Goal: Task Accomplishment & Management: Use online tool/utility

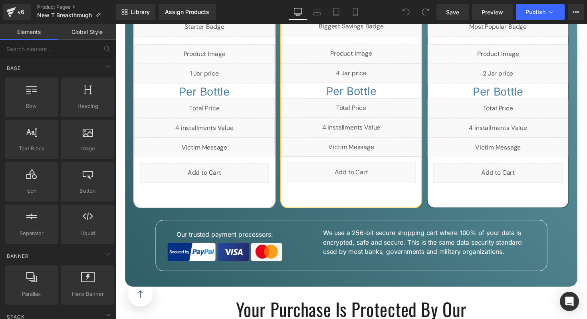
scroll to position [3687, 0]
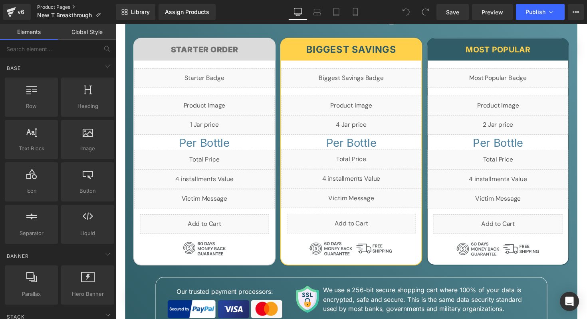
click at [44, 8] on link "Product Pages" at bounding box center [76, 7] width 79 height 6
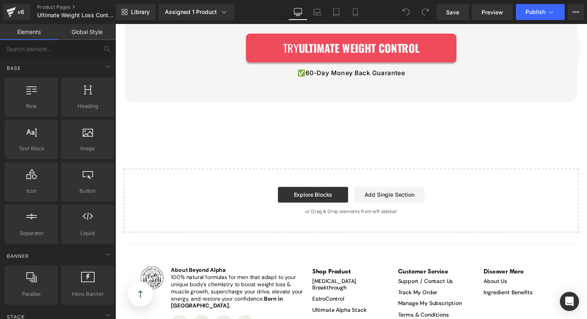
scroll to position [2583, 0]
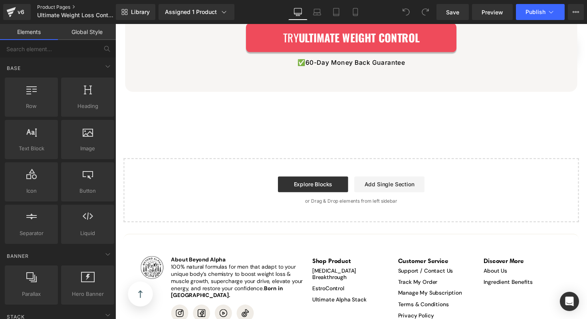
click at [51, 8] on link "Product Pages" at bounding box center [83, 7] width 92 height 6
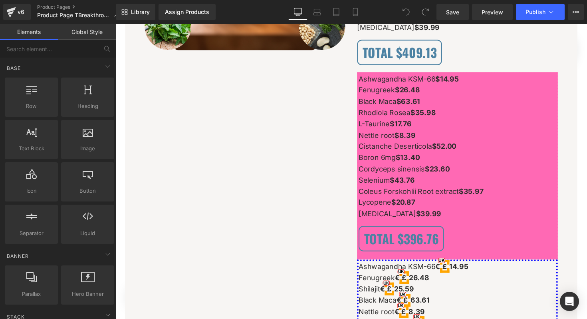
scroll to position [5617, 0]
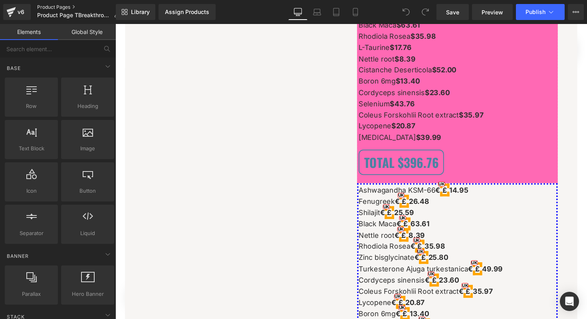
click at [55, 6] on link "Product Pages" at bounding box center [81, 7] width 89 height 6
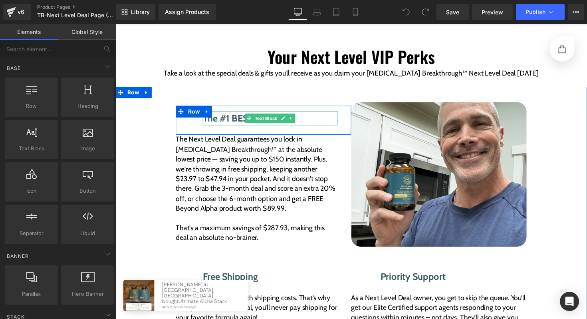
scroll to position [1161, 0]
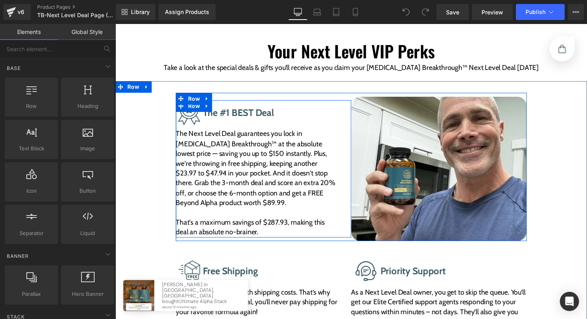
click at [352, 180] on div "Image The #1 BEST Deal Text Block Row The Next Level Deal guarantees you lock i…" at bounding box center [267, 172] width 180 height 140
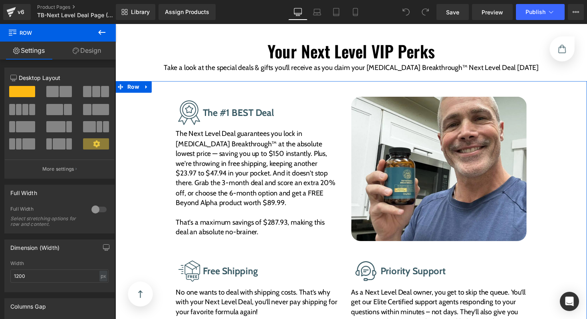
click at [160, 153] on div "Image The #1 BEST Deal Text Block Row The Next Level Deal guarantees you lock i…" at bounding box center [356, 248] width 483 height 309
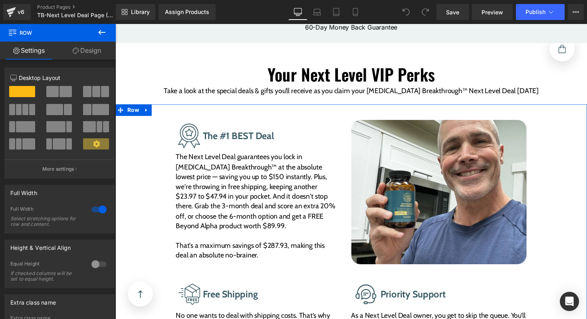
scroll to position [1134, 0]
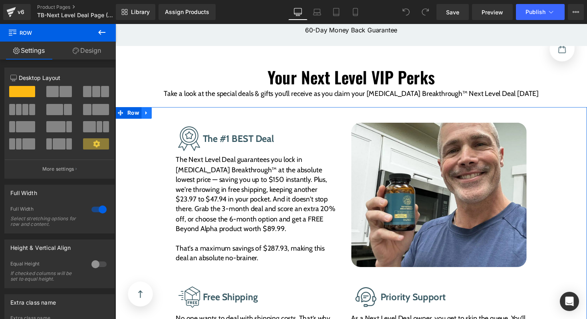
click at [150, 109] on link at bounding box center [147, 115] width 10 height 12
click at [149, 112] on icon at bounding box center [148, 115] width 6 height 6
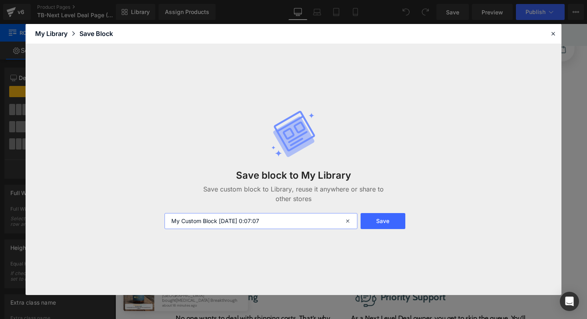
drag, startPoint x: 278, startPoint y: 217, endPoint x: 194, endPoint y: 216, distance: 84.3
click at [194, 216] on input "My Custom Block 2025-09-04 0:07:07" at bounding box center [261, 221] width 193 height 16
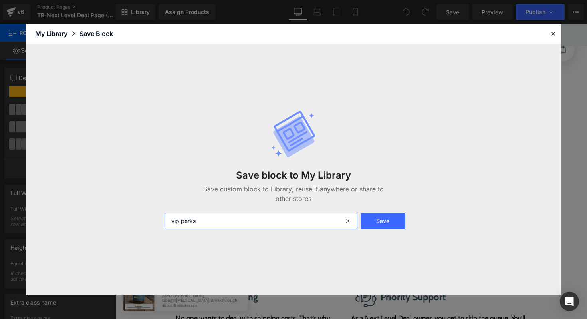
type input "vip perks"
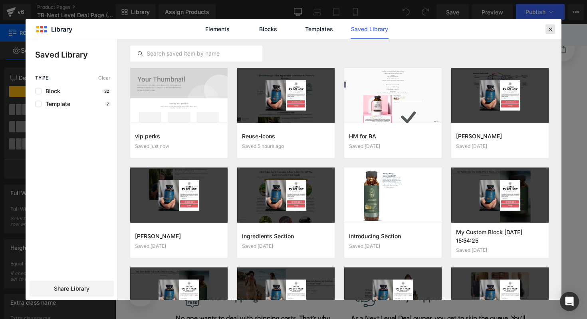
click at [546, 30] on div at bounding box center [551, 29] width 10 height 10
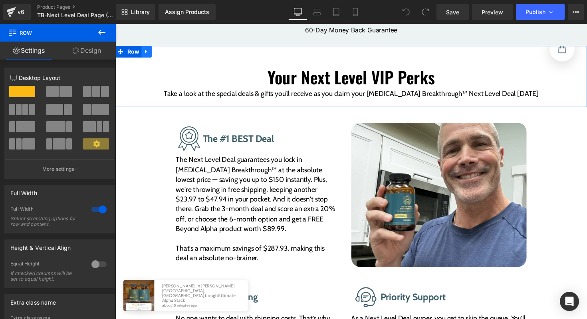
click at [148, 50] on icon at bounding box center [148, 53] width 6 height 6
click at [149, 50] on icon at bounding box center [148, 53] width 6 height 6
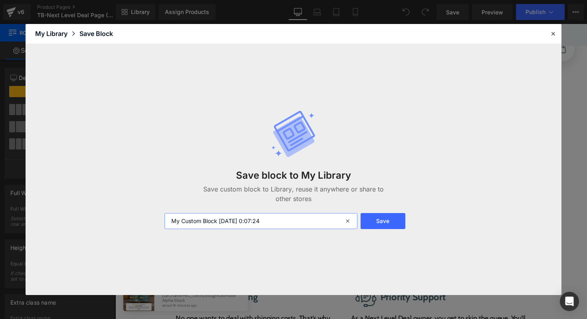
click at [278, 215] on input "My Custom Block 2025-09-04 0:07:24" at bounding box center [261, 221] width 193 height 16
type input "vip perks2"
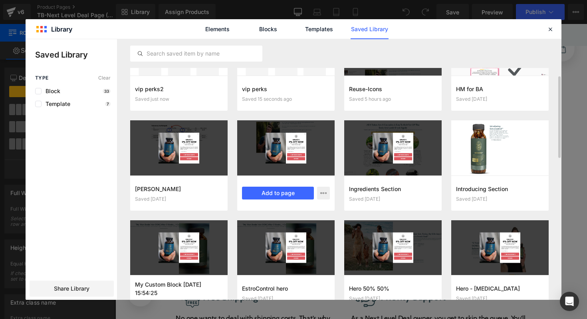
scroll to position [18, 0]
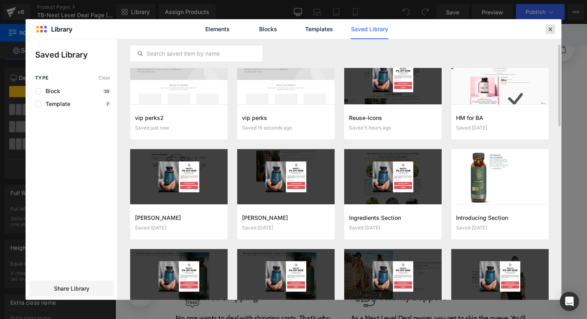
click at [550, 26] on icon at bounding box center [550, 29] width 7 height 7
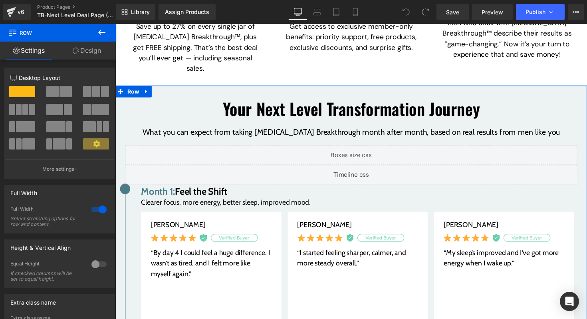
scroll to position [313, 0]
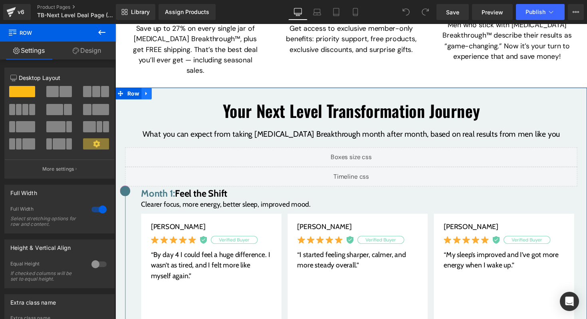
click at [145, 92] on icon at bounding box center [148, 95] width 6 height 6
click at [160, 92] on icon at bounding box center [158, 95] width 6 height 6
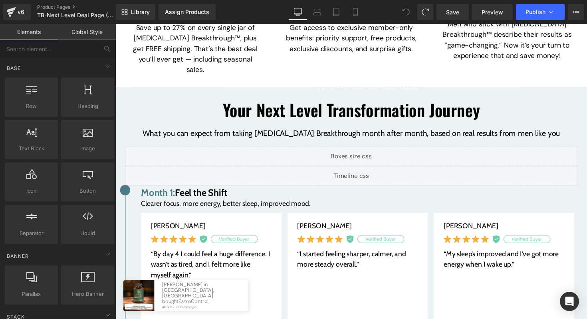
scroll to position [308, 0]
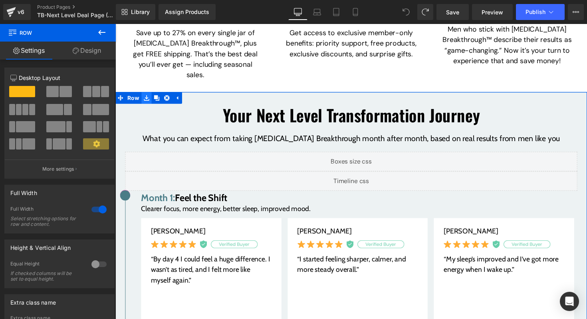
click at [148, 97] on icon at bounding box center [148, 100] width 6 height 6
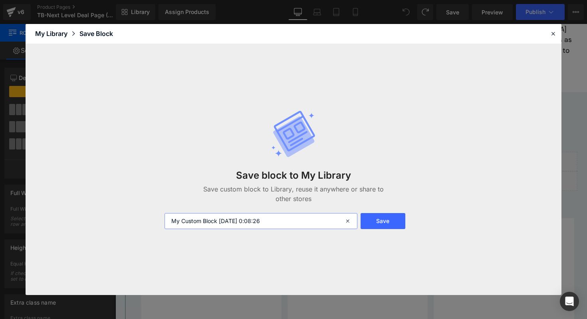
click at [274, 224] on input "My Custom Block 2025-09-04 0:08:26" at bounding box center [261, 221] width 193 height 16
type input "next level transformation"
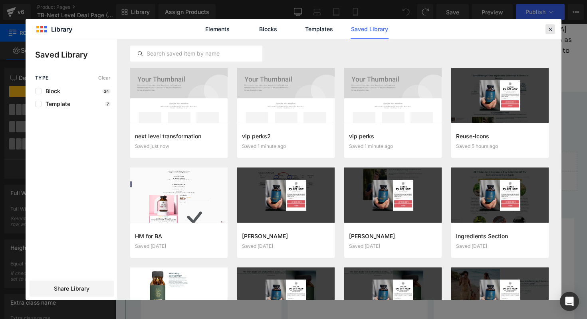
click at [549, 30] on icon at bounding box center [550, 29] width 7 height 7
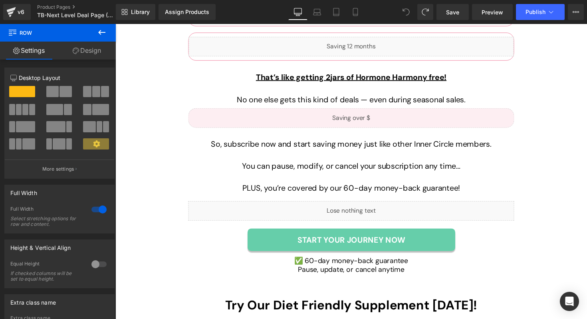
scroll to position [2881, 0]
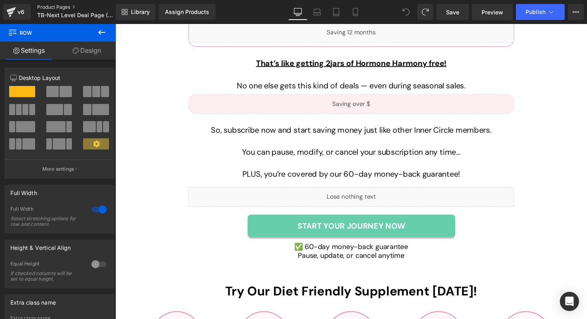
click at [62, 8] on link "Product Pages" at bounding box center [83, 7] width 92 height 6
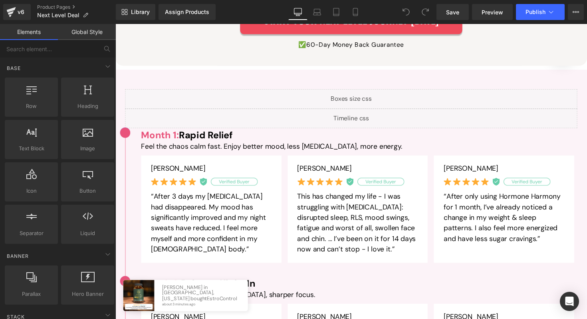
scroll to position [1559, 0]
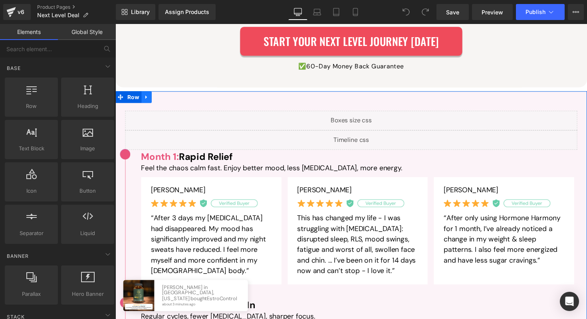
click at [148, 96] on icon at bounding box center [148, 99] width 6 height 6
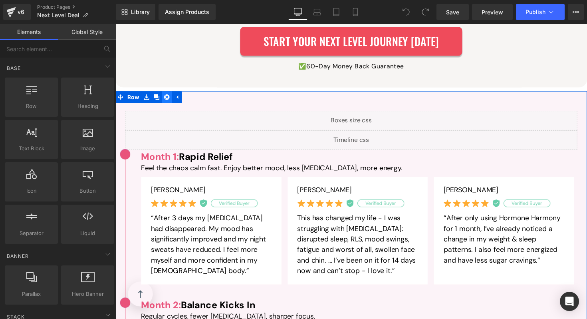
click at [165, 96] on icon at bounding box center [168, 99] width 6 height 6
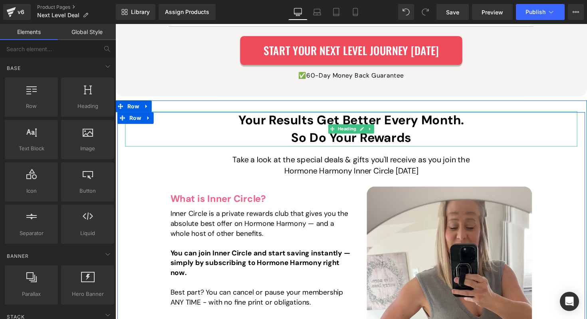
scroll to position [1546, 0]
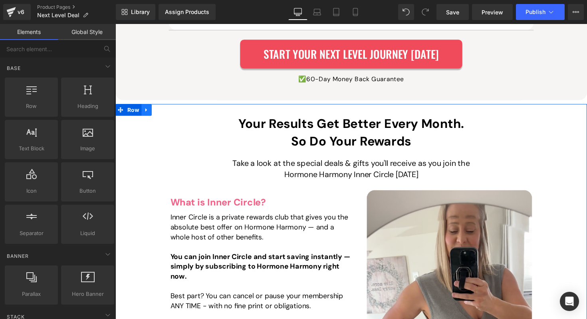
click at [147, 109] on icon at bounding box center [148, 112] width 6 height 6
click at [165, 109] on icon at bounding box center [168, 112] width 6 height 6
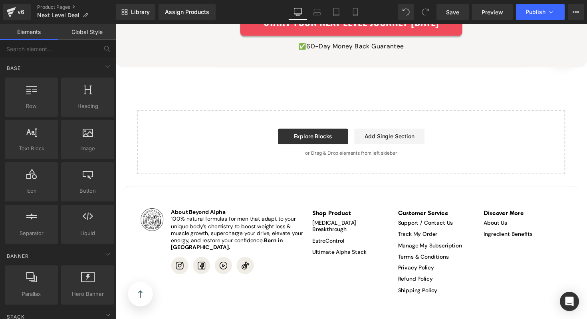
scroll to position [1588, 0]
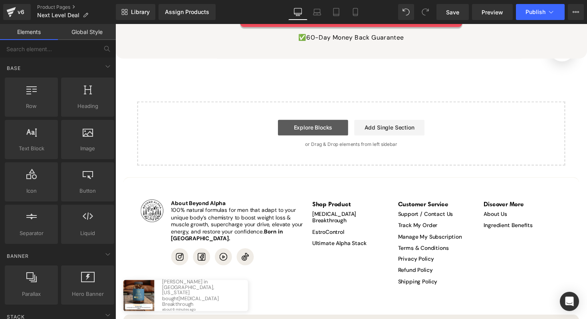
click at [338, 124] on link "Explore Blocks" at bounding box center [318, 130] width 72 height 16
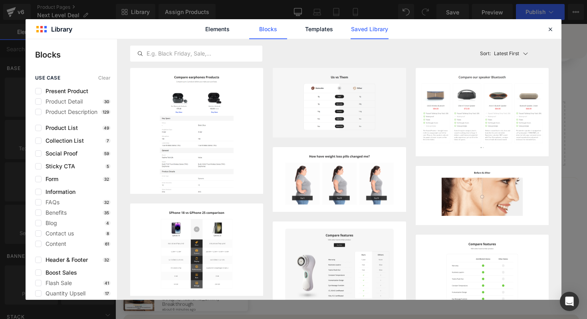
click at [359, 26] on link "Saved Library" at bounding box center [370, 29] width 38 height 20
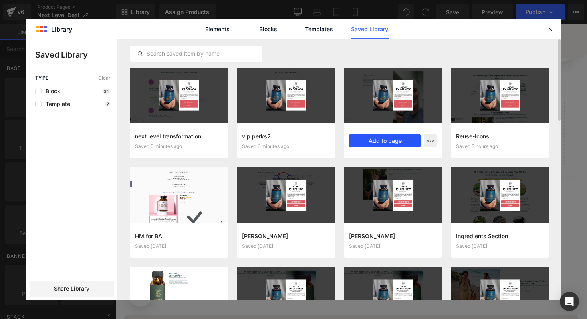
click at [366, 139] on button "Add to page" at bounding box center [385, 140] width 72 height 13
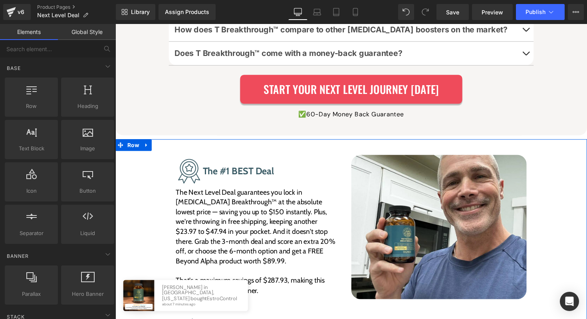
scroll to position [1483, 0]
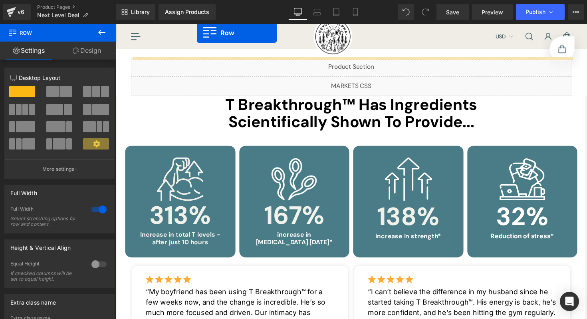
scroll to position [0, 0]
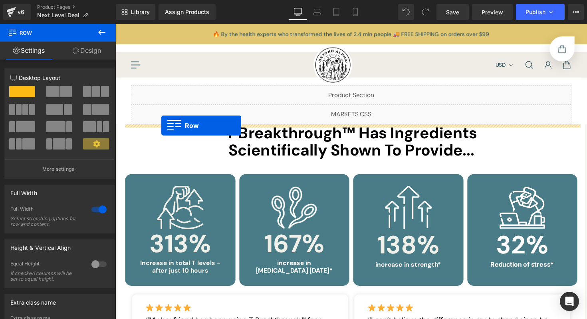
drag, startPoint x: 123, startPoint y: 170, endPoint x: 163, endPoint y: 128, distance: 57.9
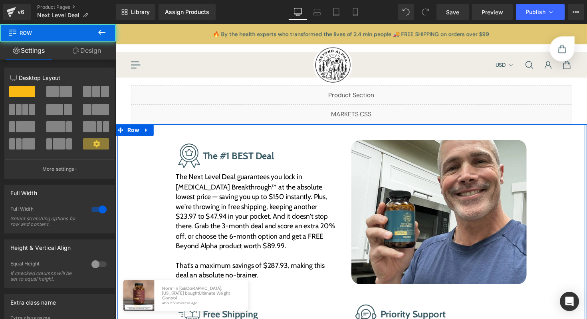
click at [223, 135] on div "Image The #1 BEST Deal Text Block Row The Next Level Deal guarantees you lock i…" at bounding box center [356, 289] width 483 height 325
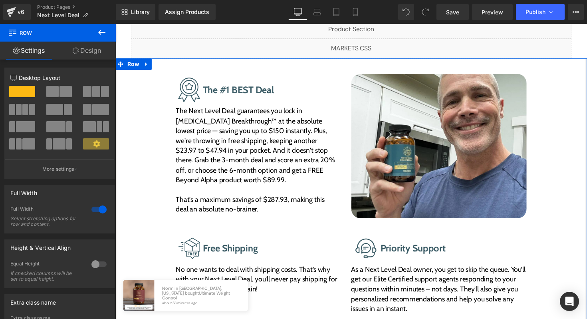
scroll to position [66, 0]
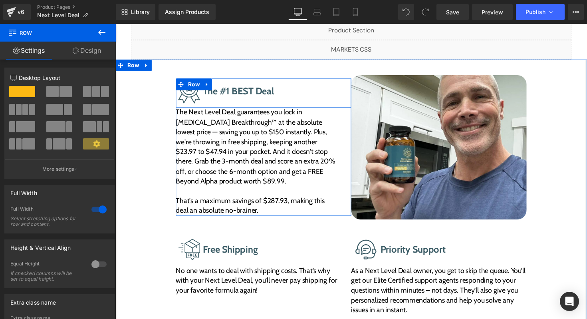
click at [239, 102] on div "The #1 BEST Deal Text Block" at bounding box center [274, 93] width 138 height 26
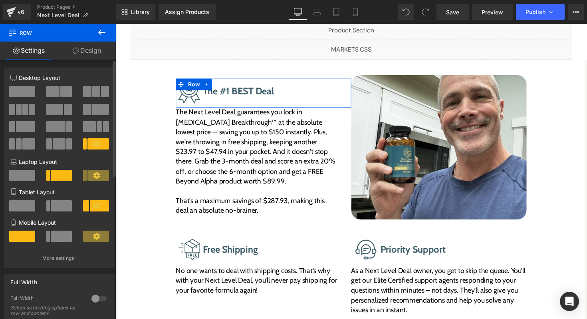
click at [62, 93] on span at bounding box center [66, 91] width 12 height 11
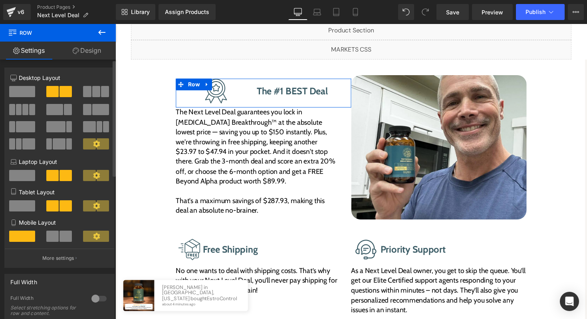
click at [25, 92] on span at bounding box center [22, 91] width 26 height 11
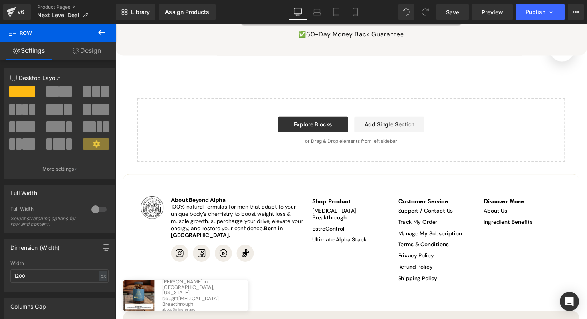
scroll to position [1951, 0]
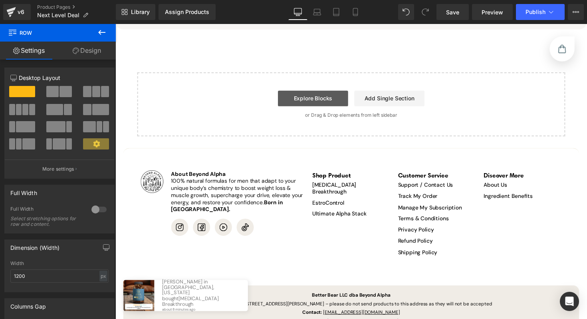
click at [329, 93] on link "Explore Blocks" at bounding box center [318, 100] width 72 height 16
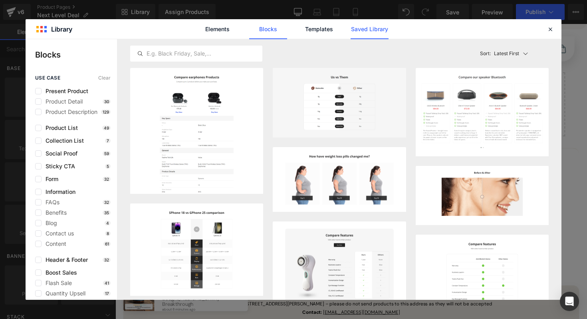
click at [361, 28] on link "Saved Library" at bounding box center [370, 29] width 38 height 20
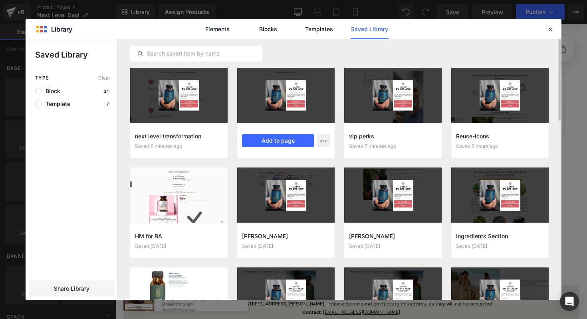
click at [317, 105] on div at bounding box center [285, 95] width 97 height 55
click at [287, 140] on button "Add to page" at bounding box center [278, 140] width 72 height 13
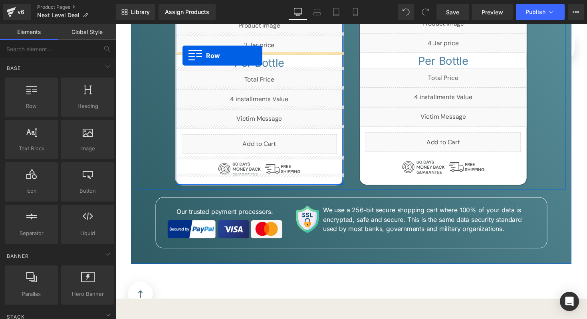
scroll to position [901, 0]
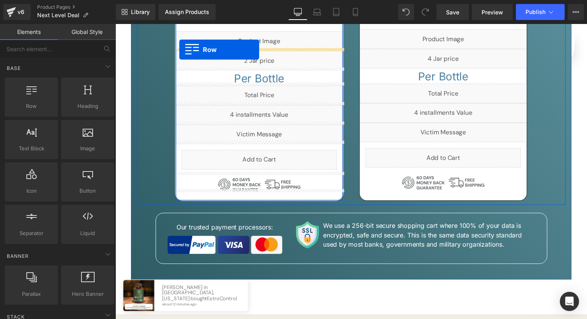
drag, startPoint x: 121, startPoint y: 95, endPoint x: 181, endPoint y: 42, distance: 80.1
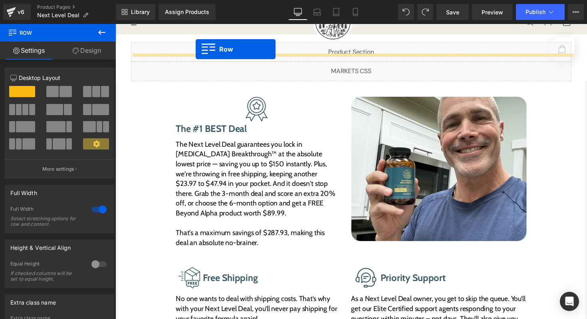
scroll to position [0, 0]
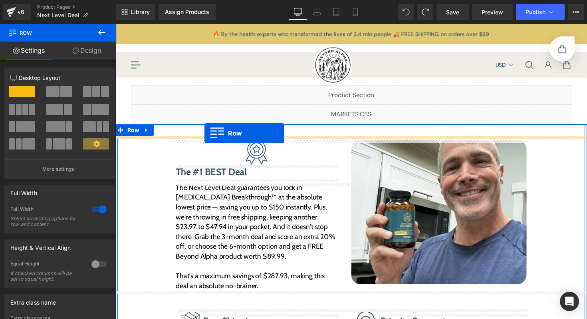
drag, startPoint x: 123, startPoint y: 131, endPoint x: 206, endPoint y: 136, distance: 83.6
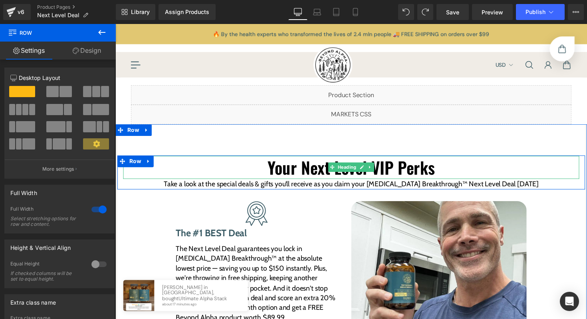
click at [249, 166] on h2 "Your Next Level VIP Perks" at bounding box center [356, 171] width 467 height 24
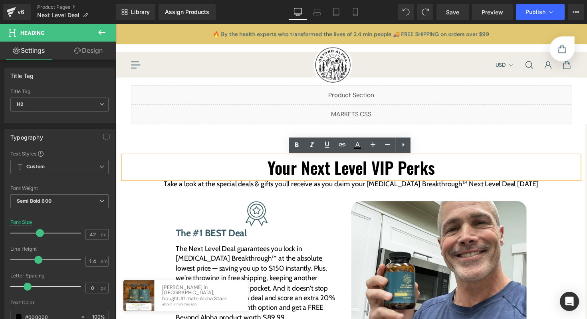
click at [248, 143] on div "Your Next Level VIP Perks Heading Take a look at the special deals & gifts you’…" at bounding box center [356, 170] width 483 height 63
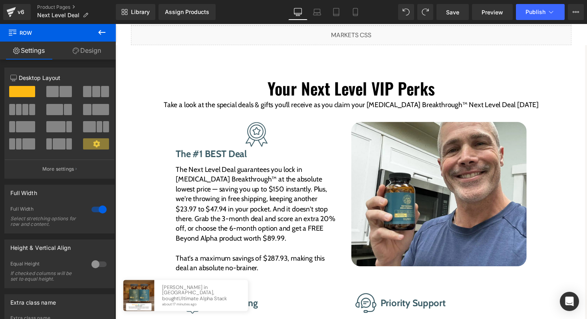
scroll to position [81, 0]
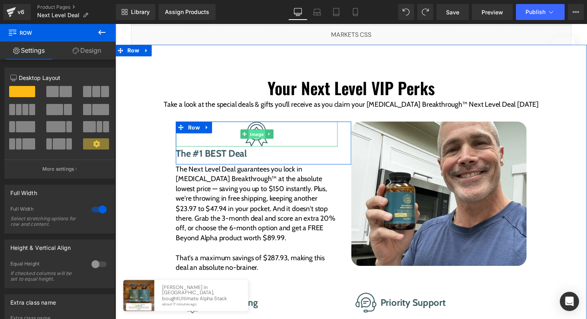
click at [262, 137] on link "Image" at bounding box center [256, 137] width 26 height 10
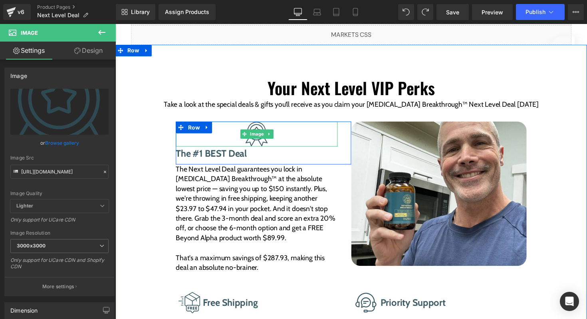
click at [205, 143] on div at bounding box center [260, 137] width 166 height 26
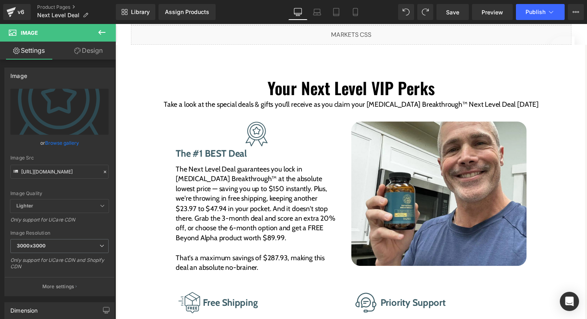
click at [101, 35] on icon at bounding box center [102, 33] width 10 height 10
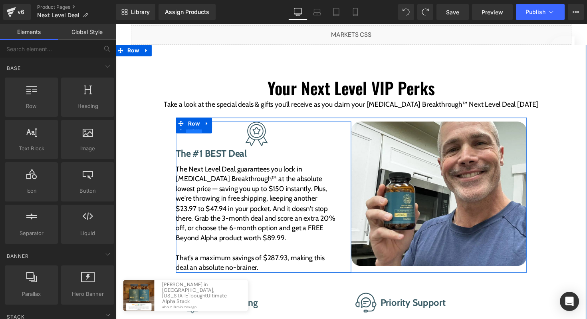
click at [193, 135] on span "Row" at bounding box center [196, 130] width 16 height 12
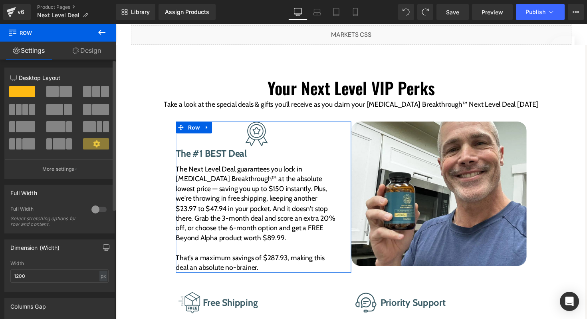
click at [62, 97] on div at bounding box center [59, 94] width 37 height 17
click at [62, 93] on span at bounding box center [66, 91] width 12 height 11
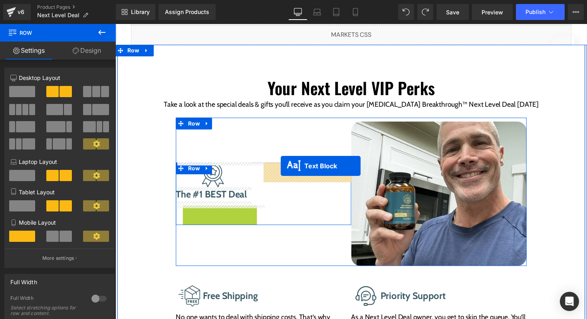
drag, startPoint x: 192, startPoint y: 170, endPoint x: 285, endPoint y: 169, distance: 93.0
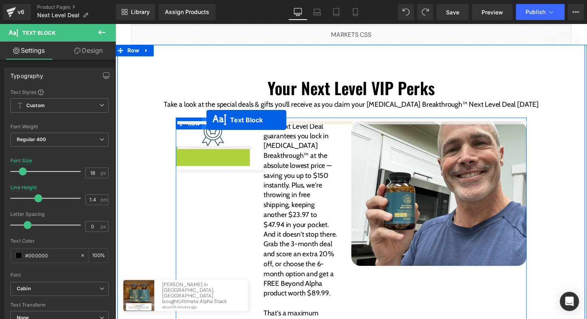
drag, startPoint x: 194, startPoint y: 157, endPoint x: 209, endPoint y: 122, distance: 38.5
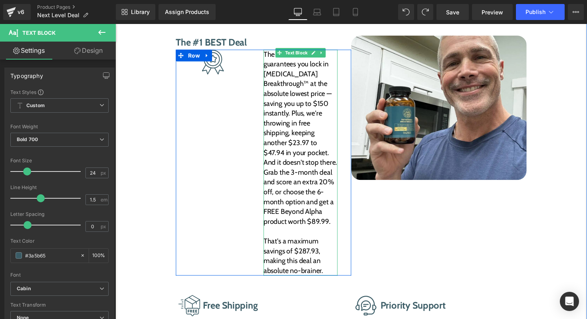
scroll to position [170, 0]
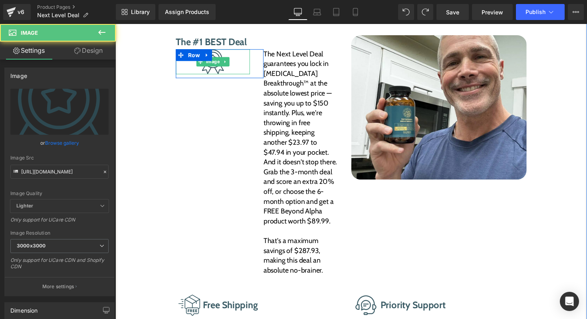
click at [220, 69] on img at bounding box center [215, 63] width 23 height 26
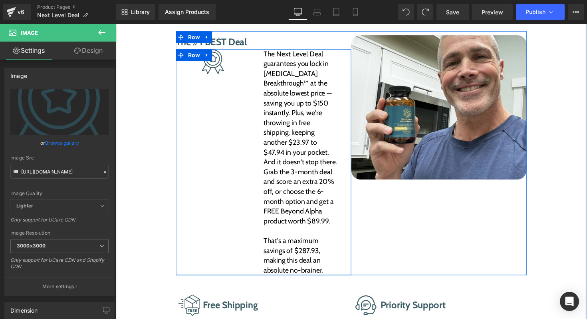
click at [258, 98] on div "Image Row The Next Level Deal guarantees you lock in Testosterone Breakthrough™…" at bounding box center [267, 166] width 180 height 232
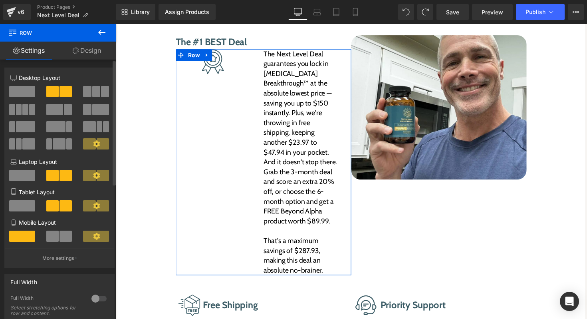
click at [23, 130] on span at bounding box center [25, 126] width 19 height 11
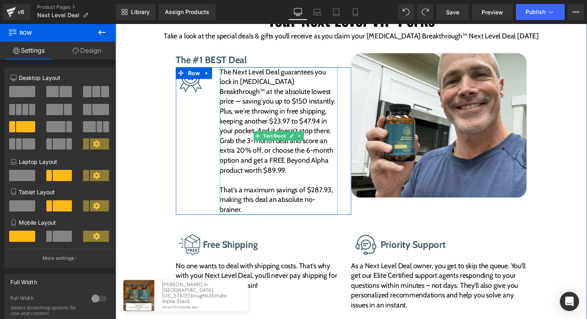
scroll to position [147, 0]
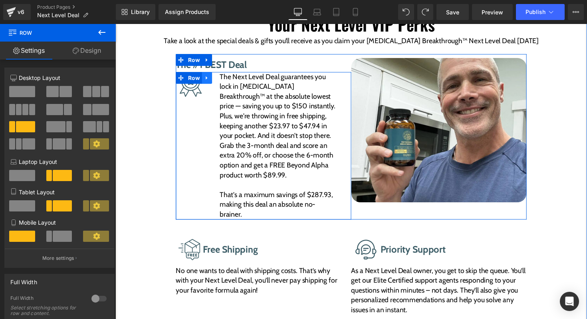
click at [212, 80] on link at bounding box center [209, 79] width 10 height 12
click at [218, 80] on icon at bounding box center [220, 79] width 6 height 6
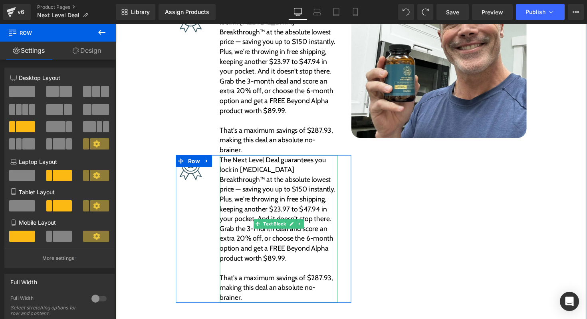
scroll to position [208, 0]
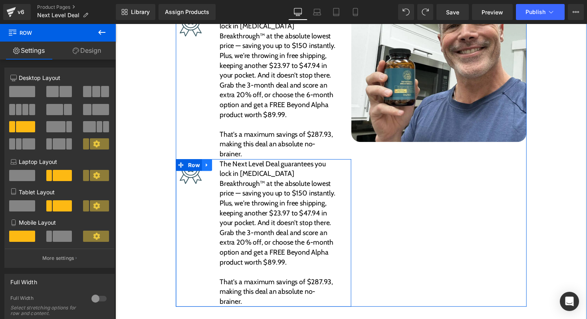
click at [210, 165] on icon at bounding box center [209, 168] width 6 height 6
click at [218, 165] on icon at bounding box center [220, 168] width 6 height 6
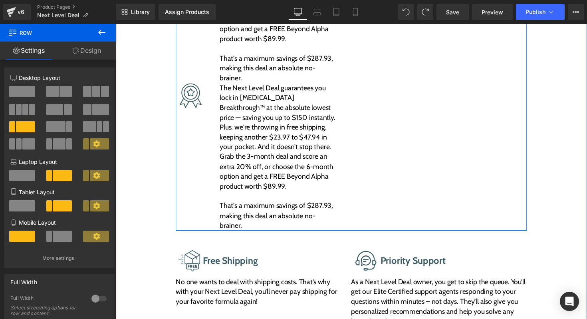
scroll to position [445, 0]
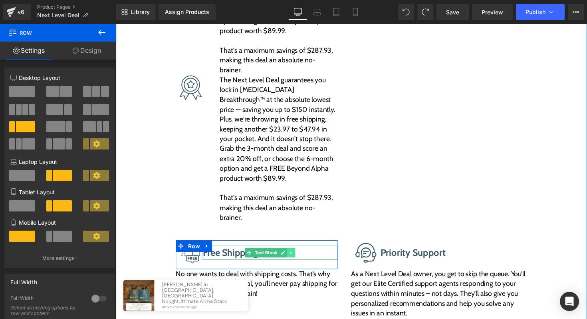
click at [292, 253] on link at bounding box center [296, 258] width 8 height 10
click at [298, 256] on icon at bounding box center [300, 258] width 4 height 5
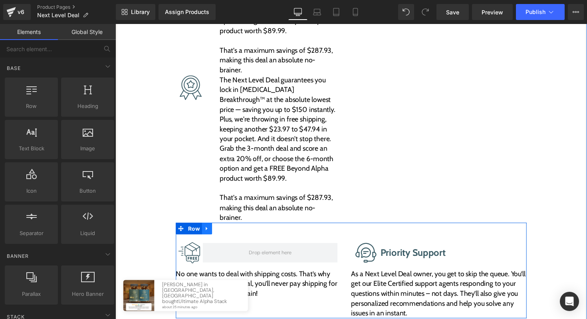
click at [211, 230] on icon at bounding box center [209, 233] width 6 height 6
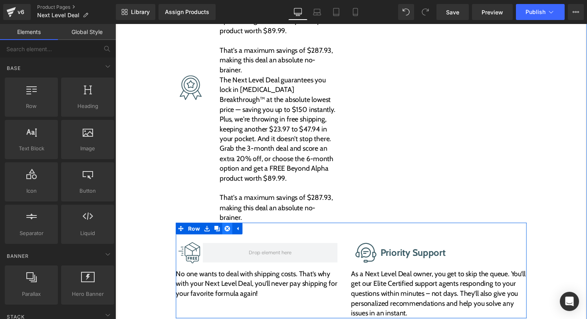
click at [231, 230] on icon at bounding box center [230, 233] width 6 height 6
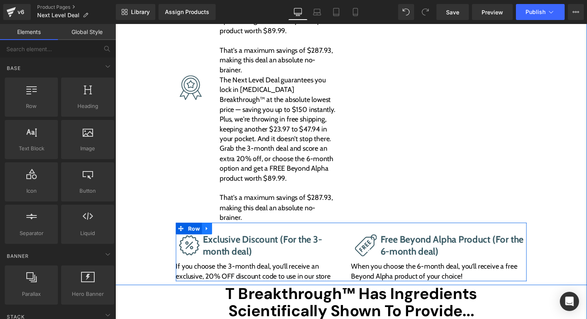
click at [212, 230] on icon at bounding box center [209, 233] width 6 height 6
click at [226, 227] on link at bounding box center [230, 233] width 10 height 12
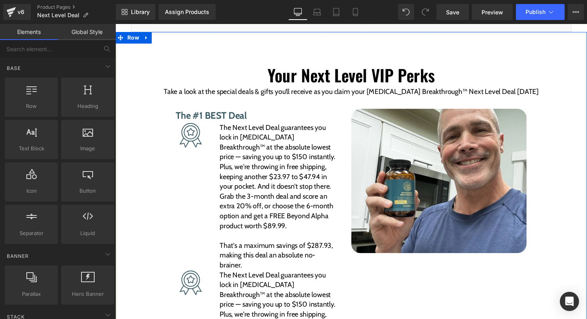
scroll to position [93, 0]
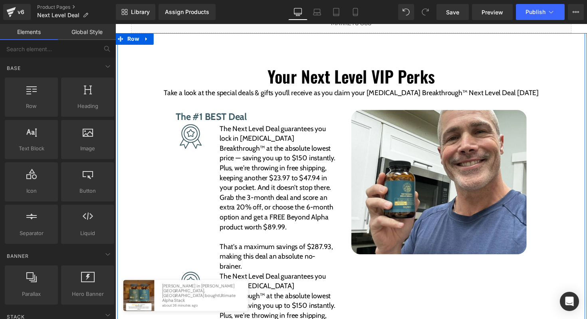
click at [191, 44] on div "Your Next Level VIP Perks Heading Take a look at the special deals & gifts you’…" at bounding box center [356, 308] width 483 height 550
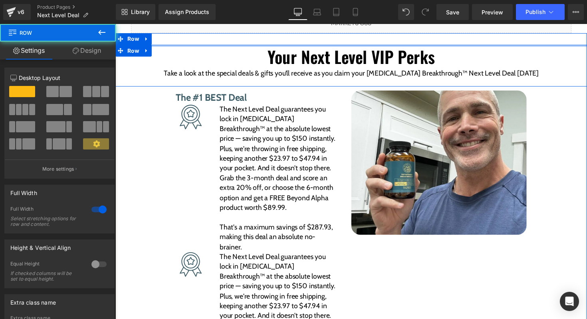
drag, startPoint x: 166, startPoint y: 61, endPoint x: 168, endPoint y: 36, distance: 25.6
click at [168, 36] on div "Your Next Level VIP Perks Heading Take a look at the special deals & gifts you’…" at bounding box center [356, 298] width 483 height 530
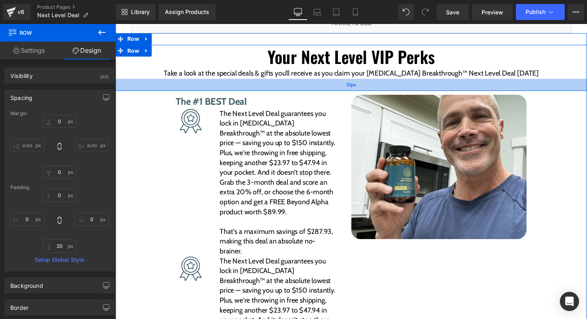
click at [167, 84] on div "31px" at bounding box center [356, 86] width 483 height 12
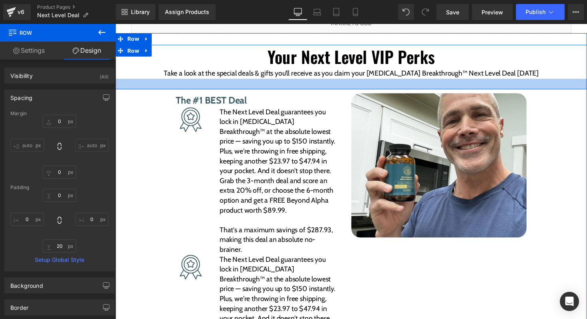
click at [167, 84] on div at bounding box center [356, 85] width 483 height 11
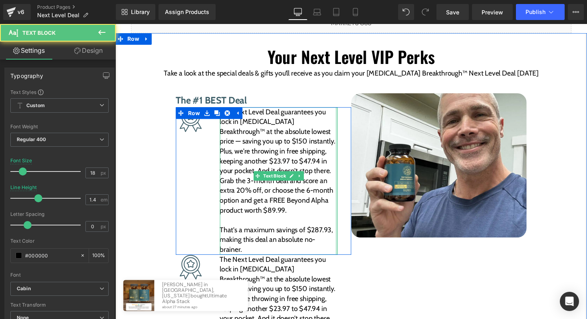
drag, startPoint x: 343, startPoint y: 151, endPoint x: 351, endPoint y: 151, distance: 8.8
click at [351, 151] on div "The Next Level Deal guarantees you lock in Testosterone Breakthrough™ at the ab…" at bounding box center [289, 184] width 135 height 151
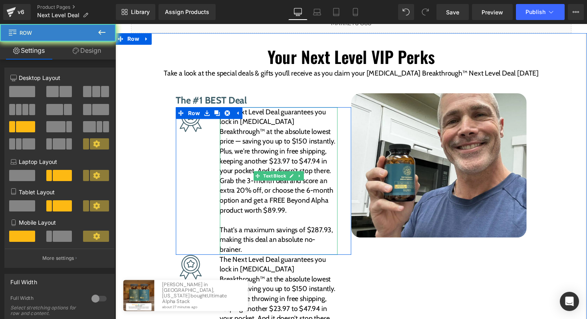
click at [351, 151] on div "The Next Level Deal guarantees you lock in Testosterone Breakthrough™ at the ab…" at bounding box center [289, 184] width 135 height 151
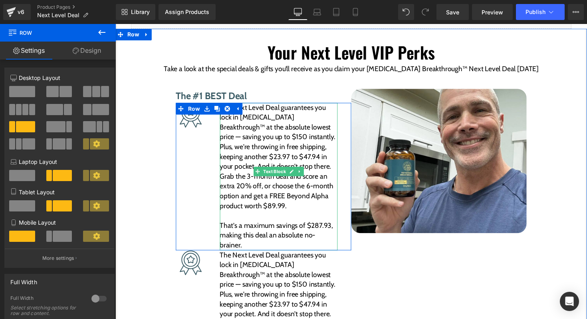
scroll to position [84, 0]
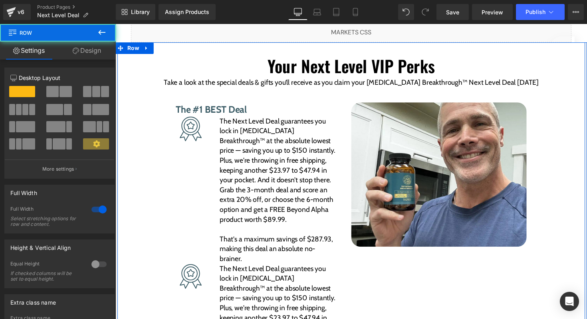
click at [154, 130] on div "Your Next Level VIP Perks Heading Take a look at the special deals & gifts you’…" at bounding box center [356, 313] width 483 height 517
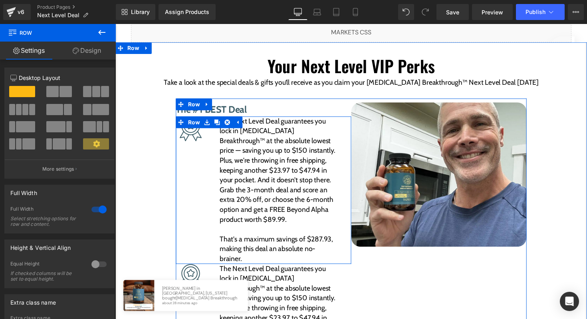
click at [190, 202] on div "Image Row The Next Level Deal guarantees you lock in Testosterone Breakthrough™…" at bounding box center [267, 194] width 180 height 151
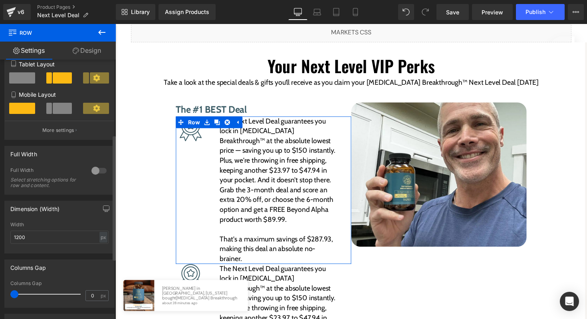
scroll to position [155, 0]
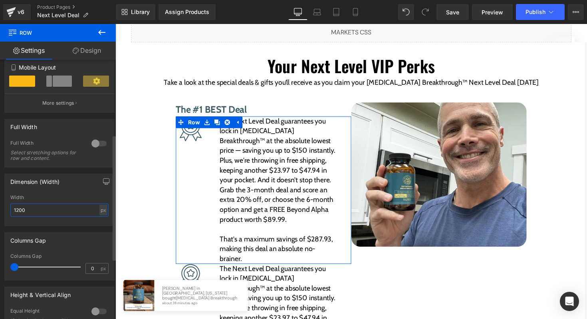
click at [40, 211] on input "1200" at bounding box center [59, 209] width 98 height 13
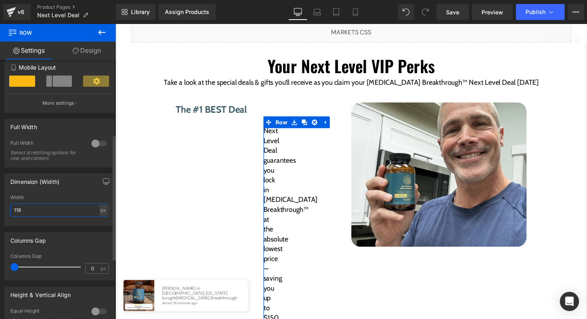
type input "1190"
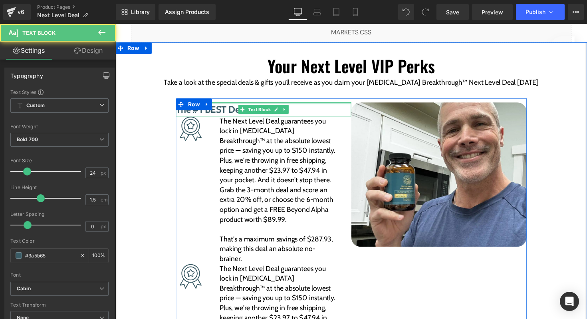
click at [303, 104] on div at bounding box center [267, 105] width 180 height 2
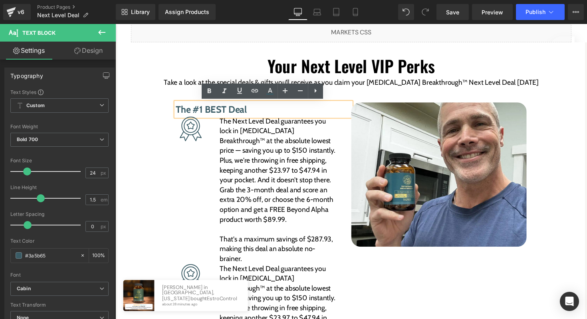
click at [171, 156] on div "Your Next Level VIP Perks Heading Take a look at the special deals & gifts you’…" at bounding box center [356, 313] width 483 height 517
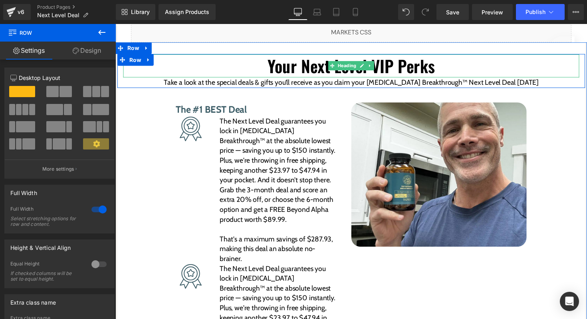
click at [302, 71] on h2 "Your Next Level VIP Perks" at bounding box center [356, 67] width 467 height 24
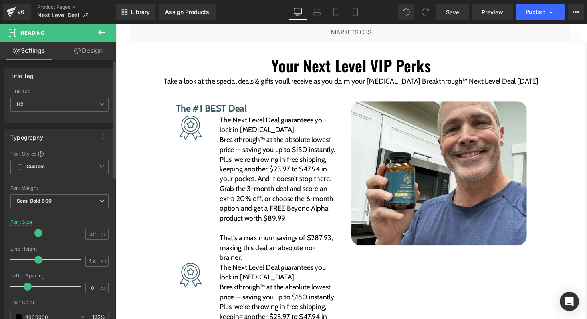
click at [38, 233] on span at bounding box center [38, 233] width 8 height 8
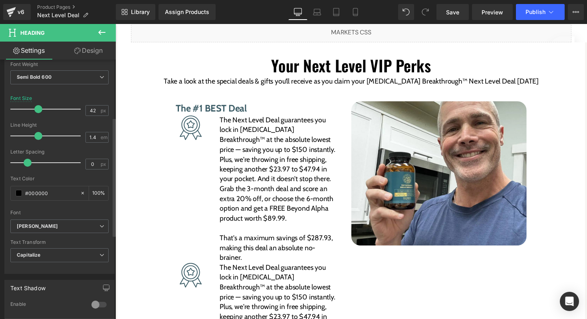
scroll to position [129, 0]
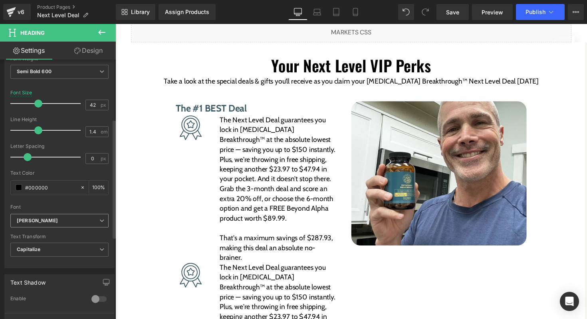
click at [54, 225] on span "[PERSON_NAME]" at bounding box center [59, 221] width 98 height 14
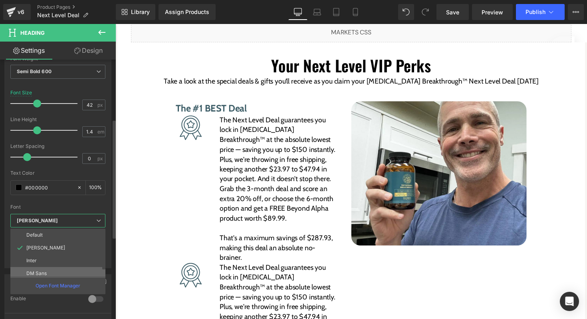
click at [49, 270] on li "DM Sans" at bounding box center [59, 273] width 99 height 13
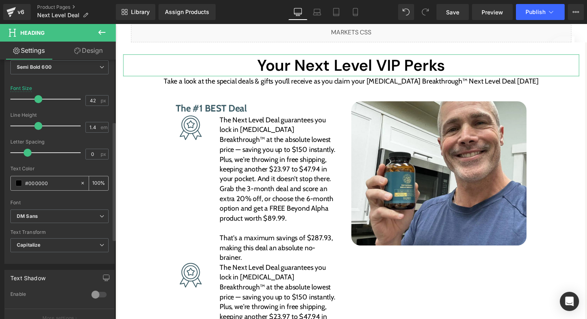
scroll to position [134, 0]
drag, startPoint x: 28, startPoint y: 153, endPoint x: 18, endPoint y: 154, distance: 10.4
click at [18, 154] on span at bounding box center [16, 152] width 8 height 8
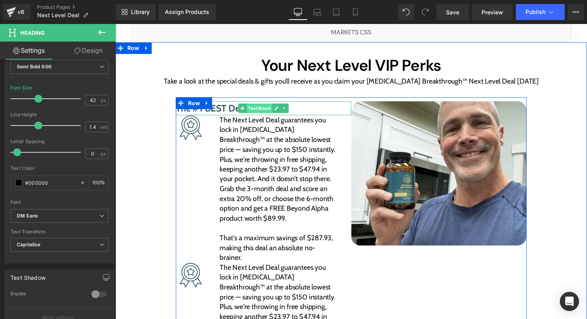
click at [264, 108] on div "The #1 BEST Deal Text Block" at bounding box center [267, 110] width 180 height 14
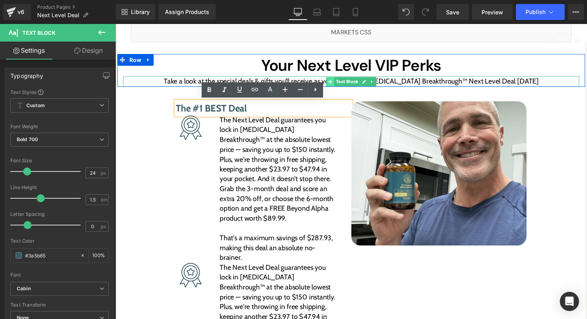
click at [339, 83] on span at bounding box center [335, 83] width 8 height 10
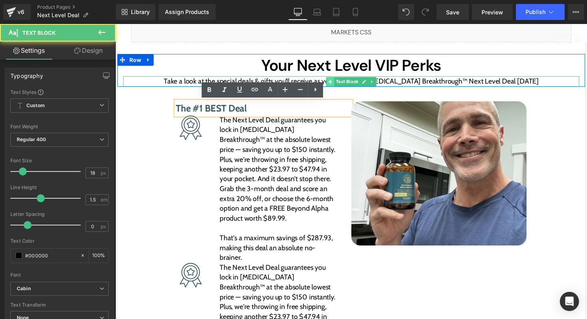
click at [339, 83] on span at bounding box center [335, 83] width 8 height 10
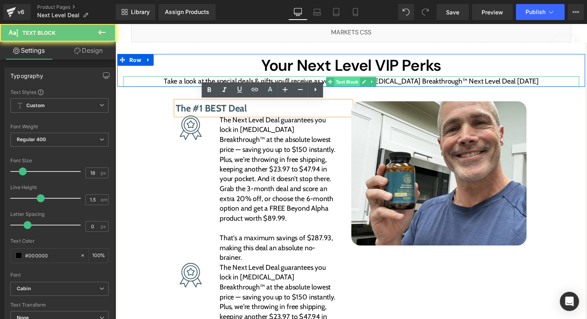
click at [351, 82] on span "Text Block" at bounding box center [352, 83] width 26 height 10
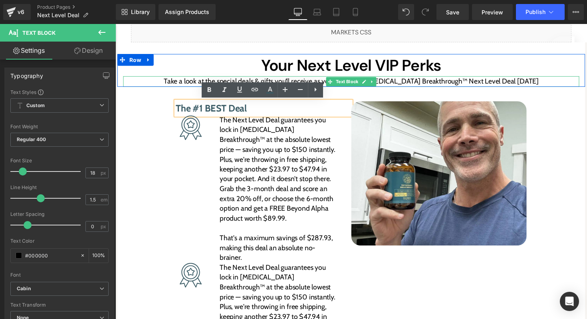
click at [293, 81] on p "Take a look at the special deals & gifts you’ll receive as you claim your [MEDI…" at bounding box center [356, 82] width 467 height 11
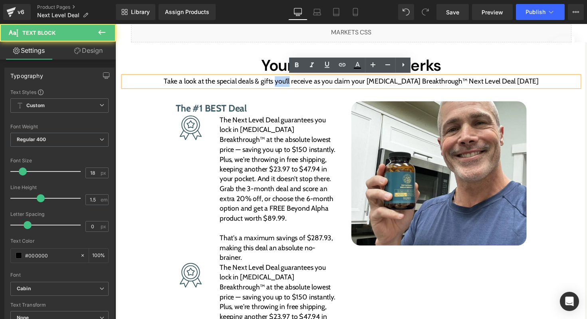
click at [293, 81] on p "Take a look at the special deals & gifts you’ll receive as you claim your [MEDI…" at bounding box center [356, 82] width 467 height 11
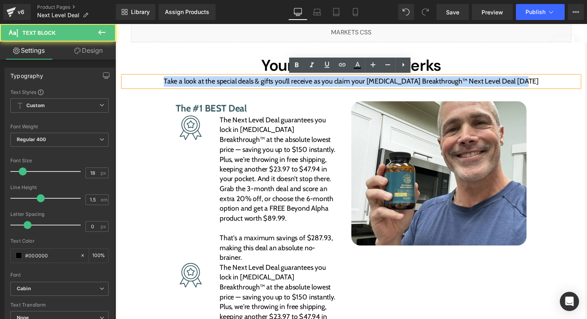
click at [293, 81] on p "Take a look at the special deals & gifts you’ll receive as you claim your [MEDI…" at bounding box center [356, 82] width 467 height 11
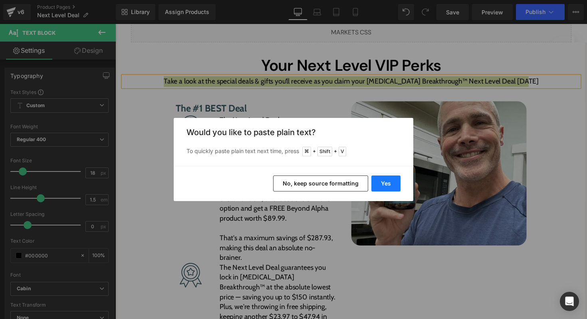
click at [385, 181] on button "Yes" at bounding box center [385, 183] width 29 height 16
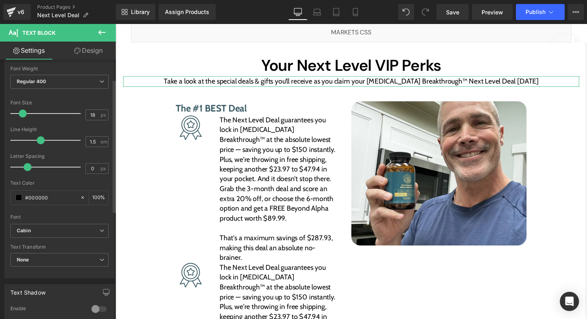
scroll to position [73, 0]
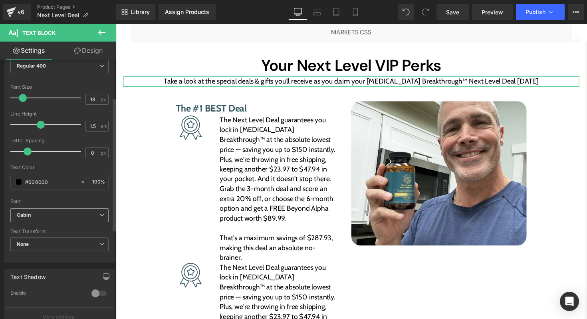
click at [53, 208] on span "Cabin" at bounding box center [59, 215] width 98 height 14
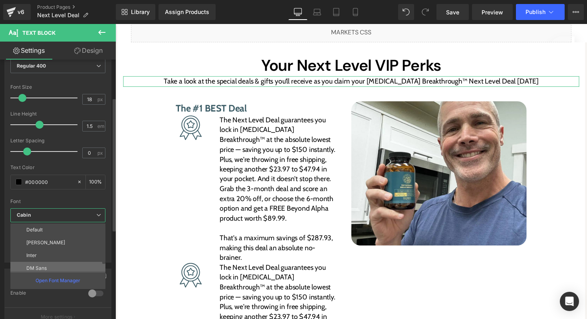
click at [45, 266] on p "DM Sans" at bounding box center [36, 268] width 20 height 6
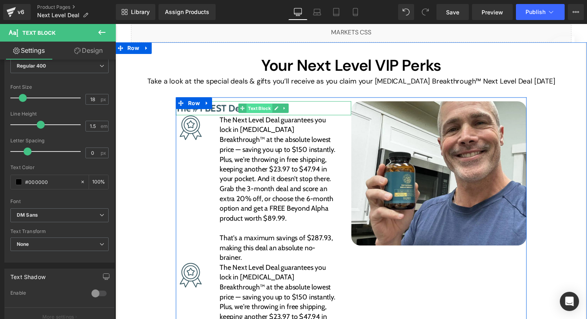
click at [252, 111] on span "Text Block" at bounding box center [263, 110] width 26 height 10
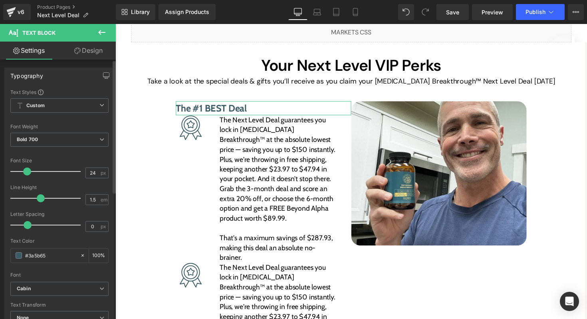
scroll to position [1, 0]
click at [80, 254] on icon at bounding box center [83, 255] width 6 height 6
click at [58, 253] on input "#3a5b65" at bounding box center [50, 254] width 51 height 9
paste input "#EF4B5B"
type input "#EF4B5B"
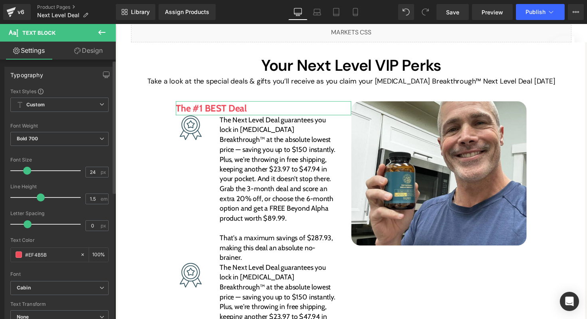
click at [53, 264] on div "Text Color #EF4B5B 100 %" at bounding box center [59, 254] width 98 height 34
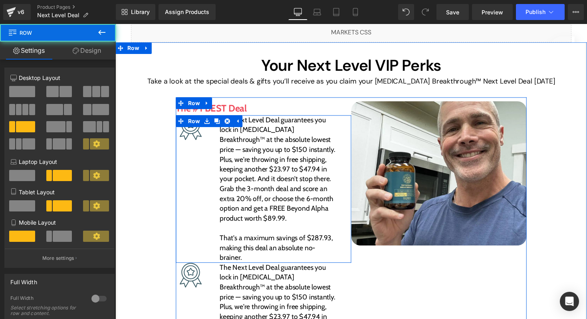
click at [219, 159] on div "Image Row The Next Level Deal guarantees you lock in Testosterone Breakthrough™…" at bounding box center [267, 192] width 180 height 151
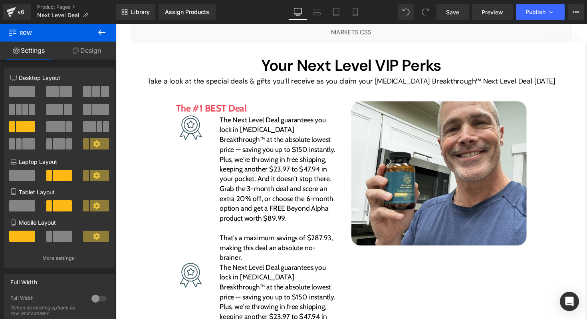
click at [102, 38] on button at bounding box center [102, 33] width 28 height 18
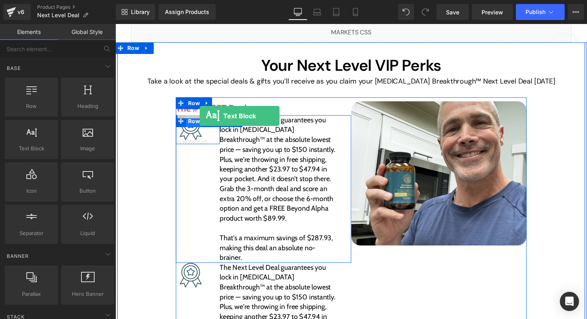
drag, startPoint x: 157, startPoint y: 167, endPoint x: 202, endPoint y: 118, distance: 66.1
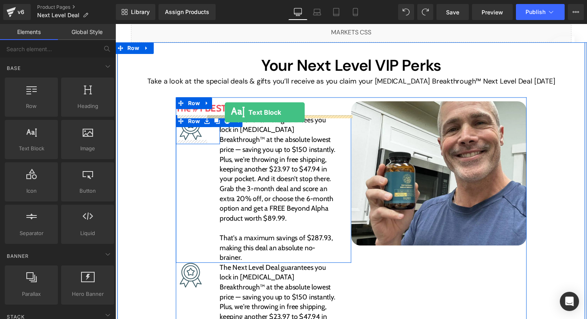
drag, startPoint x: 151, startPoint y: 165, endPoint x: 228, endPoint y: 115, distance: 91.4
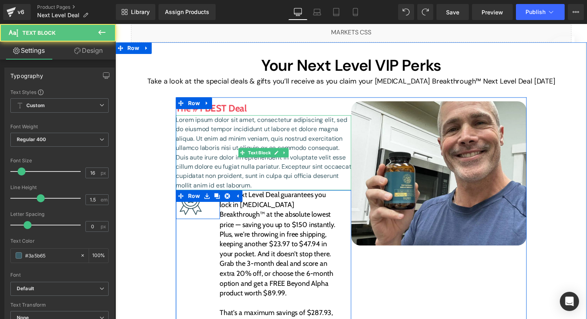
click at [220, 143] on p "Lorem ipsum dolor sit amet, consectetur adipiscing elit, sed do eiusmod tempor …" at bounding box center [267, 155] width 180 height 77
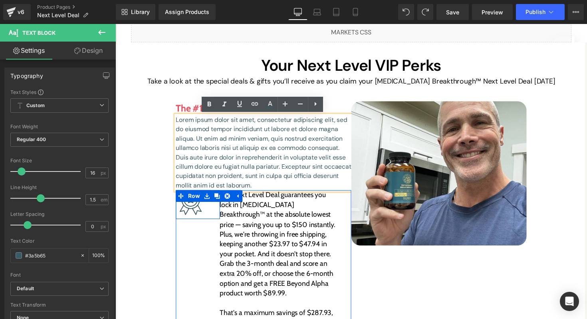
click at [232, 143] on p "Lorem ipsum dolor sit amet, consectetur adipiscing elit, sed do eiusmod tempor …" at bounding box center [267, 155] width 180 height 77
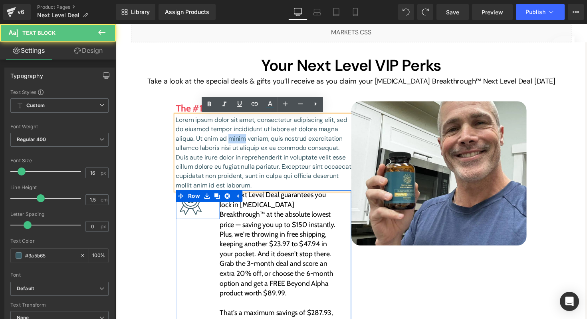
click at [232, 143] on p "Lorem ipsum dolor sit amet, consectetur adipiscing elit, sed do eiusmod tempor …" at bounding box center [267, 155] width 180 height 77
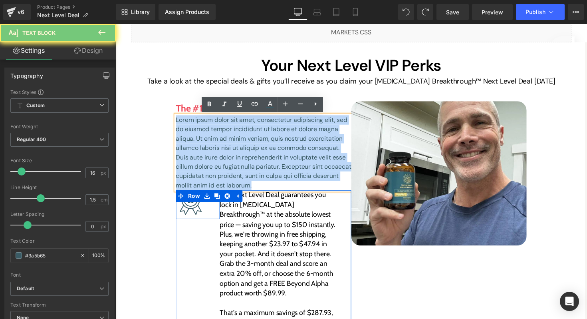
click at [232, 143] on p "Lorem ipsum dolor sit amet, consectetur adipiscing elit, sed do eiusmod tempor …" at bounding box center [267, 155] width 180 height 77
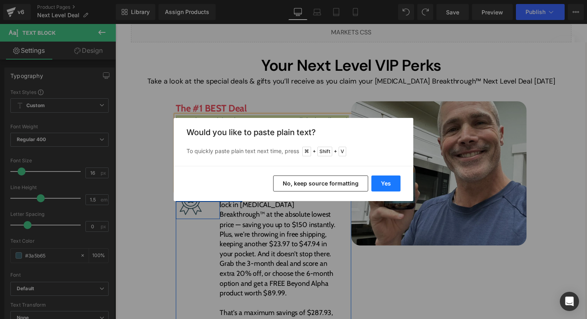
click at [382, 184] on button "Yes" at bounding box center [385, 183] width 29 height 16
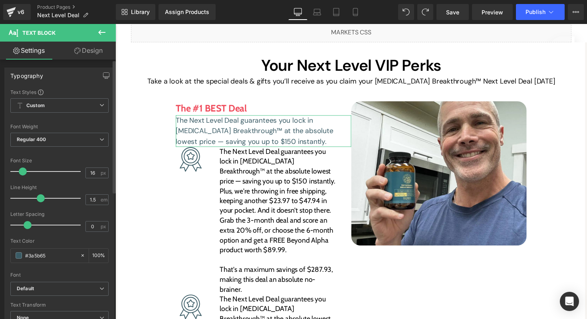
click at [24, 171] on span at bounding box center [23, 171] width 8 height 8
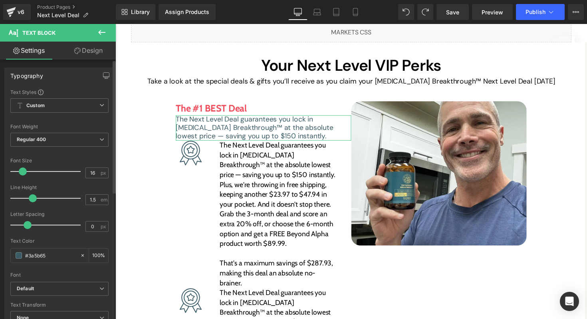
drag, startPoint x: 40, startPoint y: 197, endPoint x: 34, endPoint y: 197, distance: 6.8
click at [34, 197] on span at bounding box center [33, 198] width 8 height 8
click at [51, 248] on div "#3a5b65 100 %" at bounding box center [59, 255] width 98 height 15
click at [51, 250] on div "#3a5b65" at bounding box center [45, 255] width 69 height 14
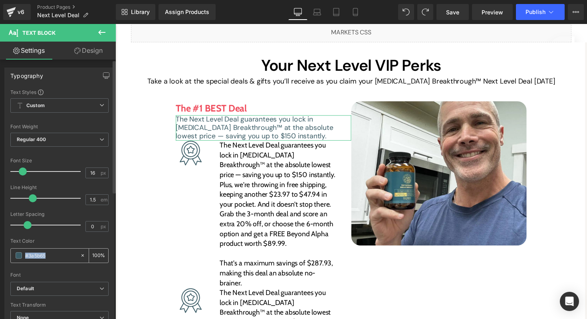
click at [51, 253] on input "#3a5b65" at bounding box center [50, 255] width 51 height 9
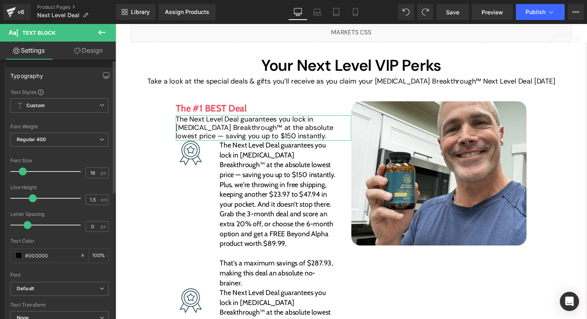
type input "#000000"
click at [50, 266] on div "Text Color #000000 100 %" at bounding box center [59, 255] width 98 height 34
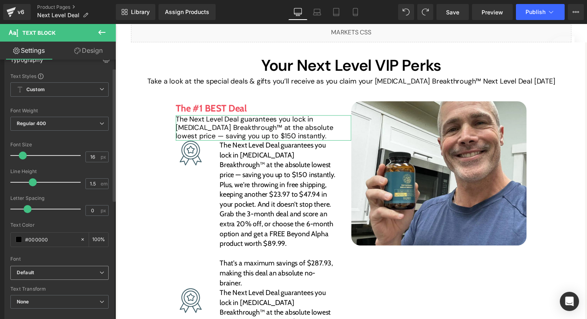
click at [50, 268] on span "Default" at bounding box center [59, 273] width 98 height 14
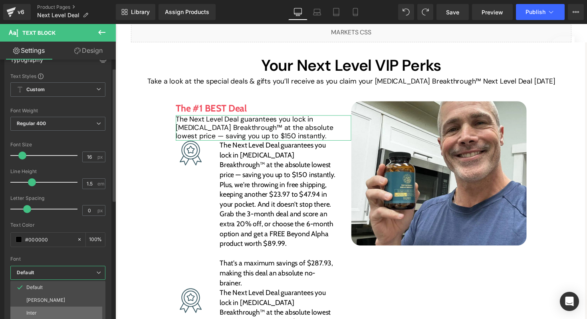
scroll to position [29, 0]
click at [67, 299] on li "DM Sans" at bounding box center [59, 296] width 99 height 13
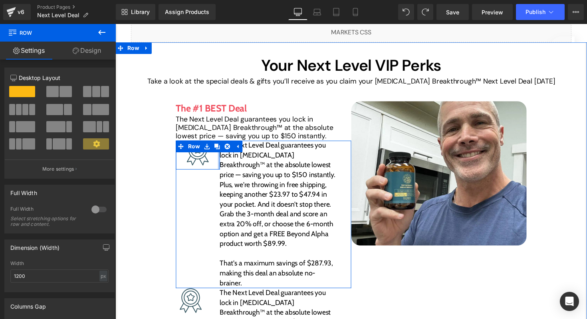
drag, startPoint x: 212, startPoint y: 166, endPoint x: 232, endPoint y: 166, distance: 20.0
click at [232, 166] on div "Image Row The Next Level Deal guarantees you lock in Testosterone Breakthrough™…" at bounding box center [267, 218] width 180 height 151
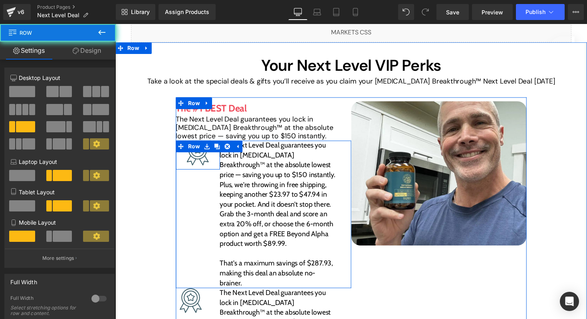
click at [210, 214] on div "Image Row The Next Level Deal guarantees you lock in Testosterone Breakthrough™…" at bounding box center [267, 218] width 180 height 151
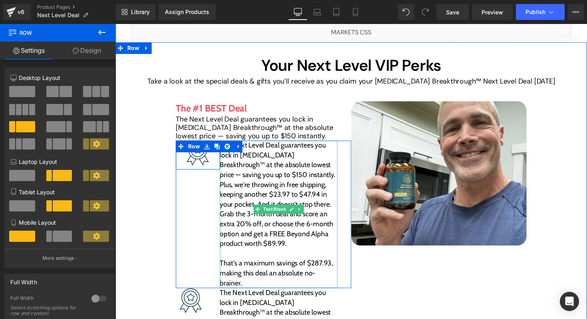
click at [250, 194] on p "The Next Level Deal guarantees you lock in Testosterone Breakthrough™ at the ab…" at bounding box center [282, 198] width 121 height 111
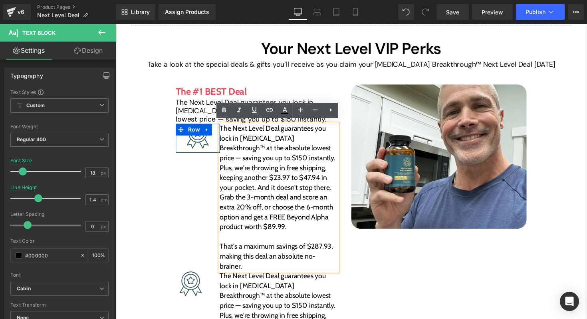
scroll to position [103, 0]
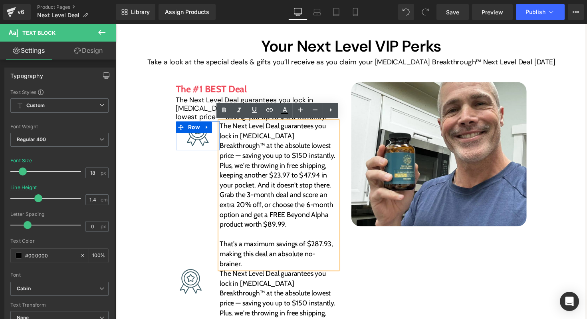
click at [351, 167] on div "The Next Level Deal guarantees you lock in Testosterone Breakthrough™ at the ab…" at bounding box center [289, 199] width 135 height 151
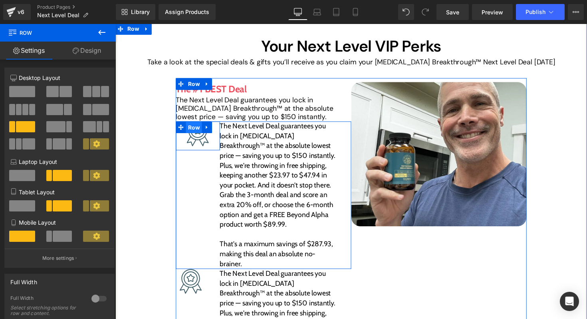
click at [197, 125] on span "Row" at bounding box center [196, 130] width 16 height 12
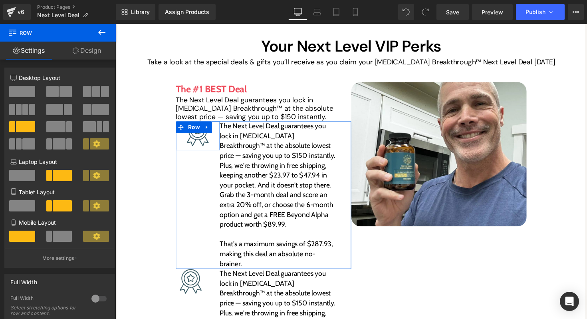
click at [84, 54] on link "Design" at bounding box center [87, 51] width 58 height 18
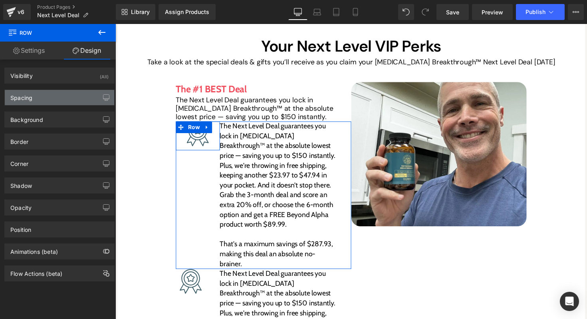
click at [54, 100] on div "Spacing" at bounding box center [59, 97] width 109 height 15
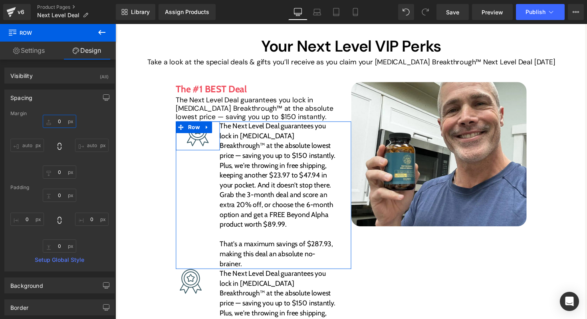
click at [59, 119] on input "0" at bounding box center [60, 121] width 34 height 13
type input "20"
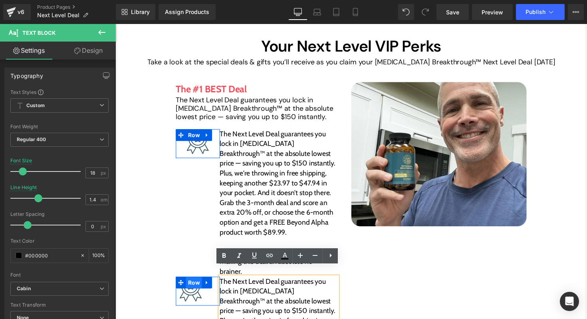
click at [198, 283] on span "Row" at bounding box center [196, 289] width 16 height 12
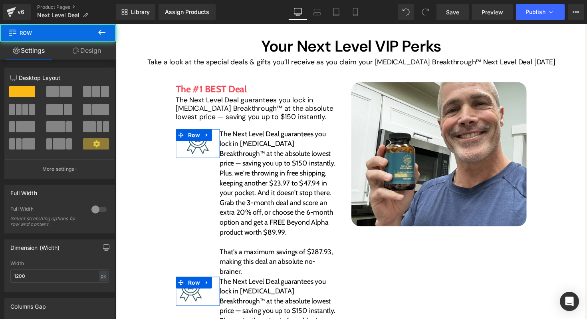
click at [87, 42] on link "Design" at bounding box center [87, 51] width 58 height 18
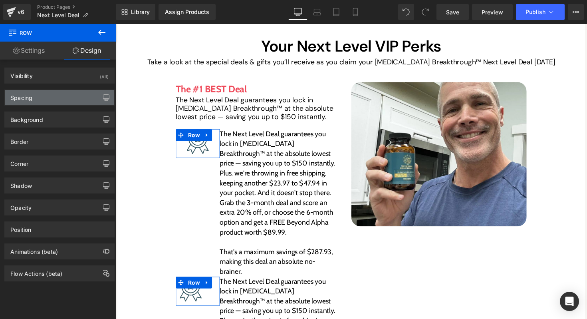
click at [60, 95] on div "Spacing" at bounding box center [59, 97] width 109 height 15
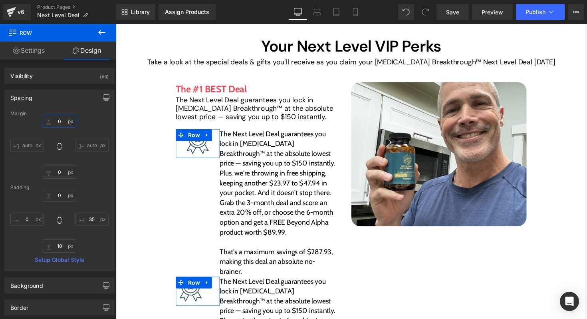
click at [59, 119] on input "text" at bounding box center [60, 121] width 34 height 13
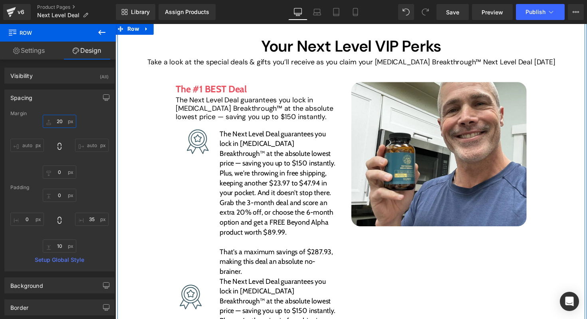
type input "2"
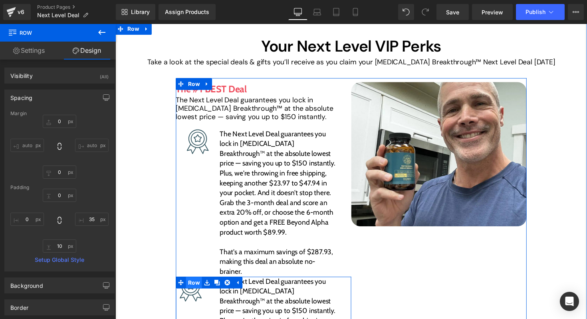
click at [198, 283] on span "Row" at bounding box center [196, 289] width 16 height 12
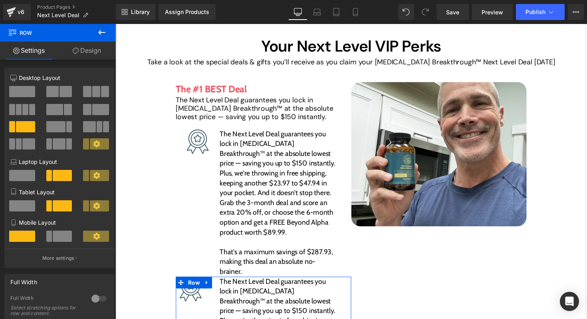
click at [90, 54] on link "Design" at bounding box center [87, 51] width 58 height 18
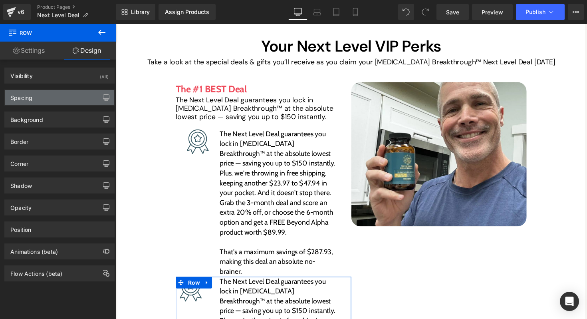
click at [48, 95] on div "Spacing" at bounding box center [59, 97] width 109 height 15
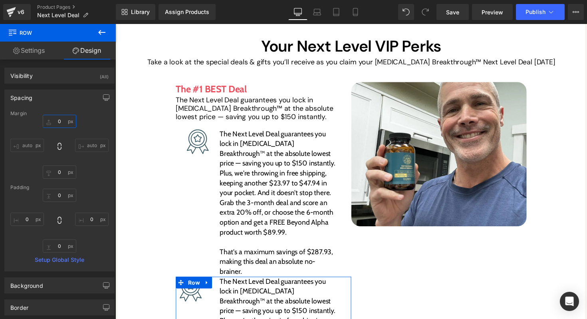
click at [61, 121] on input "text" at bounding box center [60, 121] width 34 height 13
type input "20"
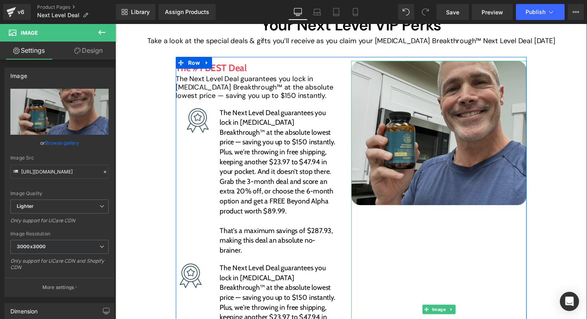
scroll to position [122, 0]
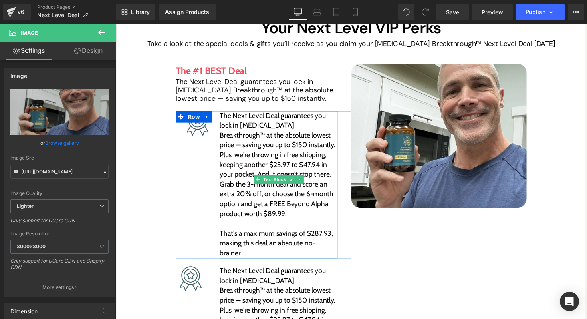
click at [252, 149] on p "The Next Level Deal guarantees you lock in Testosterone Breakthrough™ at the ab…" at bounding box center [282, 168] width 121 height 111
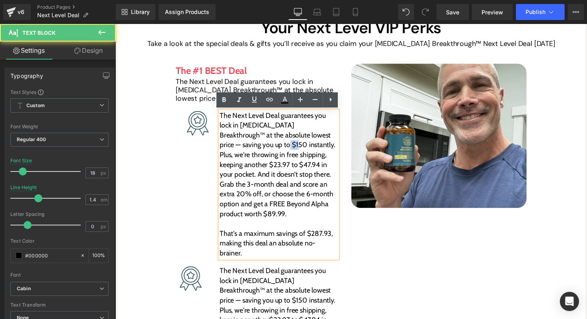
click at [252, 149] on p "The Next Level Deal guarantees you lock in Testosterone Breakthrough™ at the ab…" at bounding box center [282, 168] width 121 height 111
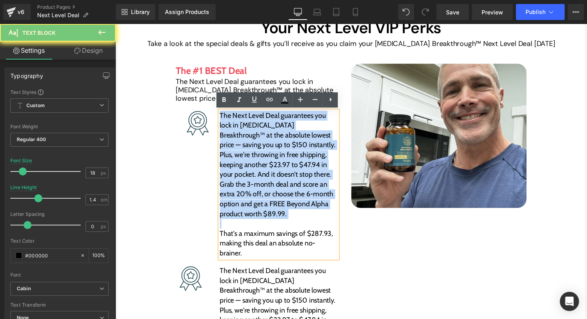
click at [252, 149] on p "The Next Level Deal guarantees you lock in Testosterone Breakthrough™ at the ab…" at bounding box center [282, 168] width 121 height 111
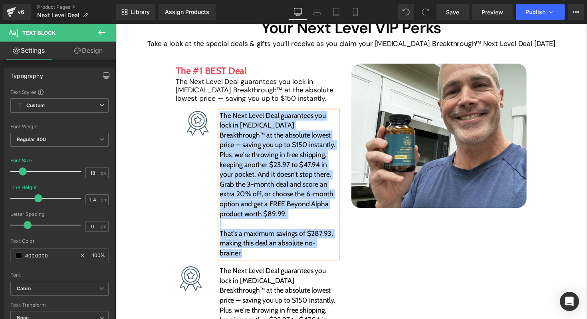
paste div
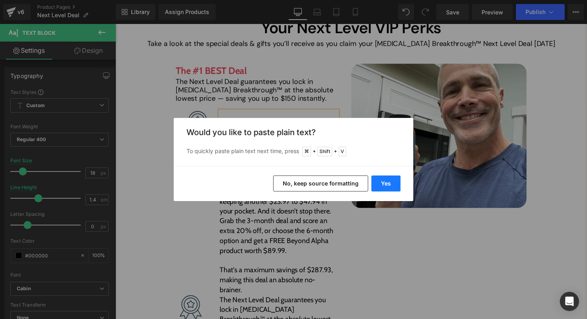
click at [383, 183] on button "Yes" at bounding box center [385, 183] width 29 height 16
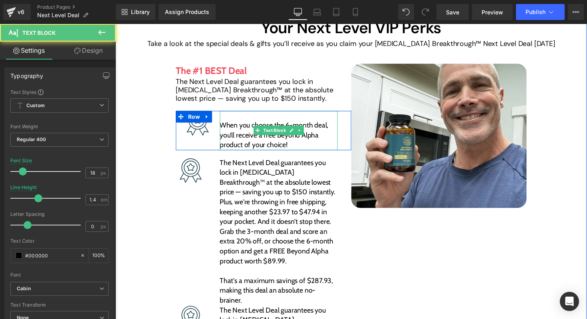
click at [244, 136] on p "When you choose the 6-month deal, you’ll receive a free Beyond Alpha product of…" at bounding box center [282, 138] width 121 height 30
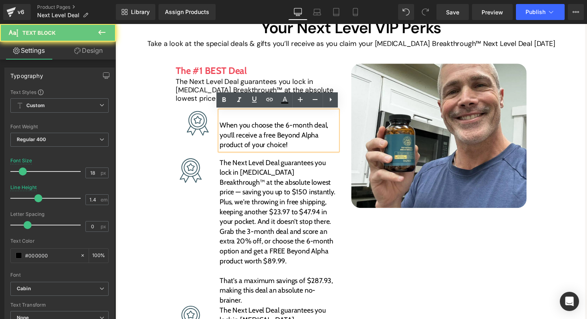
click at [230, 119] on p at bounding box center [282, 118] width 121 height 10
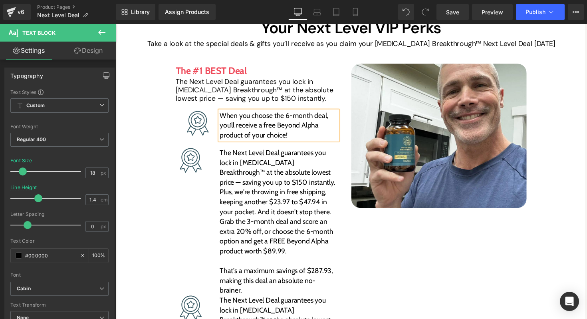
click at [170, 143] on div "Your Next Level VIP Perks Heading Take a look at the special deals & gifts you’…" at bounding box center [356, 234] width 483 height 436
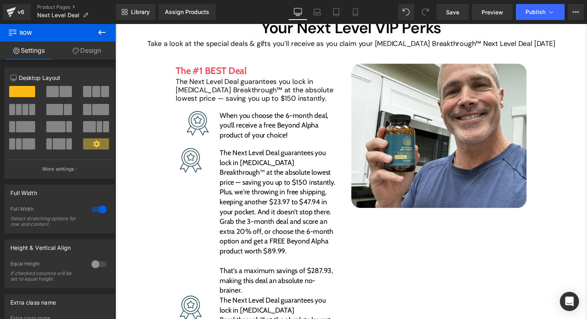
click at [101, 34] on icon at bounding box center [102, 33] width 10 height 10
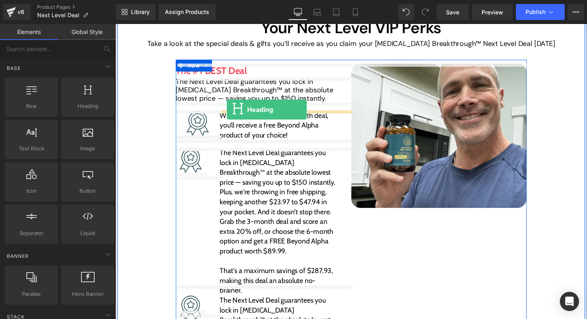
drag, startPoint x: 186, startPoint y: 125, endPoint x: 229, endPoint y: 111, distance: 45.1
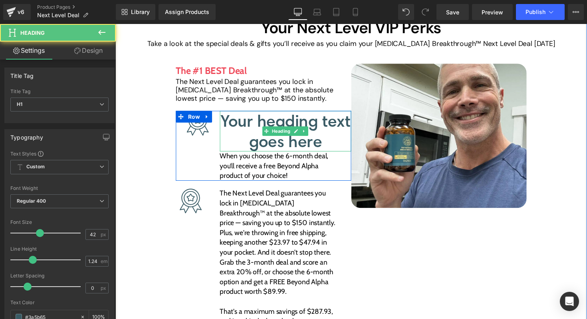
click at [246, 123] on h1 "Your heading text goes here" at bounding box center [289, 134] width 135 height 42
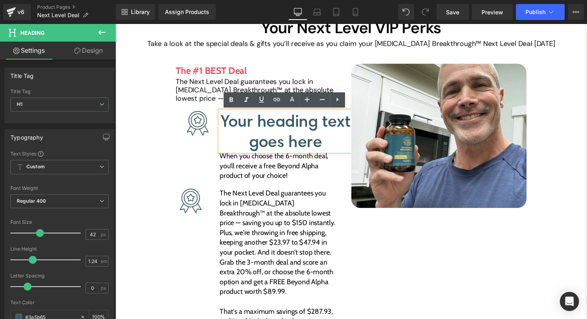
click at [260, 135] on h1 "Your heading text goes here" at bounding box center [289, 134] width 135 height 42
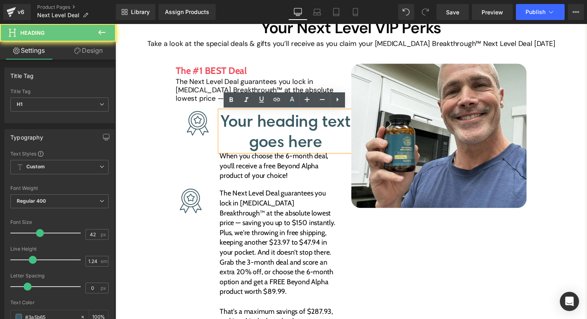
click at [260, 135] on h1 "Your heading text goes here" at bounding box center [289, 134] width 135 height 42
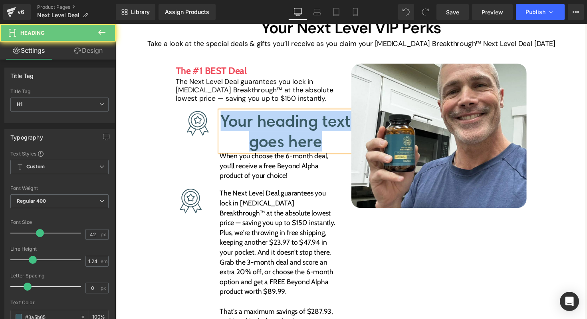
paste div
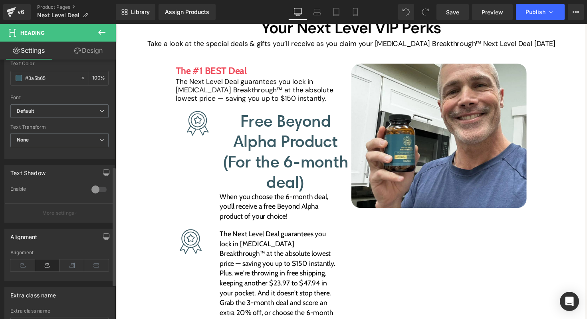
scroll to position [246, 0]
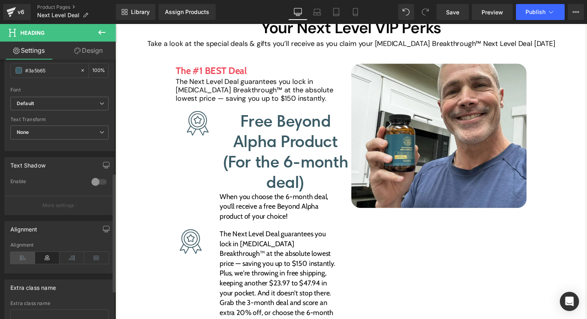
click at [24, 258] on icon at bounding box center [22, 258] width 25 height 12
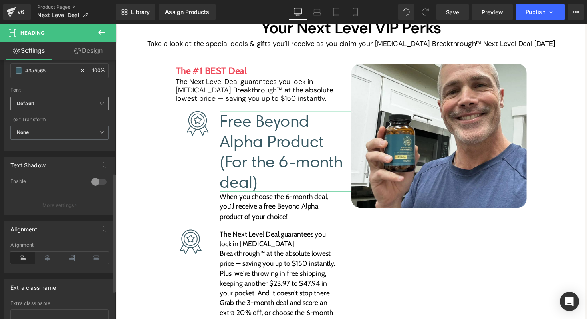
click at [50, 100] on b "Default" at bounding box center [58, 103] width 83 height 7
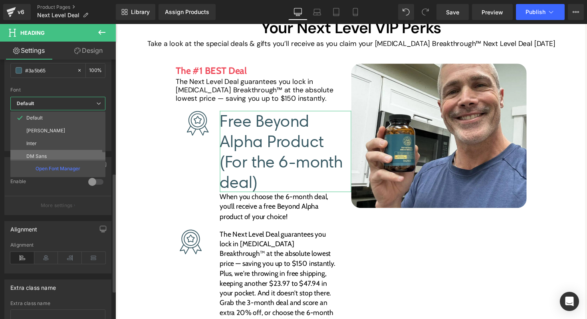
click at [44, 151] on li "DM Sans" at bounding box center [59, 156] width 99 height 13
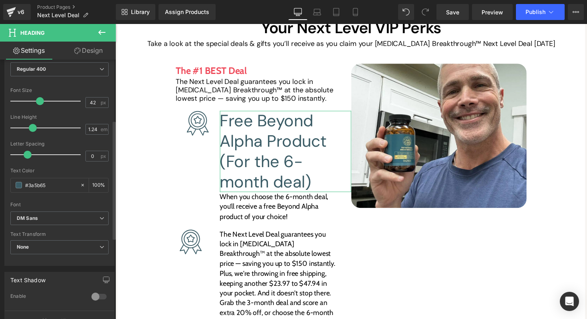
scroll to position [126, 0]
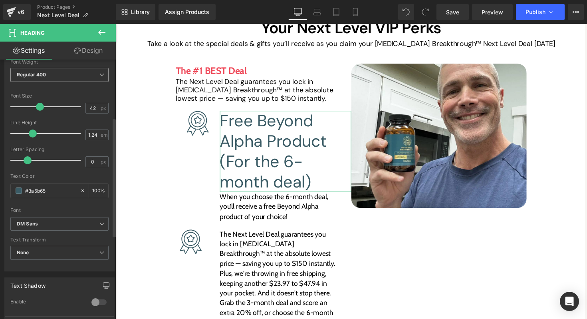
click at [46, 77] on span "Regular 400" at bounding box center [59, 75] width 98 height 14
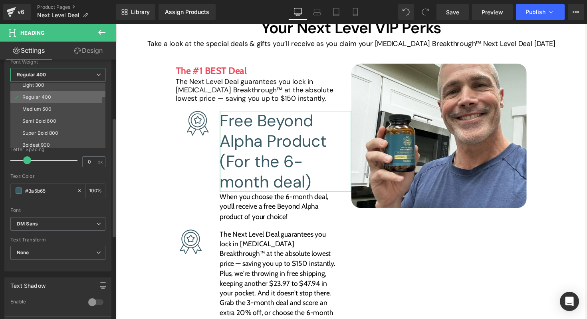
scroll to position [28, 0]
click at [45, 121] on div "Semi Bold 600" at bounding box center [39, 120] width 34 height 6
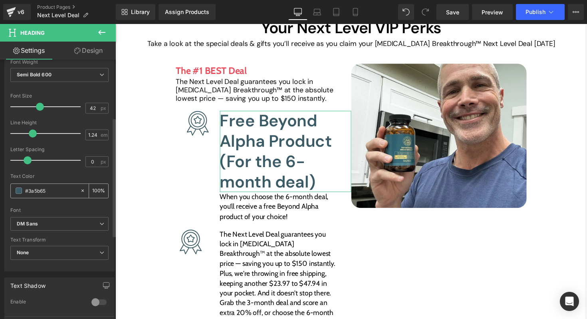
click at [52, 186] on input "#3a5b65" at bounding box center [50, 190] width 51 height 9
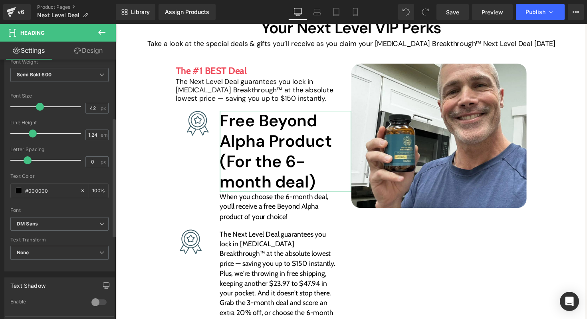
type input "#000000"
click at [49, 200] on div "Text Color #000000 100 %" at bounding box center [59, 190] width 98 height 34
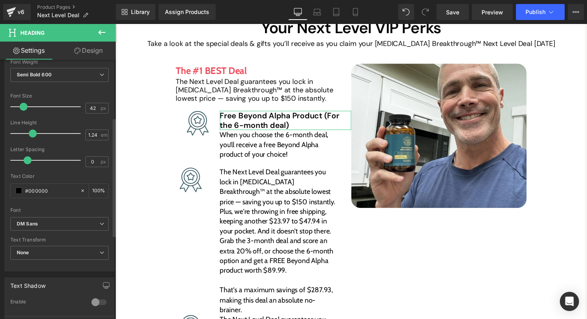
drag, startPoint x: 41, startPoint y: 107, endPoint x: 28, endPoint y: 108, distance: 13.2
click at [27, 107] on span at bounding box center [24, 107] width 8 height 8
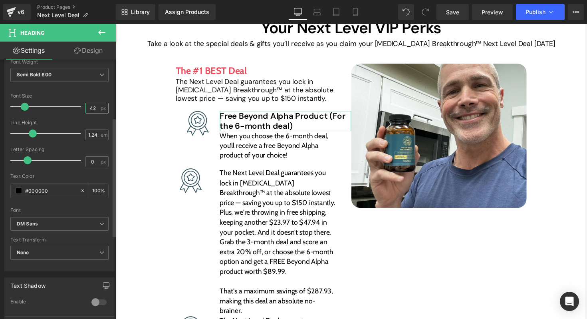
click at [91, 105] on input "42" at bounding box center [93, 108] width 14 height 10
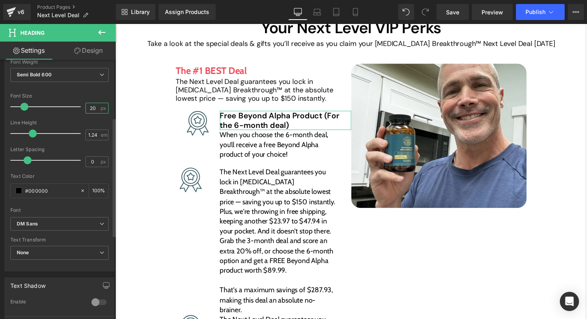
type input "20"
click at [91, 117] on div at bounding box center [59, 117] width 98 height 5
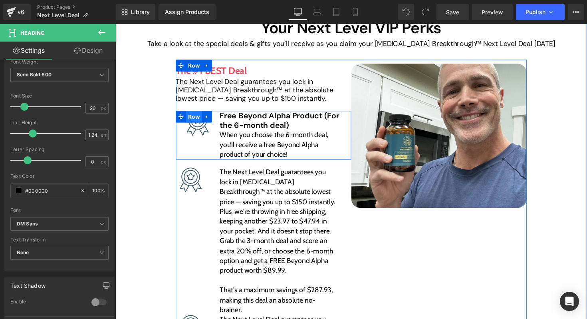
click at [200, 121] on span "Row" at bounding box center [196, 119] width 16 height 12
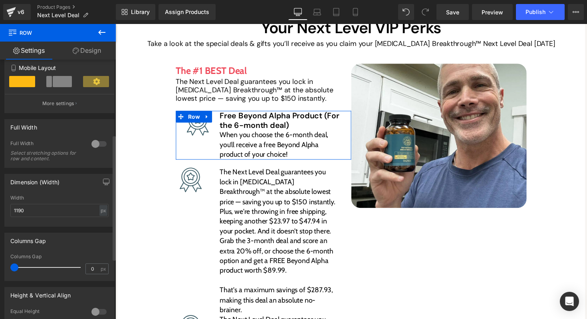
scroll to position [166, 0]
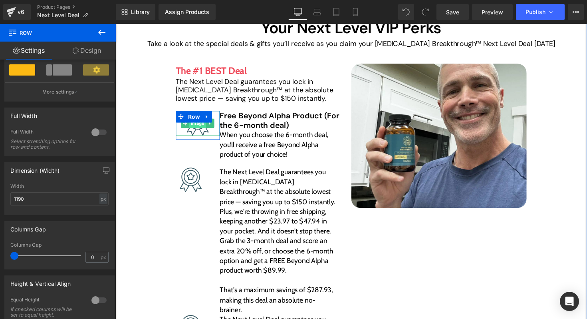
click at [200, 127] on link "Image" at bounding box center [196, 126] width 26 height 10
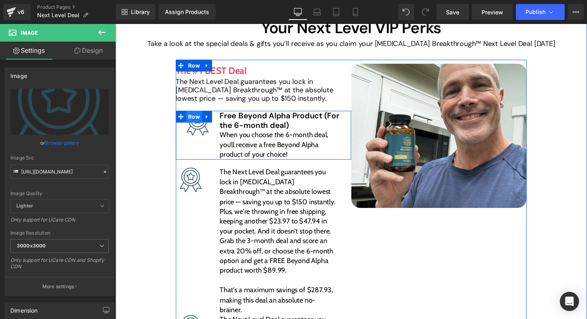
click at [196, 121] on span "Row" at bounding box center [196, 119] width 16 height 12
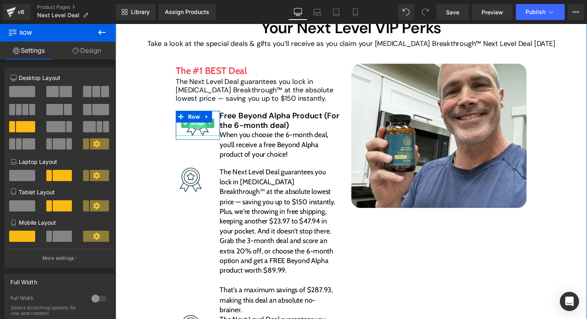
click at [202, 127] on span "Image" at bounding box center [199, 126] width 17 height 10
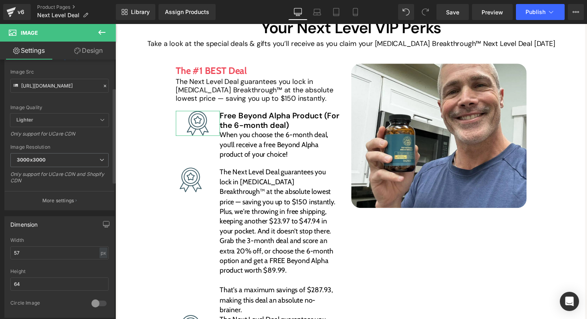
scroll to position [89, 0]
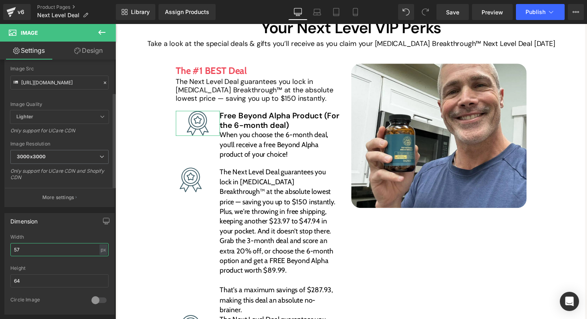
click at [55, 248] on input "57" at bounding box center [59, 249] width 98 height 13
type input "64"
click at [47, 279] on input "64" at bounding box center [59, 280] width 98 height 13
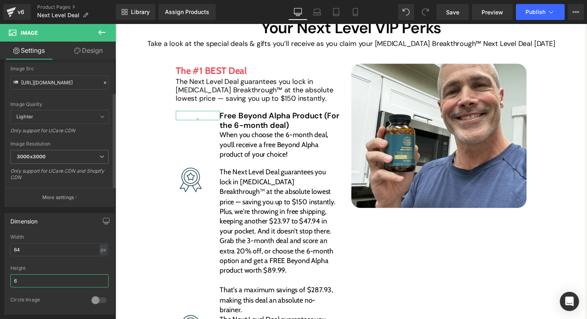
type input "64"
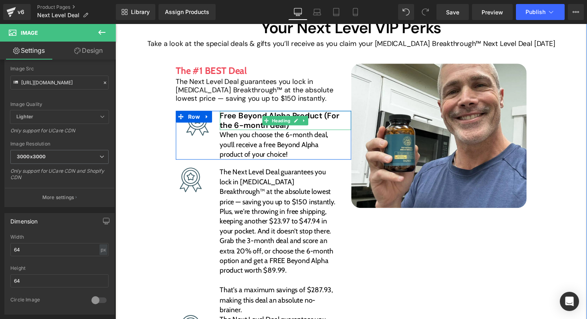
click at [246, 121] on h1 "Free Beyond Alpha Product (For the 6-month deal)" at bounding box center [289, 123] width 135 height 20
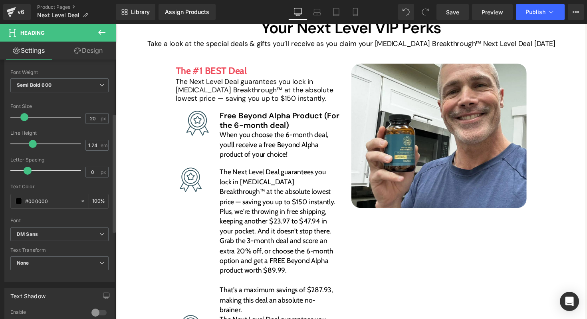
scroll to position [117, 0]
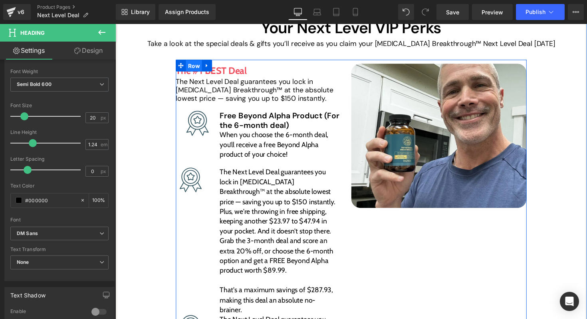
click at [193, 68] on span "Row" at bounding box center [196, 67] width 16 height 12
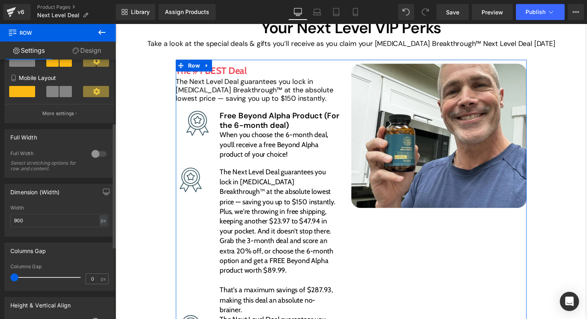
scroll to position [150, 0]
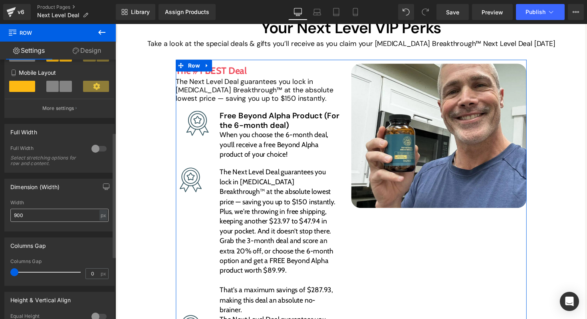
click at [58, 216] on input "900" at bounding box center [59, 214] width 98 height 13
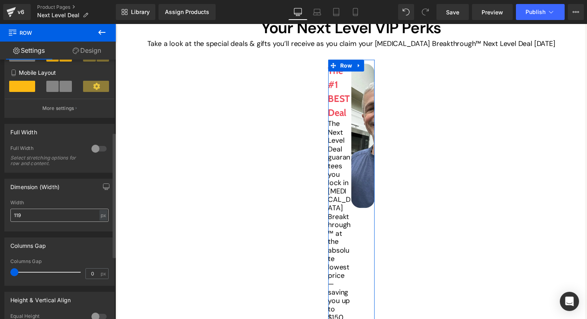
type input "1190"
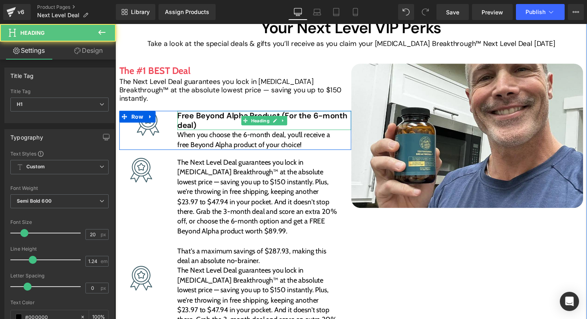
click at [333, 120] on h1 "Free Beyond Alpha Product (For the 6-month deal)" at bounding box center [268, 123] width 178 height 20
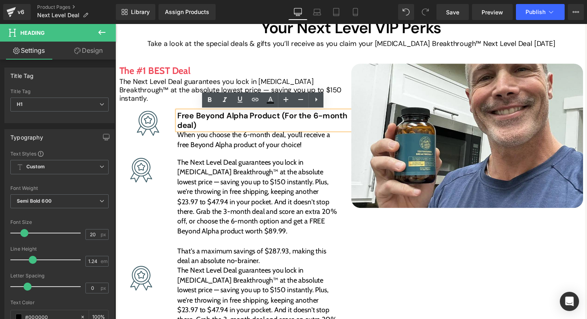
click at [337, 152] on div "When you choose the 6-month deal, you’ll receive a free Beyond Alpha product of…" at bounding box center [261, 143] width 164 height 20
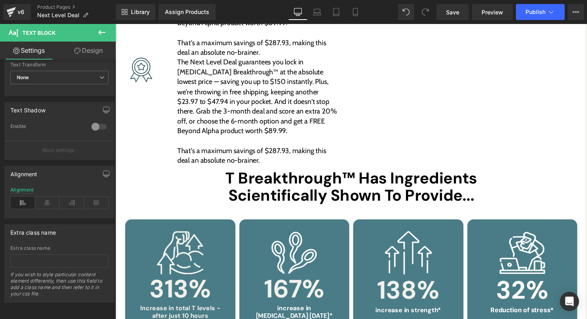
scroll to position [334, 0]
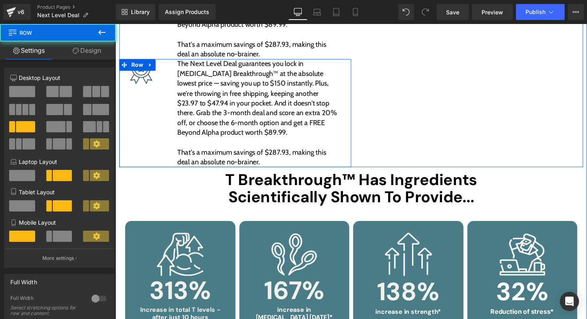
click at [344, 81] on div "The Next Level Deal guarantees you lock in Testosterone Breakthrough™ at the ab…" at bounding box center [268, 115] width 178 height 111
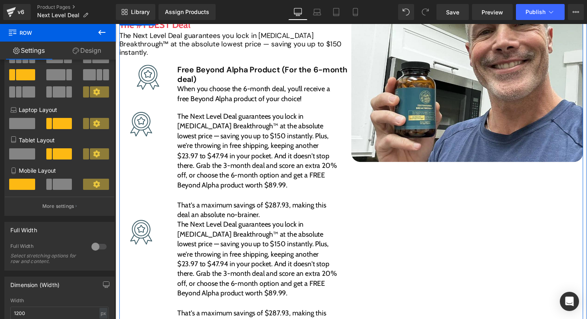
scroll to position [68, 0]
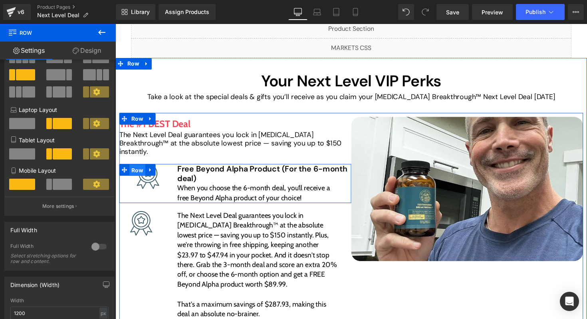
click at [137, 173] on span "Row" at bounding box center [138, 174] width 16 height 12
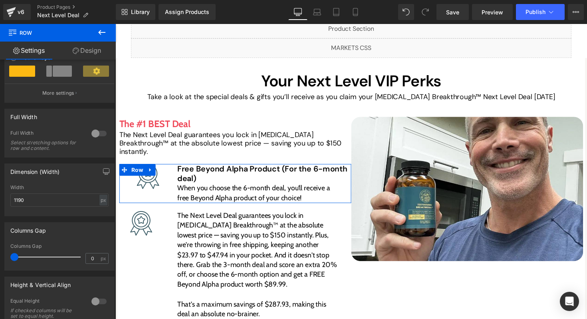
scroll to position [174, 0]
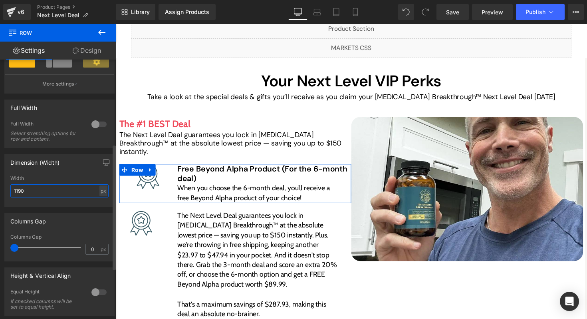
click at [50, 192] on input "1190" at bounding box center [59, 190] width 98 height 13
type input "629"
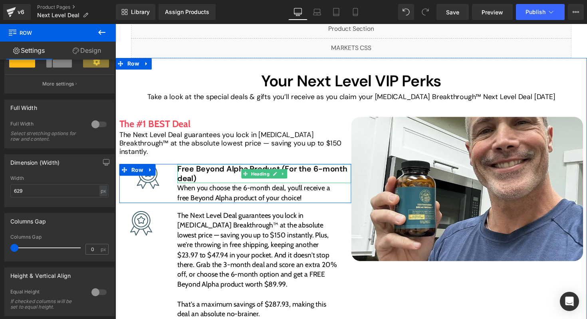
click at [188, 175] on h1 "Free Beyond Alpha Product (For the 6-month deal)" at bounding box center [268, 177] width 178 height 20
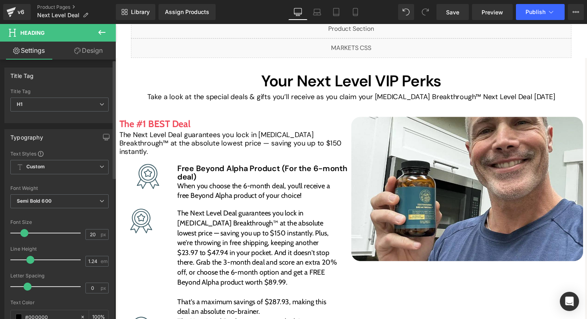
click at [30, 259] on span at bounding box center [30, 260] width 8 height 8
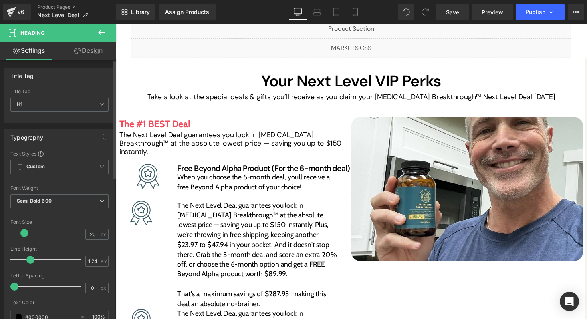
drag, startPoint x: 26, startPoint y: 284, endPoint x: 14, endPoint y: 284, distance: 12.0
click at [14, 284] on span at bounding box center [14, 286] width 8 height 8
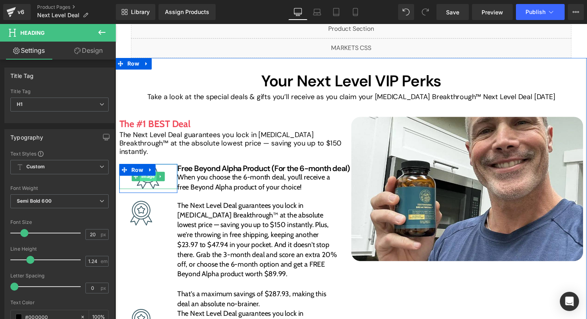
click at [149, 182] on span "Image" at bounding box center [149, 180] width 17 height 10
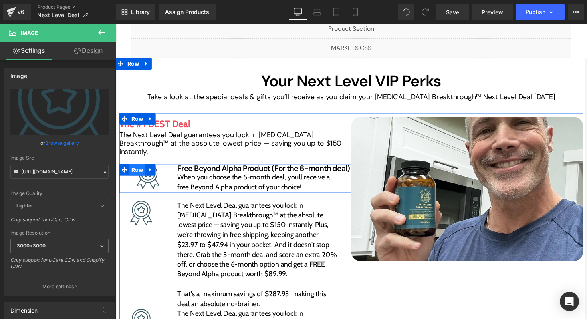
click at [138, 173] on span "Row" at bounding box center [138, 173] width 16 height 12
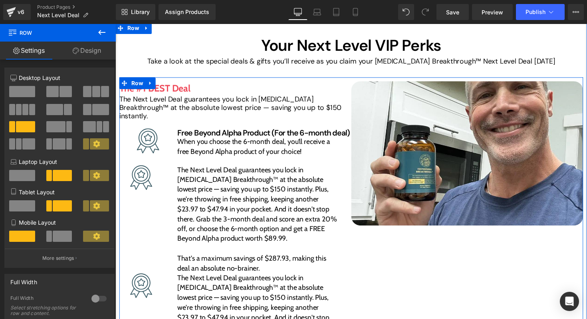
scroll to position [117, 0]
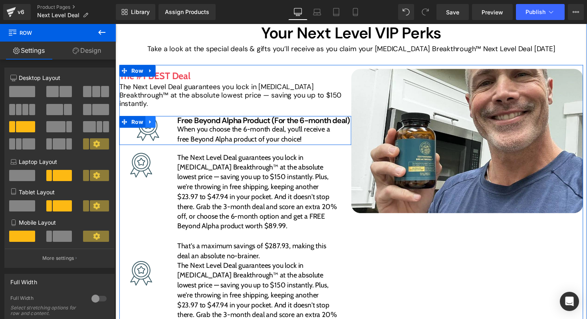
click at [154, 124] on link at bounding box center [151, 124] width 10 height 12
click at [163, 124] on icon at bounding box center [162, 124] width 6 height 6
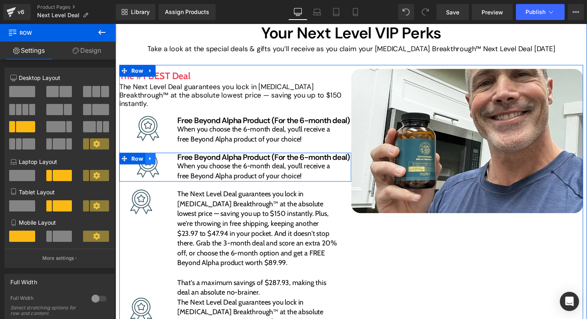
click at [150, 159] on icon at bounding box center [152, 162] width 6 height 6
click at [160, 161] on icon at bounding box center [162, 162] width 6 height 6
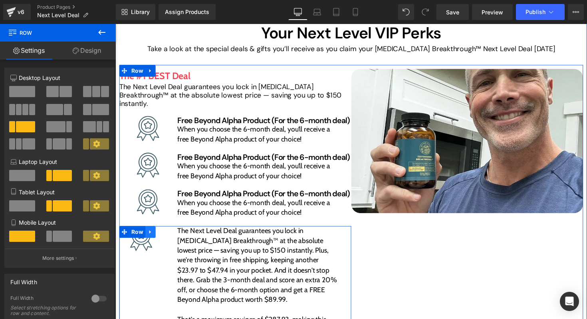
click at [151, 235] on icon at bounding box center [152, 237] width 6 height 6
click at [169, 235] on icon at bounding box center [172, 237] width 6 height 6
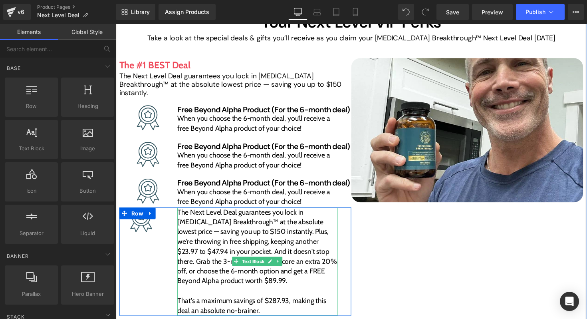
scroll to position [129, 0]
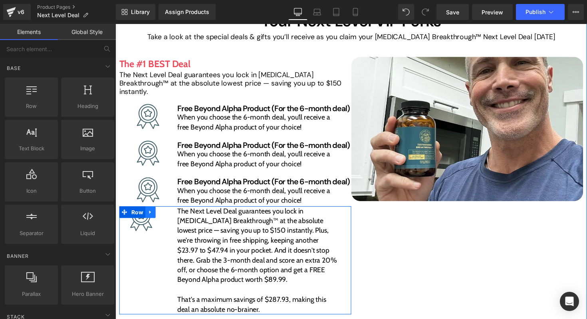
click at [151, 216] on icon at bounding box center [151, 216] width 2 height 4
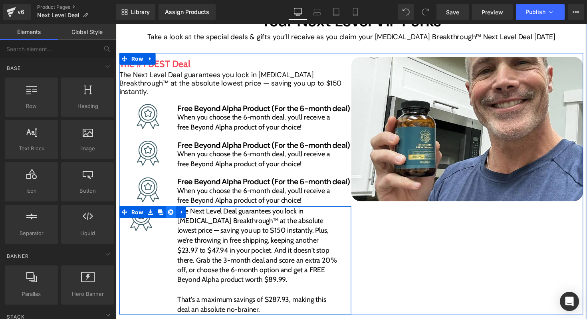
click at [169, 216] on icon at bounding box center [172, 217] width 6 height 6
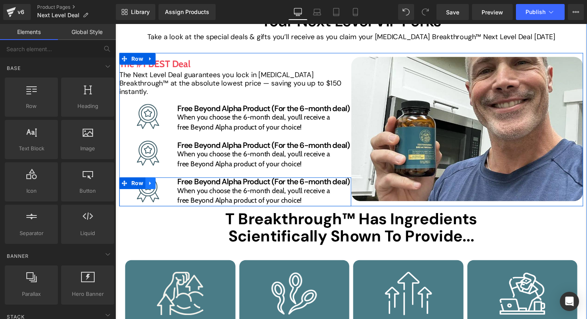
click at [152, 184] on icon at bounding box center [152, 187] width 6 height 6
click at [161, 185] on icon at bounding box center [162, 187] width 6 height 6
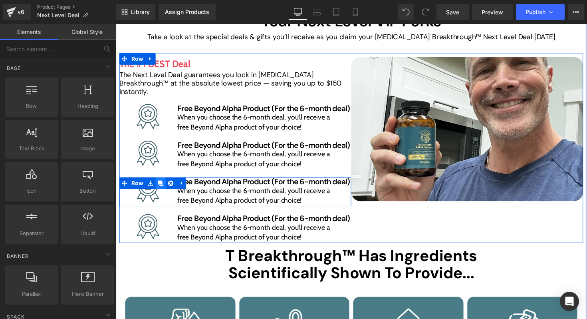
click at [161, 185] on icon at bounding box center [162, 187] width 6 height 6
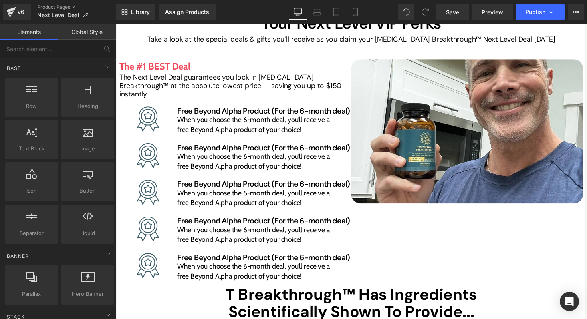
scroll to position [129, 0]
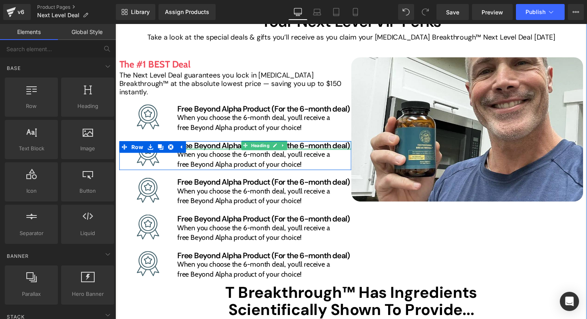
click at [221, 151] on div at bounding box center [268, 152] width 178 height 2
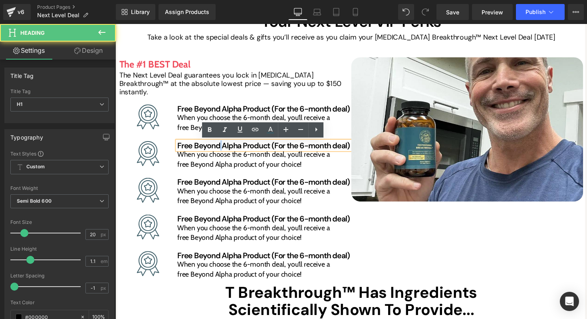
click at [221, 150] on h1 "Free Beyond Alpha Product (For the 6-month deal)" at bounding box center [268, 148] width 178 height 9
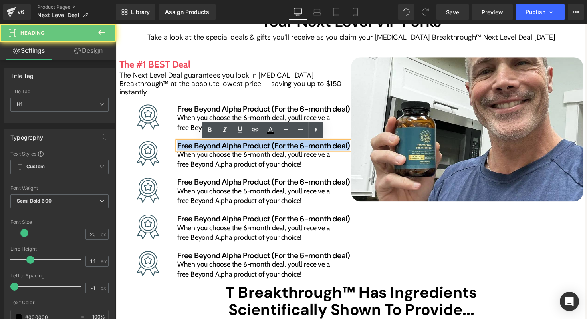
click at [221, 150] on h1 "Free Beyond Alpha Product (For the 6-month deal)" at bounding box center [268, 148] width 178 height 9
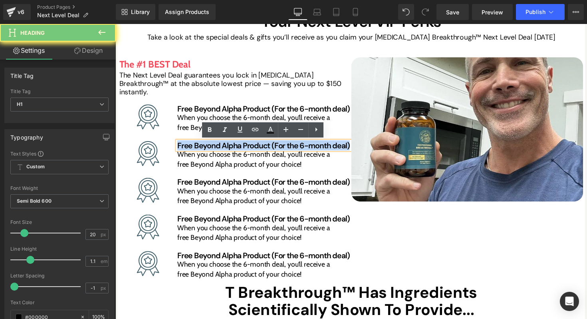
paste div
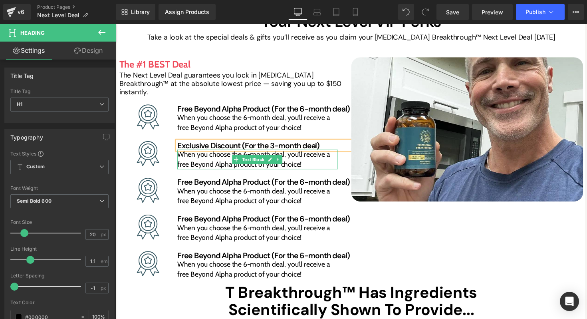
click at [207, 159] on span "When you choose the 6-month deal, you’ll receive a free Beyond Alpha product of…" at bounding box center [257, 162] width 157 height 19
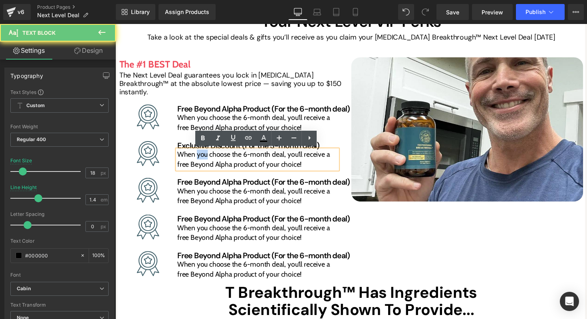
click at [207, 159] on span "When you choose the 6-month deal, you’ll receive a free Beyond Alpha product of…" at bounding box center [257, 162] width 157 height 19
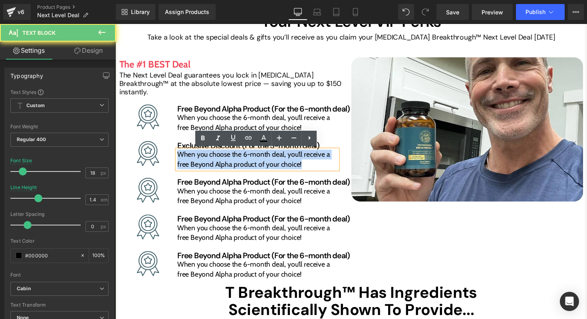
click at [207, 159] on span "When you choose the 6-month deal, you’ll receive a free Beyond Alpha product of…" at bounding box center [257, 162] width 157 height 19
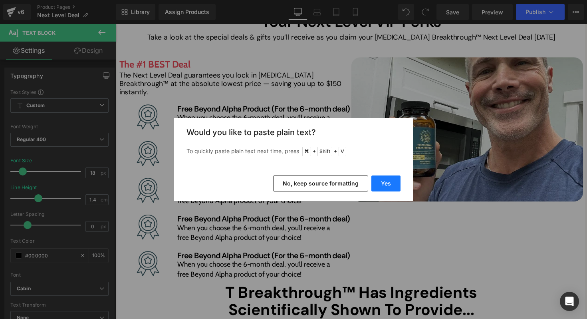
click at [393, 185] on button "Yes" at bounding box center [385, 183] width 29 height 16
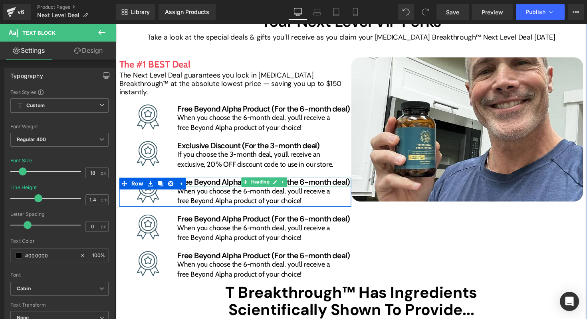
click at [215, 184] on h1 "Free Beyond Alpha Product (For the 6-month deal)" at bounding box center [268, 185] width 178 height 9
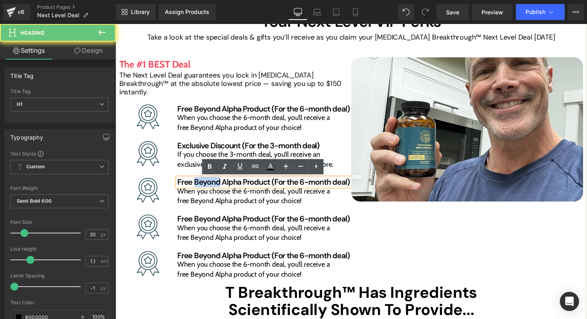
click at [215, 184] on h1 "Free Beyond Alpha Product (For the 6-month deal)" at bounding box center [268, 185] width 178 height 9
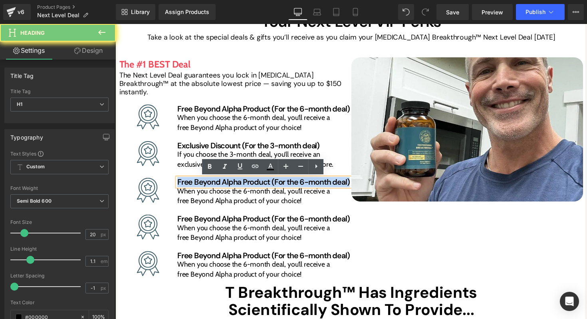
click at [215, 184] on h1 "Free Beyond Alpha Product (For the 6-month deal)" at bounding box center [268, 185] width 178 height 9
paste div
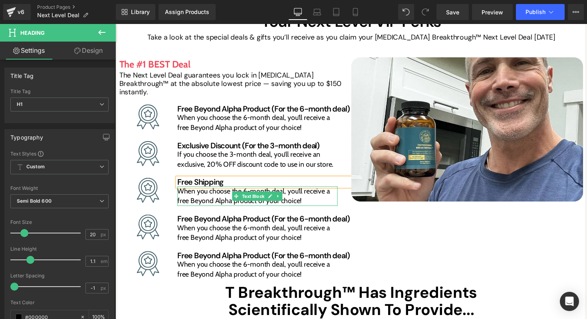
click at [207, 200] on span "When you choose the 6-month deal, you’ll receive a free Beyond Alpha product of…" at bounding box center [257, 199] width 157 height 19
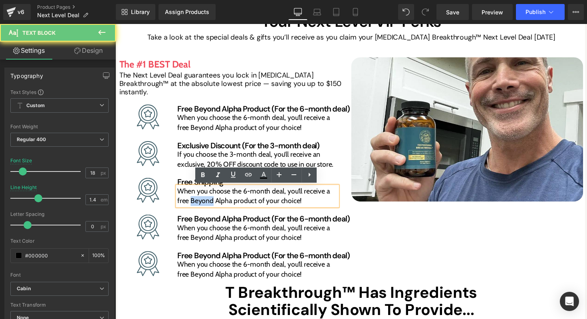
click at [207, 200] on span "When you choose the 6-month deal, you’ll receive a free Beyond Alpha product of…" at bounding box center [257, 199] width 157 height 19
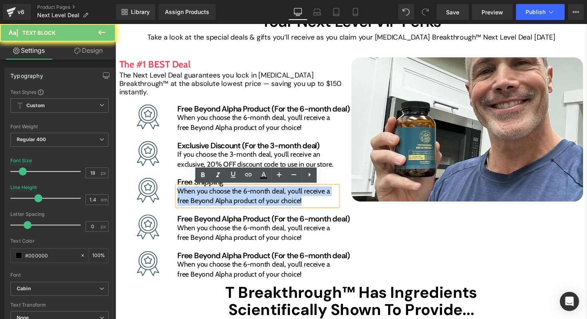
click at [207, 200] on span "When you choose the 6-month deal, you’ll receive a free Beyond Alpha product of…" at bounding box center [257, 199] width 157 height 19
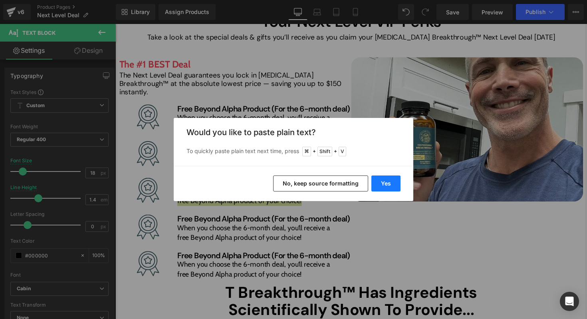
click at [390, 189] on button "Yes" at bounding box center [385, 183] width 29 height 16
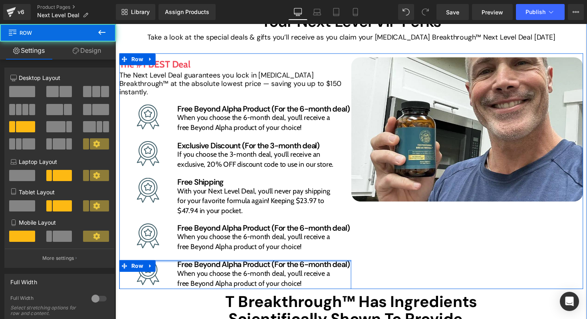
click at [254, 267] on div at bounding box center [238, 267] width 238 height 2
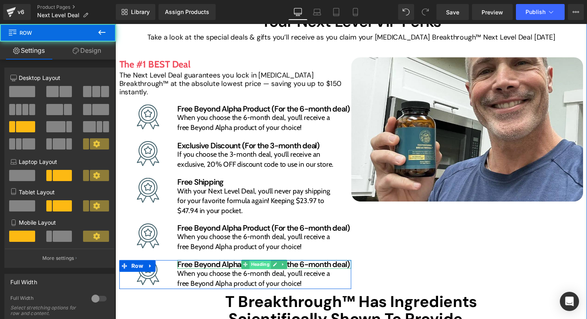
click at [254, 269] on span "Heading" at bounding box center [264, 270] width 22 height 10
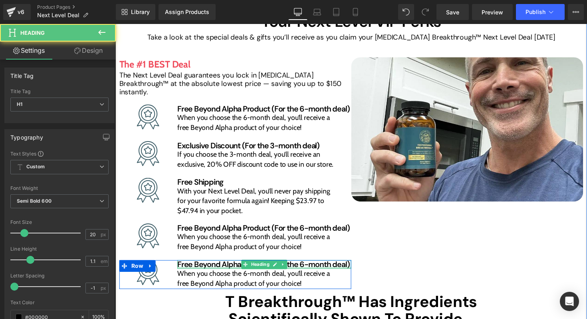
click at [206, 272] on h1 "Free Beyond Alpha Product (For the 6-month deal)" at bounding box center [268, 270] width 178 height 9
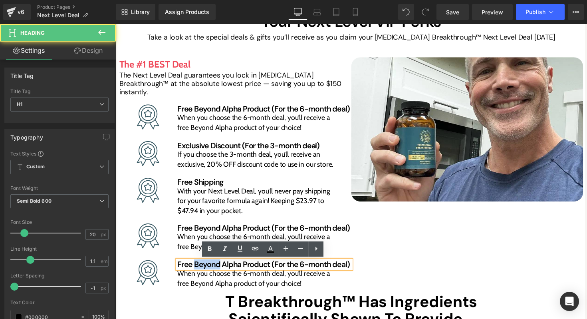
click at [206, 272] on h1 "Free Beyond Alpha Product (For the 6-month deal)" at bounding box center [268, 270] width 178 height 9
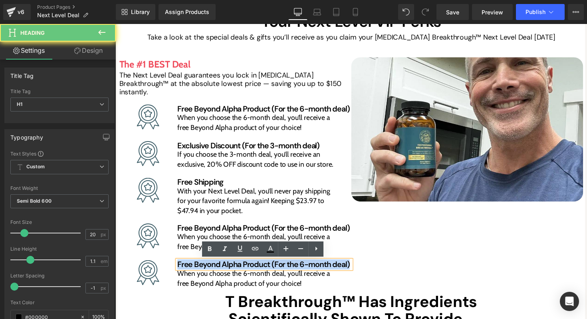
paste div
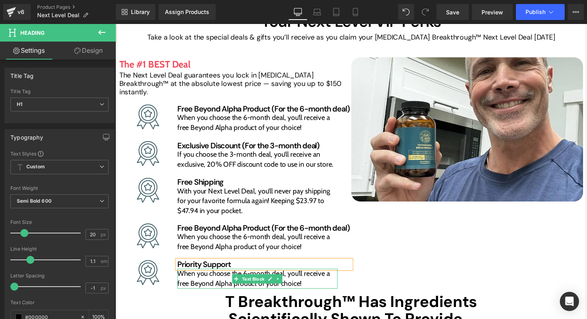
click at [222, 284] on p "When you choose the 6-month deal, you’ll receive a free Beyond Alpha product of…" at bounding box center [261, 284] width 164 height 20
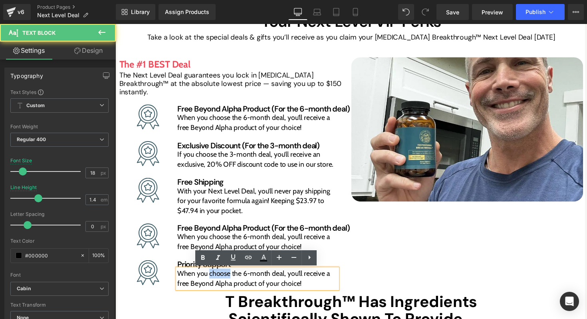
click at [222, 284] on p "When you choose the 6-month deal, you’ll receive a free Beyond Alpha product of…" at bounding box center [261, 284] width 164 height 20
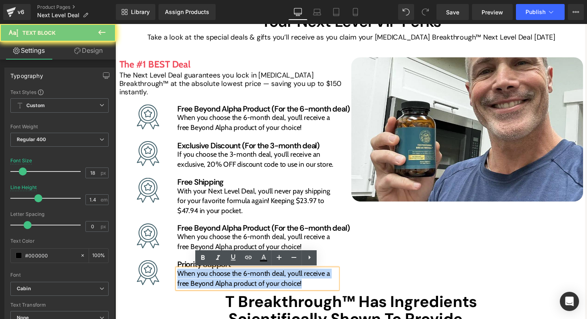
click at [222, 284] on p "When you choose the 6-month deal, you’ll receive a free Beyond Alpha product of…" at bounding box center [261, 284] width 164 height 20
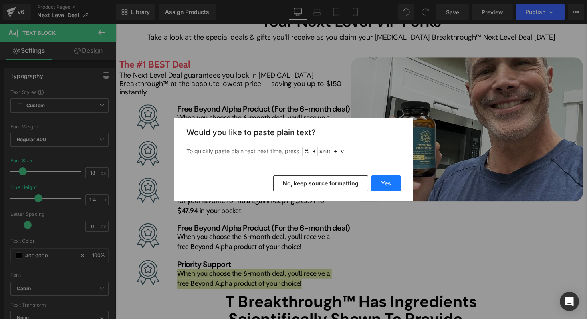
click at [393, 181] on button "Yes" at bounding box center [385, 183] width 29 height 16
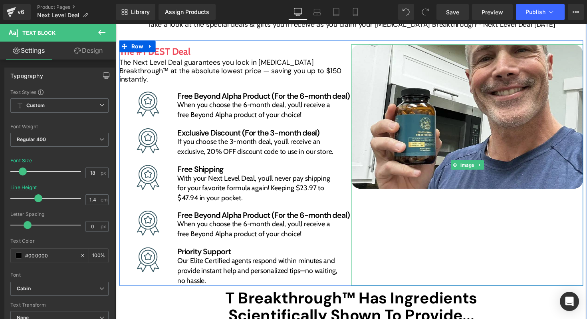
scroll to position [143, 0]
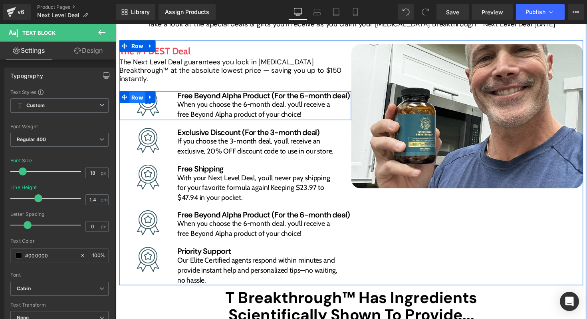
click at [138, 95] on span "Row" at bounding box center [138, 99] width 16 height 12
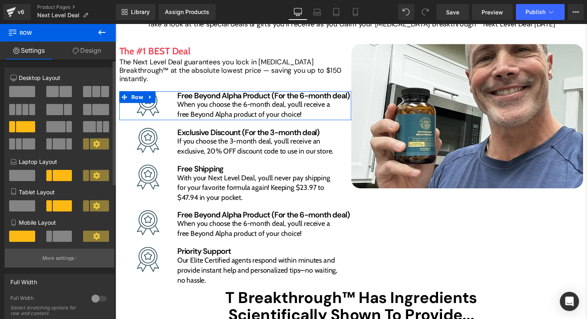
click at [63, 264] on button "More settings" at bounding box center [59, 257] width 109 height 19
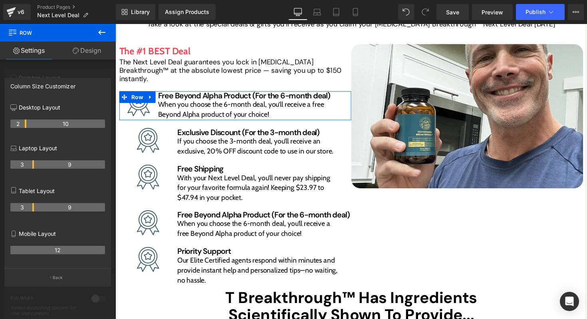
drag, startPoint x: 32, startPoint y: 123, endPoint x: 26, endPoint y: 123, distance: 5.6
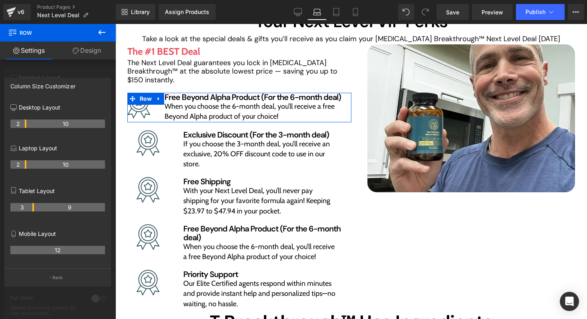
drag, startPoint x: 32, startPoint y: 163, endPoint x: 28, endPoint y: 163, distance: 4.8
click at [28, 163] on tr "2 10" at bounding box center [57, 164] width 95 height 8
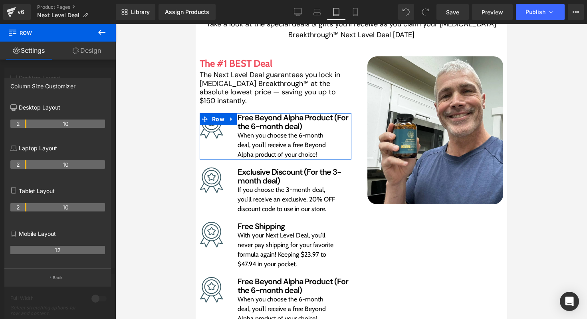
scroll to position [170, 0]
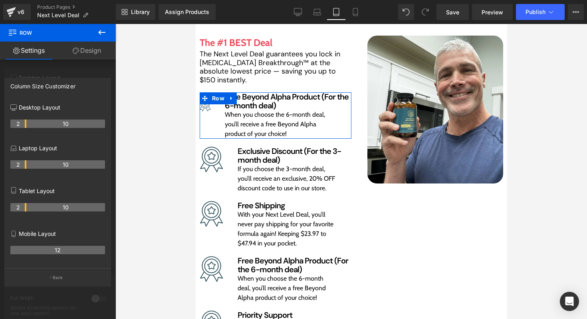
drag, startPoint x: 33, startPoint y: 206, endPoint x: 28, endPoint y: 204, distance: 4.9
click at [28, 204] on tr "2 10" at bounding box center [57, 207] width 95 height 8
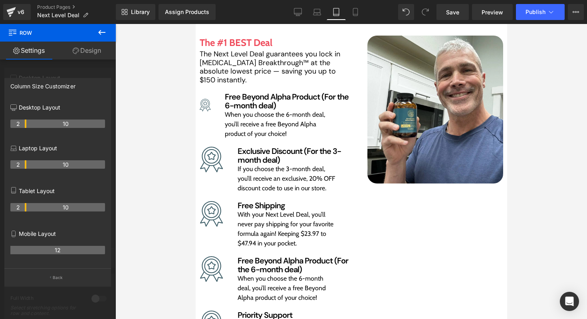
click at [99, 36] on icon at bounding box center [102, 33] width 10 height 10
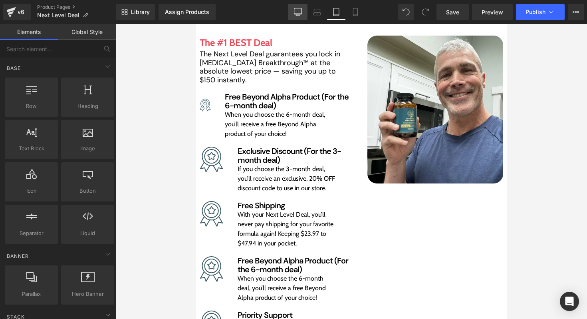
click at [298, 13] on icon at bounding box center [298, 12] width 8 height 8
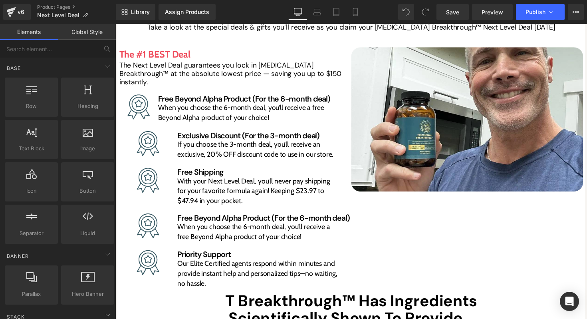
scroll to position [148, 0]
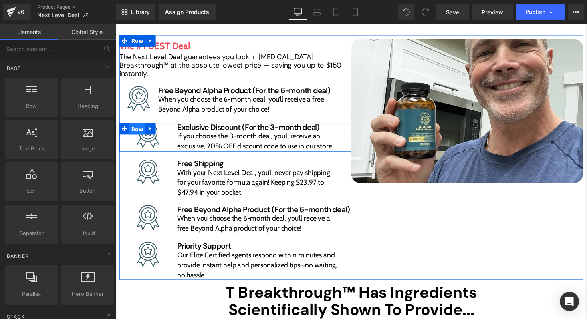
click at [140, 132] on span "Row" at bounding box center [138, 131] width 16 height 12
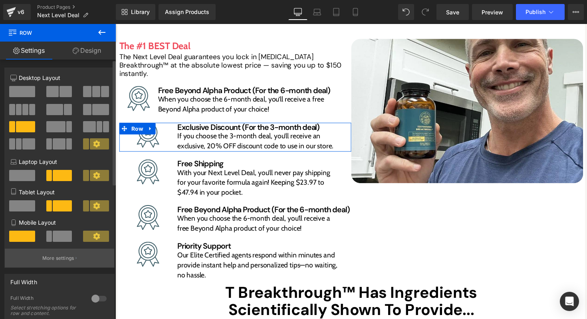
click at [69, 262] on p "More settings" at bounding box center [58, 257] width 32 height 7
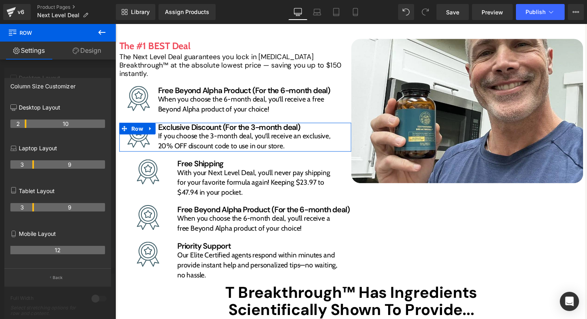
drag, startPoint x: 33, startPoint y: 127, endPoint x: 27, endPoint y: 126, distance: 6.0
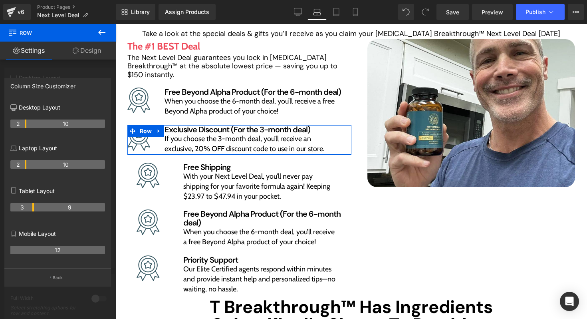
drag, startPoint x: 33, startPoint y: 164, endPoint x: 28, endPoint y: 164, distance: 4.8
click at [28, 164] on tr "2 10" at bounding box center [57, 164] width 95 height 8
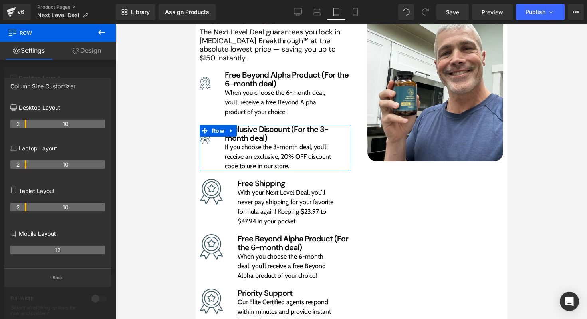
drag, startPoint x: 32, startPoint y: 206, endPoint x: 28, endPoint y: 206, distance: 4.8
click at [28, 206] on tr "2 10" at bounding box center [57, 207] width 95 height 8
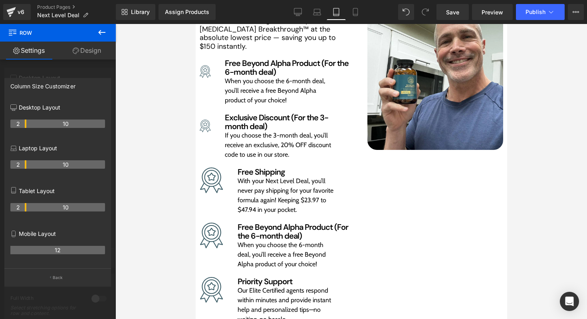
scroll to position [214, 0]
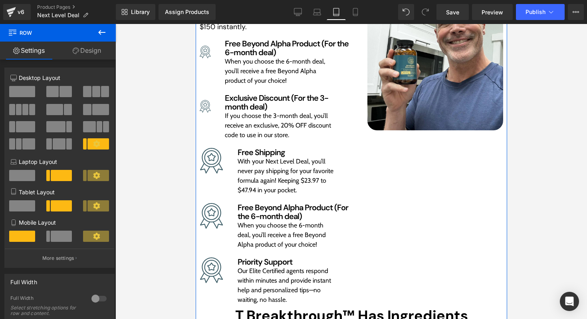
scroll to position [224, 0]
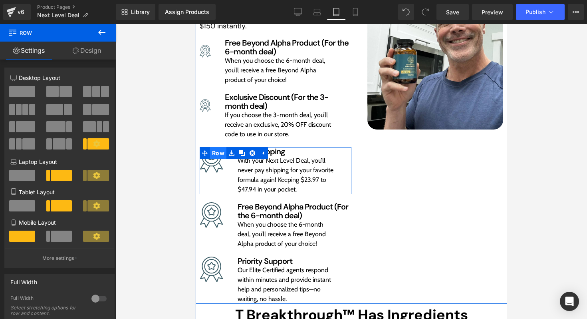
click at [220, 155] on span "Row" at bounding box center [218, 153] width 16 height 12
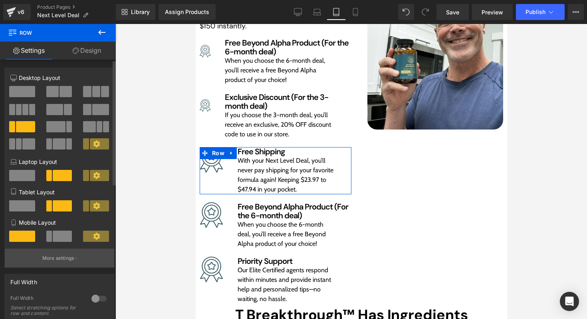
click at [65, 258] on p "More settings" at bounding box center [58, 257] width 32 height 7
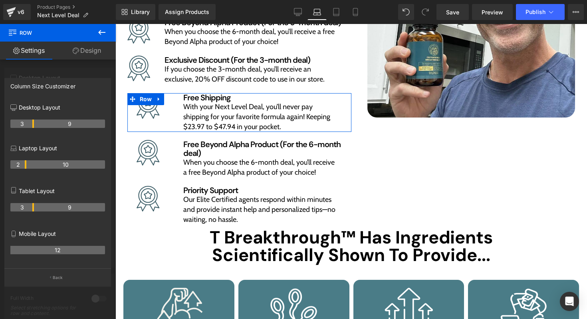
scroll to position [169, 0]
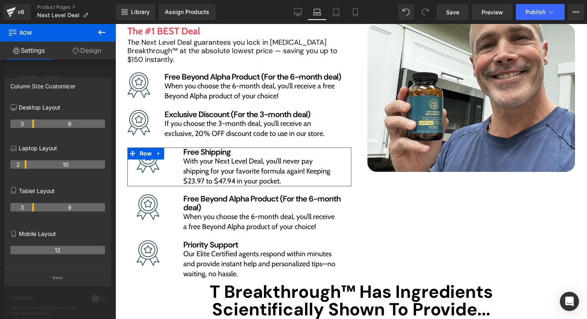
drag, startPoint x: 33, startPoint y: 165, endPoint x: 28, endPoint y: 165, distance: 5.2
click at [28, 165] on tr "2 10" at bounding box center [57, 164] width 95 height 8
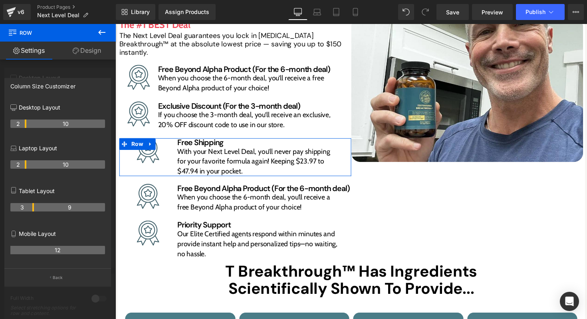
scroll to position [163, 0]
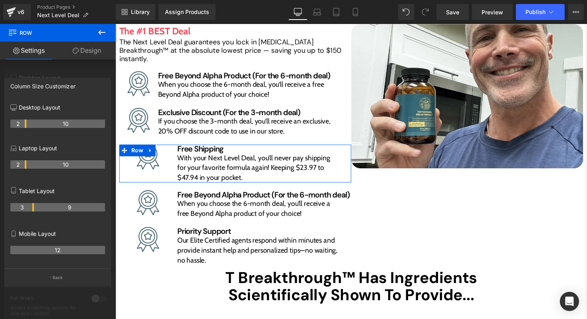
drag, startPoint x: 32, startPoint y: 126, endPoint x: 27, endPoint y: 126, distance: 5.2
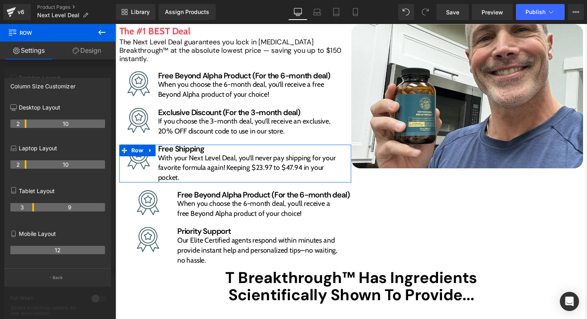
click at [32, 207] on th "3" at bounding box center [22, 207] width 24 height 8
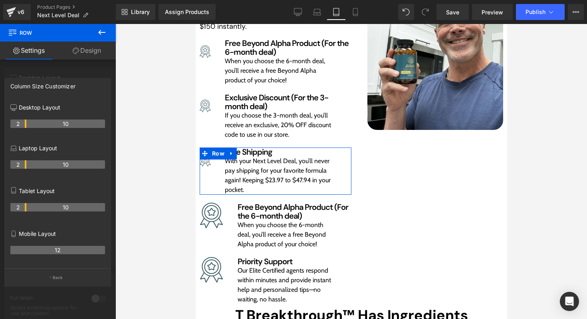
drag, startPoint x: 33, startPoint y: 207, endPoint x: 28, endPoint y: 207, distance: 5.2
click at [28, 207] on tr "2 10" at bounding box center [57, 207] width 95 height 8
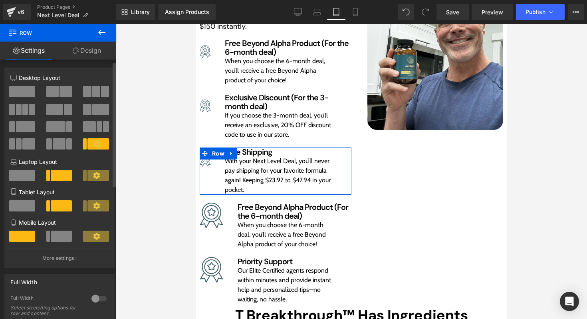
scroll to position [8, 0]
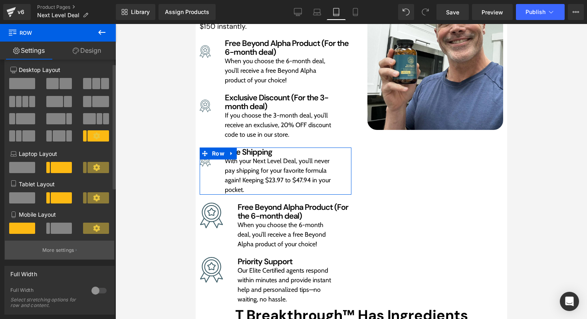
click at [65, 246] on button "More settings" at bounding box center [59, 249] width 109 height 19
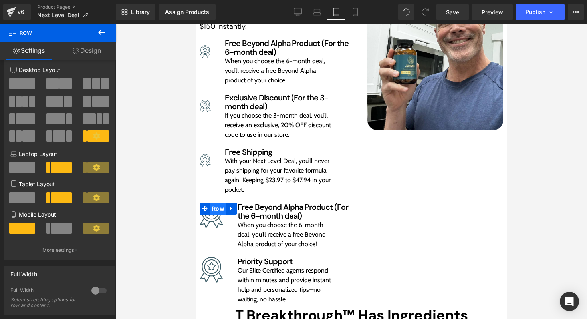
click at [219, 210] on span "Row" at bounding box center [218, 208] width 16 height 12
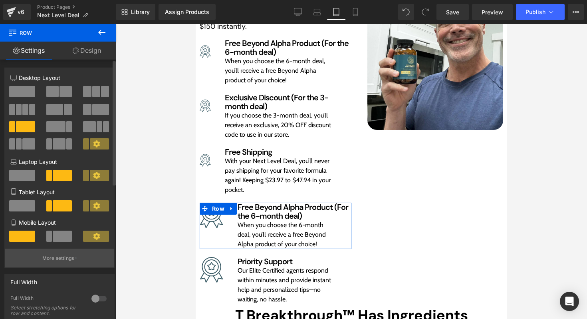
click at [69, 261] on p "More settings" at bounding box center [58, 257] width 32 height 7
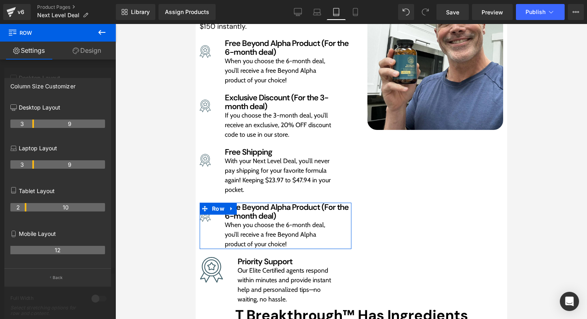
drag, startPoint x: 33, startPoint y: 206, endPoint x: 29, endPoint y: 207, distance: 4.0
click at [29, 207] on tr "2 10" at bounding box center [57, 207] width 95 height 8
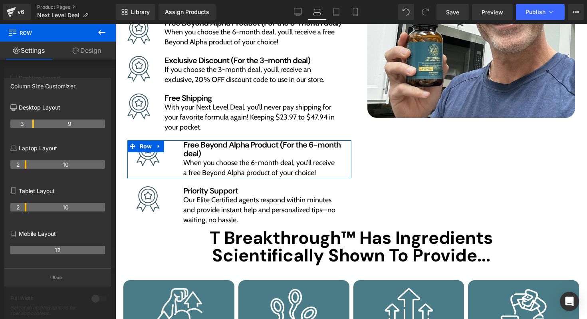
scroll to position [161, 0]
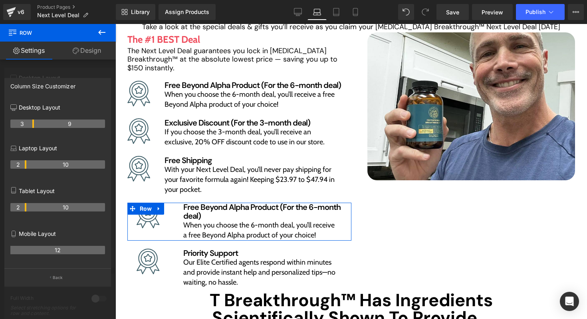
drag, startPoint x: 33, startPoint y: 165, endPoint x: 28, endPoint y: 166, distance: 5.2
click at [28, 166] on tr "2 10" at bounding box center [57, 164] width 95 height 8
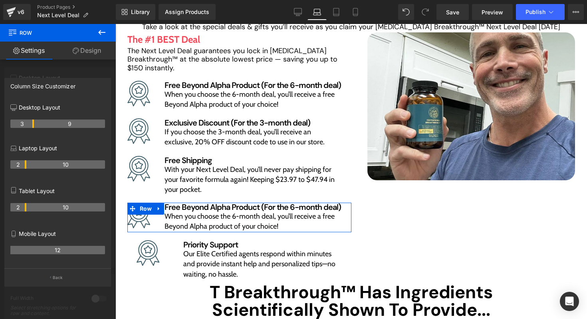
scroll to position [155, 0]
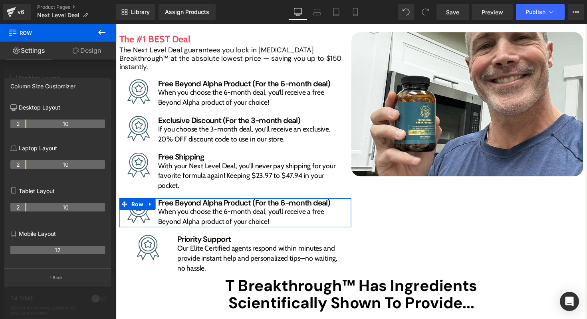
drag, startPoint x: 33, startPoint y: 124, endPoint x: 28, endPoint y: 123, distance: 4.8
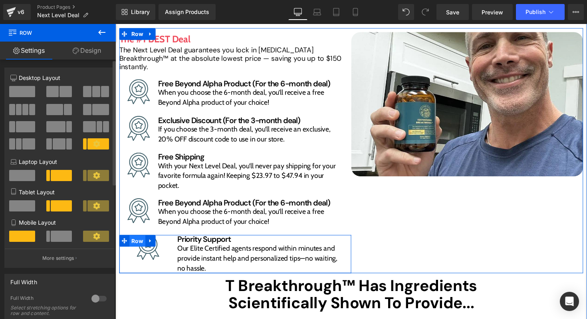
click at [142, 246] on span "Row" at bounding box center [138, 246] width 16 height 12
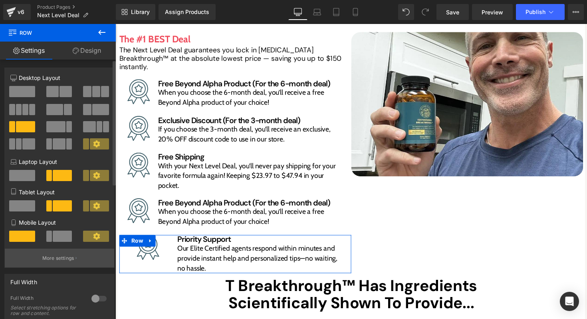
click at [60, 260] on p "More settings" at bounding box center [58, 257] width 32 height 7
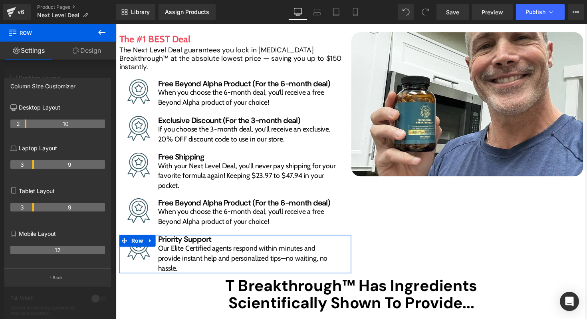
drag, startPoint x: 33, startPoint y: 121, endPoint x: 28, endPoint y: 122, distance: 4.9
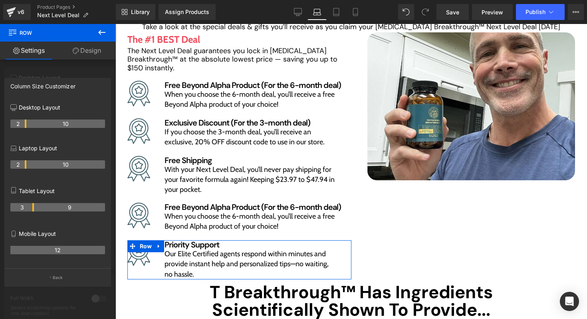
drag, startPoint x: 32, startPoint y: 163, endPoint x: 28, endPoint y: 163, distance: 4.4
click at [28, 163] on tr "2 10" at bounding box center [57, 164] width 95 height 8
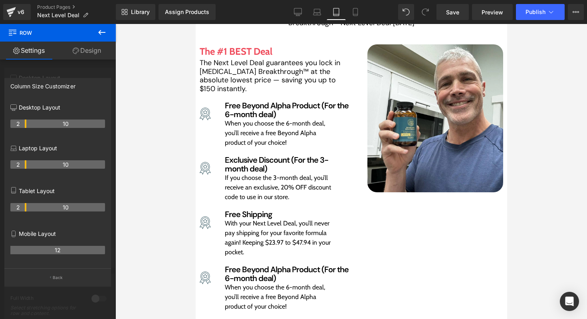
scroll to position [240, 0]
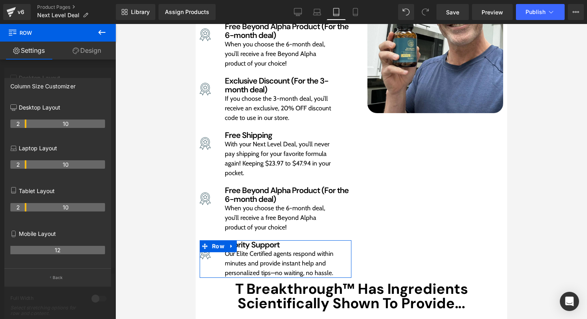
drag, startPoint x: 33, startPoint y: 208, endPoint x: 27, endPoint y: 208, distance: 5.6
click at [27, 208] on tr "2 10" at bounding box center [57, 207] width 95 height 8
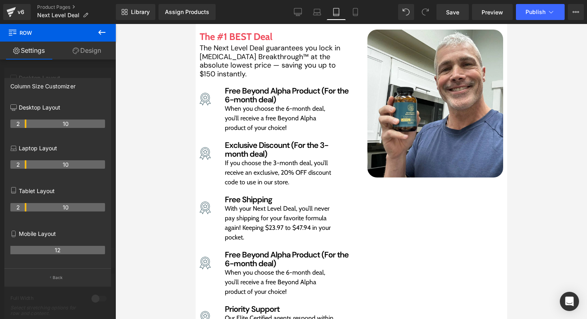
scroll to position [123, 0]
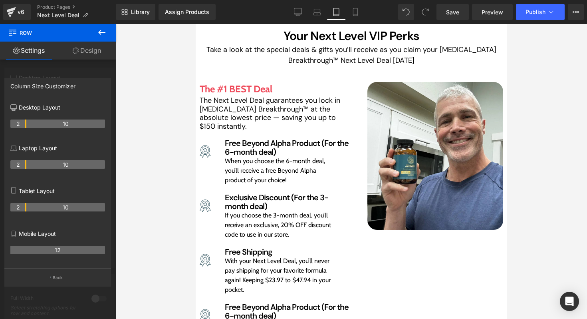
click at [462, 20] on div "Library Assign Products Product Preview No product match your search. Please tr…" at bounding box center [351, 12] width 471 height 24
click at [462, 18] on link "Save" at bounding box center [452, 12] width 32 height 16
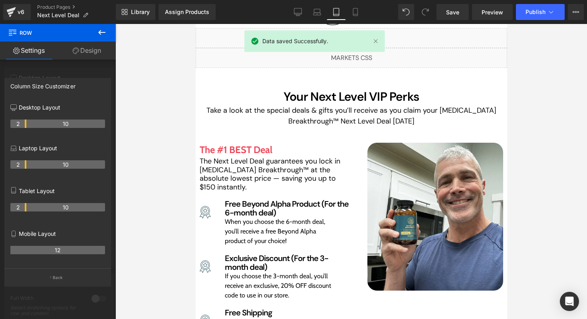
scroll to position [0, 0]
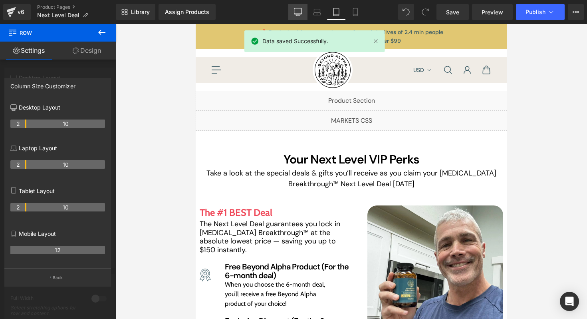
click at [296, 13] on icon at bounding box center [298, 13] width 8 height 0
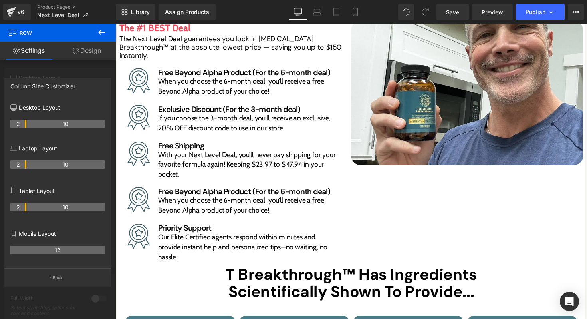
scroll to position [172, 0]
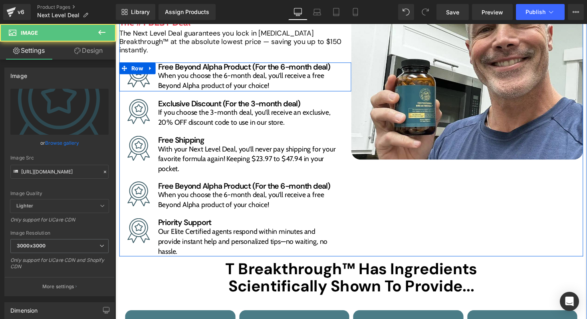
click at [136, 78] on div "Image" at bounding box center [139, 76] width 40 height 26
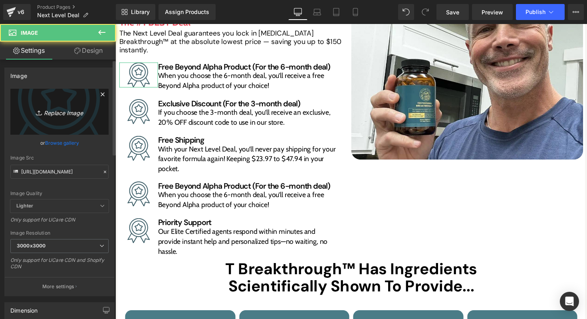
click at [50, 99] on link "Replace Image" at bounding box center [59, 112] width 98 height 46
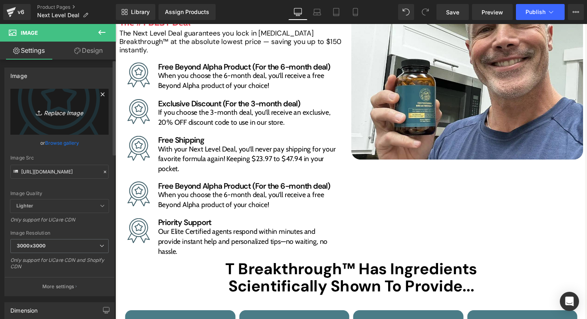
type input "C:\fakepath\fi_6633364.png"
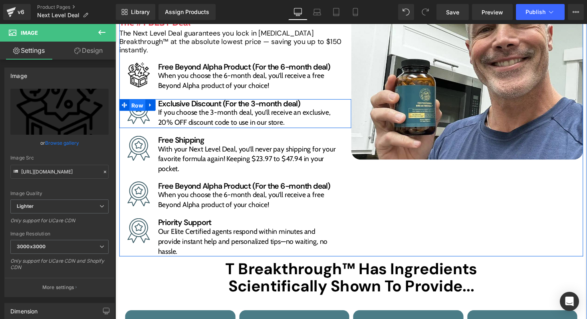
click at [139, 109] on span "Row" at bounding box center [138, 107] width 16 height 12
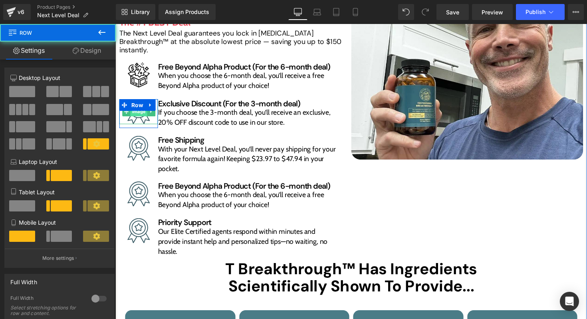
click at [140, 118] on link "Image" at bounding box center [135, 114] width 26 height 10
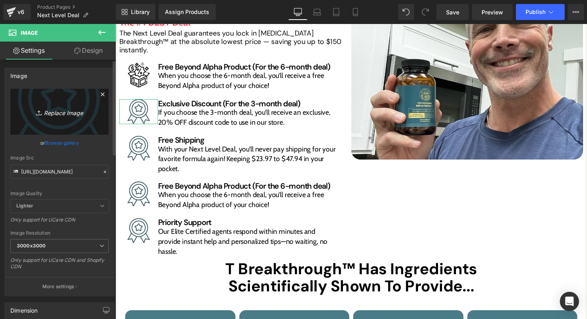
click at [67, 124] on link "Replace Image" at bounding box center [59, 112] width 98 height 46
type input "C:\fakepath\Group (15).png"
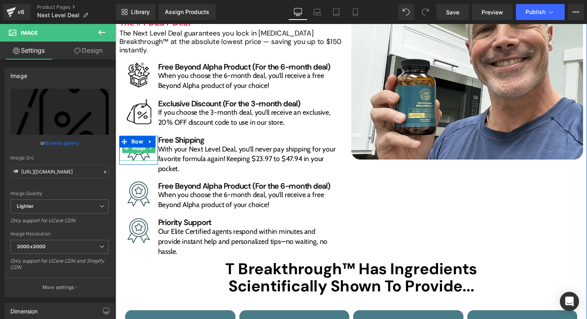
click at [141, 154] on span "Image" at bounding box center [139, 152] width 17 height 10
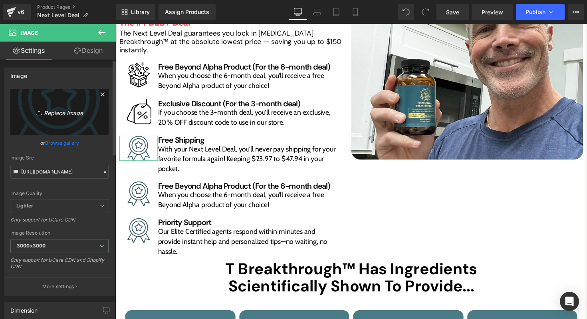
click at [64, 116] on icon "Replace Image" at bounding box center [60, 112] width 64 height 10
type input "C:\fakepath\fi_1981793 (1).png"
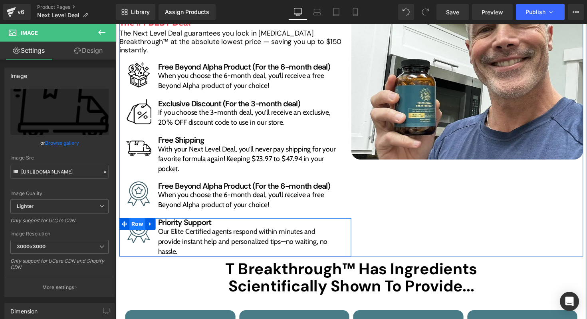
click at [141, 232] on span "Row" at bounding box center [138, 229] width 16 height 12
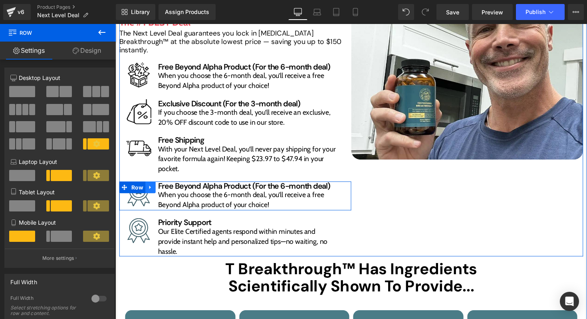
click at [153, 190] on icon at bounding box center [152, 191] width 6 height 6
click at [169, 192] on icon at bounding box center [172, 191] width 6 height 6
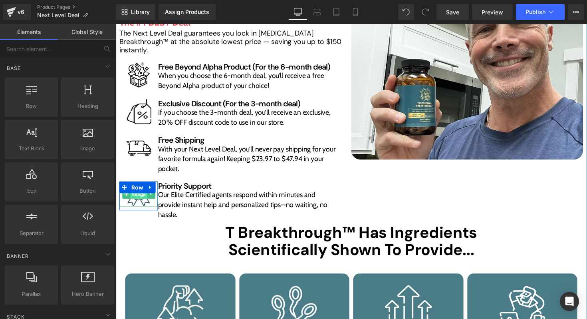
click at [143, 200] on link "Image" at bounding box center [135, 198] width 26 height 10
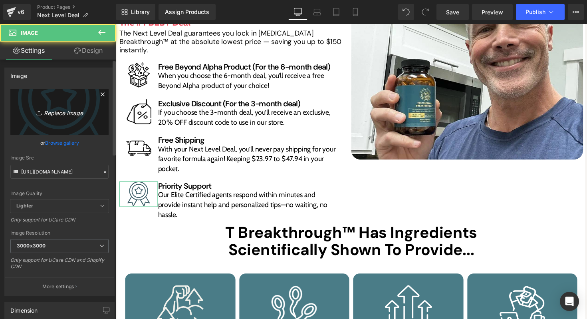
click at [78, 108] on icon "Replace Image" at bounding box center [60, 112] width 64 height 10
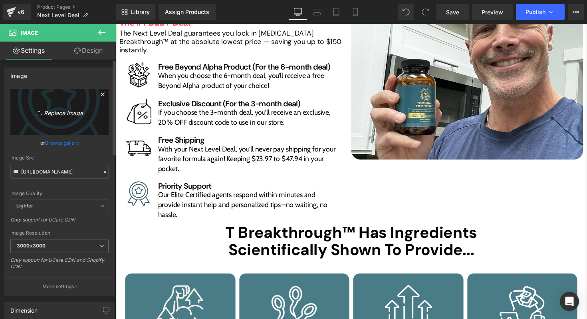
type input "C:\fakepath\fi_7399362.png"
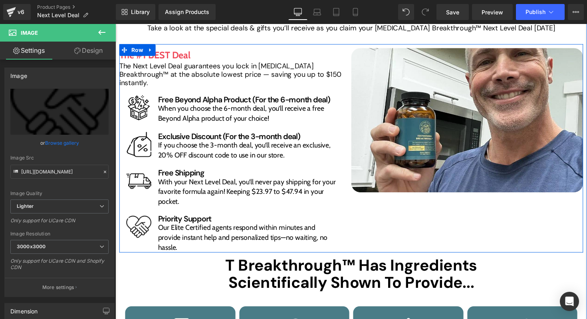
scroll to position [139, 0]
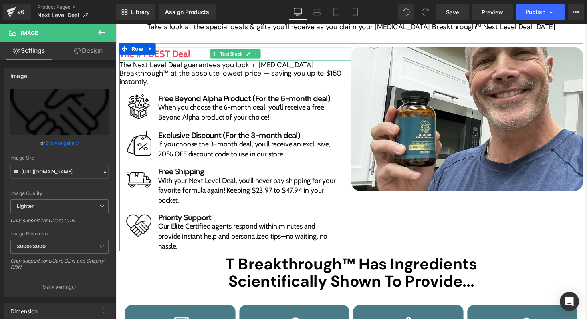
click at [165, 56] on strong "The #1 BEST Deal" at bounding box center [155, 55] width 73 height 12
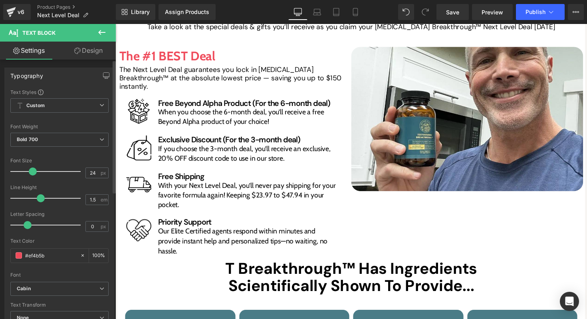
drag, startPoint x: 27, startPoint y: 171, endPoint x: 32, endPoint y: 171, distance: 5.2
click at [32, 171] on span at bounding box center [33, 171] width 8 height 8
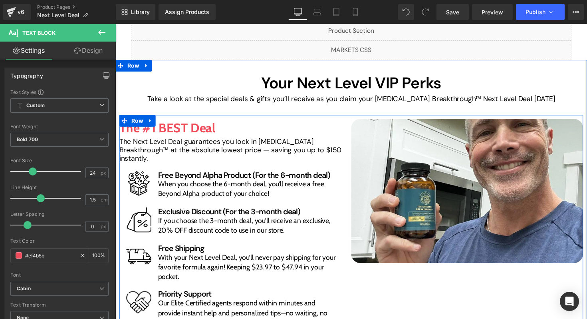
scroll to position [64, 0]
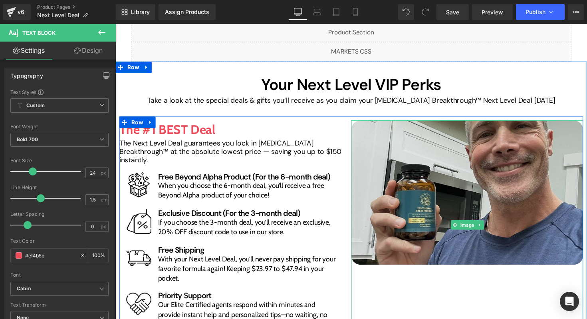
click at [407, 160] on img at bounding box center [476, 197] width 238 height 148
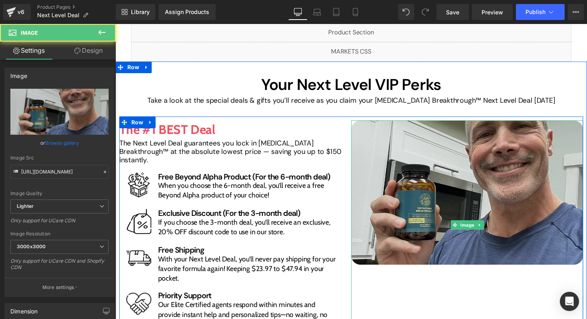
click at [421, 159] on img at bounding box center [476, 197] width 238 height 148
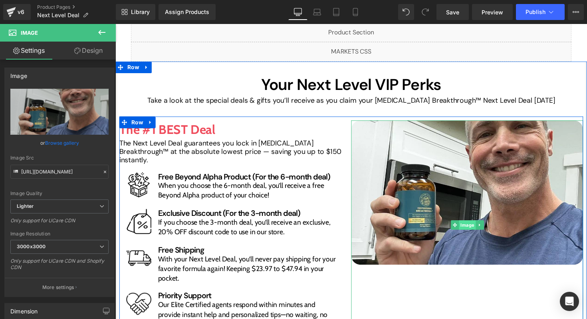
click at [472, 230] on div "Image" at bounding box center [476, 230] width 238 height 214
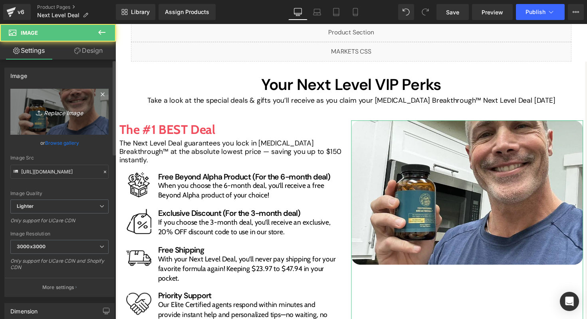
click at [64, 117] on icon "Replace Image" at bounding box center [60, 112] width 64 height 10
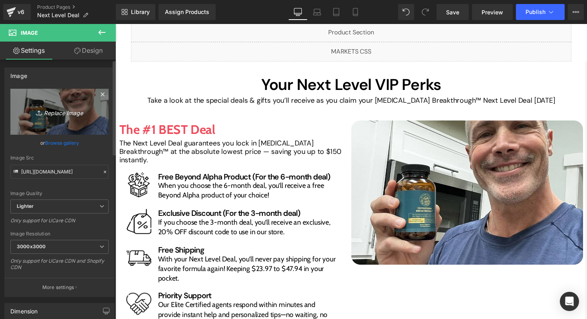
type input "C:\fakepath\image 1.png"
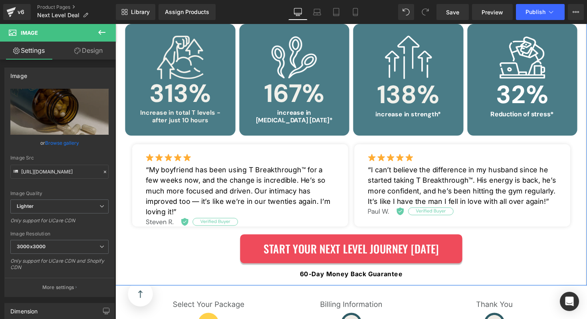
scroll to position [444, 0]
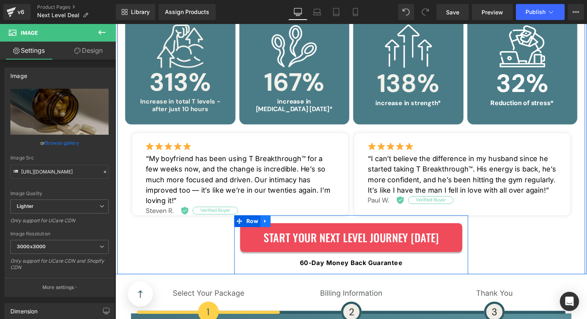
click at [272, 222] on link at bounding box center [269, 226] width 10 height 12
click at [277, 223] on icon at bounding box center [280, 226] width 6 height 6
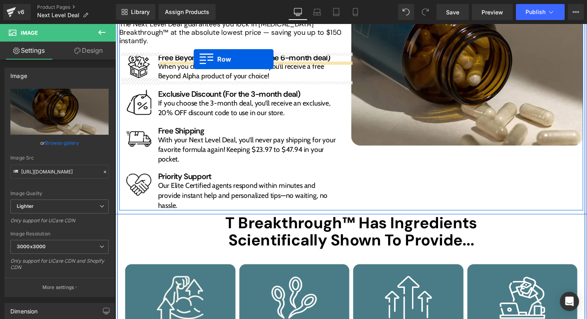
scroll to position [146, 0]
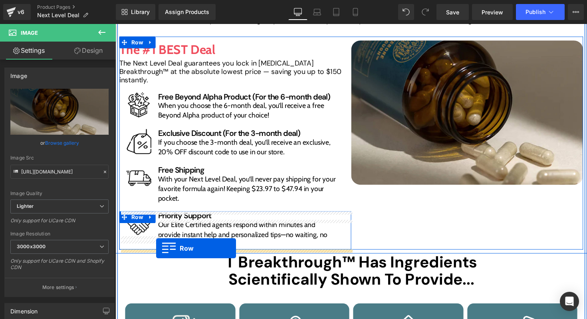
drag, startPoint x: 242, startPoint y: 107, endPoint x: 157, endPoint y: 254, distance: 169.1
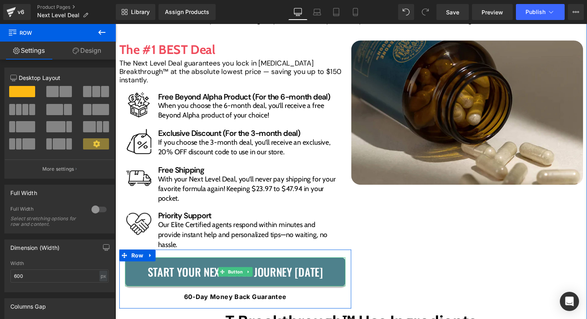
click at [188, 274] on span "Start Your Next Level Journey [DATE]" at bounding box center [239, 278] width 180 height 18
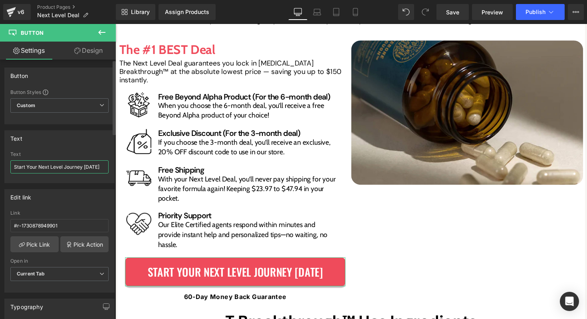
click at [70, 168] on input "Start Your Next Level Journey [DATE]" at bounding box center [59, 166] width 98 height 13
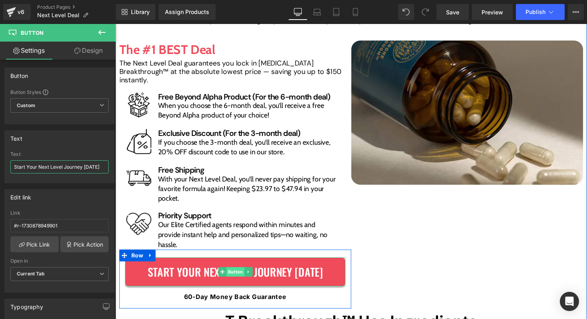
click at [232, 274] on div "Start Your Next Level Journey TODAY Button" at bounding box center [238, 278] width 226 height 30
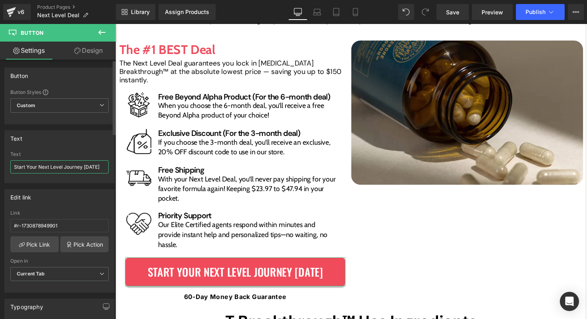
paste input "Grab Your Deal Now"
type input "Grab Your Deal Now"
click at [73, 182] on div at bounding box center [59, 179] width 98 height 5
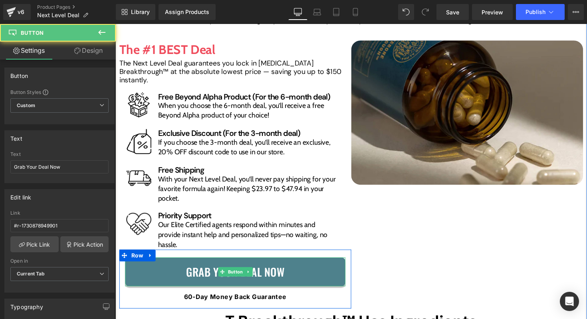
click at [159, 271] on link "Grab Your Deal Now" at bounding box center [238, 278] width 226 height 30
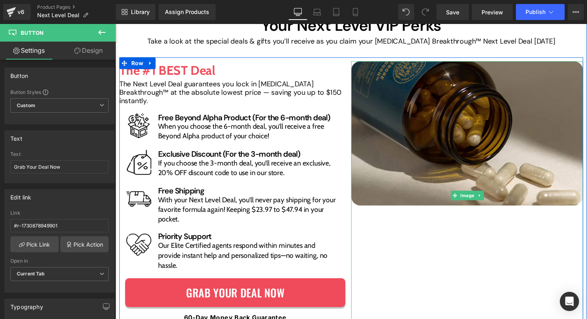
scroll to position [124, 0]
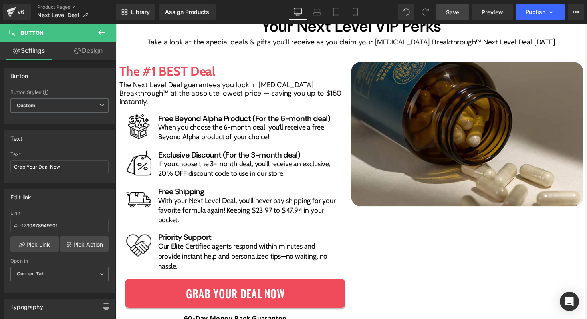
click at [454, 15] on span "Save" at bounding box center [452, 12] width 13 height 8
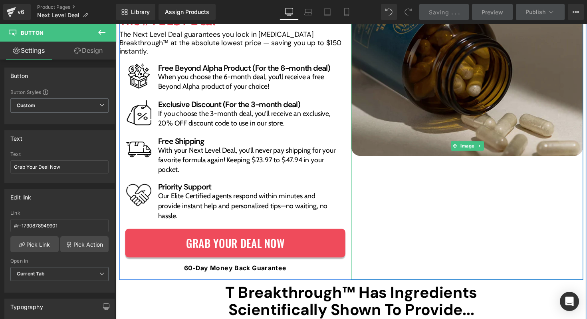
scroll to position [182, 0]
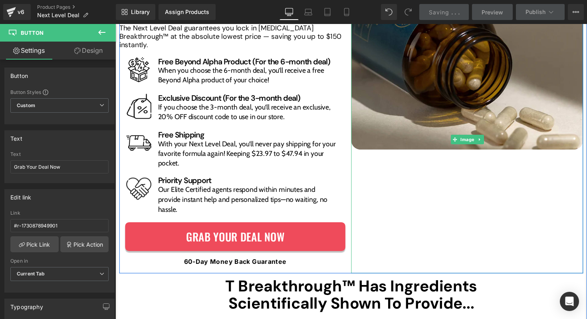
click at [383, 201] on div "Image" at bounding box center [476, 142] width 238 height 274
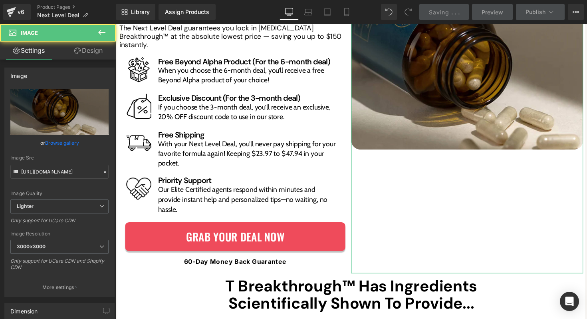
click at [89, 49] on link "Design" at bounding box center [89, 51] width 58 height 18
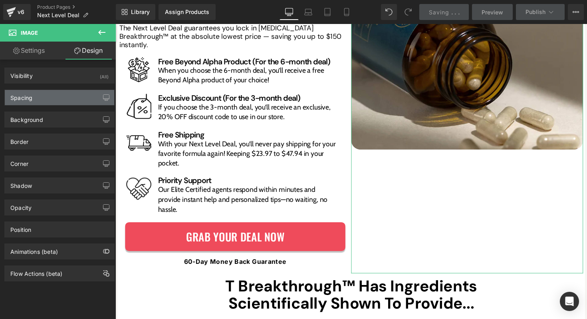
click at [58, 98] on div "Spacing" at bounding box center [59, 97] width 109 height 15
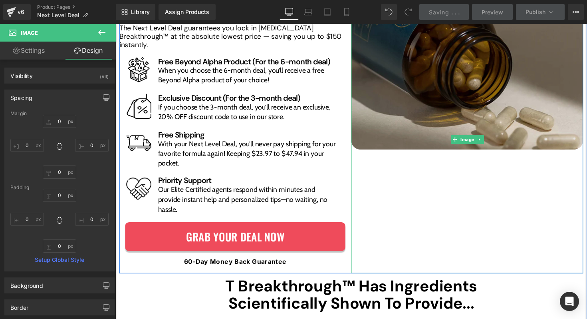
click at [394, 143] on img at bounding box center [476, 79] width 238 height 148
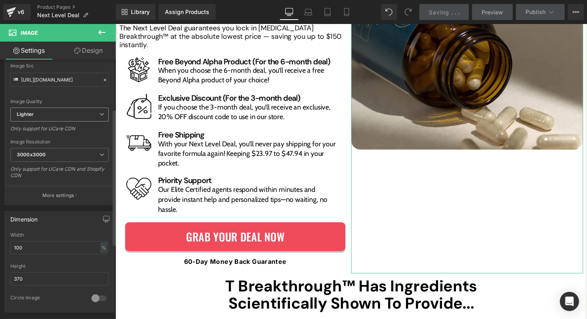
scroll to position [103, 0]
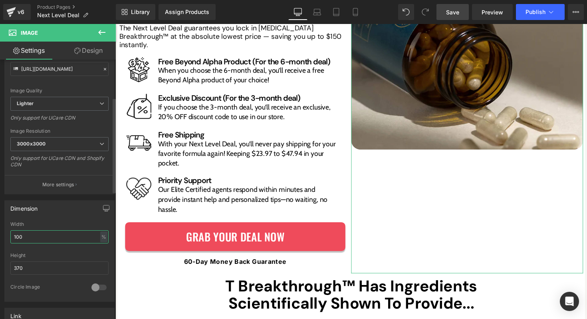
click at [56, 231] on input "100" at bounding box center [59, 236] width 98 height 13
type input "508"
click at [71, 245] on div "Width - % px" at bounding box center [59, 236] width 98 height 31
click at [56, 267] on input "370" at bounding box center [59, 267] width 98 height 13
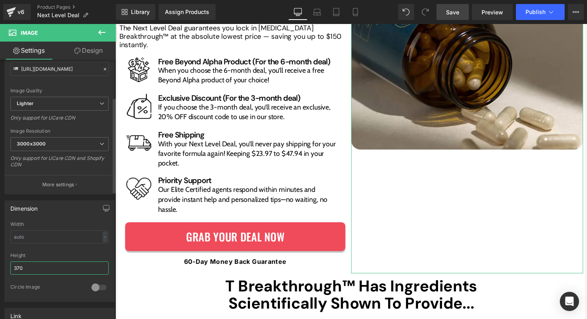
click at [56, 267] on input "370" at bounding box center [59, 267] width 98 height 13
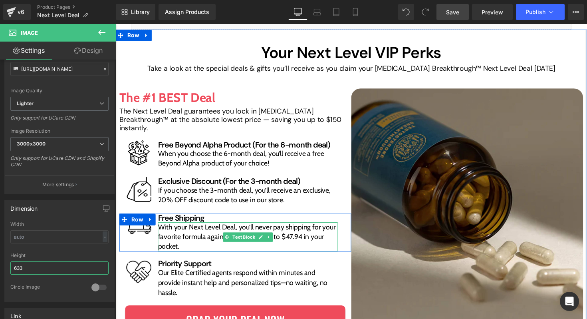
scroll to position [87, 0]
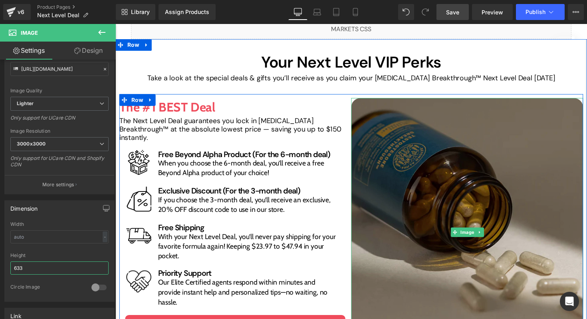
type input "633"
click at [421, 152] on img at bounding box center [476, 226] width 238 height 253
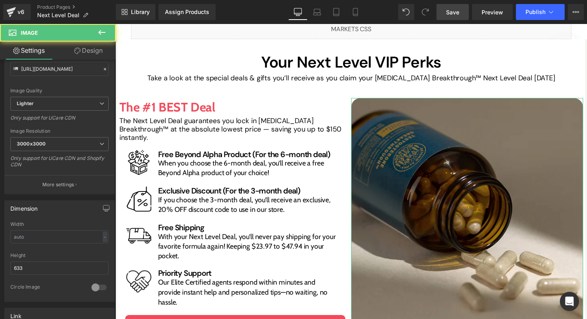
click at [94, 50] on link "Design" at bounding box center [89, 51] width 58 height 18
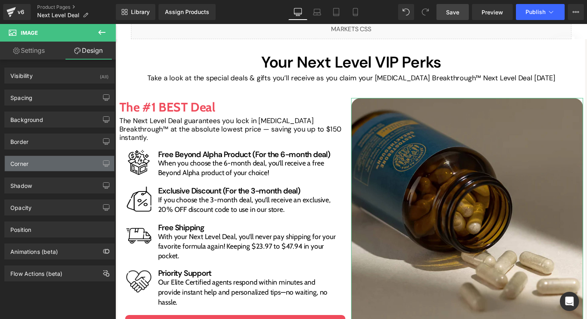
click at [41, 161] on div "Corner" at bounding box center [59, 163] width 109 height 15
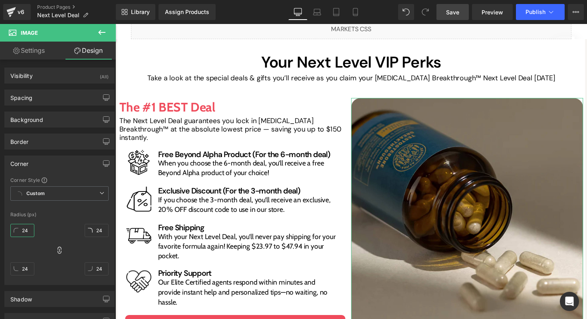
click at [28, 232] on input "24" at bounding box center [22, 230] width 24 height 13
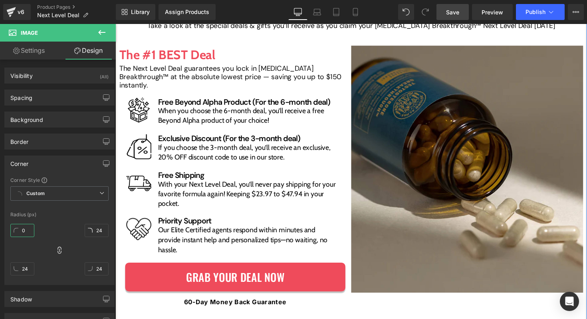
scroll to position [138, 0]
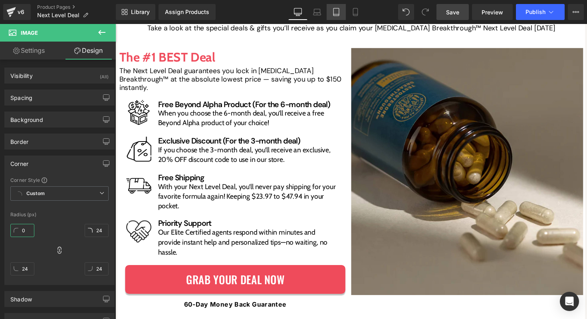
type input "0"
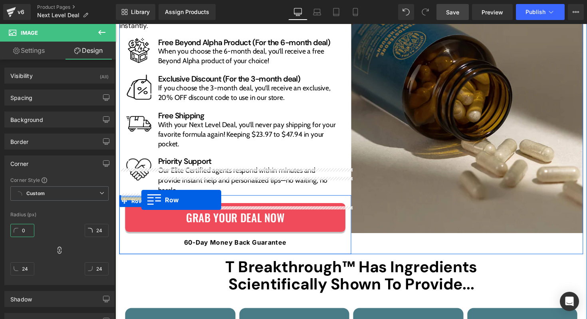
scroll to position [206, 0]
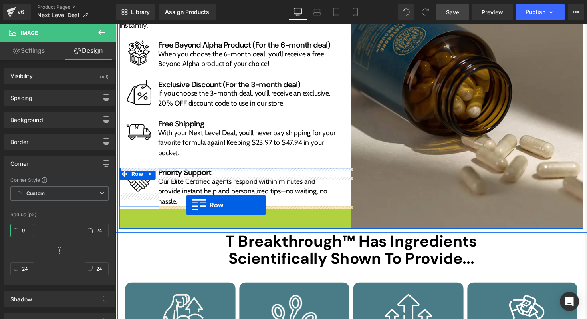
drag, startPoint x: 126, startPoint y: 204, endPoint x: 188, endPoint y: 209, distance: 62.1
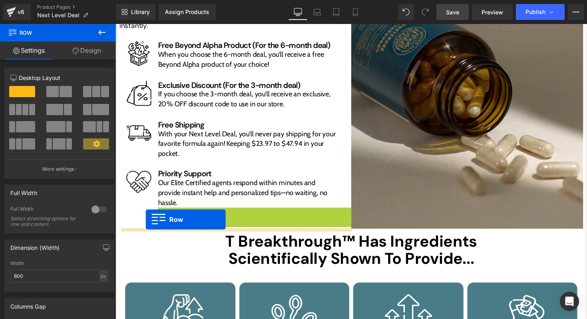
drag, startPoint x: 161, startPoint y: 204, endPoint x: 147, endPoint y: 224, distance: 24.3
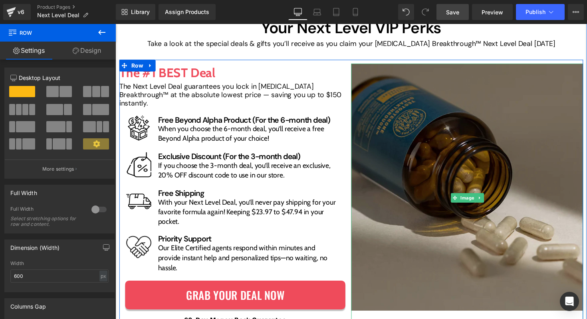
scroll to position [118, 0]
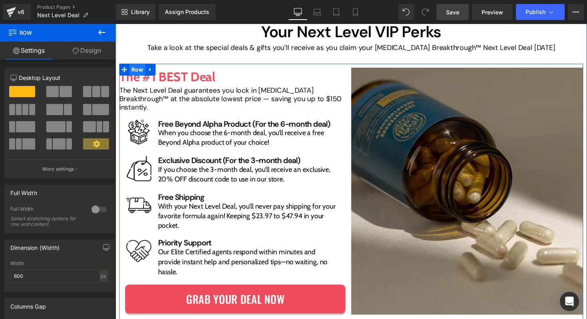
click at [138, 73] on span "Row" at bounding box center [138, 71] width 16 height 12
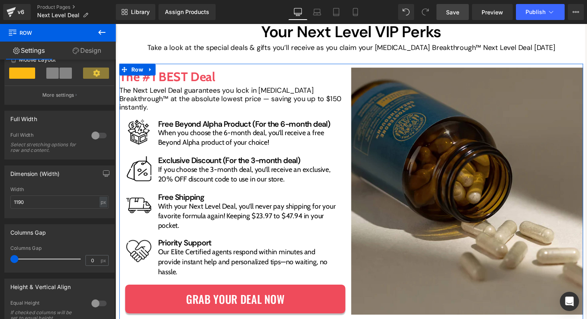
scroll to position [165, 0]
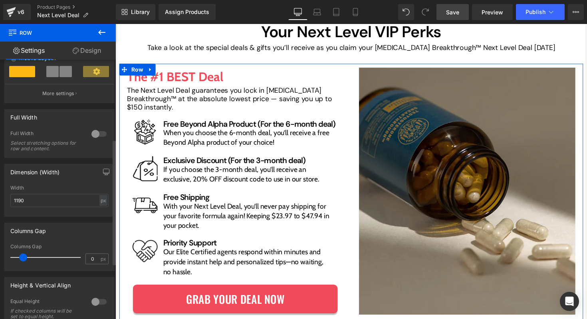
drag, startPoint x: 18, startPoint y: 257, endPoint x: 26, endPoint y: 256, distance: 8.5
click at [26, 256] on div at bounding box center [47, 257] width 66 height 16
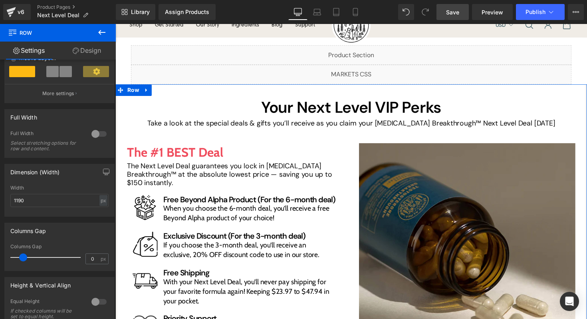
scroll to position [40, 0]
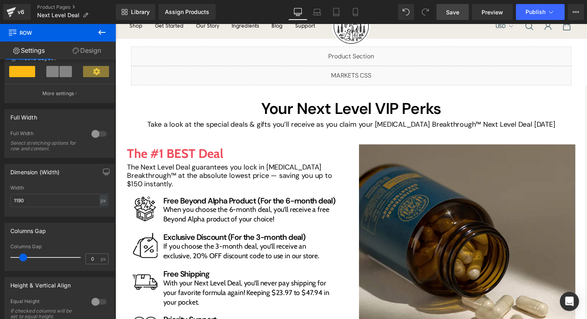
click at [452, 17] on link "Save" at bounding box center [452, 12] width 32 height 16
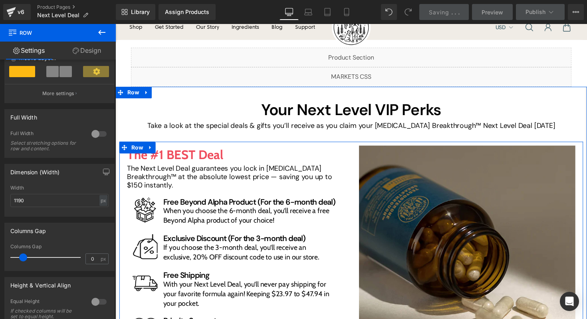
scroll to position [30, 0]
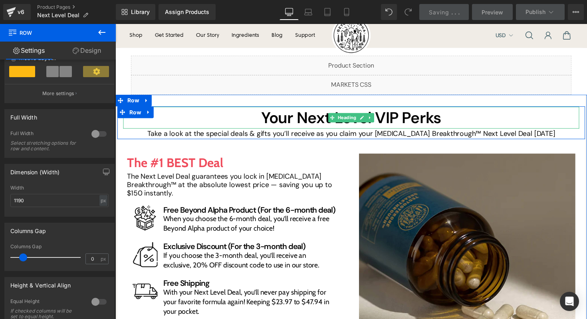
click at [298, 116] on h2 "Your Next Level VIP Perks" at bounding box center [356, 120] width 467 height 22
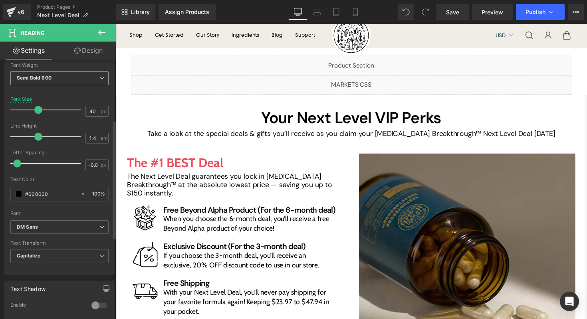
scroll to position [135, 0]
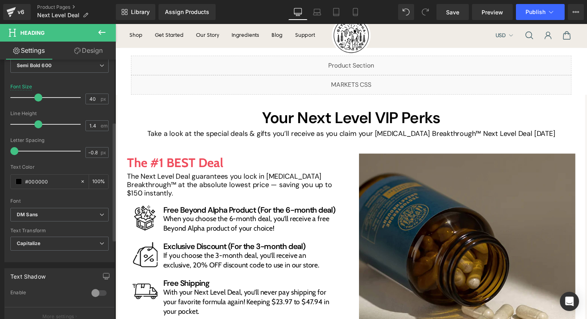
drag, startPoint x: 15, startPoint y: 152, endPoint x: 0, endPoint y: 151, distance: 14.8
click at [0, 151] on div "Typography Text Styles Custom Custom Setup Global Style Custom Setup Global Sty…" at bounding box center [59, 125] width 119 height 274
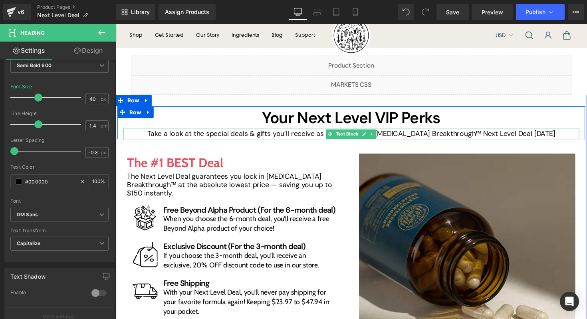
click at [217, 134] on p "Take a look at the special deals & gifts you’ll receive as you claim your [MEDI…" at bounding box center [356, 136] width 467 height 11
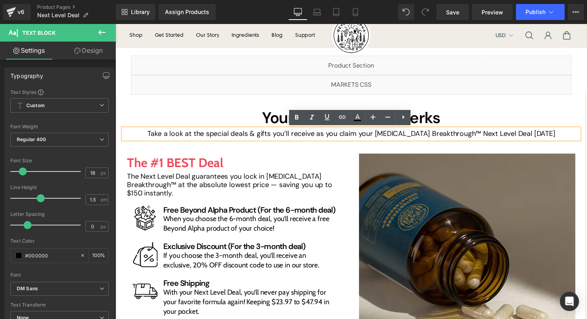
click at [337, 152] on div "Your Next Level VIP Perks Heading Take a look at the special deals & gifts you’…" at bounding box center [356, 269] width 483 height 323
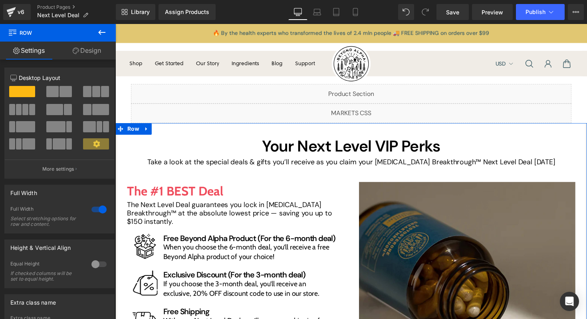
scroll to position [0, 0]
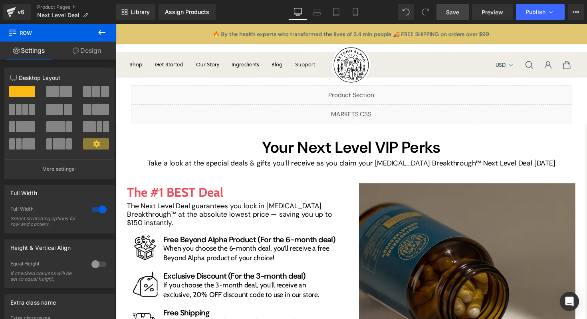
click at [452, 12] on span "Save" at bounding box center [452, 12] width 13 height 8
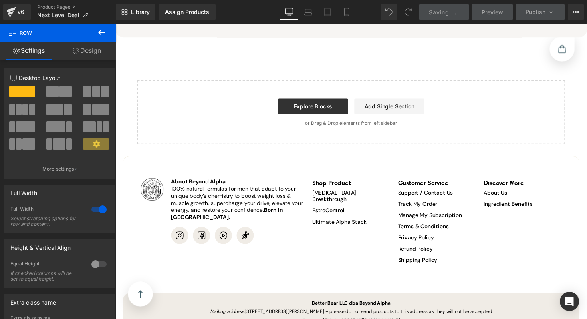
scroll to position [1942, 0]
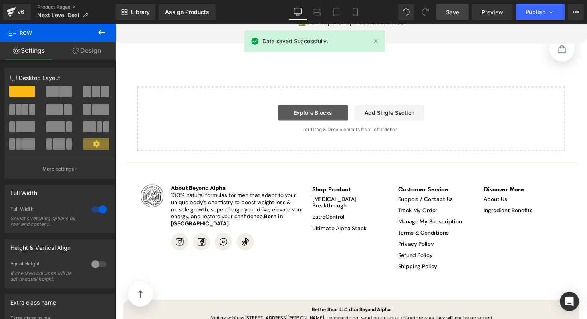
click at [323, 112] on link "Explore Blocks" at bounding box center [318, 115] width 72 height 16
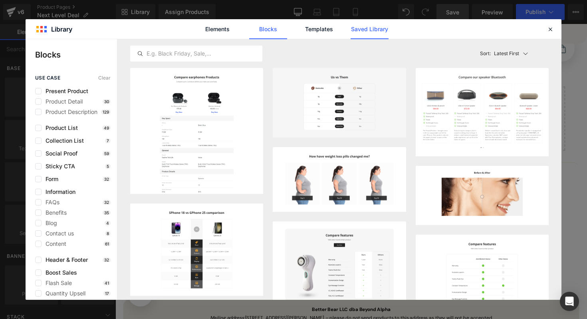
click at [361, 26] on link "Saved Library" at bounding box center [370, 29] width 38 height 20
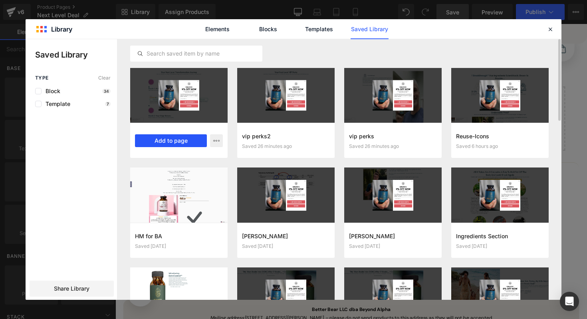
click at [183, 141] on button "Add to page" at bounding box center [171, 140] width 72 height 13
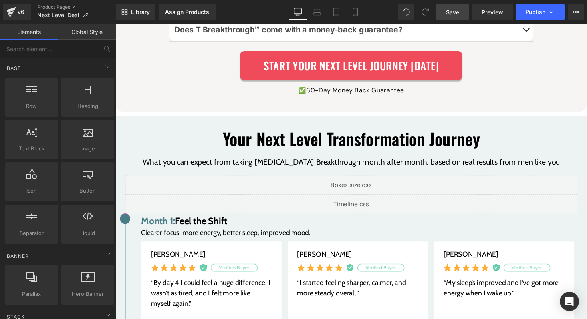
scroll to position [1857, 0]
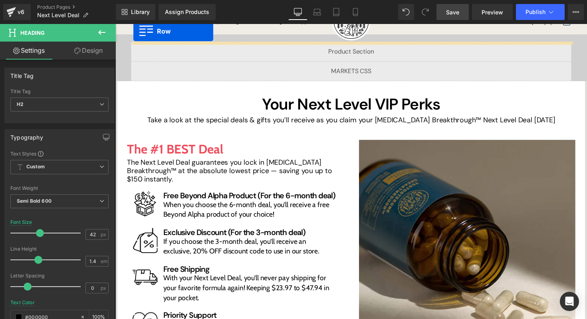
scroll to position [44, 0]
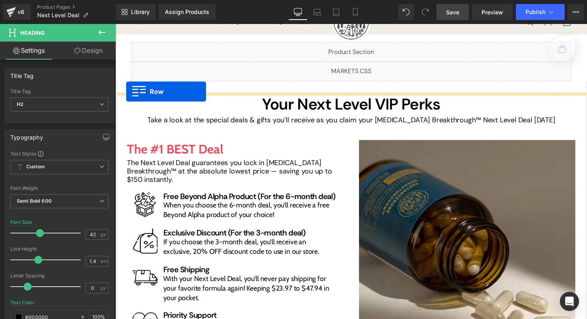
drag, startPoint x: 123, startPoint y: 137, endPoint x: 127, endPoint y: 93, distance: 44.1
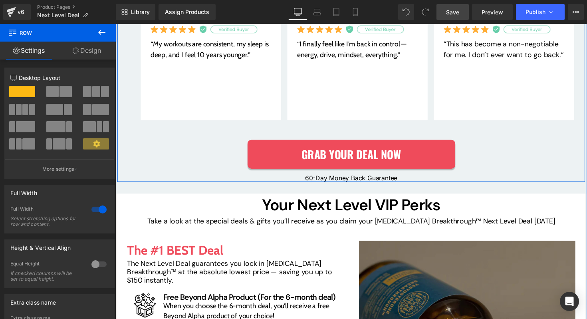
scroll to position [737, 0]
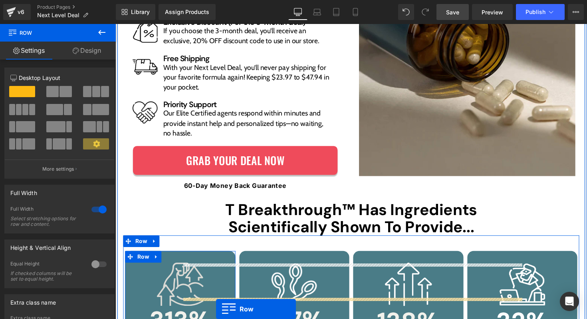
scroll to position [1028, 0]
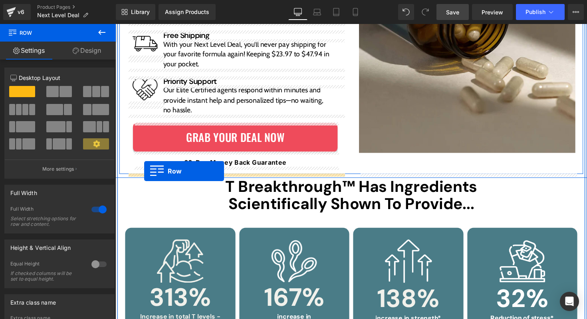
drag, startPoint x: 258, startPoint y: 109, endPoint x: 145, endPoint y: 175, distance: 130.3
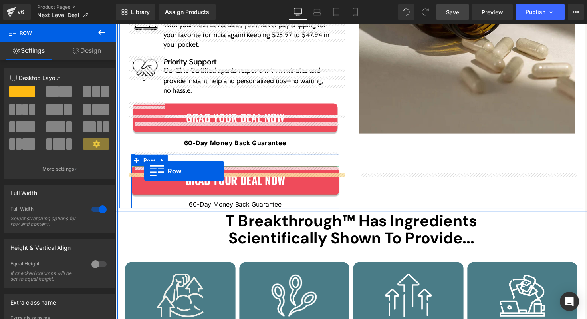
scroll to position [1008, 0]
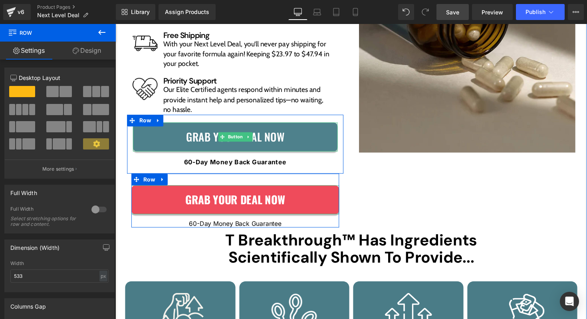
click at [175, 140] on link "Grab Your Deal Now" at bounding box center [238, 140] width 210 height 30
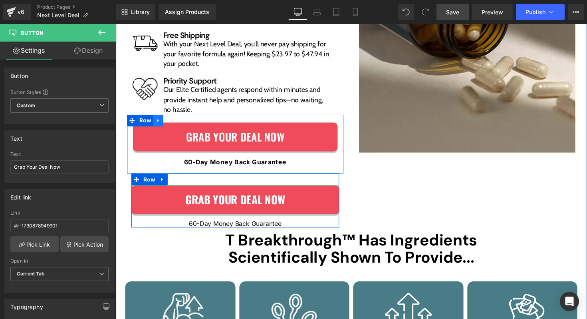
click at [159, 126] on link at bounding box center [159, 123] width 10 height 12
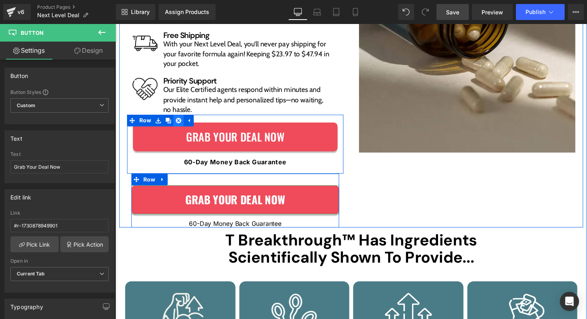
click at [177, 123] on icon at bounding box center [180, 123] width 6 height 6
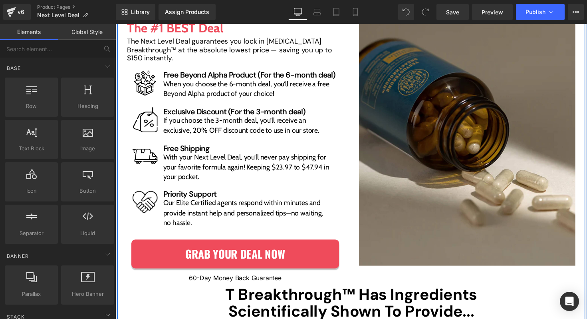
scroll to position [889, 0]
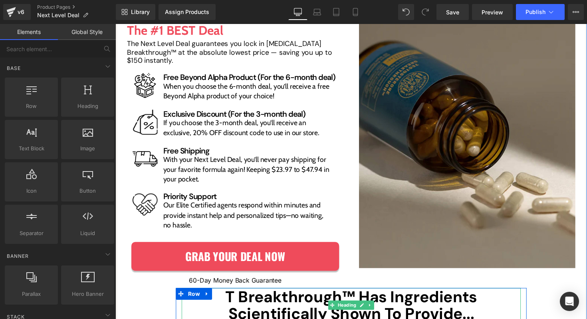
click at [362, 293] on b "T Breakthrough™ Has Ingredients Scientifically Shown To Provide..." at bounding box center [357, 312] width 258 height 38
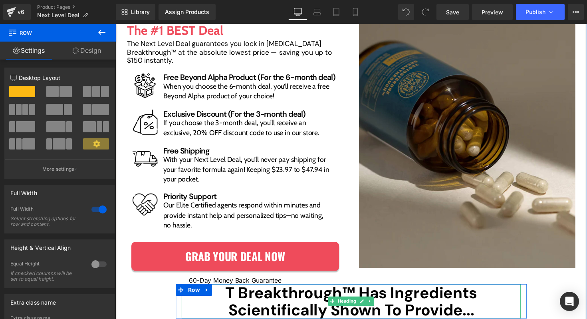
drag, startPoint x: 357, startPoint y: 292, endPoint x: 358, endPoint y: 300, distance: 8.1
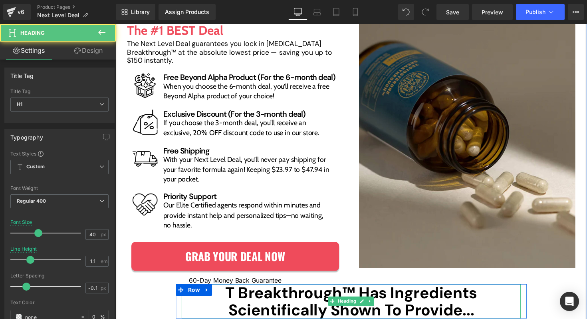
click at [355, 289] on b "T Breakthrough™ Has Ingredients Scientifically Shown To Provide..." at bounding box center [357, 308] width 258 height 38
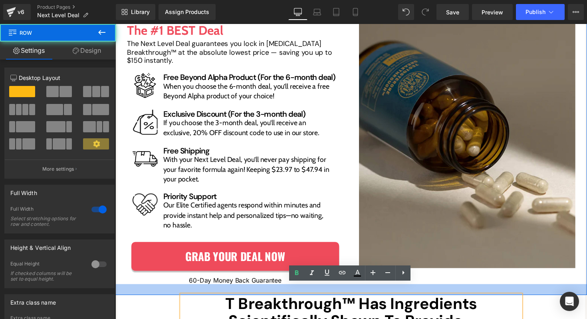
scroll to position [901, 0]
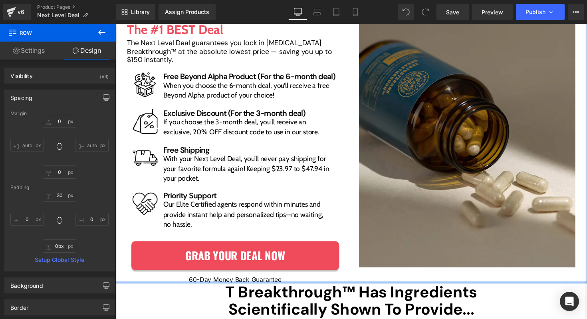
scroll to position [889, 0]
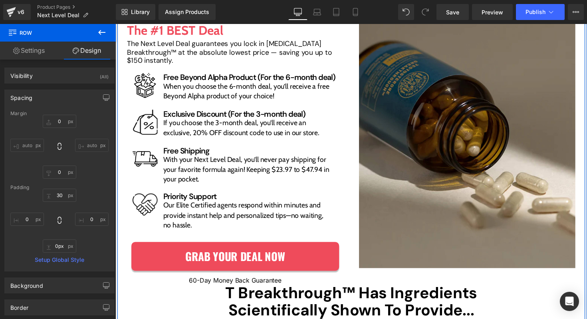
click at [115, 24] on div at bounding box center [115, 24] width 0 height 0
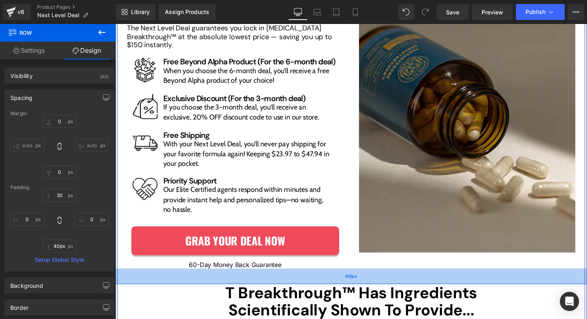
click at [129, 289] on div "40px" at bounding box center [356, 282] width 483 height 16
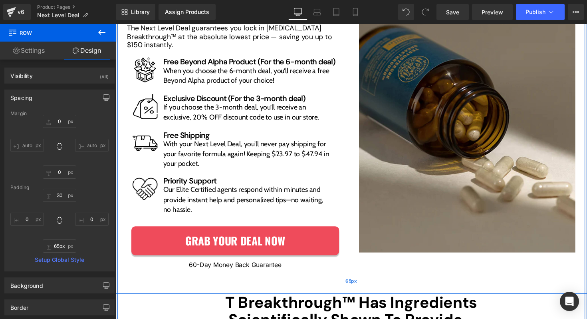
scroll to position [915, 0]
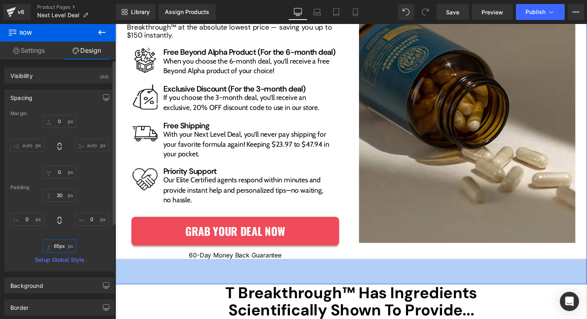
click at [61, 246] on input "65px" at bounding box center [60, 245] width 34 height 13
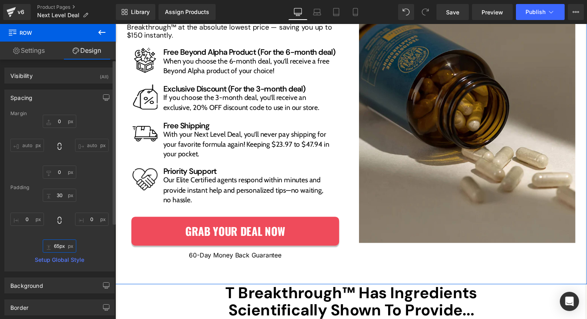
click at [61, 246] on input "65px" at bounding box center [60, 245] width 34 height 13
type input "30x"
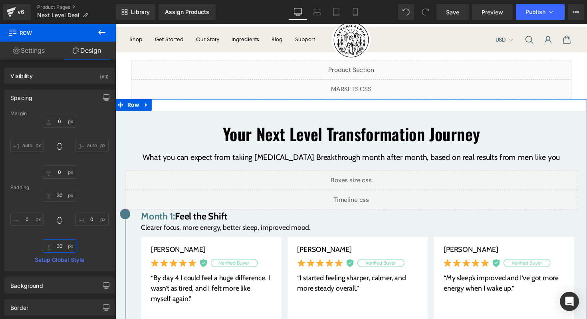
scroll to position [25, 0]
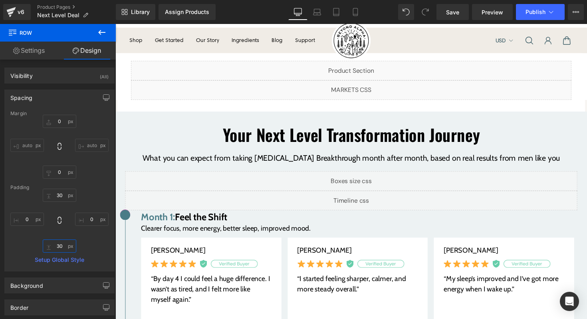
type input "30"
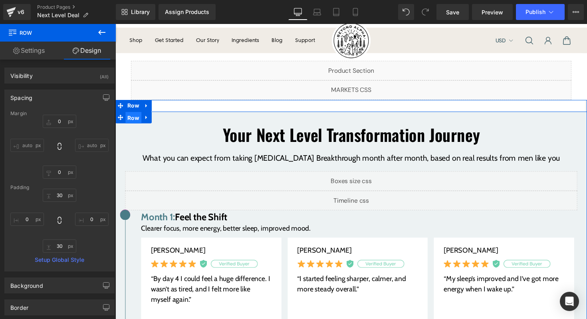
click at [129, 122] on span "Row" at bounding box center [134, 120] width 16 height 12
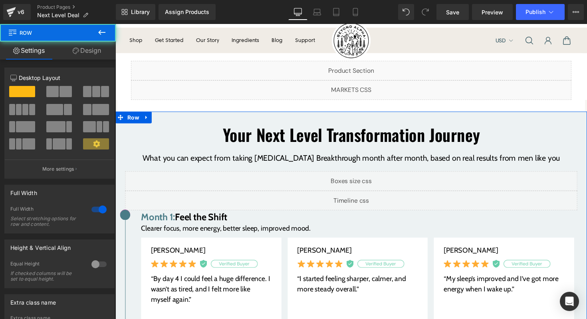
click at [83, 52] on link "Design" at bounding box center [87, 51] width 58 height 18
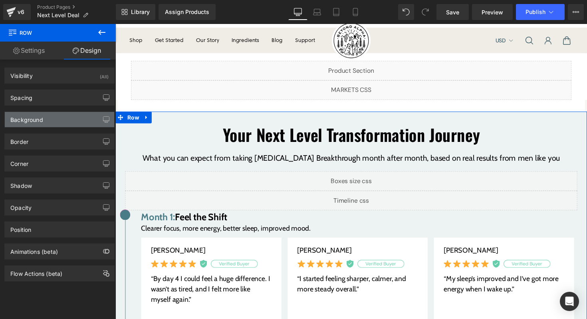
click at [38, 122] on div "Background" at bounding box center [26, 117] width 33 height 11
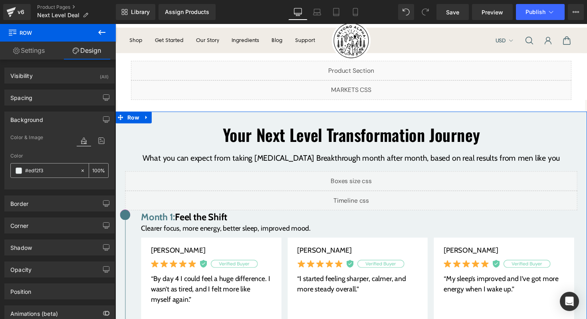
click at [48, 167] on input "#edf2f3" at bounding box center [50, 170] width 51 height 9
paste input "F0ECE6"
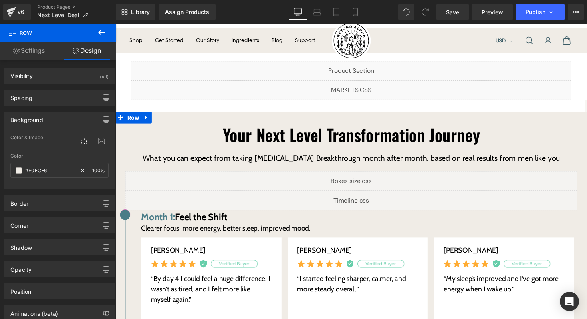
type input "#f0ece6"
click at [54, 184] on div at bounding box center [59, 184] width 98 height 5
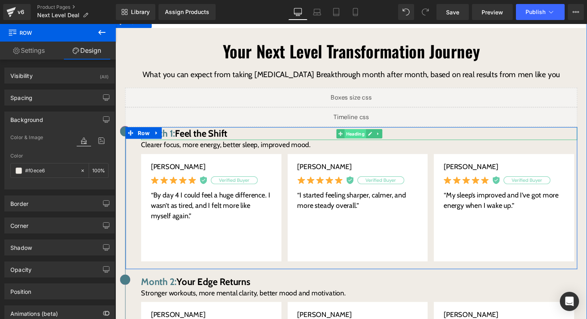
scroll to position [120, 0]
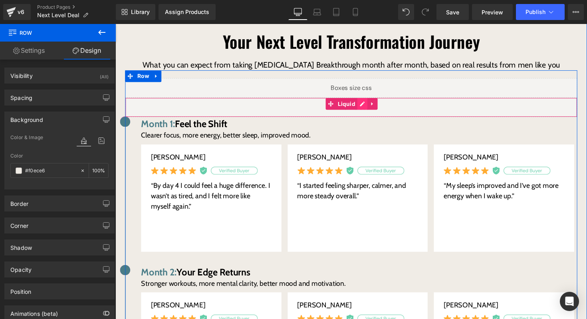
click at [369, 107] on div "Liquid" at bounding box center [356, 109] width 463 height 20
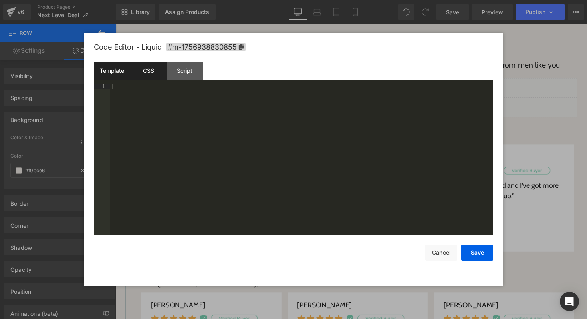
click at [147, 74] on div "CSS" at bounding box center [148, 70] width 36 height 18
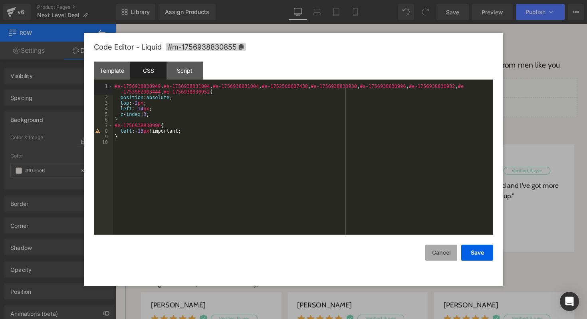
click at [444, 251] on button "Cancel" at bounding box center [441, 252] width 32 height 16
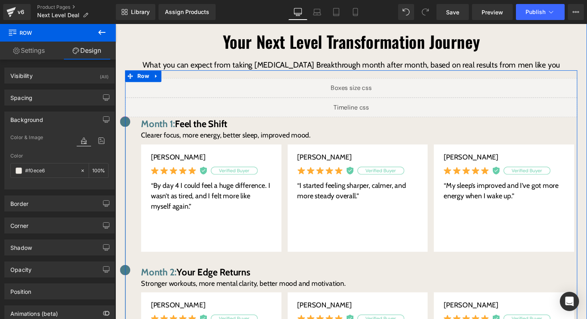
click at [366, 91] on div "Liquid" at bounding box center [356, 89] width 463 height 20
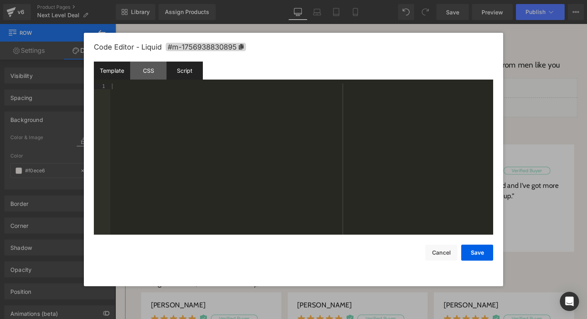
click at [183, 73] on div "Script" at bounding box center [185, 70] width 36 height 18
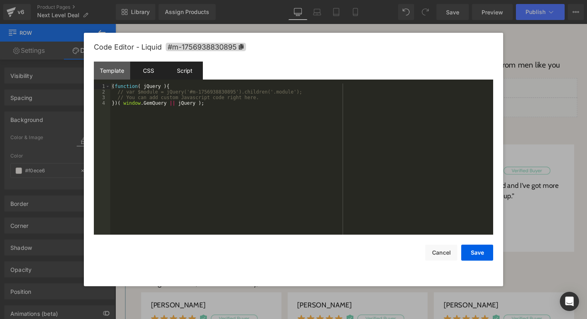
click at [154, 72] on div "CSS" at bounding box center [148, 70] width 36 height 18
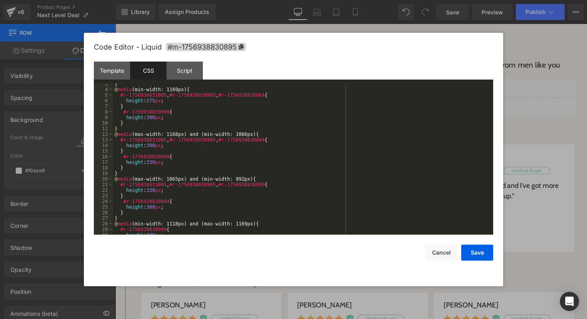
scroll to position [0, 0]
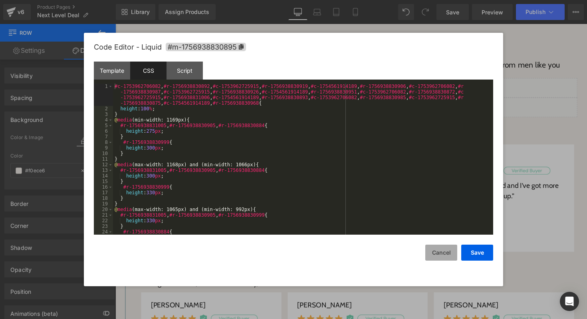
click at [434, 248] on button "Cancel" at bounding box center [441, 252] width 32 height 16
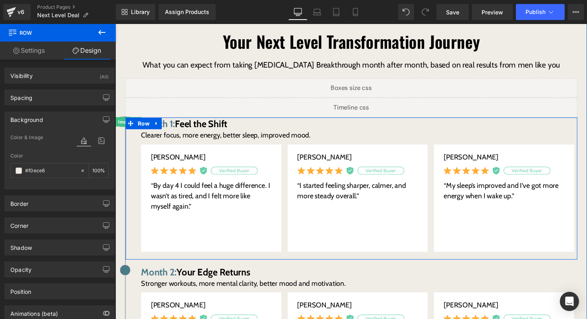
click at [123, 126] on div "Image" at bounding box center [125, 124] width 10 height 10
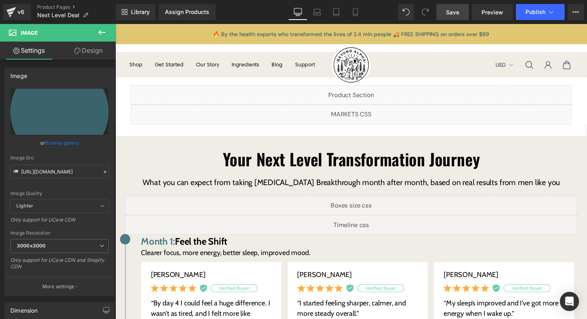
drag, startPoint x: 457, startPoint y: 18, endPoint x: 270, endPoint y: 87, distance: 199.4
click at [457, 18] on link "Save" at bounding box center [452, 12] width 32 height 16
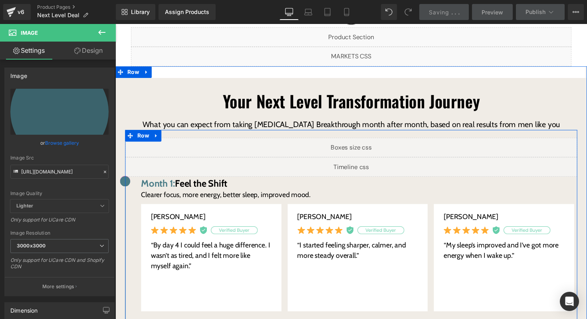
scroll to position [75, 0]
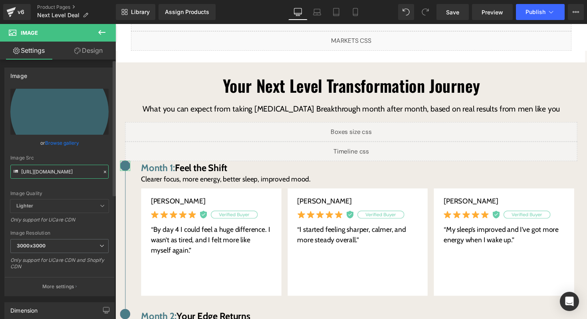
click at [80, 172] on input "[URL][DOMAIN_NAME]" at bounding box center [59, 172] width 98 height 14
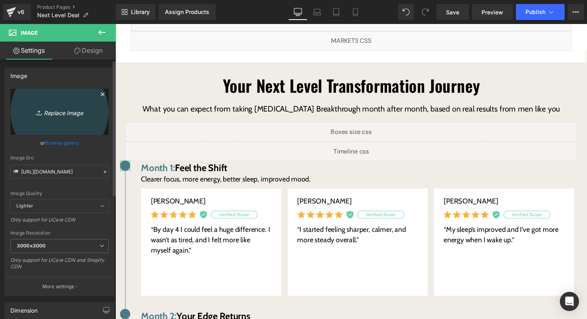
click at [67, 111] on icon "Replace Image" at bounding box center [60, 112] width 64 height 10
type input "C:\fakepath\Background (1).png"
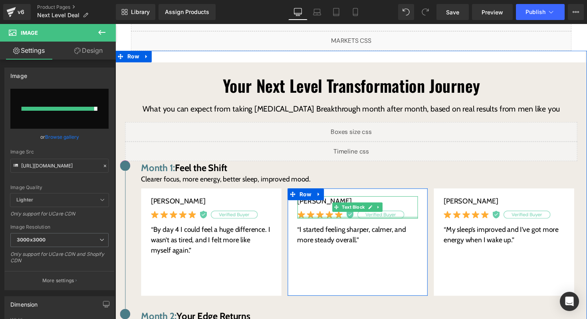
type input "[URL][DOMAIN_NAME]"
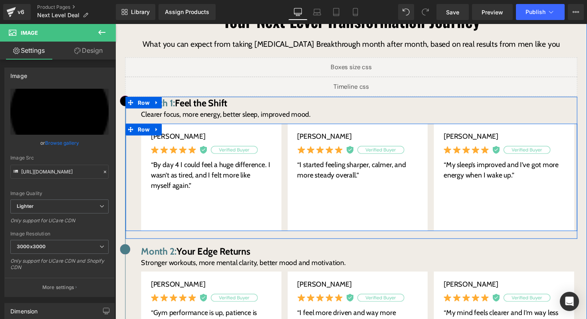
scroll to position [144, 0]
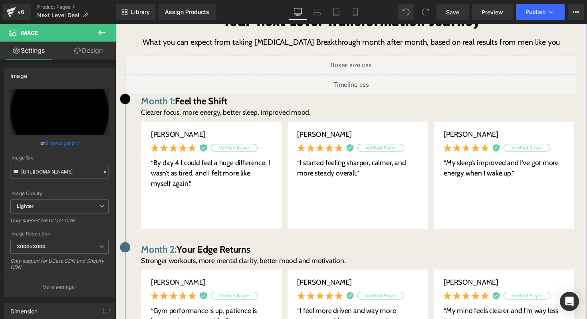
click at [124, 250] on div "Image" at bounding box center [125, 252] width 10 height 10
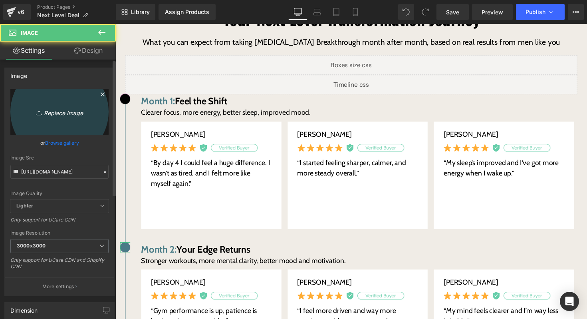
click at [65, 102] on link "Replace Image" at bounding box center [59, 112] width 98 height 46
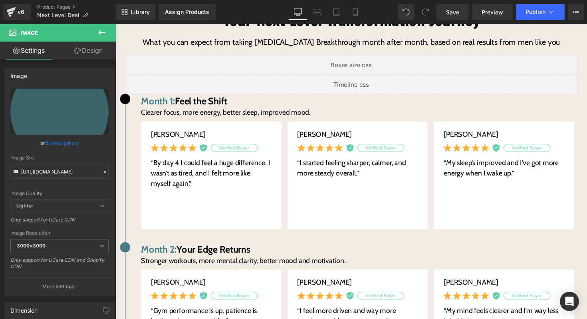
type input "C:\fakepath\Background (1).png"
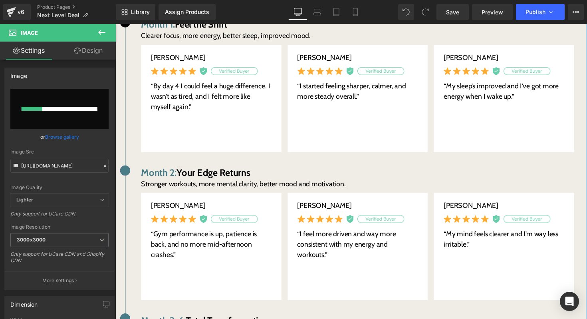
scroll to position [229, 0]
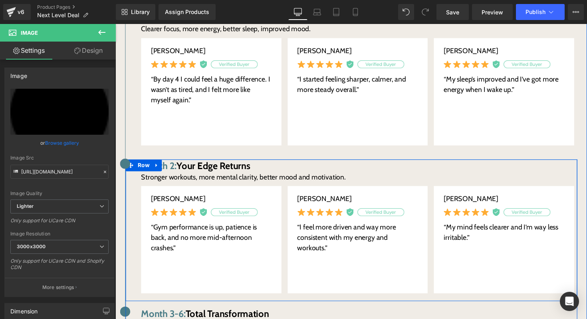
type input "[URL][DOMAIN_NAME]"
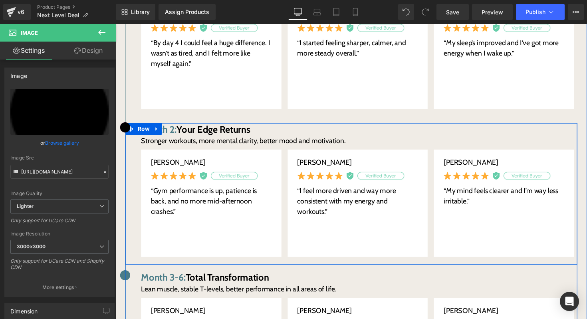
scroll to position [286, 0]
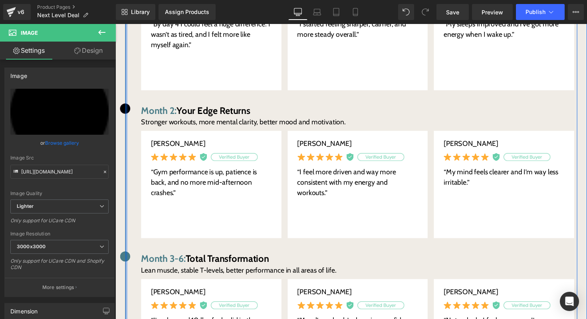
click at [115, 24] on div at bounding box center [115, 24] width 0 height 0
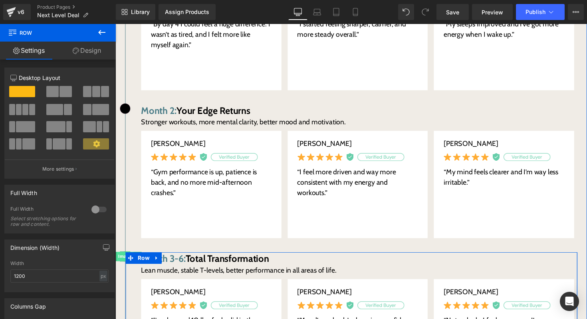
click at [124, 262] on link "Image" at bounding box center [122, 262] width 26 height 10
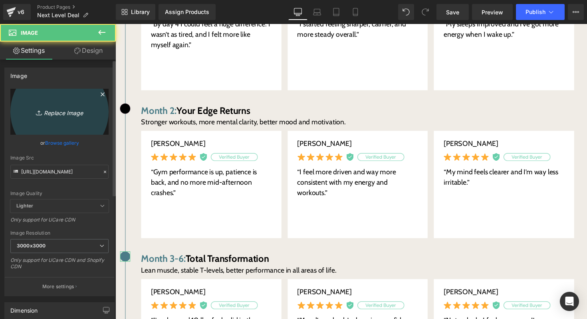
click at [46, 109] on icon "Replace Image" at bounding box center [60, 112] width 64 height 10
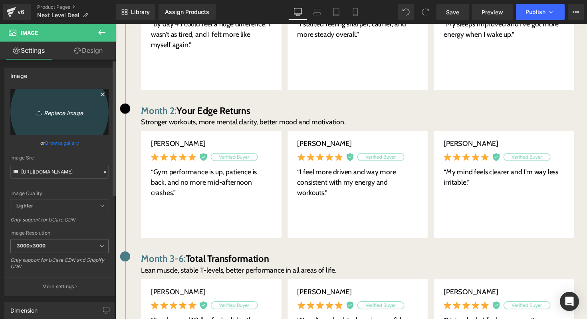
type input "C:\fakepath\Background (1).png"
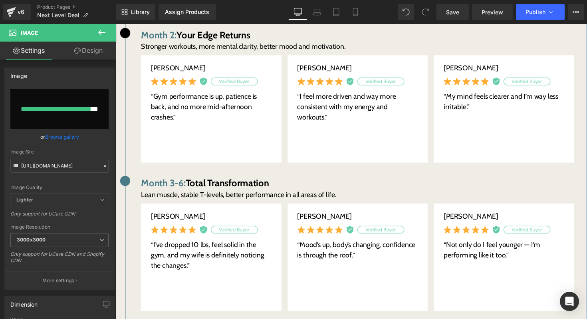
type input "[URL][DOMAIN_NAME]"
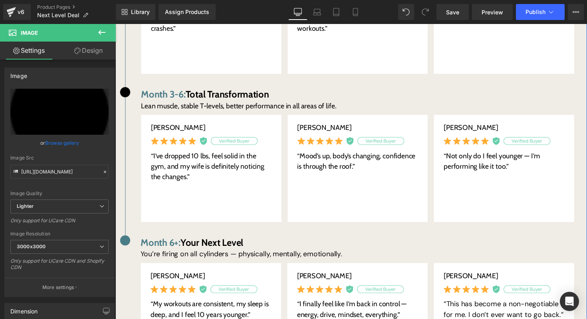
scroll to position [458, 0]
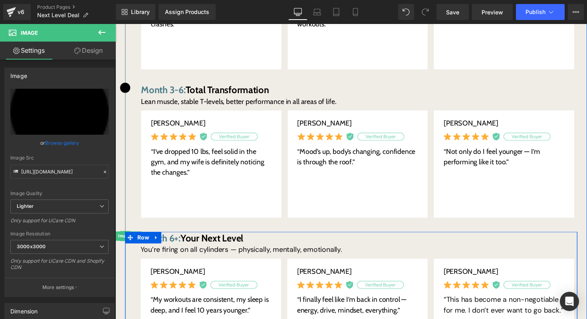
click at [124, 240] on div "Image" at bounding box center [125, 241] width 10 height 10
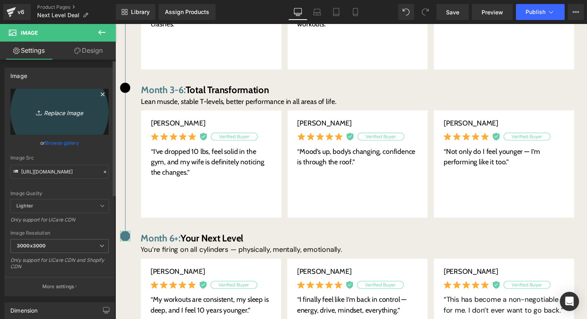
click at [80, 118] on link "Replace Image" at bounding box center [59, 112] width 98 height 46
type input "C:\fakepath\Background (1).png"
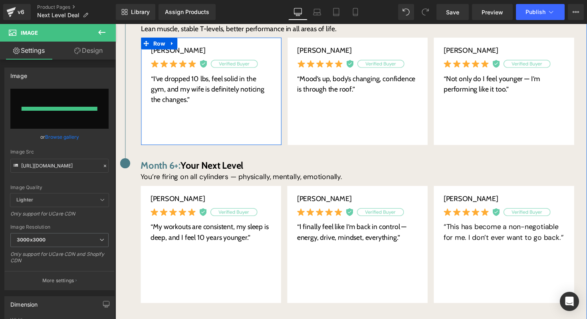
type input "[URL][DOMAIN_NAME]"
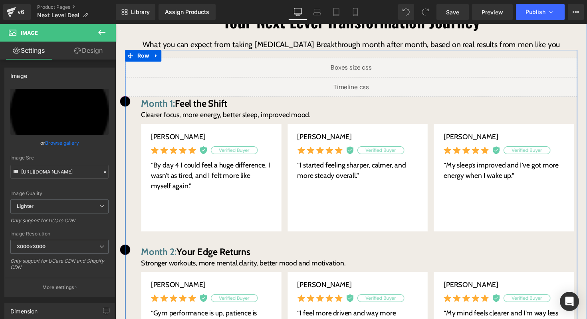
scroll to position [139, 0]
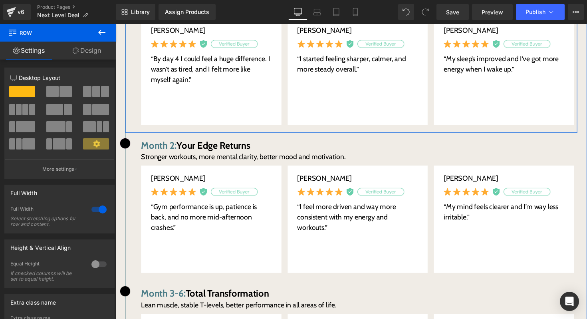
scroll to position [254, 0]
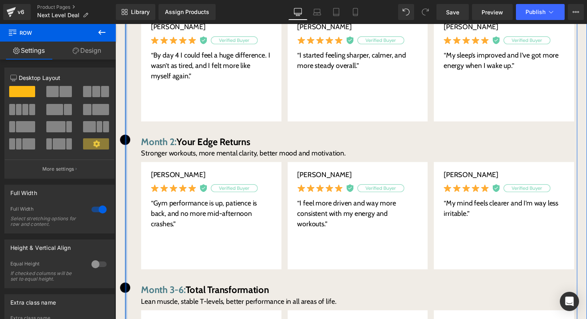
click at [125, 87] on div at bounding box center [126, 267] width 2 height 659
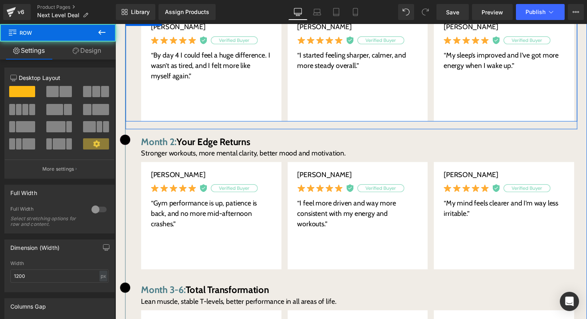
click at [131, 86] on div "[PERSON_NAME] Text Block “By day 4 I could feel a huge difference. I wasn’t as …" at bounding box center [357, 69] width 463 height 110
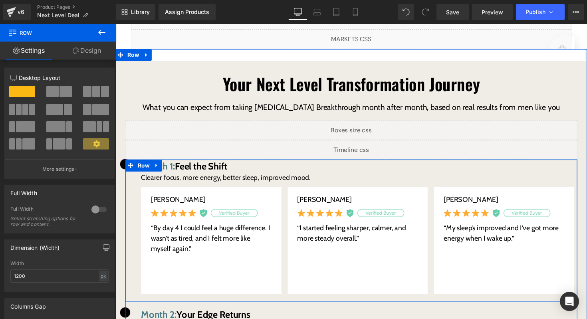
scroll to position [64, 0]
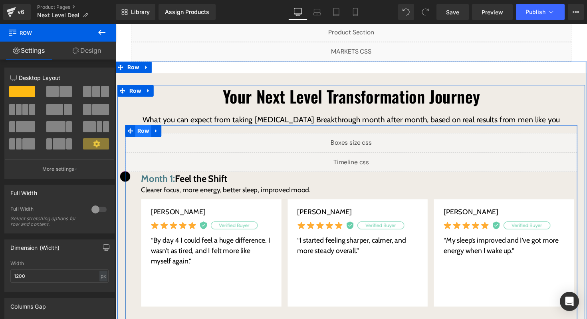
click at [139, 131] on span "Row" at bounding box center [144, 133] width 16 height 12
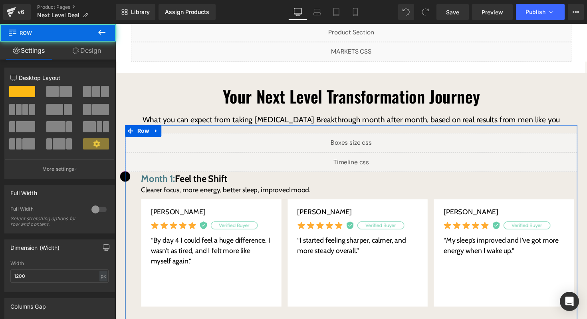
click at [76, 58] on link "Design" at bounding box center [87, 51] width 58 height 18
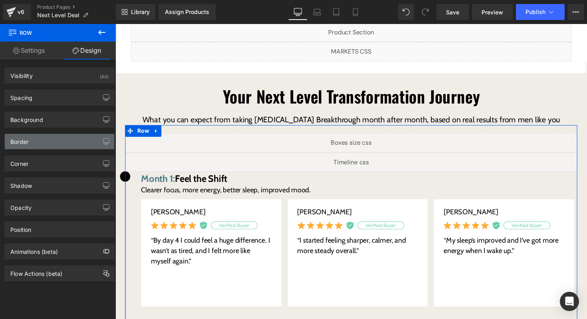
click at [37, 139] on div "Border" at bounding box center [59, 141] width 109 height 15
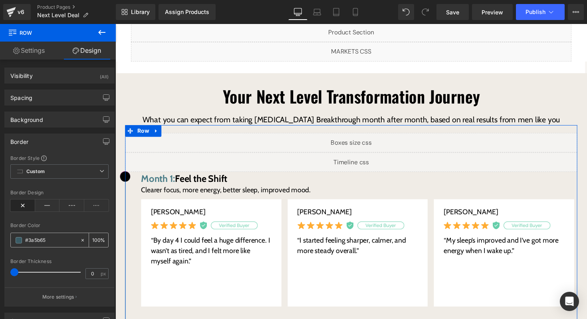
click at [80, 238] on icon at bounding box center [83, 240] width 6 height 6
type input "none"
type input "0"
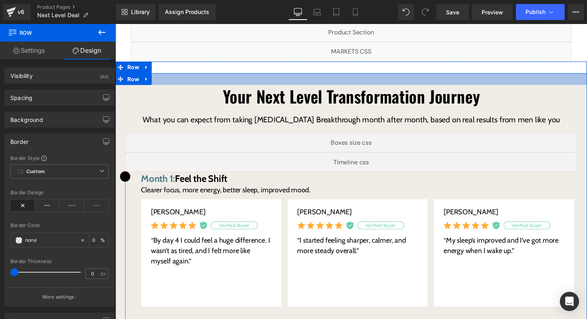
click at [198, 75] on div at bounding box center [356, 80] width 483 height 12
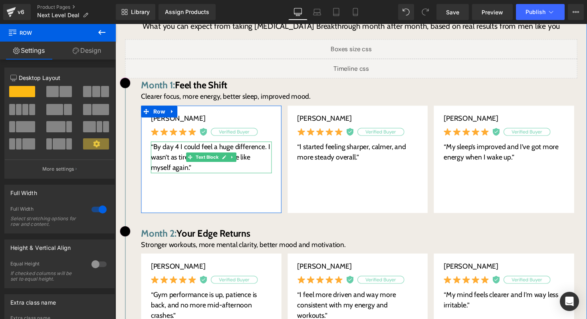
scroll to position [169, 0]
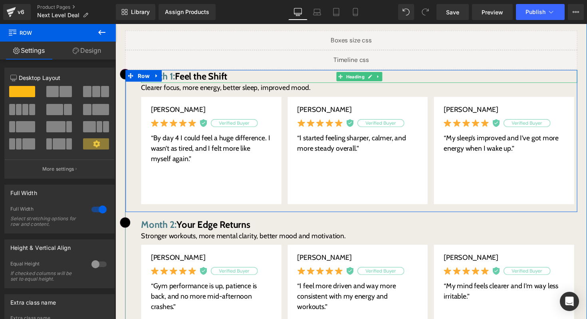
click at [167, 78] on span "Month 1:" at bounding box center [159, 78] width 35 height 12
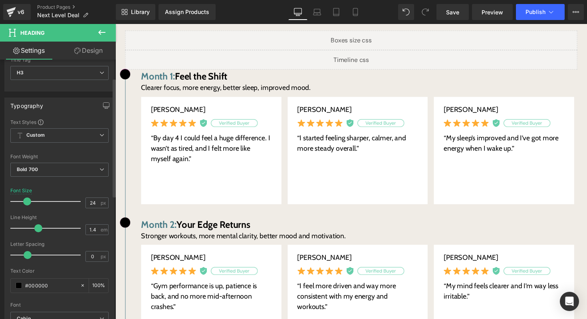
scroll to position [40, 0]
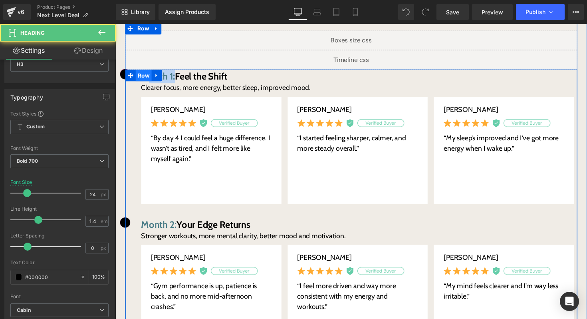
drag, startPoint x: 177, startPoint y: 79, endPoint x: 148, endPoint y: 78, distance: 28.8
click at [148, 78] on div "Image Row Image Month 1: Feel the Shift Heading Clearer focus, more energy, bet…" at bounding box center [356, 298] width 463 height 455
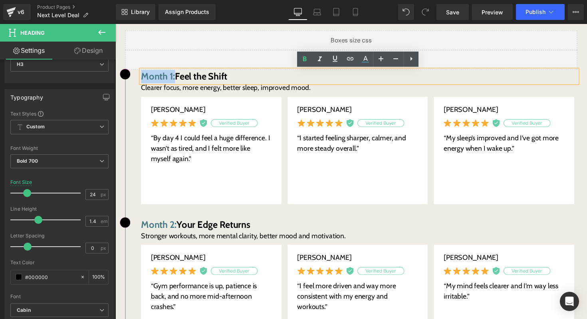
drag, startPoint x: 177, startPoint y: 83, endPoint x: 296, endPoint y: 61, distance: 120.2
click at [144, 79] on h3 "Month 1: Feel the Shift" at bounding box center [365, 78] width 447 height 14
click at [363, 60] on icon at bounding box center [365, 58] width 4 height 5
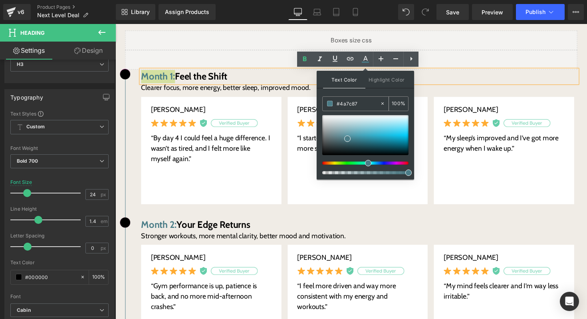
click at [359, 100] on input "#4a7c87" at bounding box center [358, 103] width 43 height 9
type input "#"
type input "0"
type input "#000"
type input "100"
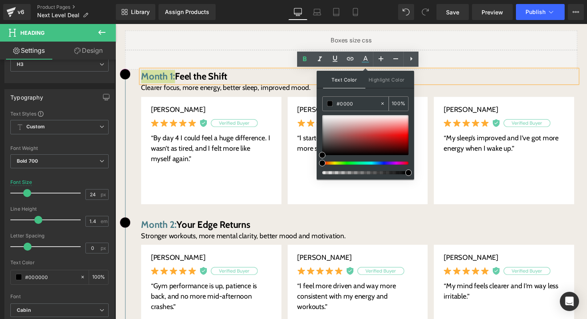
type input "#00000"
type input "0"
type input "#000000"
type input "100"
click at [319, 120] on div "Text Color Highlight Color rgb(0, 0, 0) #000000 100 % none 0 %" at bounding box center [365, 125] width 97 height 109
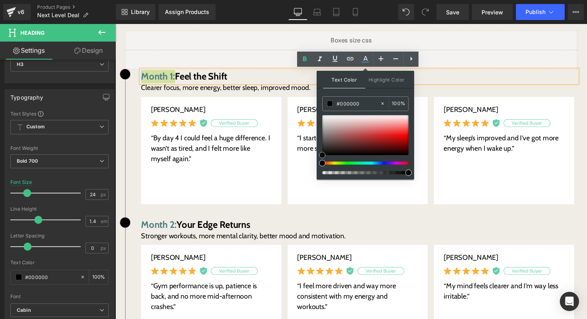
type input "#e0e0e0"
click at [322, 120] on div at bounding box center [365, 135] width 86 height 40
click at [354, 103] on input "#e0e0e0" at bounding box center [358, 103] width 43 height 9
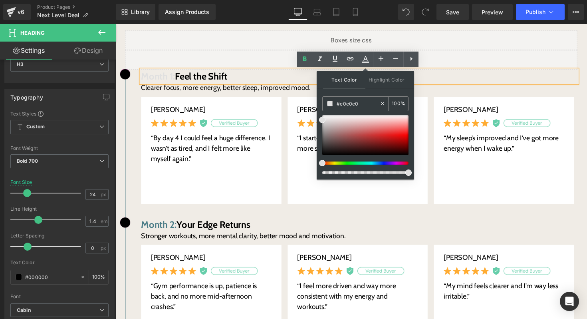
type input "#"
type input "0"
type input "#000"
type input "100"
type input "#0000"
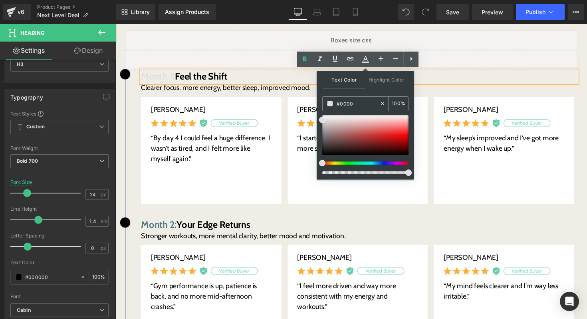
type input "0"
type input "#000000"
type input "100"
click at [321, 104] on div "Text Color Highlight Color rgba(0, 0, 0, 1) #000000 100 % none 0 %" at bounding box center [365, 125] width 97 height 109
click at [345, 102] on input "#000000" at bounding box center [358, 103] width 43 height 9
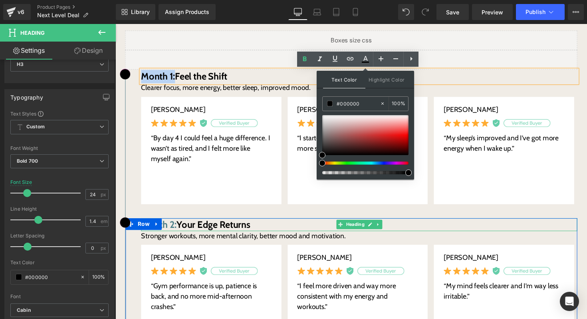
click at [170, 230] on span "Month 2:" at bounding box center [160, 230] width 36 height 12
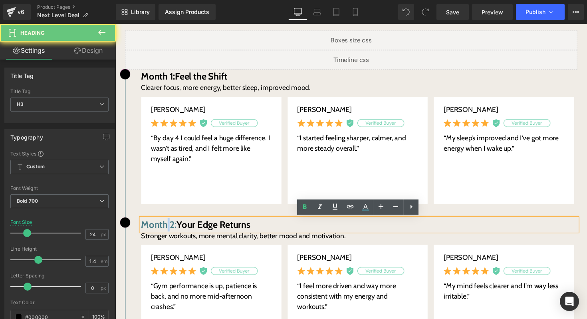
click at [170, 230] on span "Month 2:" at bounding box center [160, 230] width 36 height 12
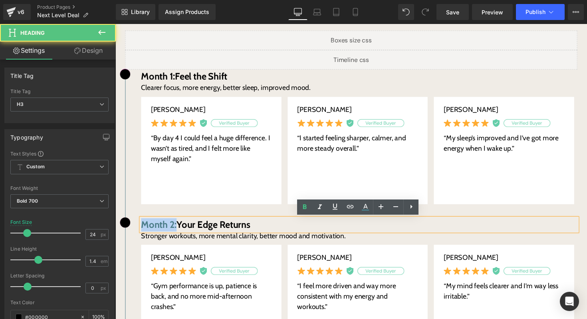
drag, startPoint x: 179, startPoint y: 229, endPoint x: 144, endPoint y: 230, distance: 35.1
click at [144, 230] on h3 "Month 2: Your Edge Returns" at bounding box center [365, 230] width 447 height 14
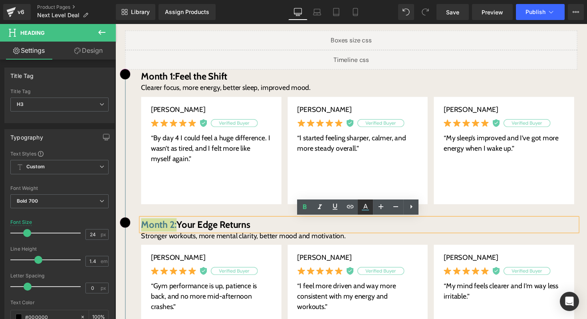
click at [361, 202] on icon at bounding box center [366, 207] width 10 height 10
type input "#4a7c87"
type input "100"
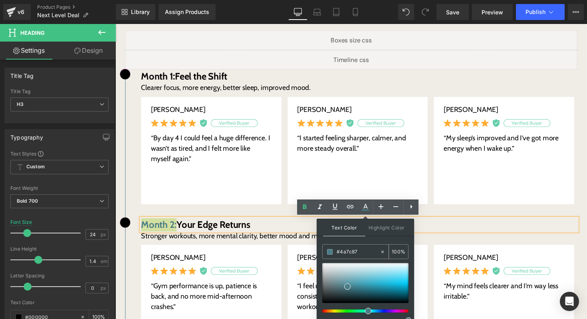
click at [363, 249] on input "#4a7c87" at bounding box center [358, 251] width 43 height 9
paste input "000000"
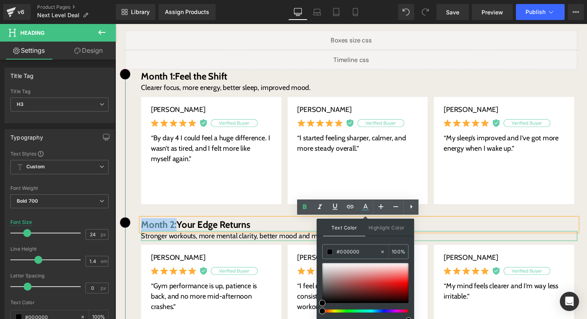
click at [270, 241] on span "Stronger workouts, more mental clarity, better mood and motivation." at bounding box center [247, 240] width 210 height 9
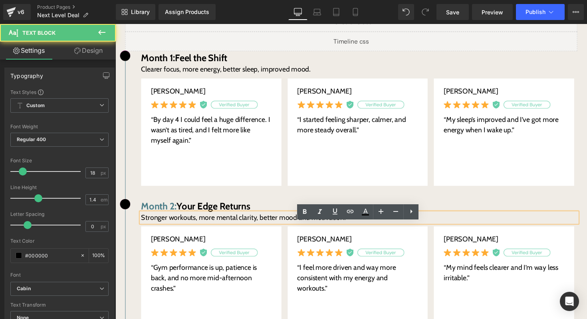
scroll to position [192, 0]
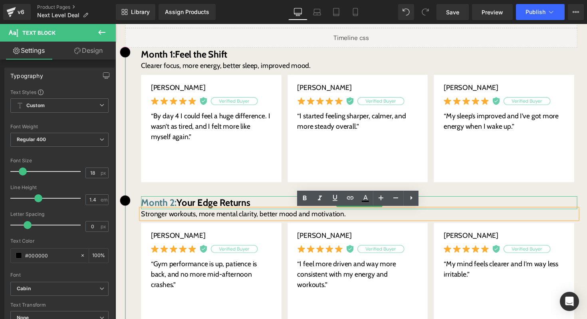
click at [171, 206] on span "Month 2:" at bounding box center [160, 207] width 36 height 12
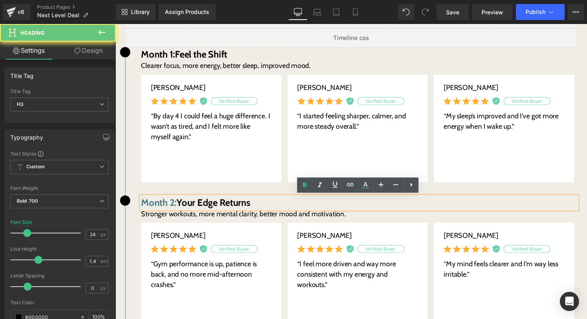
click at [171, 206] on span "Month 2:" at bounding box center [160, 207] width 36 height 12
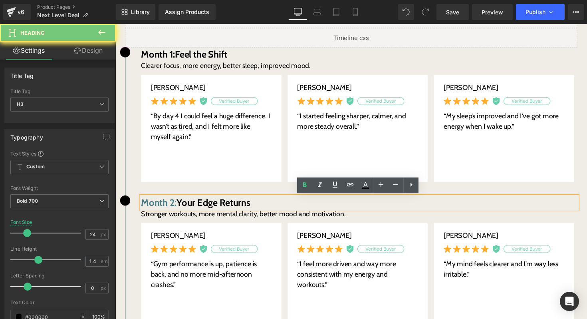
click at [175, 206] on span "Month 2:" at bounding box center [160, 207] width 36 height 12
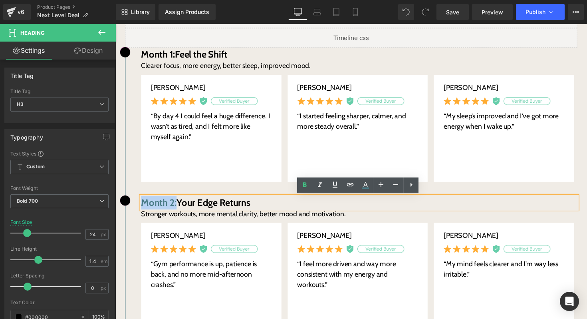
drag, startPoint x: 179, startPoint y: 207, endPoint x: 137, endPoint y: 206, distance: 41.9
click at [137, 206] on div "Month 2: Your Edge Returns Heading Stronger workouts, more mental clarity, bett…" at bounding box center [357, 272] width 463 height 145
click at [364, 184] on icon at bounding box center [366, 185] width 10 height 10
type input "#4a7c87"
type input "100"
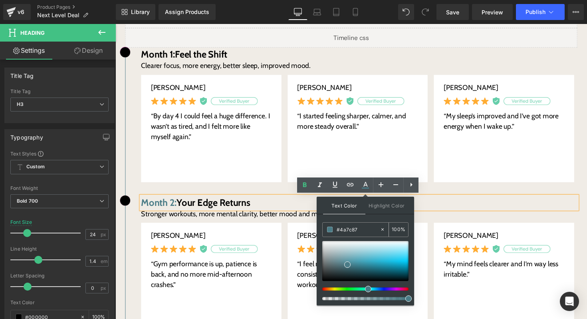
click at [356, 231] on input "#4a7c87" at bounding box center [358, 229] width 43 height 9
paste input "000000"
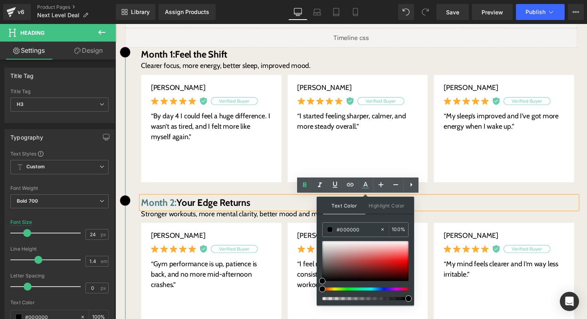
type input "#000000"
click at [321, 240] on div "Text Color Highlight Color rgba(0, 0, 0, 1) #000000 100 % none 0 %" at bounding box center [365, 250] width 97 height 109
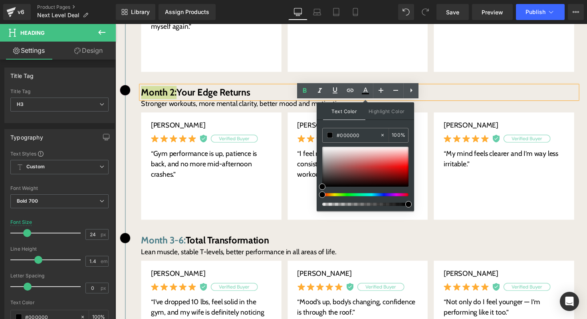
scroll to position [309, 0]
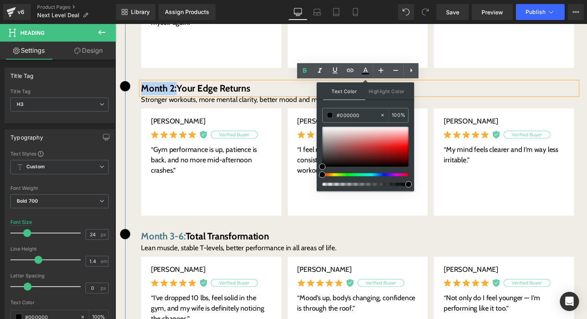
click at [194, 232] on div "Image Month 2: Your Edge Returns Heading Stronger workouts, more mental clarity…" at bounding box center [357, 231] width 463 height 297
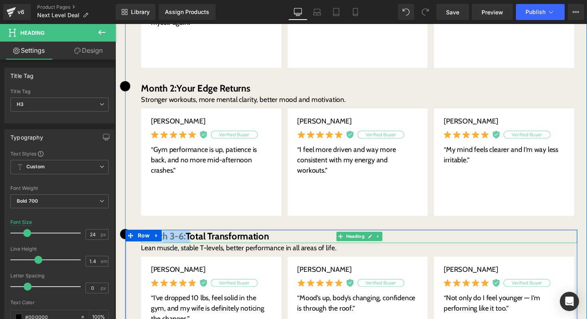
drag, startPoint x: 189, startPoint y: 242, endPoint x: 165, endPoint y: 238, distance: 24.7
click at [165, 238] on h3 "Month 3-6: Total Transformation" at bounding box center [365, 241] width 447 height 14
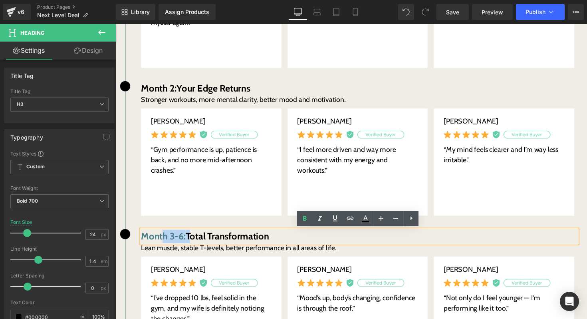
click at [165, 238] on span "Month 3-6:" at bounding box center [165, 241] width 46 height 12
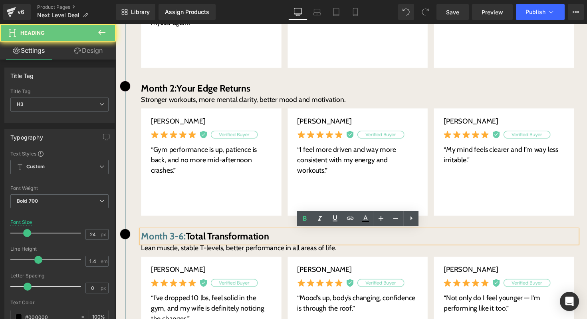
click at [165, 238] on span "Month 3-6:" at bounding box center [165, 241] width 46 height 12
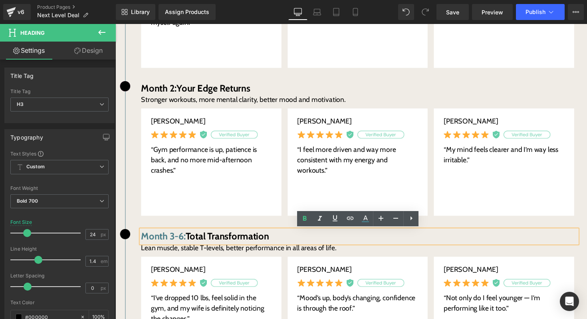
click at [188, 238] on h3 "Month 3-6: Total Transformation" at bounding box center [365, 241] width 447 height 14
drag, startPoint x: 188, startPoint y: 240, endPoint x: 144, endPoint y: 240, distance: 44.3
click at [144, 240] on h3 "Month 3-6: Total Transformation" at bounding box center [365, 241] width 447 height 14
click at [361, 218] on icon at bounding box center [366, 219] width 10 height 10
type input "#4a7c87"
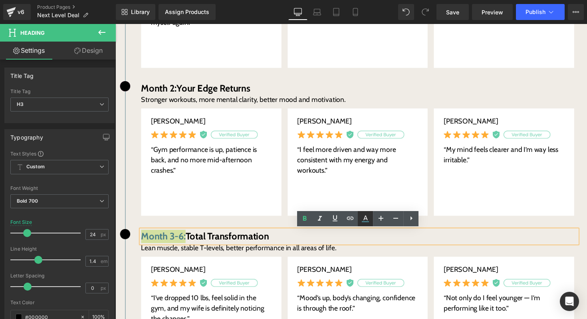
type input "100"
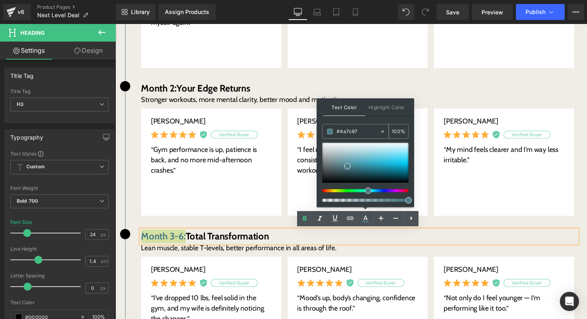
click at [361, 133] on input "#4a7c87" at bounding box center [358, 131] width 43 height 9
paste input "000000"
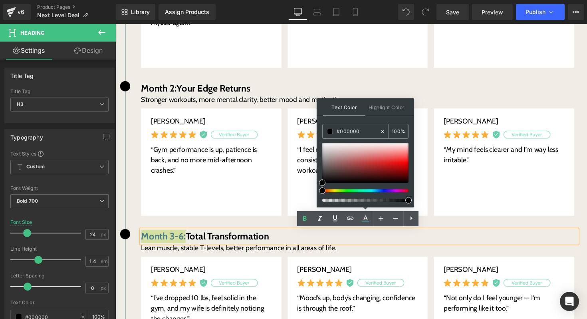
type input "#000000"
click at [348, 139] on div "#000000 100 %" at bounding box center [365, 131] width 86 height 15
click at [212, 230] on div "Image Month 2: Your Edge Returns Heading Stronger workouts, more mental clarity…" at bounding box center [357, 231] width 463 height 297
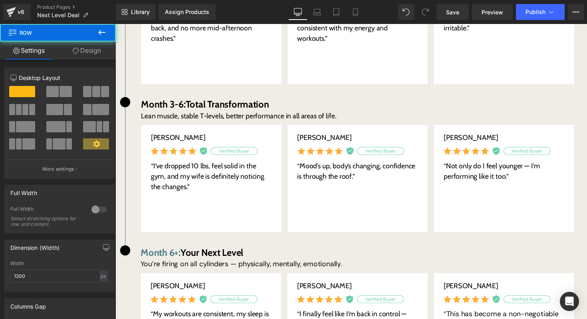
scroll to position [448, 0]
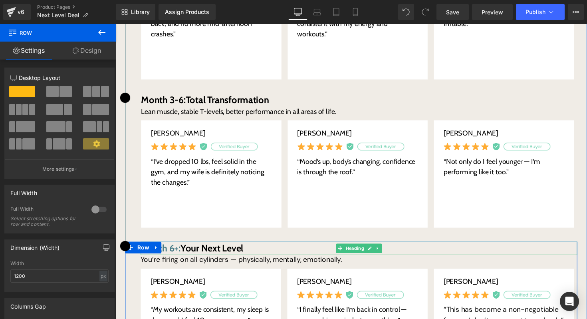
click at [172, 250] on span "Month 6+:" at bounding box center [161, 254] width 41 height 12
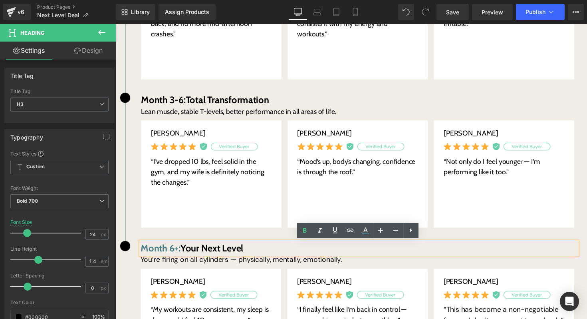
drag, startPoint x: 184, startPoint y: 254, endPoint x: 140, endPoint y: 253, distance: 43.9
click at [141, 253] on div "Month 6+: Your Next Level" at bounding box center [364, 254] width 447 height 14
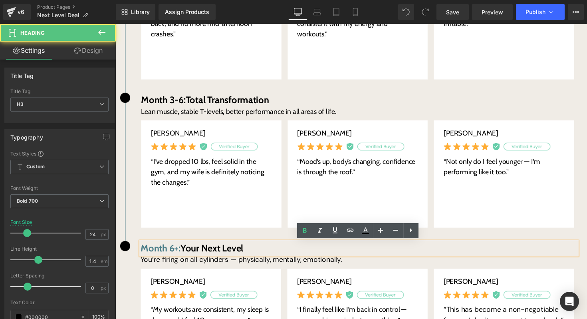
click at [154, 254] on span "Month 6+:" at bounding box center [161, 254] width 41 height 12
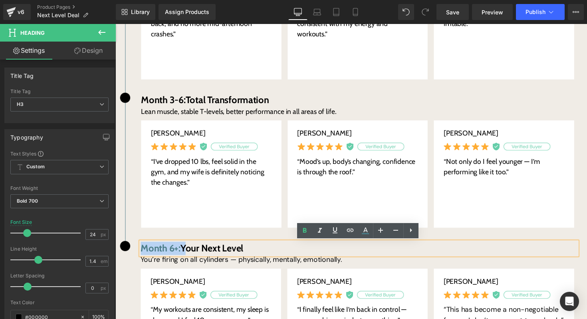
drag, startPoint x: 184, startPoint y: 254, endPoint x: 145, endPoint y: 253, distance: 38.7
click at [145, 253] on h3 "Month 6+: Your Next Level" at bounding box center [364, 254] width 447 height 14
click at [366, 226] on icon at bounding box center [366, 231] width 10 height 10
type input "100"
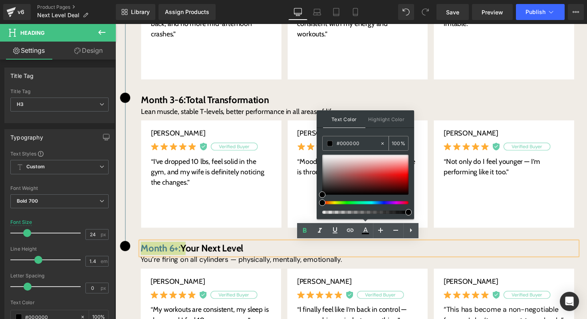
click at [357, 141] on input "#000000" at bounding box center [358, 143] width 43 height 9
click at [321, 152] on div "Text Color Highlight Color #000000 #000000 100 % transparent transparent 0 %" at bounding box center [365, 164] width 97 height 109
click at [320, 155] on div "Text Color Highlight Color #000000 #000000 100 % transparent transparent 0 %" at bounding box center [365, 164] width 97 height 109
click at [282, 248] on h3 "Month 6+: Your Next Level" at bounding box center [364, 254] width 447 height 14
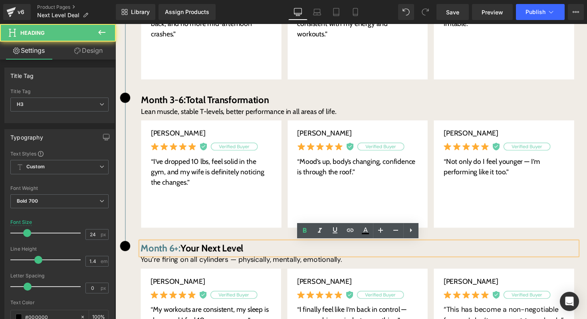
click at [182, 257] on span "Month 6+:" at bounding box center [161, 254] width 41 height 12
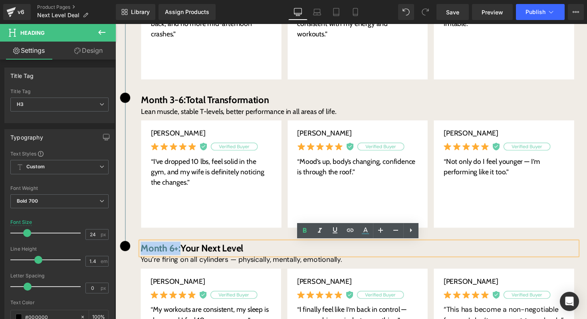
drag, startPoint x: 182, startPoint y: 256, endPoint x: 144, endPoint y: 255, distance: 38.4
click at [144, 255] on span "Month 6+:" at bounding box center [161, 254] width 41 height 12
click at [365, 232] on icon at bounding box center [366, 231] width 10 height 10
type input "#4a7c87"
type input "100"
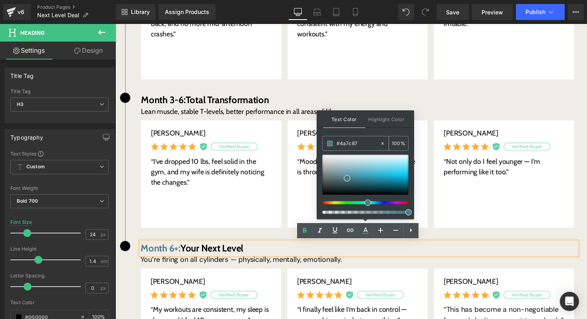
click at [363, 143] on input "#4a7c87" at bounding box center [358, 143] width 43 height 9
click at [382, 143] on icon at bounding box center [382, 143] width 2 height 2
type input "none"
type input "0"
click at [359, 142] on input "none" at bounding box center [358, 143] width 43 height 9
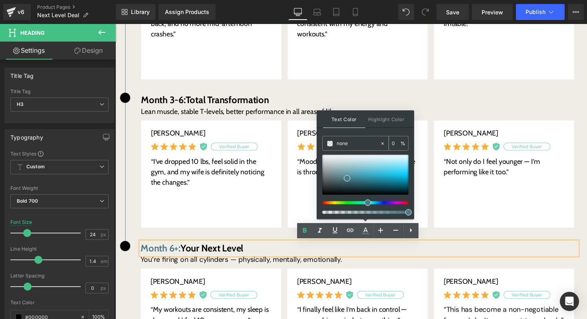
paste input "#000000"
type input "#000000"
type input "100"
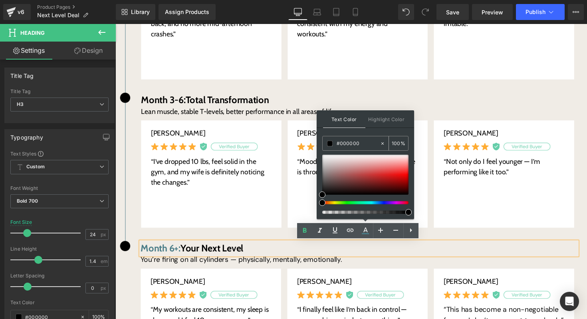
type input "#000000"
click at [345, 150] on div "#000000 100 %" at bounding box center [365, 143] width 86 height 15
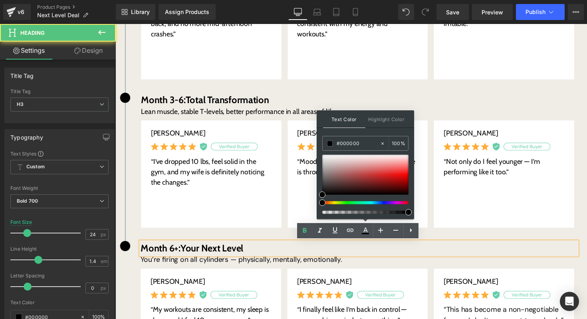
click at [289, 247] on div "Month 6+: Your Next Level" at bounding box center [364, 254] width 447 height 14
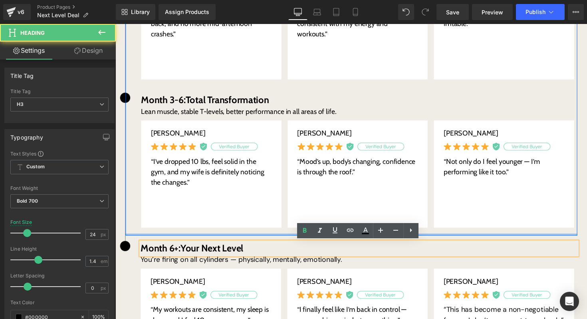
click at [280, 239] on div at bounding box center [357, 239] width 463 height 2
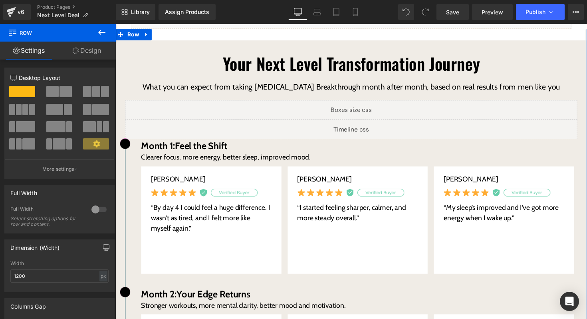
scroll to position [95, 0]
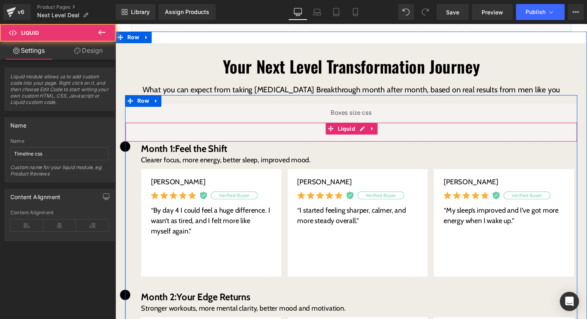
click at [316, 136] on div "Liquid" at bounding box center [356, 135] width 463 height 20
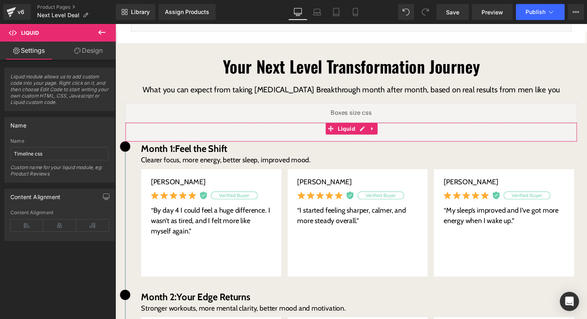
click at [89, 58] on link "Design" at bounding box center [89, 51] width 58 height 18
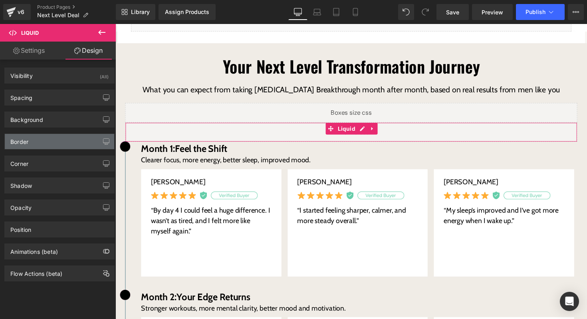
click at [48, 139] on div "Border" at bounding box center [59, 141] width 109 height 15
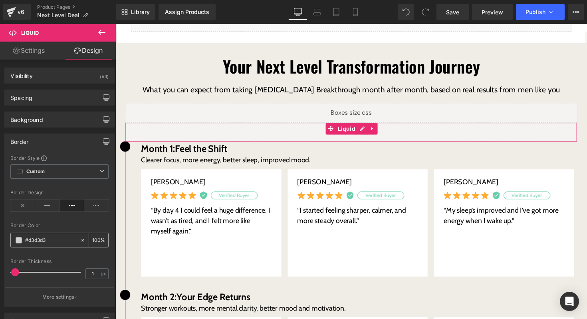
click at [63, 238] on input "#d3d3d3" at bounding box center [50, 240] width 51 height 9
type input "#"
type input "0"
type input "#000"
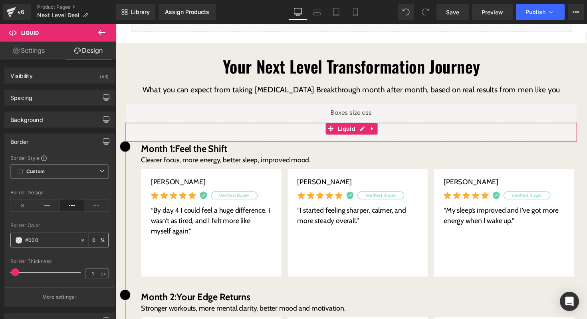
type input "100"
type input "#00000"
type input "0"
type input "#000000"
type input "100"
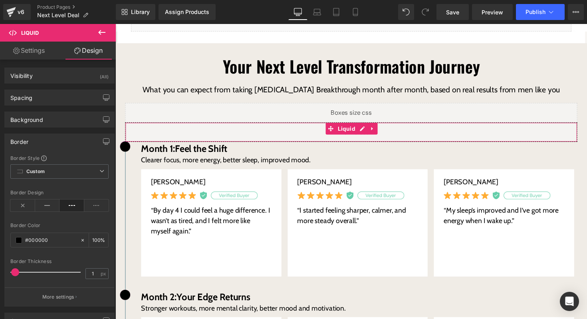
type input "#000000"
click at [63, 252] on div at bounding box center [59, 253] width 98 height 5
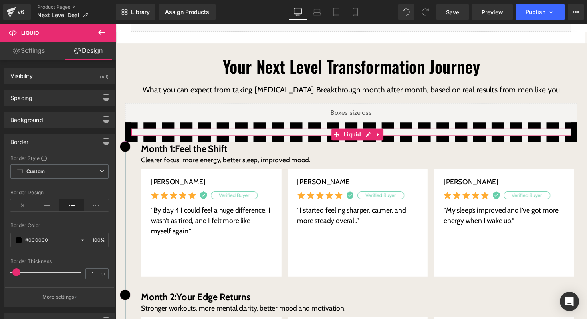
type input "0"
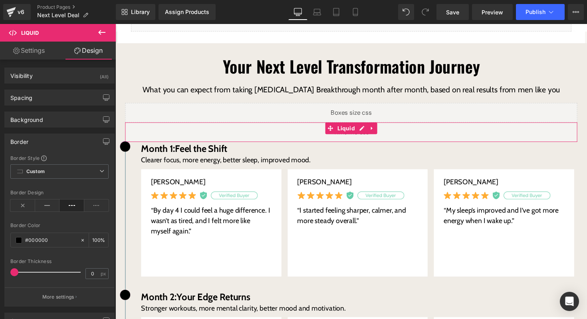
drag, startPoint x: 15, startPoint y: 273, endPoint x: 0, endPoint y: 274, distance: 14.9
click at [0, 274] on div "Border Border Style Custom Custom Setup Global Style Custom Setup Global Style …" at bounding box center [59, 216] width 119 height 179
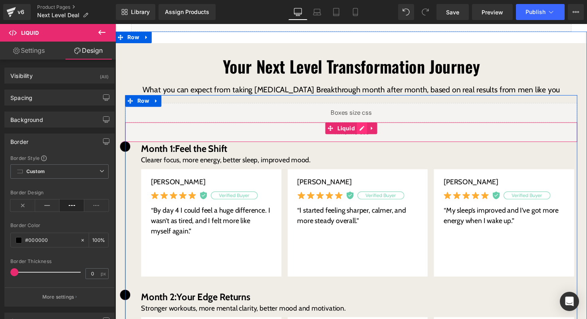
click at [367, 131] on div "Liquid" at bounding box center [356, 135] width 463 height 20
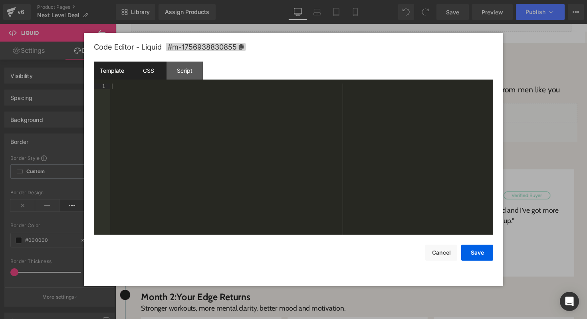
click at [158, 75] on div "CSS" at bounding box center [148, 70] width 36 height 18
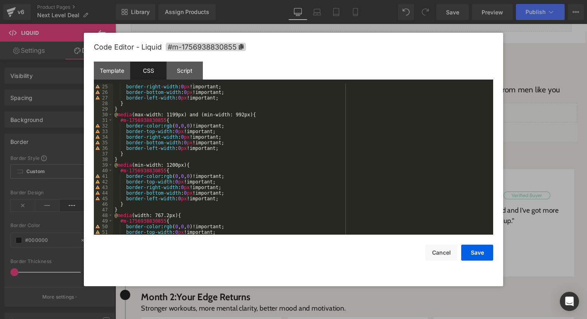
scroll to position [173, 0]
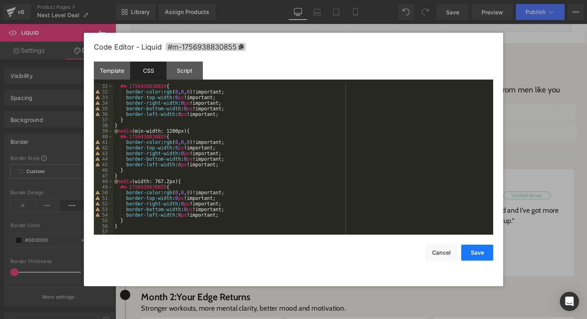
click at [466, 249] on button "Save" at bounding box center [477, 252] width 32 height 16
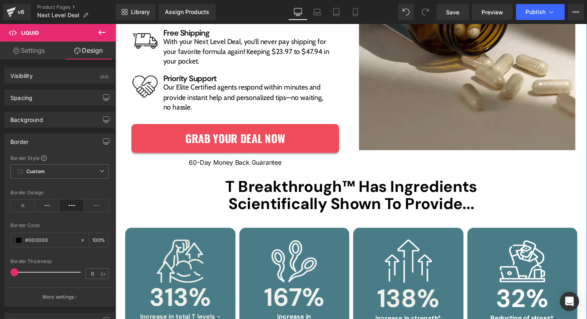
scroll to position [1010, 0]
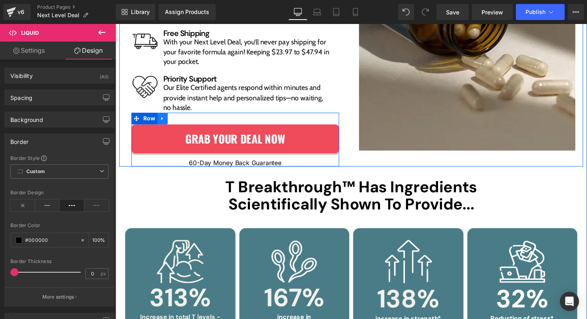
click at [165, 120] on icon at bounding box center [164, 120] width 6 height 6
click at [173, 120] on icon at bounding box center [174, 121] width 6 height 6
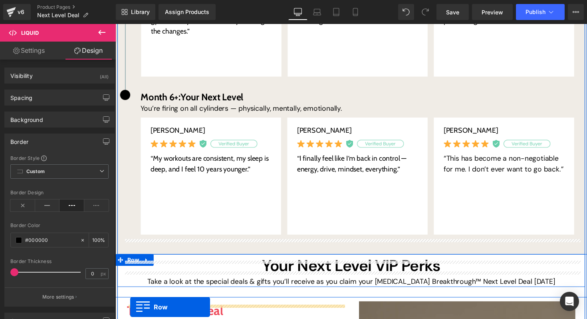
scroll to position [643, 0]
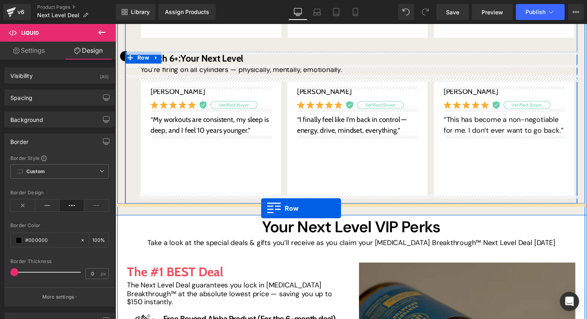
drag, startPoint x: 138, startPoint y: 177, endPoint x: 265, endPoint y: 212, distance: 132.0
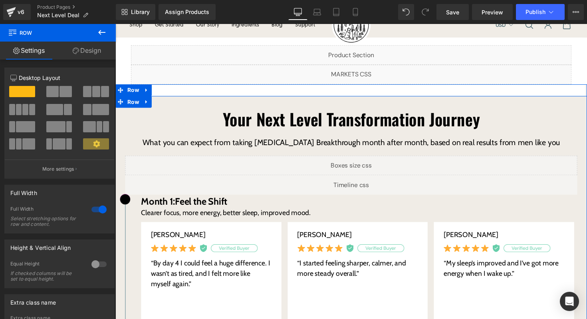
scroll to position [0, 0]
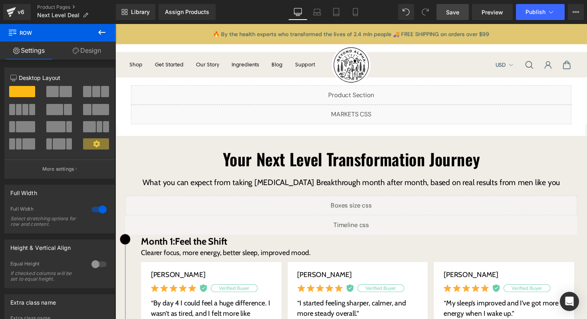
click at [453, 12] on span "Save" at bounding box center [452, 12] width 13 height 8
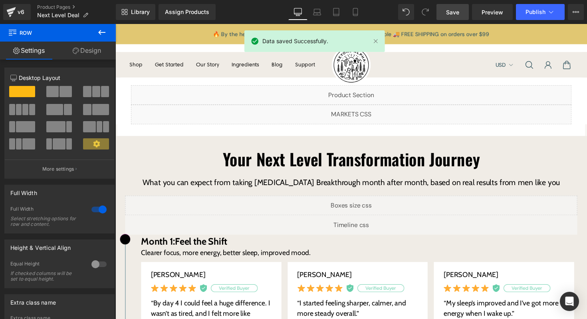
click at [99, 36] on icon at bounding box center [102, 33] width 10 height 10
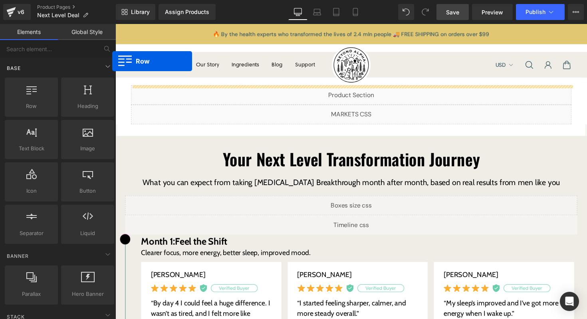
drag, startPoint x: 45, startPoint y: 97, endPoint x: 112, endPoint y: 61, distance: 76.3
click at [112, 245] on div "Base Row rows, columns, layouts, div Heading headings, titles, h1,h2,h3,h4,h5,h…" at bounding box center [59, 275] width 113 height 61
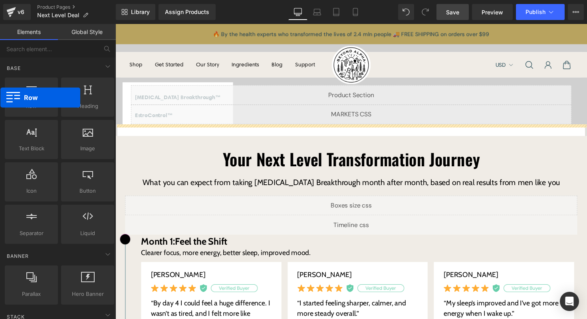
drag, startPoint x: 26, startPoint y: 101, endPoint x: 2, endPoint y: 97, distance: 24.3
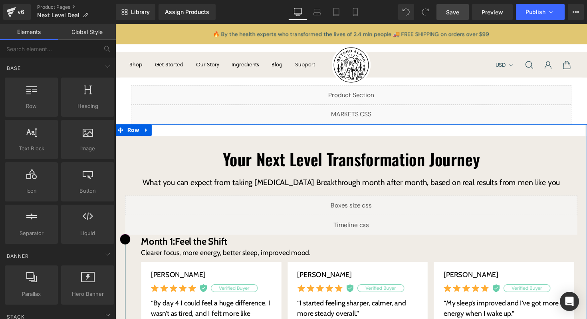
click at [457, 12] on span "Save" at bounding box center [452, 12] width 13 height 8
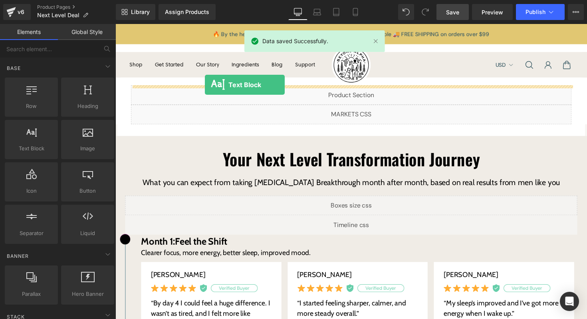
drag, startPoint x: 155, startPoint y: 151, endPoint x: 207, endPoint y: 86, distance: 83.3
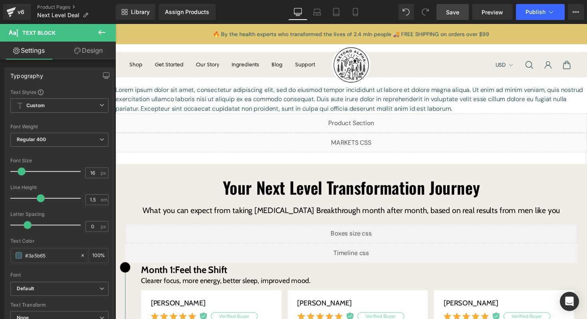
click at [103, 34] on icon at bounding box center [102, 33] width 10 height 10
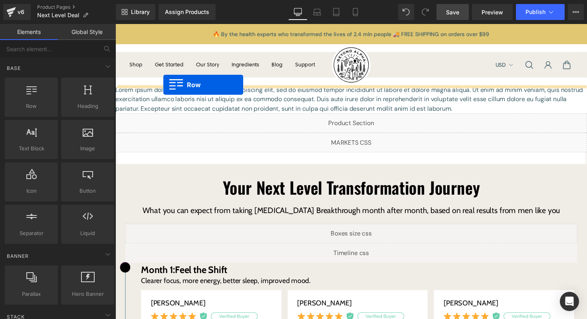
drag, startPoint x: 153, startPoint y: 135, endPoint x: 164, endPoint y: 86, distance: 50.5
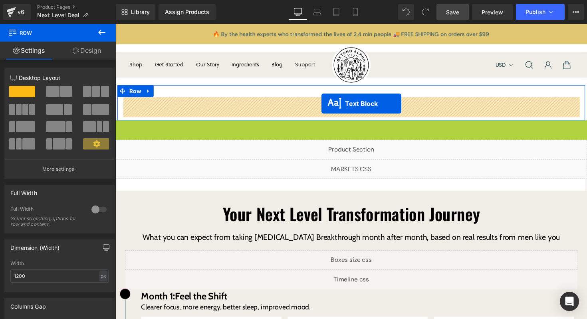
drag, startPoint x: 335, startPoint y: 136, endPoint x: 327, endPoint y: 105, distance: 31.6
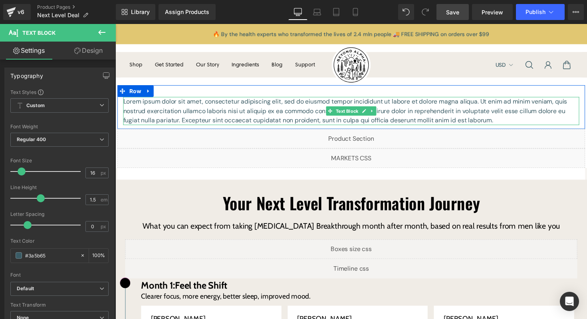
click at [300, 117] on p "Lorem ipsum dolor sit amet, consectetur adipiscing elit, sed do eiusmod tempor …" at bounding box center [356, 113] width 467 height 29
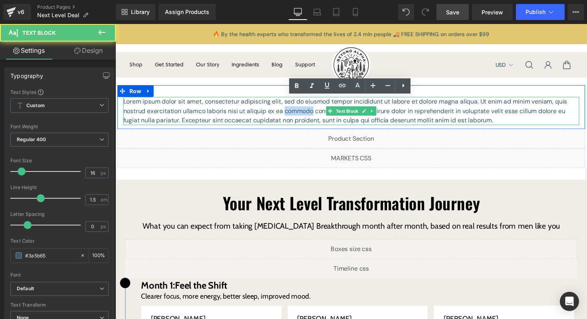
click at [300, 117] on p "Lorem ipsum dolor sit amet, consectetur adipiscing elit, sed do eiusmod tempor …" at bounding box center [356, 113] width 467 height 29
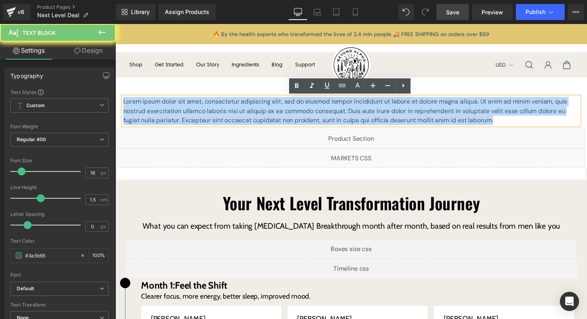
click at [300, 117] on p "Lorem ipsum dolor sit amet, consectetur adipiscing elit, sed do eiusmod tempor …" at bounding box center [356, 113] width 467 height 29
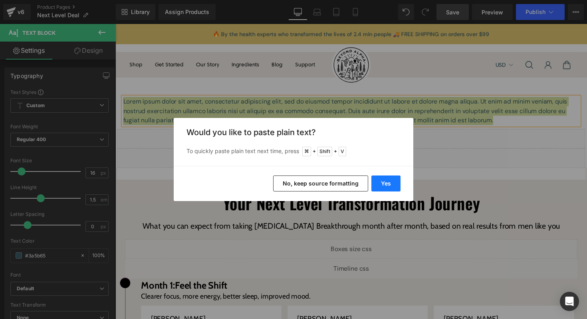
click at [385, 178] on button "Yes" at bounding box center [385, 183] width 29 height 16
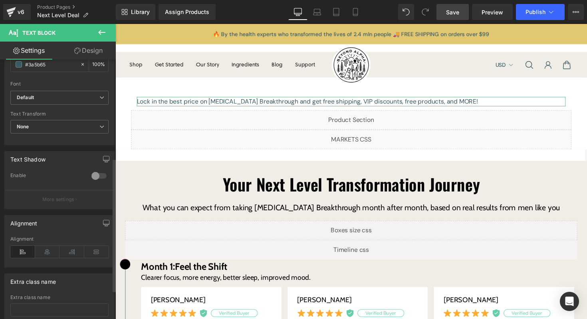
scroll to position [196, 0]
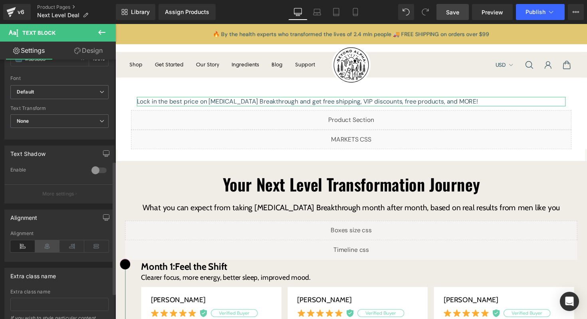
click at [50, 248] on icon at bounding box center [47, 246] width 25 height 12
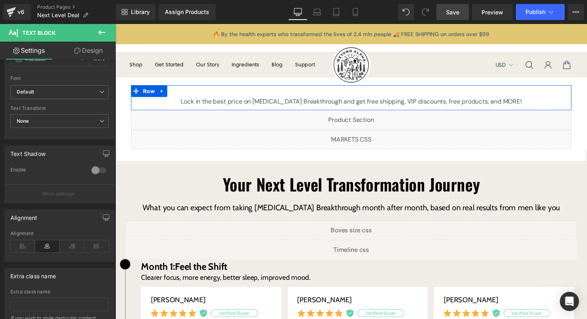
click at [321, 91] on div "Lock in the best price on [MEDICAL_DATA] Breakthrough and get free shipping, VI…" at bounding box center [356, 100] width 451 height 26
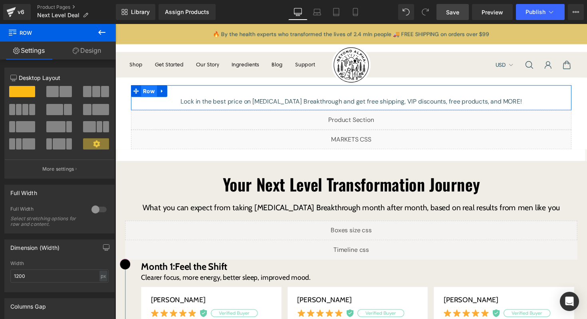
click at [150, 93] on span "Row" at bounding box center [150, 93] width 16 height 12
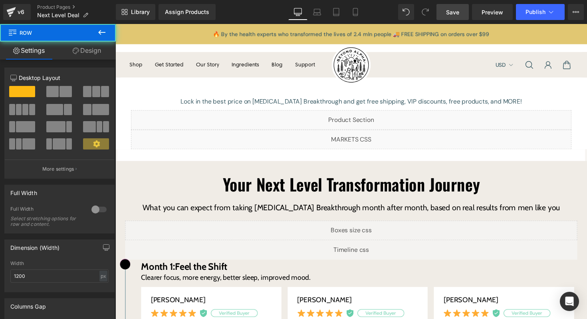
click at [86, 50] on link "Design" at bounding box center [87, 51] width 58 height 18
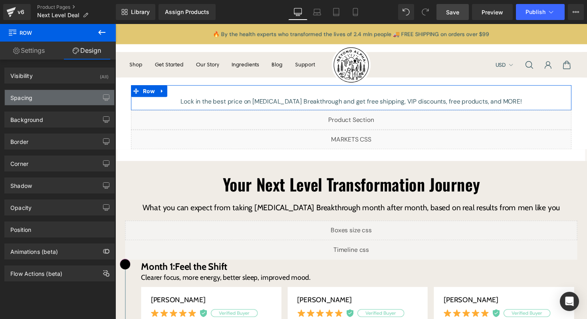
click at [47, 97] on div "Spacing" at bounding box center [59, 97] width 109 height 15
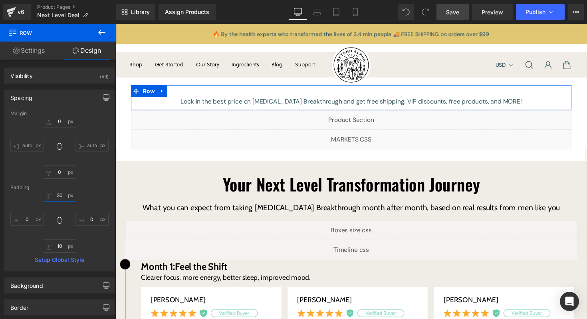
click at [62, 198] on input "30" at bounding box center [60, 194] width 34 height 13
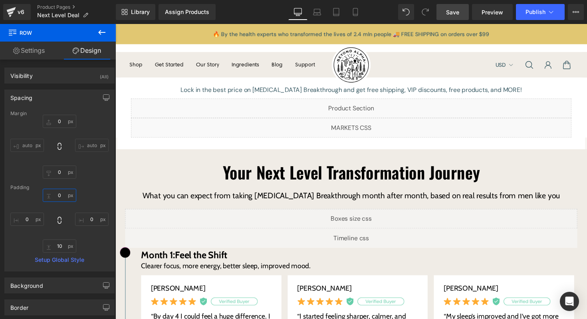
type input "0"
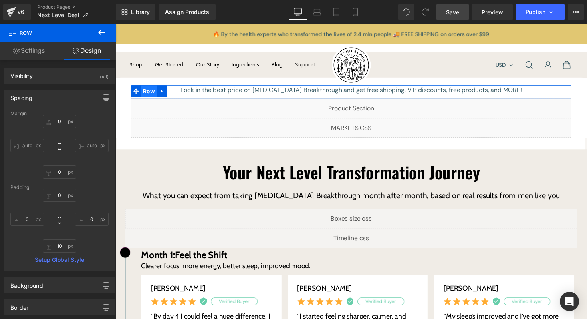
click at [152, 95] on span "Row" at bounding box center [150, 93] width 16 height 12
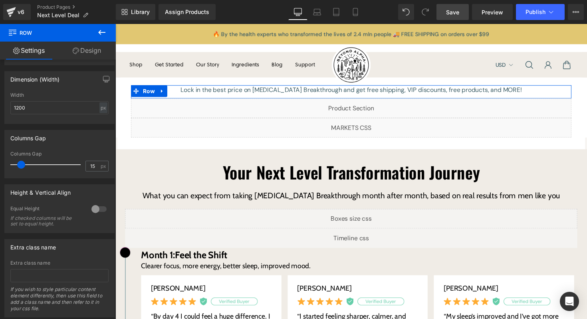
scroll to position [169, 0]
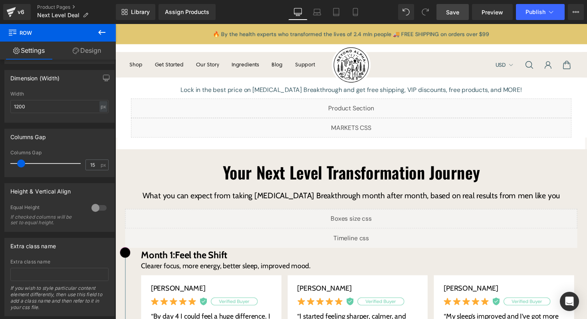
click at [102, 37] on icon at bounding box center [102, 33] width 10 height 10
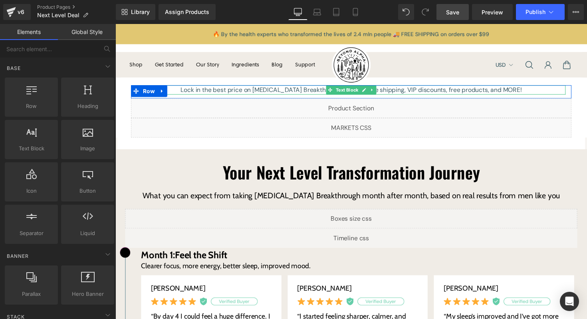
click at [227, 89] on p "Lock in the best price on [MEDICAL_DATA] Breakthrough and get free shipping, VI…" at bounding box center [356, 92] width 439 height 10
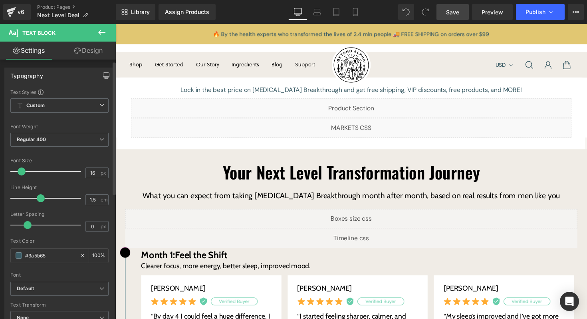
scroll to position [9, 0]
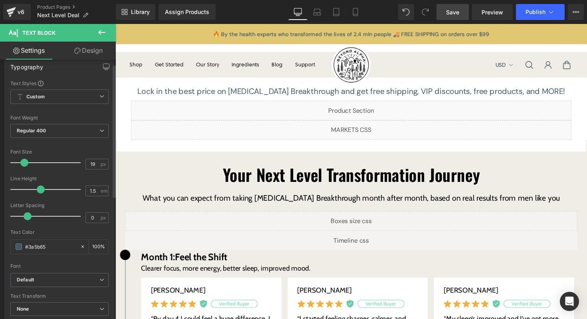
type input "18"
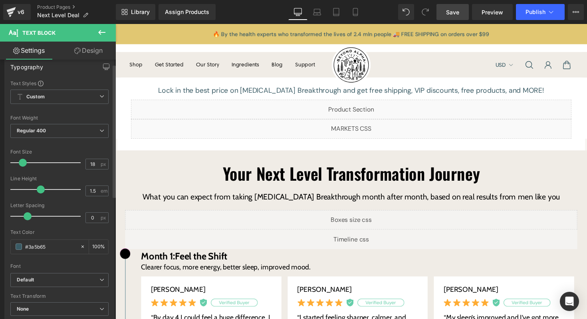
click at [25, 163] on span at bounding box center [23, 163] width 8 height 8
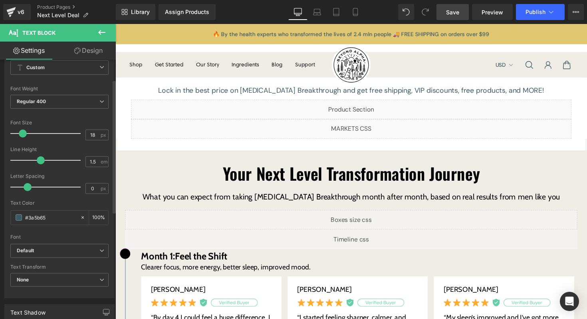
scroll to position [46, 0]
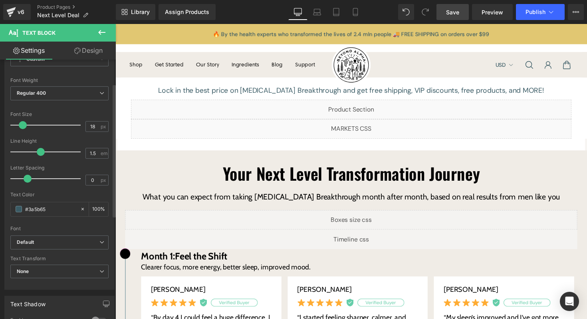
click at [43, 199] on div "Text Color #3a5b65 100 %" at bounding box center [59, 209] width 98 height 34
click at [45, 204] on input "#3a5b65" at bounding box center [50, 208] width 51 height 9
type input "#"
type input "0"
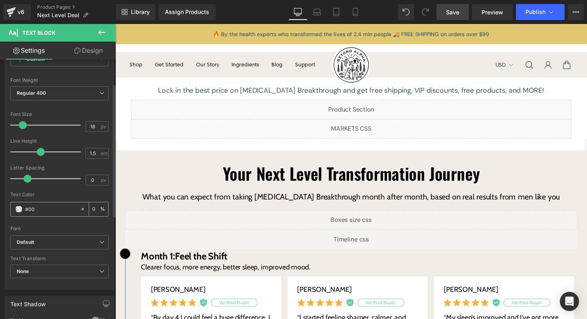
type input "#000"
type input "100"
type input "#00000"
type input "0"
type input "#000000"
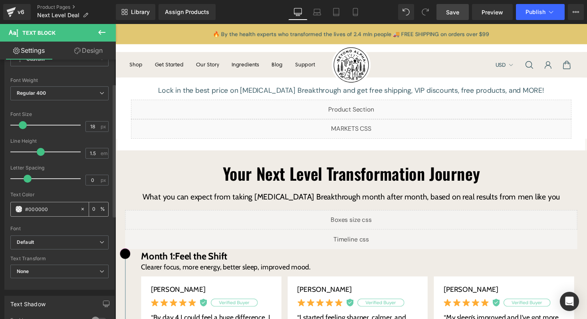
type input "100"
type input "#0000000"
type input "0"
type input "#000000"
type input "100"
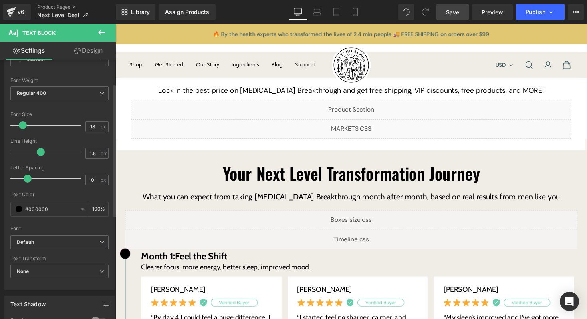
type input "#000000"
click at [51, 229] on div "Font" at bounding box center [59, 229] width 98 height 6
click at [103, 33] on icon at bounding box center [102, 33] width 10 height 10
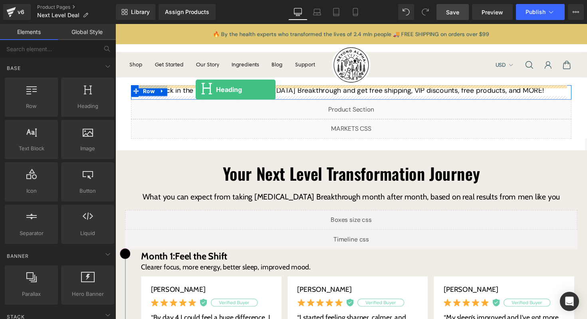
drag, startPoint x: 200, startPoint y: 124, endPoint x: 198, endPoint y: 91, distance: 32.8
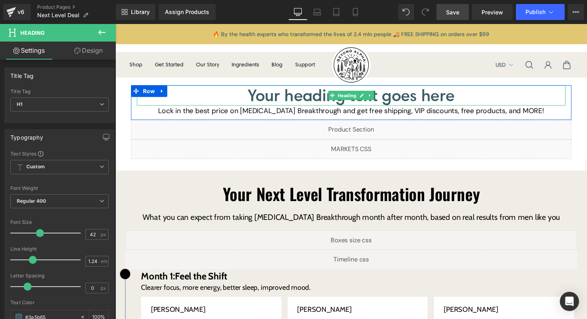
click at [260, 99] on h1 "Your heading text goes here" at bounding box center [356, 97] width 439 height 21
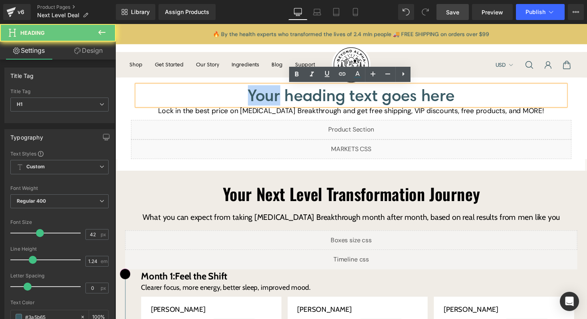
click at [260, 99] on h1 "Your heading text goes here" at bounding box center [356, 97] width 439 height 21
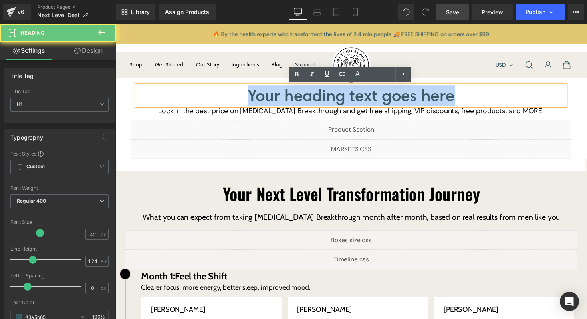
click at [260, 99] on h1 "Your heading text goes here" at bounding box center [356, 97] width 439 height 21
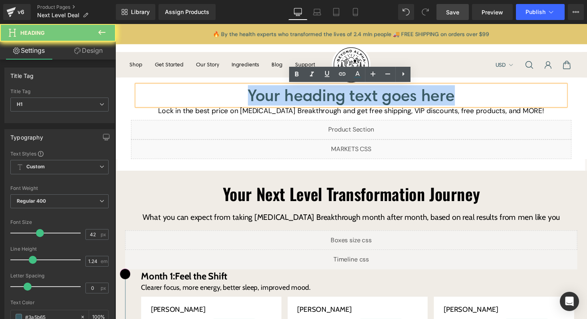
paste div
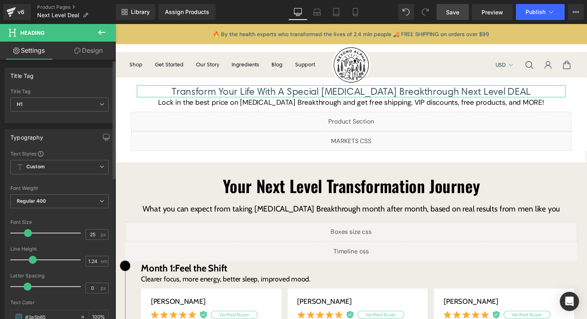
type input "26"
drag, startPoint x: 40, startPoint y: 232, endPoint x: 29, endPoint y: 234, distance: 11.0
click at [29, 234] on span at bounding box center [28, 233] width 8 height 8
click at [49, 199] on span "Regular 400" at bounding box center [59, 201] width 98 height 14
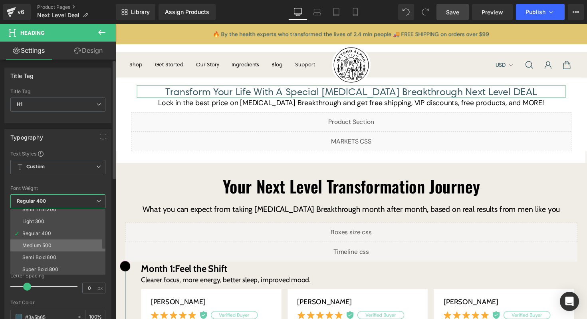
scroll to position [18, 0]
click at [47, 257] on div "Semi Bold 600" at bounding box center [39, 257] width 34 height 6
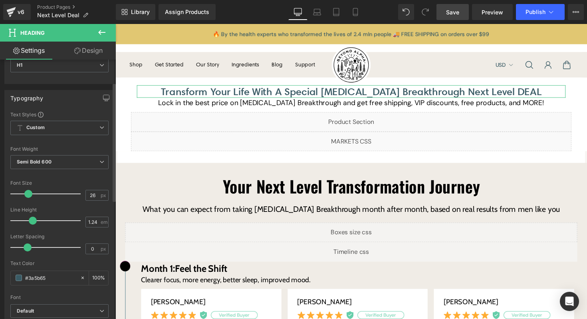
scroll to position [50, 0]
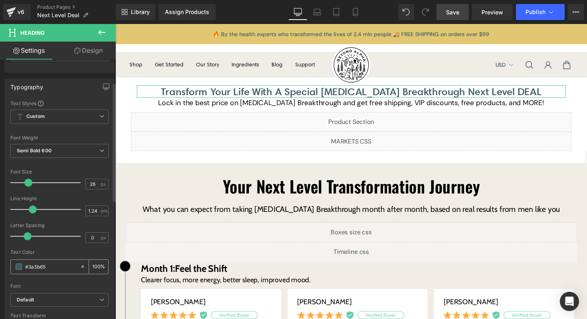
click at [58, 262] on input "#3a5b65" at bounding box center [50, 266] width 51 height 9
type input "#"
type input "0"
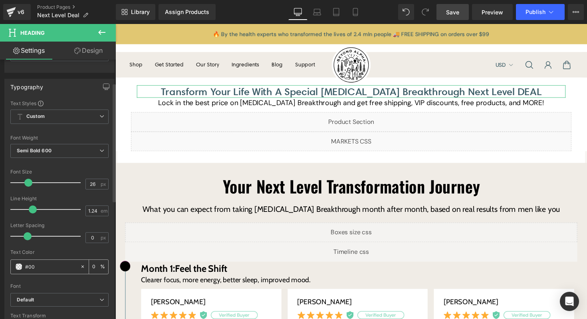
type input "#000"
type input "100"
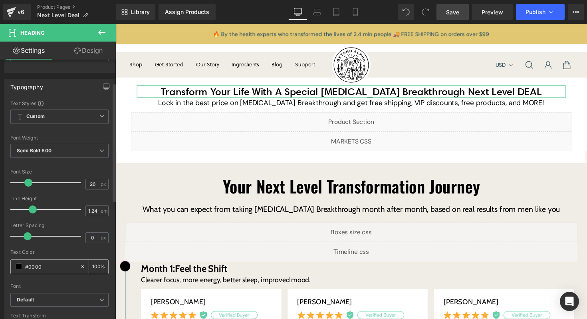
type input "#00000"
type input "0"
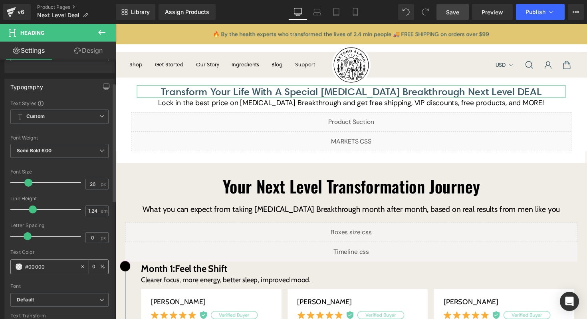
type input "#000000"
type input "100"
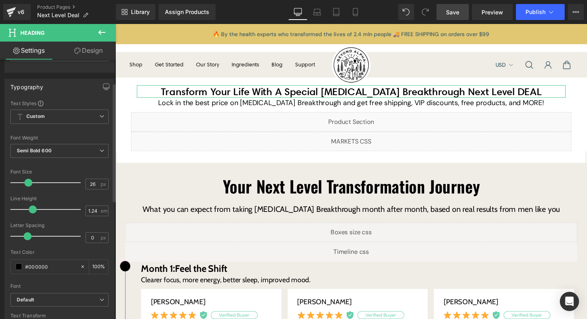
type input "#000000"
click at [47, 282] on div at bounding box center [59, 280] width 98 height 5
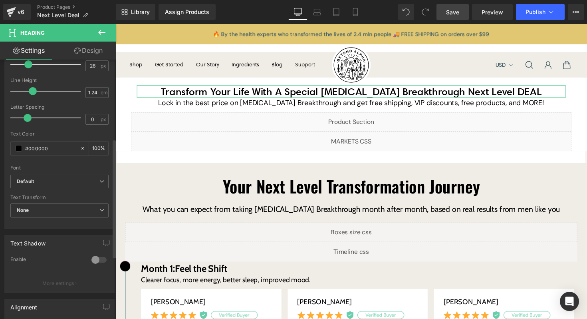
scroll to position [172, 0]
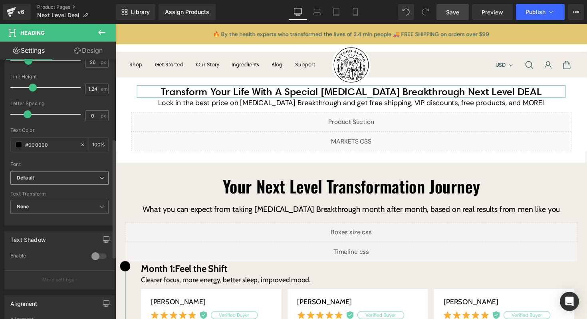
click at [49, 175] on b "Default" at bounding box center [58, 178] width 83 height 7
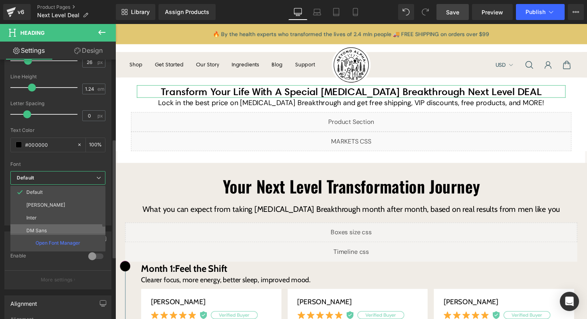
click at [46, 226] on li "DM Sans" at bounding box center [59, 230] width 99 height 13
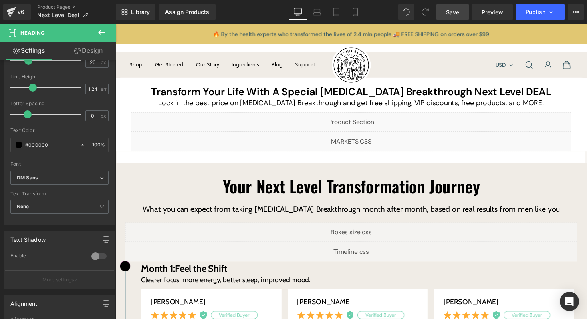
click at [105, 29] on icon at bounding box center [102, 33] width 10 height 10
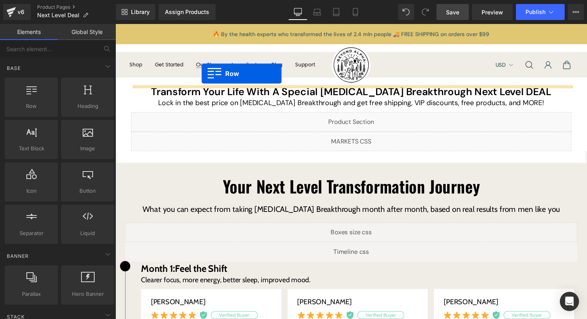
drag, startPoint x: 147, startPoint y: 123, endPoint x: 204, endPoint y: 75, distance: 74.2
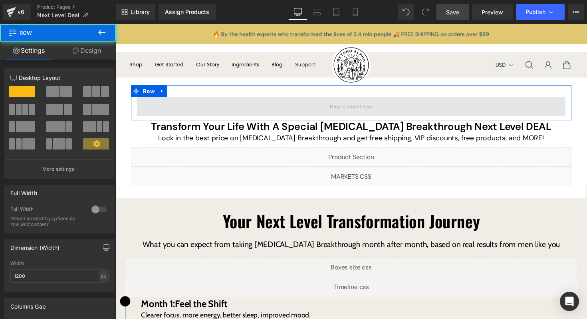
click at [143, 110] on span at bounding box center [356, 109] width 439 height 20
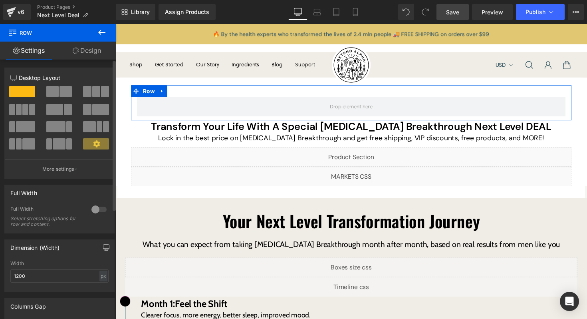
click at [97, 206] on div at bounding box center [98, 209] width 19 height 13
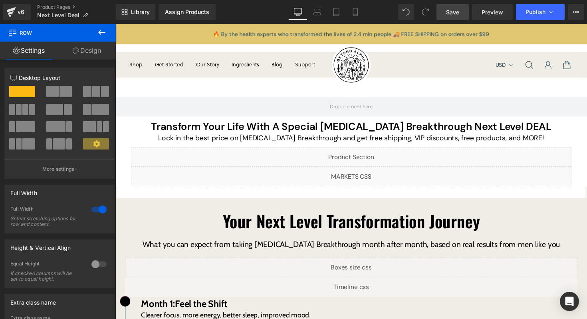
click at [101, 34] on icon at bounding box center [102, 33] width 10 height 10
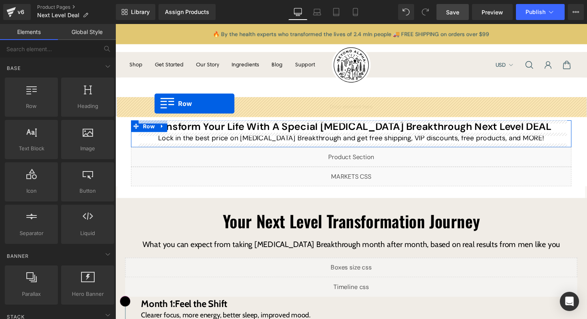
drag, startPoint x: 158, startPoint y: 134, endPoint x: 155, endPoint y: 105, distance: 28.5
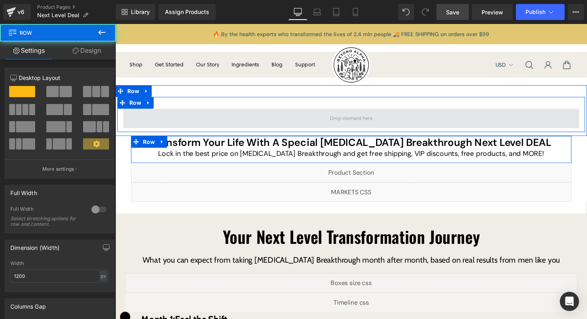
click at [183, 113] on span at bounding box center [356, 121] width 467 height 20
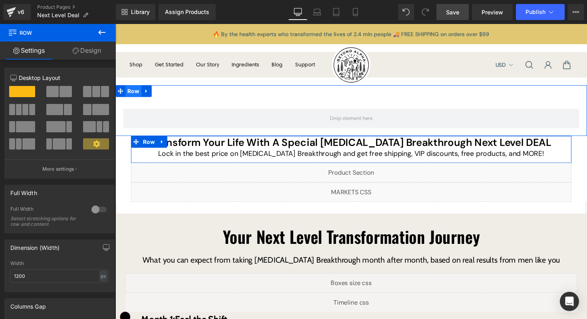
click at [137, 95] on span "Row" at bounding box center [134, 93] width 16 height 12
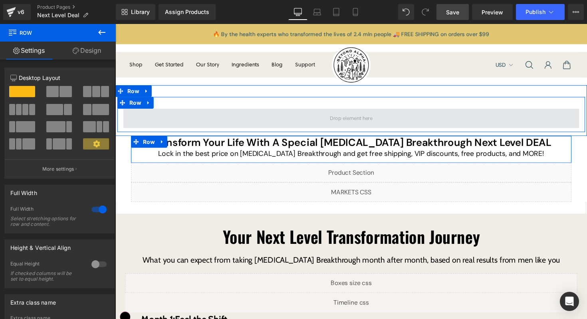
click at [169, 121] on span at bounding box center [356, 121] width 467 height 20
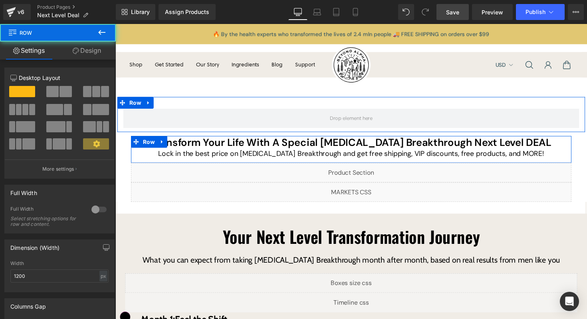
click at [89, 50] on link "Design" at bounding box center [87, 51] width 58 height 18
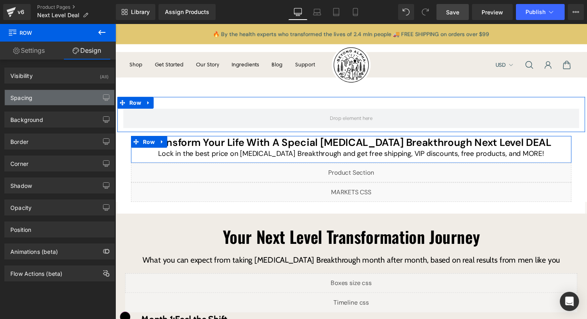
click at [52, 99] on div "Spacing" at bounding box center [59, 97] width 109 height 15
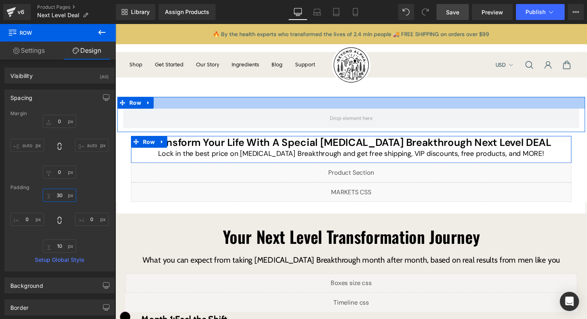
click at [62, 194] on input "30" at bounding box center [60, 194] width 34 height 13
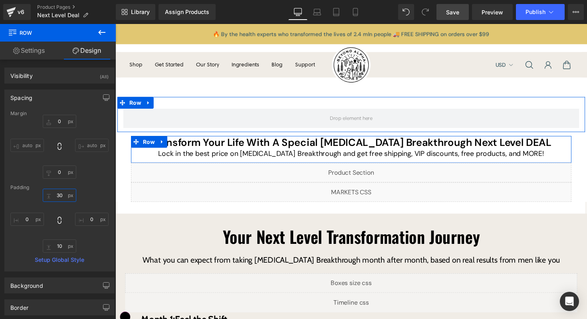
type input "0"
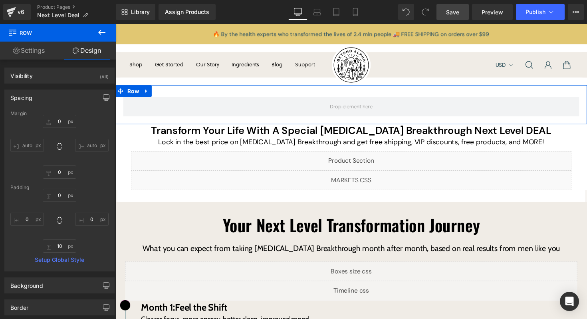
click at [282, 93] on div "Row Row" at bounding box center [356, 107] width 483 height 40
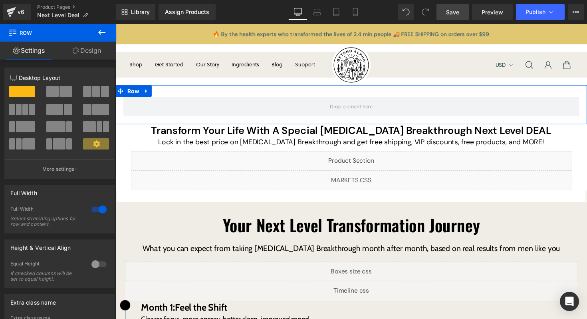
click at [166, 91] on div "Row Row" at bounding box center [356, 107] width 483 height 40
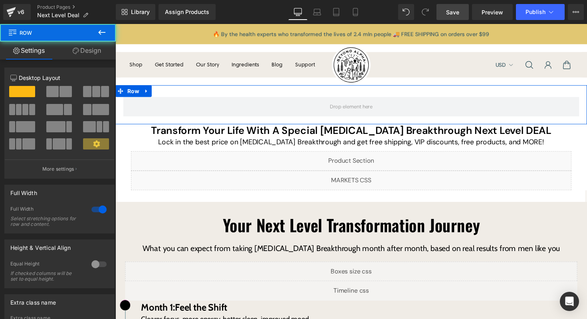
click at [84, 54] on link "Design" at bounding box center [87, 51] width 58 height 18
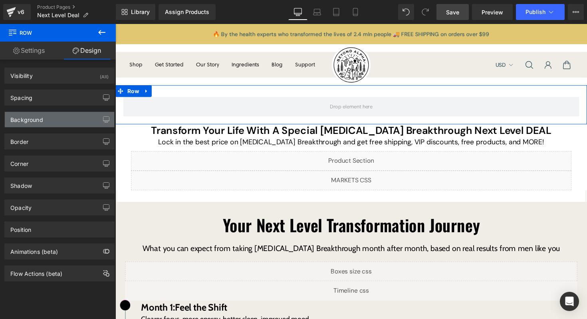
click at [56, 121] on div "Background" at bounding box center [59, 119] width 109 height 15
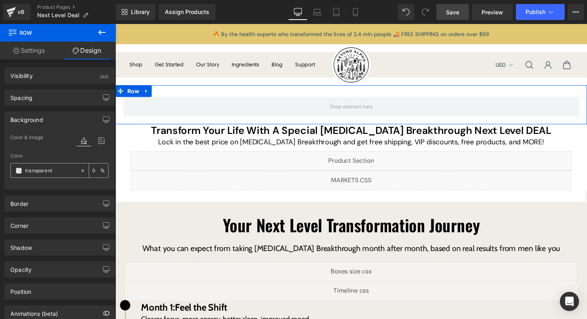
click at [53, 171] on input "transparent" at bounding box center [50, 170] width 51 height 9
type input "{"
paste input "#588C98"
type input "#588C98"
type input "100"
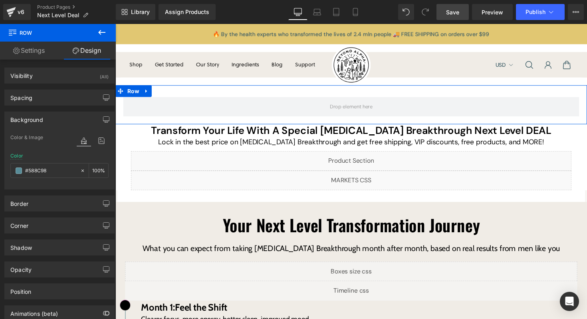
click at [57, 181] on div "Color #588C98 100 %" at bounding box center [59, 170] width 98 height 34
type input "#588c98"
click at [172, 91] on div "Row Row" at bounding box center [356, 107] width 483 height 40
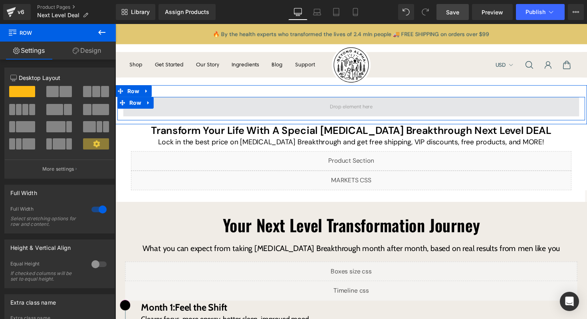
click at [176, 104] on span at bounding box center [356, 109] width 467 height 20
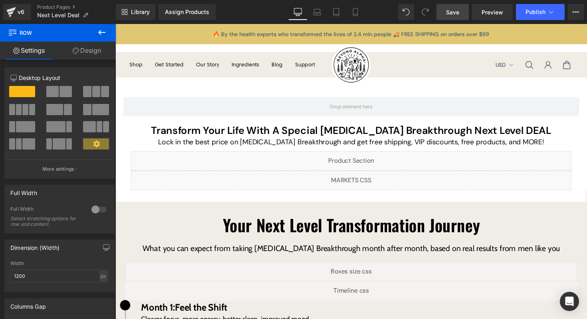
click at [101, 34] on icon at bounding box center [102, 33] width 10 height 10
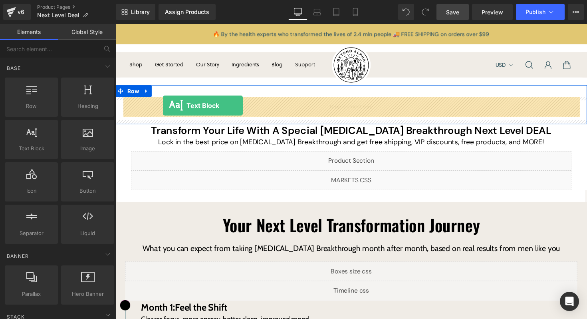
drag, startPoint x: 161, startPoint y: 166, endPoint x: 164, endPoint y: 107, distance: 58.4
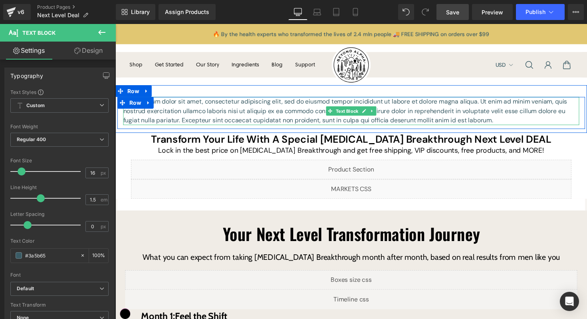
click at [228, 109] on p "Lorem ipsum dolor sit amet, consectetur adipiscing elit, sed do eiusmod tempor …" at bounding box center [356, 113] width 467 height 29
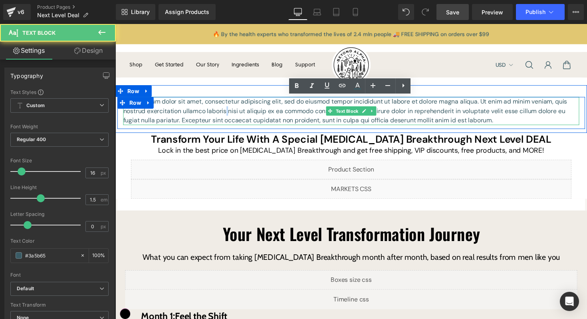
click at [228, 109] on p "Lorem ipsum dolor sit amet, consectetur adipiscing elit, sed do eiusmod tempor …" at bounding box center [356, 113] width 467 height 29
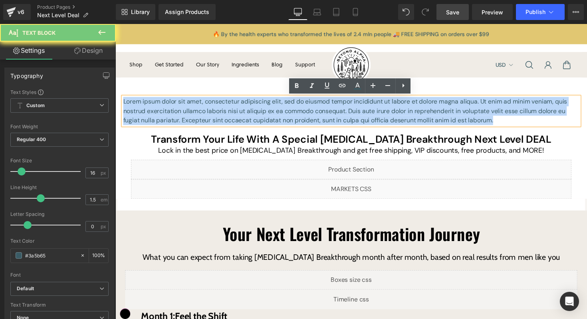
click at [228, 109] on p "Lorem ipsum dolor sit amet, consectetur adipiscing elit, sed do eiusmod tempor …" at bounding box center [356, 113] width 467 height 29
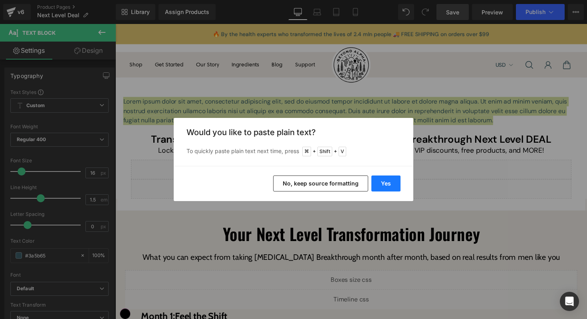
click at [389, 186] on button "Yes" at bounding box center [385, 183] width 29 height 16
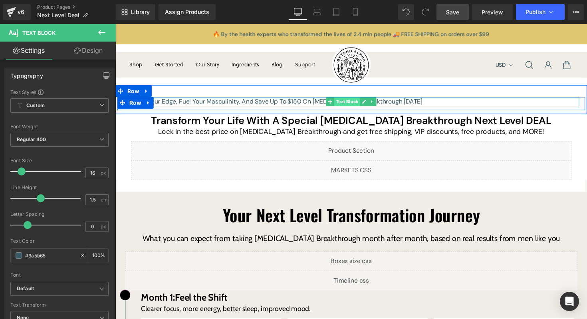
click at [347, 103] on div "Reclaim Your Edge, Fuel Your Masculinity, And Save Up To $150 On [MEDICAL_DATA]…" at bounding box center [356, 104] width 467 height 10
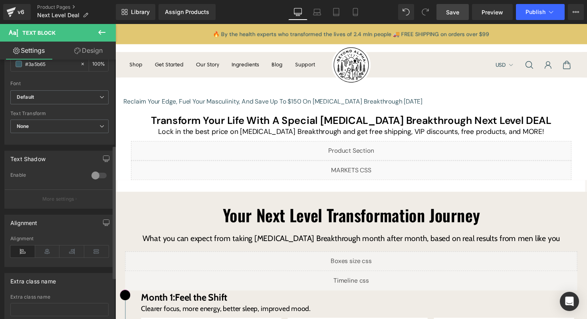
scroll to position [196, 0]
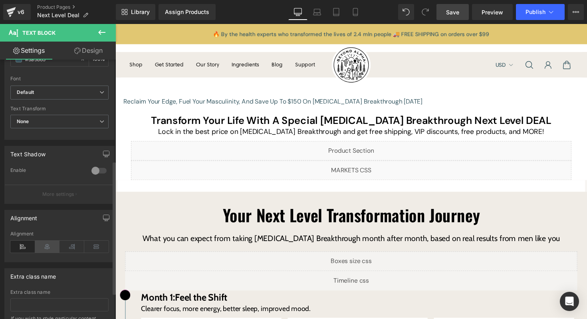
click at [52, 249] on icon at bounding box center [47, 246] width 25 height 12
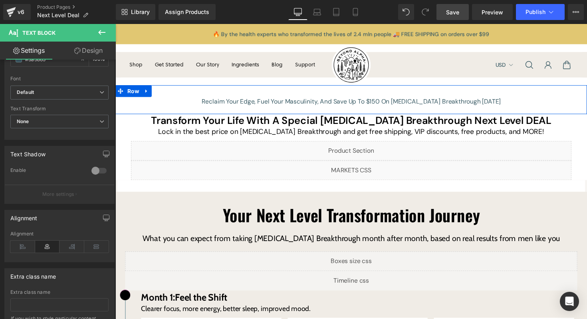
click at [269, 95] on div "Reclaim Your Edge, Fuel Your Masculinity, And Save Up To $150 On [MEDICAL_DATA]…" at bounding box center [356, 102] width 483 height 30
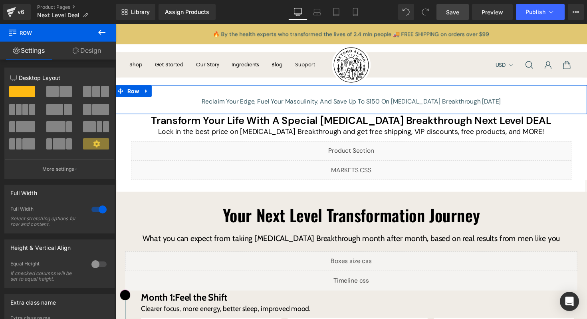
click at [91, 53] on link "Design" at bounding box center [87, 51] width 58 height 18
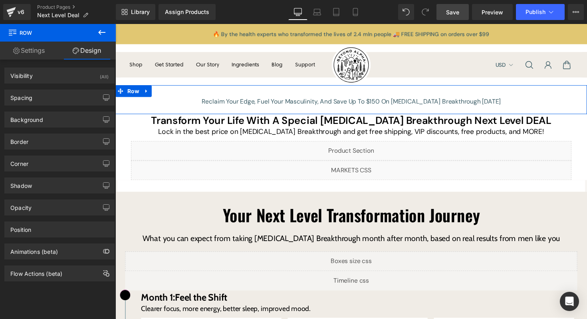
type input "transparent"
type input "0"
click at [65, 112] on div "Background" at bounding box center [59, 119] width 109 height 15
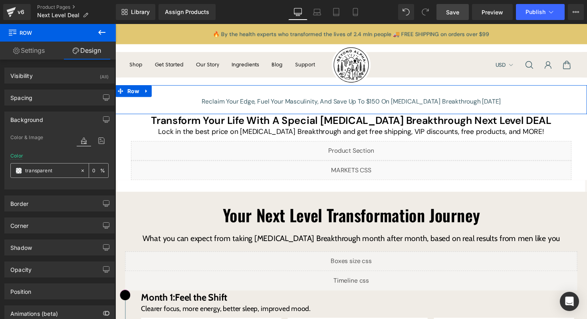
click at [65, 171] on input "transparent" at bounding box center [50, 170] width 51 height 9
paste input "#588C98"
type input "#588C98"
type input "100"
click at [62, 179] on div "Color #588C98 100 %" at bounding box center [59, 170] width 98 height 34
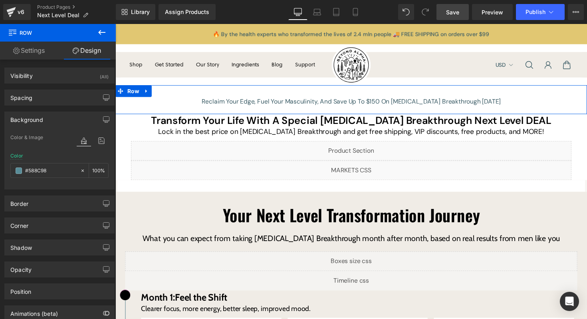
type input "#588c98"
click at [135, 91] on span "Row" at bounding box center [134, 93] width 16 height 12
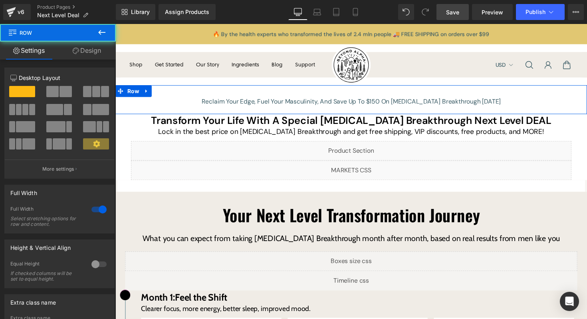
click at [93, 51] on link "Design" at bounding box center [87, 51] width 58 height 18
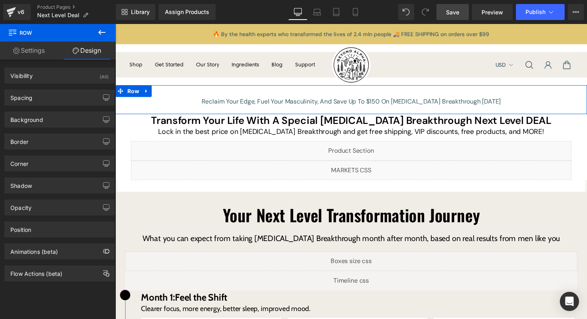
click at [65, 129] on div "Border Border Style Custom Custom Setup Global Style Custom Setup Global Style …" at bounding box center [59, 138] width 119 height 22
click at [71, 122] on div "Background" at bounding box center [59, 119] width 109 height 15
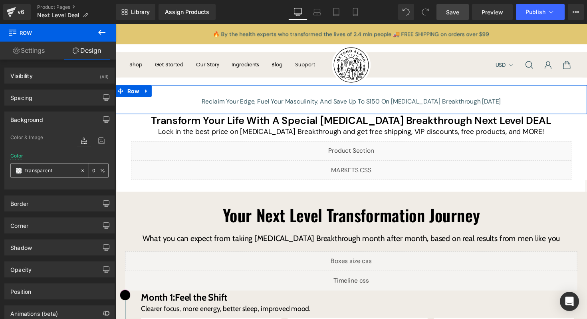
click at [61, 166] on input "transparent" at bounding box center [50, 170] width 51 height 9
paste input "#588C98"
type input "#588C98"
type input "100"
click at [61, 184] on div at bounding box center [59, 184] width 98 height 5
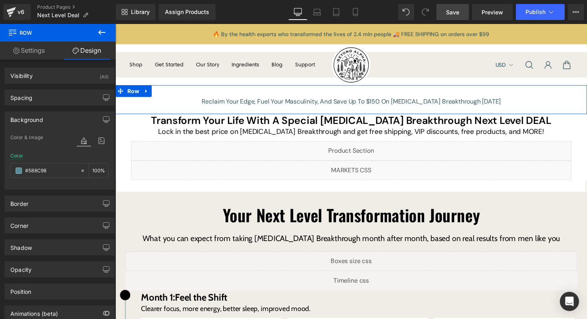
type input "#588c98"
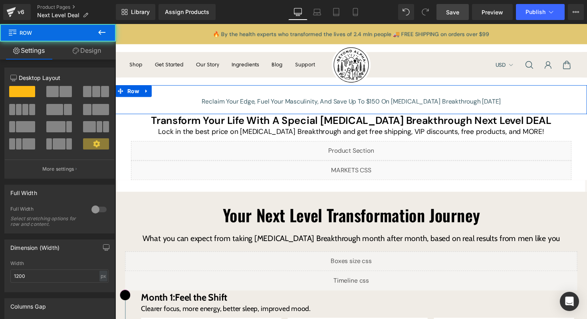
drag, startPoint x: 191, startPoint y: 99, endPoint x: 189, endPoint y: 93, distance: 6.3
click at [189, 93] on div "Reclaim Your Edge, Fuel Your Masculinity, And Save Up To $150 On [MEDICAL_DATA]…" at bounding box center [356, 102] width 483 height 30
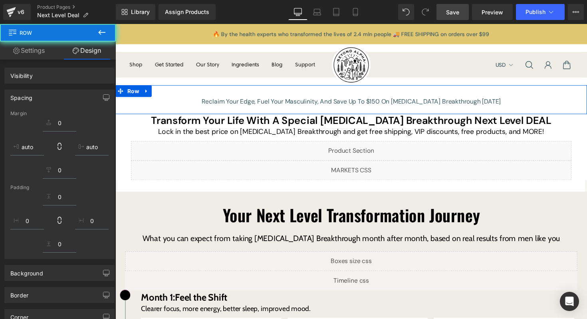
click at [189, 93] on div "Reclaim Your Edge, Fuel Your Masculinity, And Save Up To $150 On [MEDICAL_DATA]…" at bounding box center [356, 102] width 483 height 30
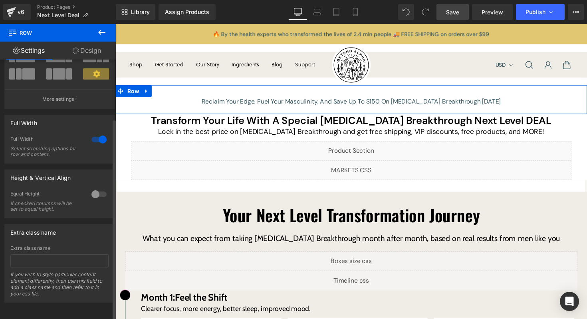
scroll to position [0, 0]
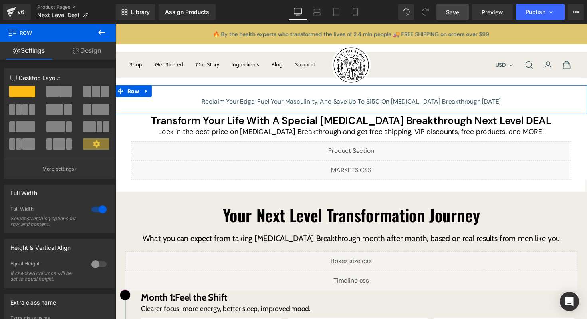
click at [176, 93] on div "Reclaim Your Edge, Fuel Your Masculinity, And Save Up To $150 On [MEDICAL_DATA]…" at bounding box center [356, 102] width 483 height 30
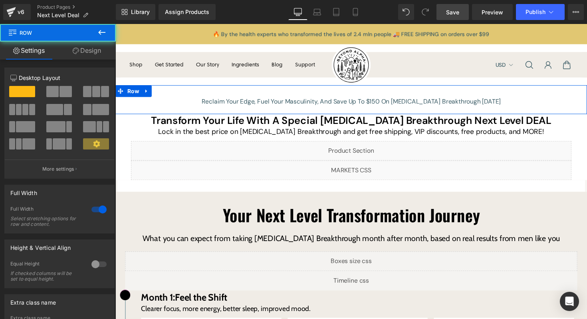
click at [91, 46] on link "Design" at bounding box center [87, 51] width 58 height 18
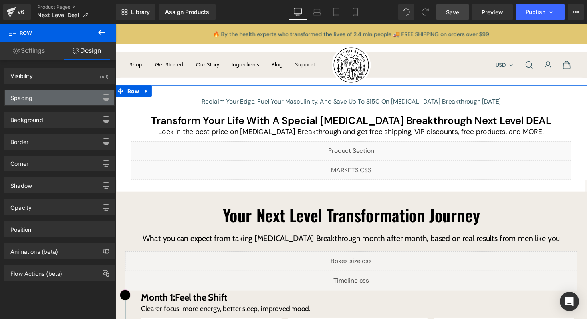
click at [53, 97] on div "Spacing" at bounding box center [59, 97] width 109 height 15
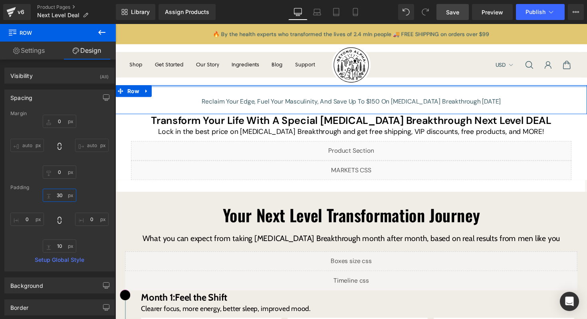
click at [61, 195] on input "30" at bounding box center [60, 194] width 34 height 13
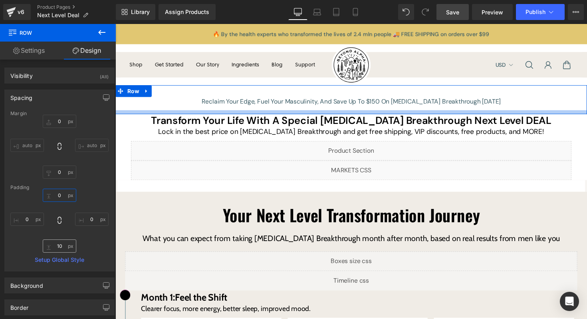
type input "0"
click at [60, 247] on input "10" at bounding box center [60, 245] width 34 height 13
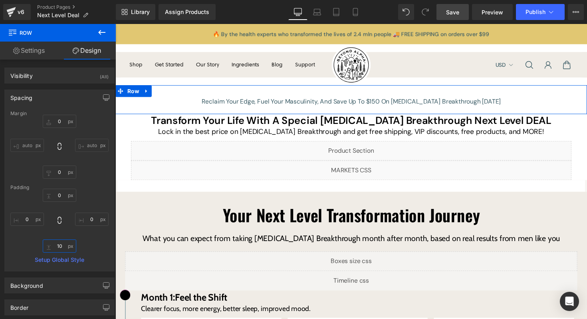
type input "'"
type input "0"
click at [89, 169] on div "0px 0 auto auto 0px 0 auto auto" at bounding box center [59, 147] width 98 height 64
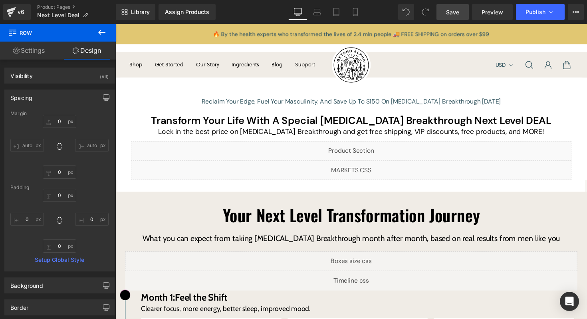
drag, startPoint x: 462, startPoint y: 10, endPoint x: 339, endPoint y: 0, distance: 123.4
click at [462, 10] on link "Save" at bounding box center [452, 12] width 32 height 16
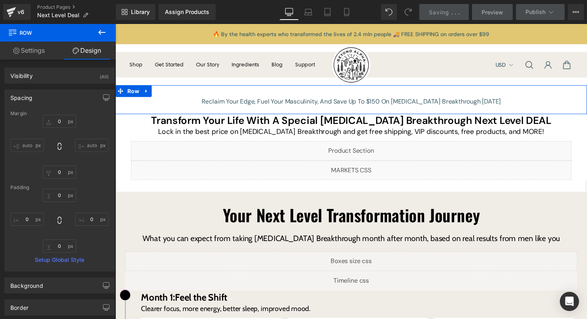
click at [301, 96] on div "Reclaim Your Edge, Fuel Your Masculinity, And Save Up To $150 On [MEDICAL_DATA]…" at bounding box center [356, 102] width 483 height 30
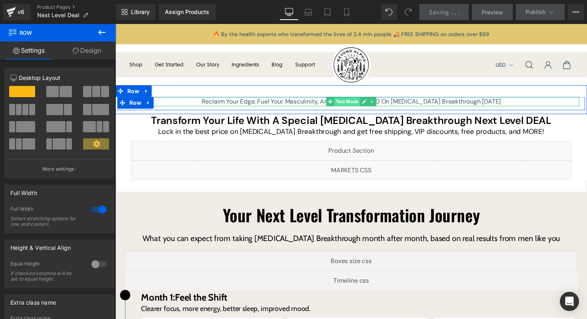
click at [347, 102] on span "Text Block" at bounding box center [352, 104] width 26 height 10
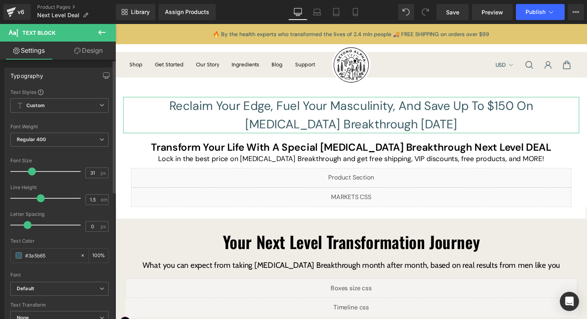
type input "32"
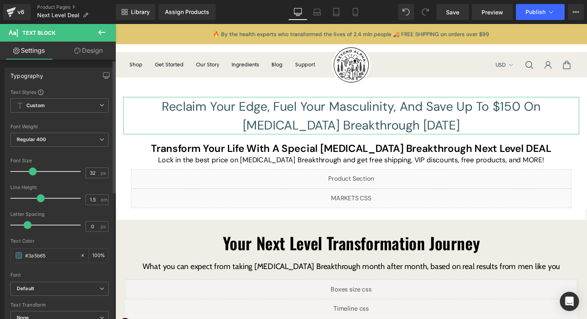
drag, startPoint x: 20, startPoint y: 169, endPoint x: 31, endPoint y: 169, distance: 10.8
click at [31, 169] on span at bounding box center [33, 171] width 8 height 8
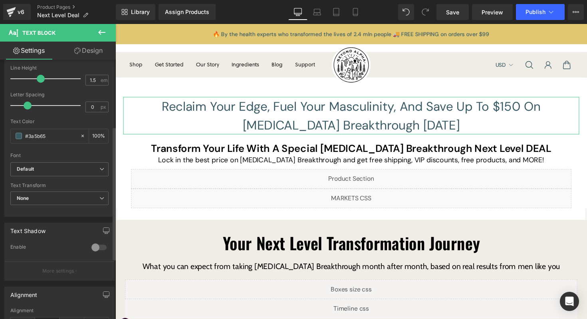
scroll to position [129, 0]
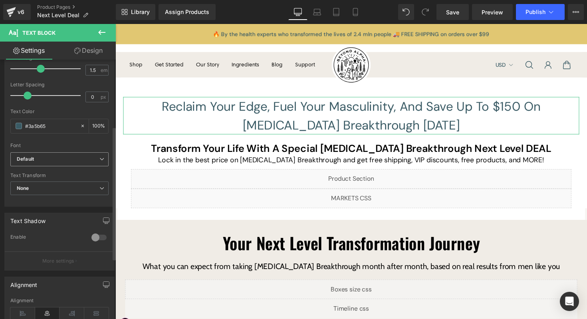
click at [51, 160] on b "Default" at bounding box center [58, 159] width 83 height 7
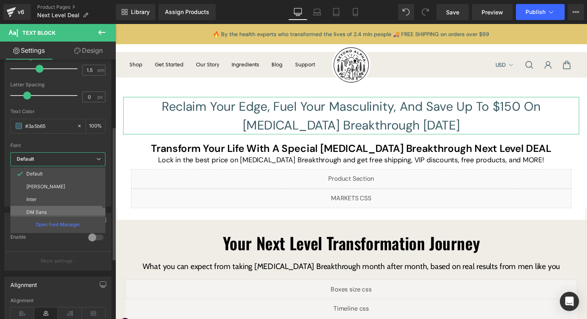
click at [45, 209] on p "DM Sans" at bounding box center [36, 212] width 20 height 6
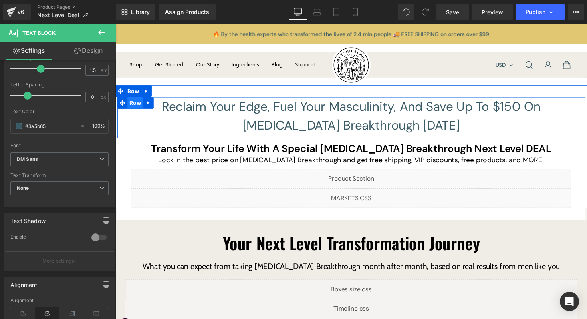
click at [131, 105] on span "Row" at bounding box center [136, 105] width 16 height 12
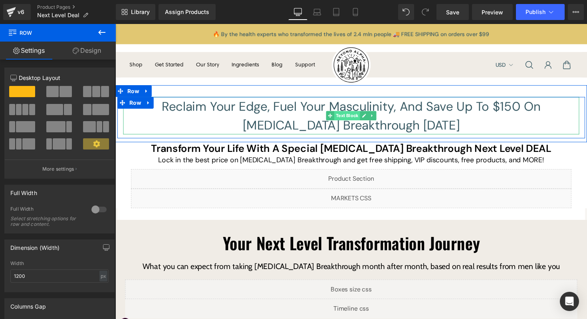
click at [353, 117] on div "Reclaim Your Edge, Fuel Your Masculinity, And Save Up To $150 On [MEDICAL_DATA]…" at bounding box center [356, 118] width 467 height 38
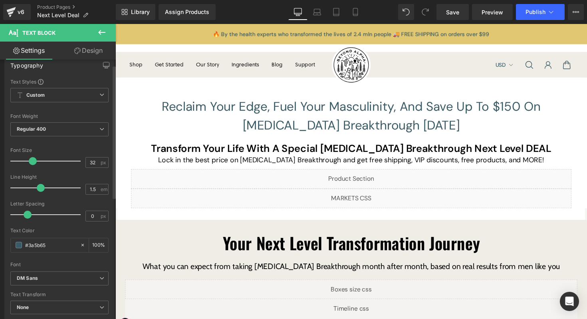
scroll to position [12, 0]
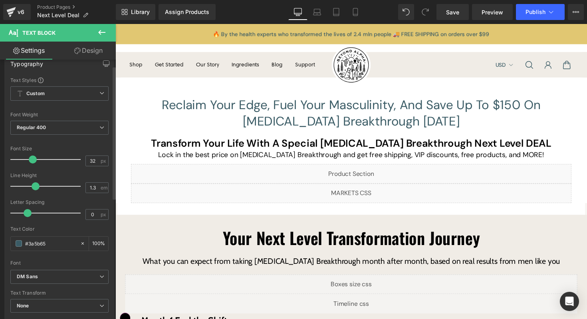
type input "1.2"
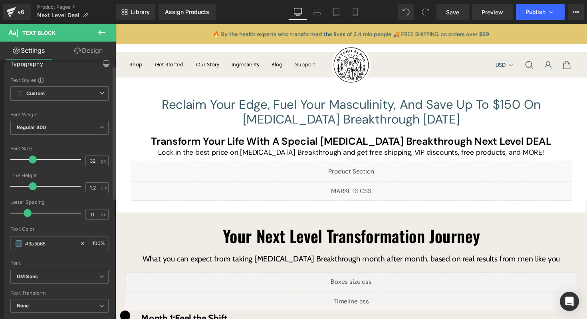
drag, startPoint x: 38, startPoint y: 186, endPoint x: 32, endPoint y: 187, distance: 6.4
click at [32, 187] on span at bounding box center [33, 186] width 8 height 8
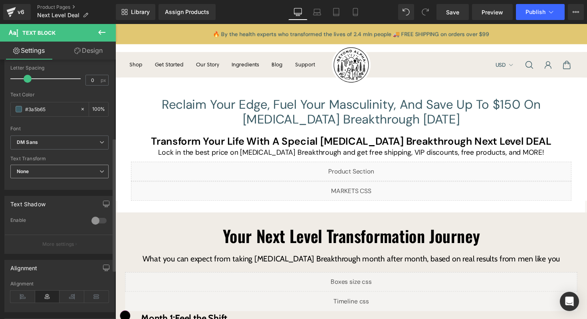
scroll to position [151, 0]
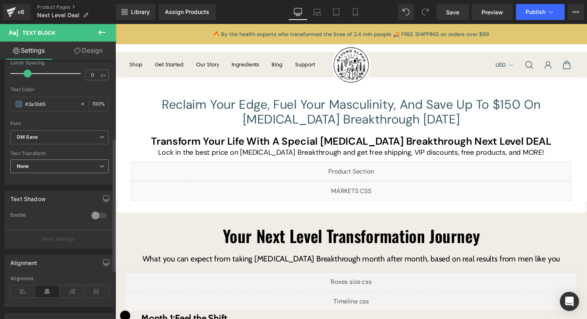
click at [60, 164] on span "None" at bounding box center [59, 166] width 98 height 14
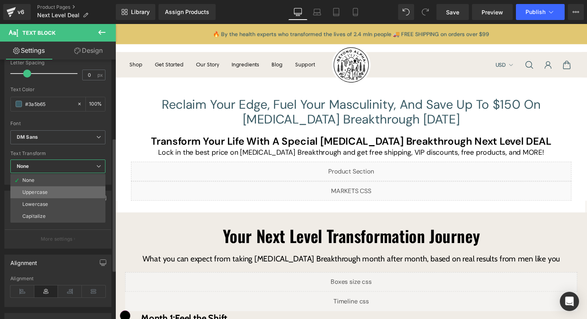
click at [53, 192] on li "Uppercase" at bounding box center [57, 192] width 95 height 12
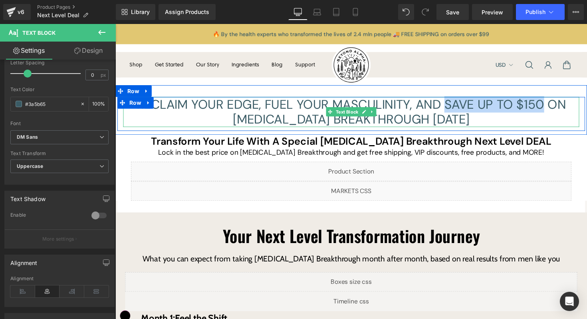
drag, startPoint x: 455, startPoint y: 104, endPoint x: 551, endPoint y: 105, distance: 96.3
click at [551, 105] on p "Reclaim Your Edge, Fuel Your Masculinity, And Save Up To $150 On [MEDICAL_DATA]…" at bounding box center [356, 114] width 467 height 31
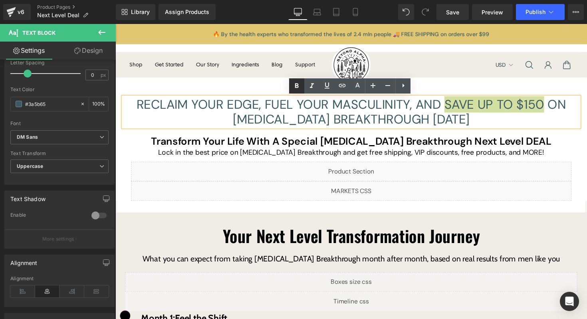
click at [299, 86] on icon at bounding box center [297, 86] width 10 height 10
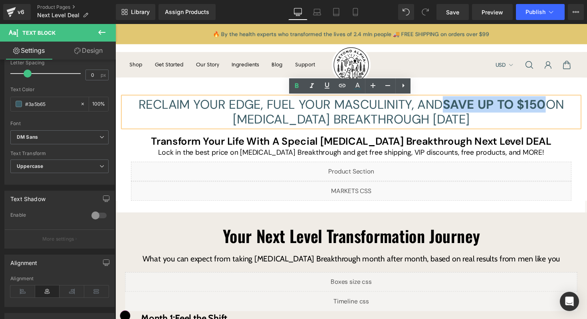
drag, startPoint x: 449, startPoint y: 105, endPoint x: 554, endPoint y: 105, distance: 104.6
click at [554, 105] on p "Reclaim Your Edge, Fuel Your Masculinity, And Save Up To $150 On [MEDICAL_DATA]…" at bounding box center [356, 114] width 467 height 31
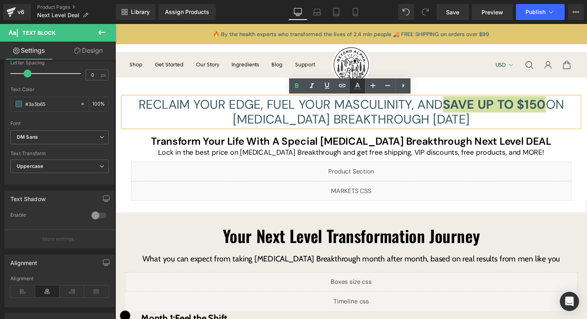
click at [358, 90] on icon at bounding box center [358, 86] width 10 height 10
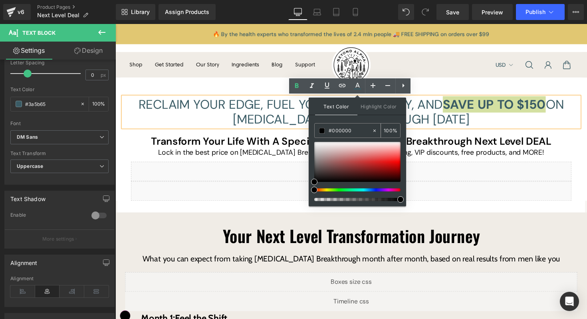
click at [351, 129] on input "#000000" at bounding box center [350, 130] width 43 height 9
paste input "FFD14A"
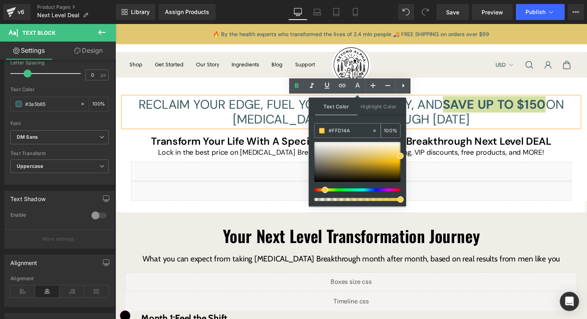
type input "#ffd14a"
click at [335, 137] on div "#ffd14a" at bounding box center [343, 130] width 57 height 14
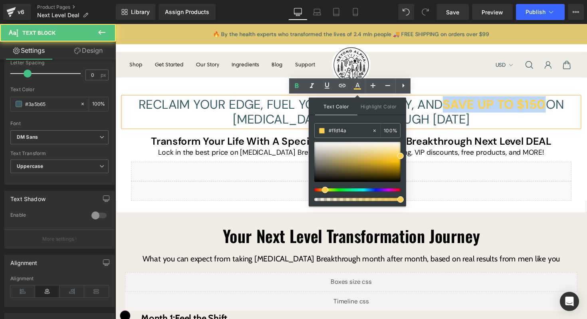
click at [538, 125] on p "Reclaim Your Edge, Fuel Your Masculinity, And Save Up To $150 On [MEDICAL_DATA]…" at bounding box center [356, 114] width 467 height 31
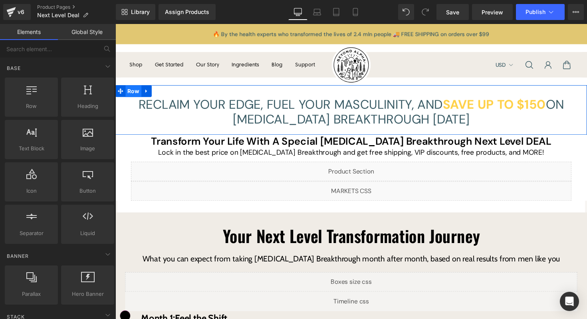
click at [129, 89] on span "Row" at bounding box center [134, 93] width 16 height 12
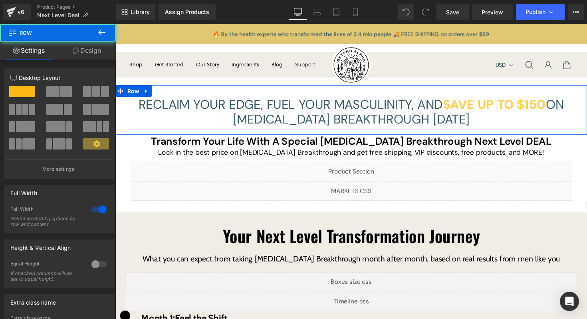
click at [87, 46] on link "Design" at bounding box center [87, 51] width 58 height 18
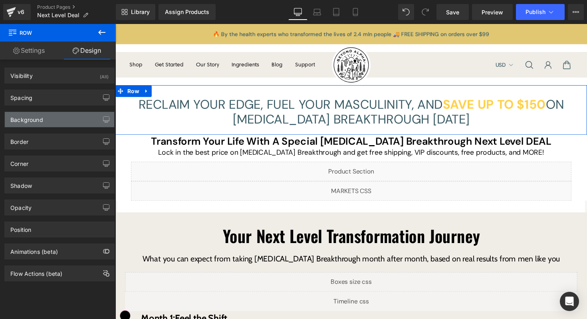
click at [42, 115] on div "Background" at bounding box center [26, 117] width 33 height 11
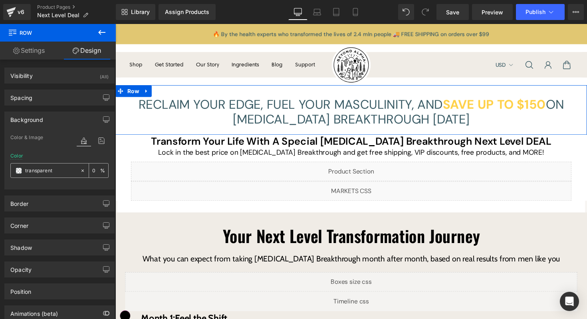
click at [80, 170] on icon at bounding box center [83, 171] width 6 height 6
click at [69, 169] on input "none" at bounding box center [50, 170] width 51 height 9
type input "$"
type input "#000"
type input "100"
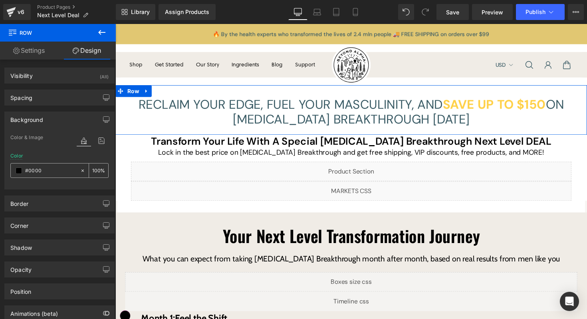
type input "#00000"
type input "0"
type input "#000000"
type input "100"
type input "#000000"
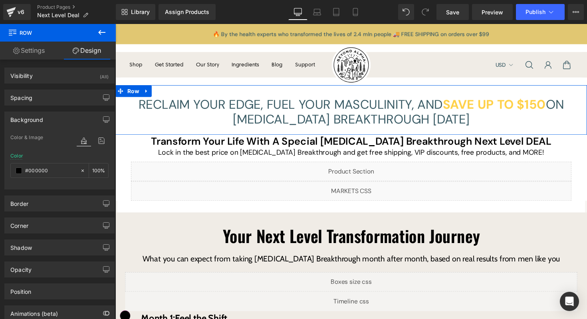
click at [61, 186] on div at bounding box center [59, 184] width 98 height 5
click at [63, 183] on div at bounding box center [59, 184] width 98 height 5
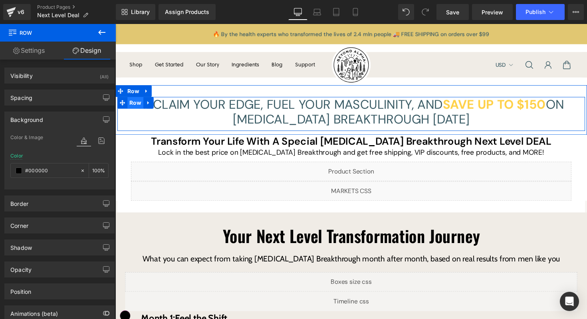
click at [138, 106] on span "Row" at bounding box center [136, 105] width 16 height 12
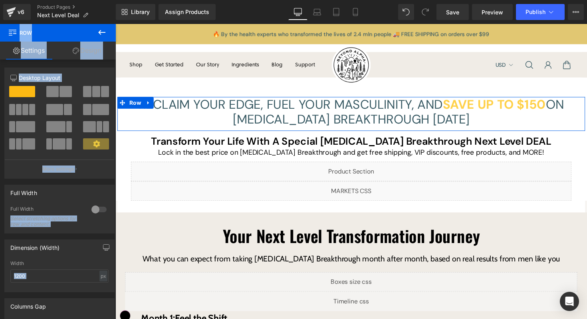
click at [85, 55] on link "Design" at bounding box center [87, 51] width 58 height 18
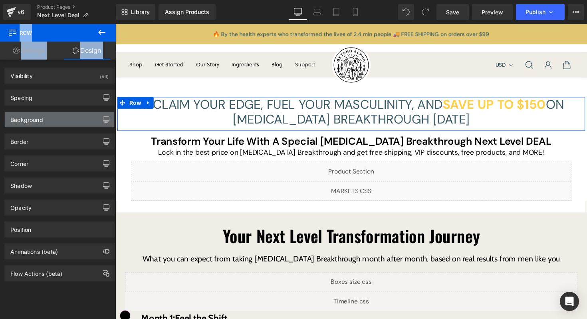
click at [42, 121] on div "Background" at bounding box center [26, 117] width 33 height 11
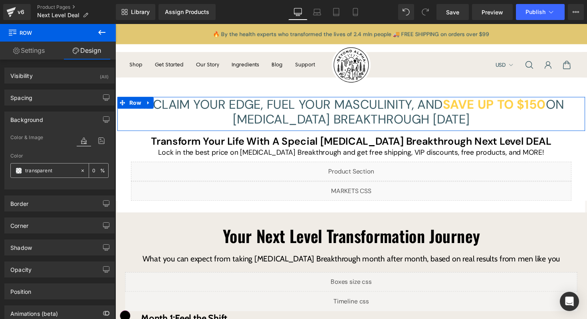
click at [48, 169] on input "transparent" at bounding box center [50, 170] width 51 height 9
type input "#000"
type input "100"
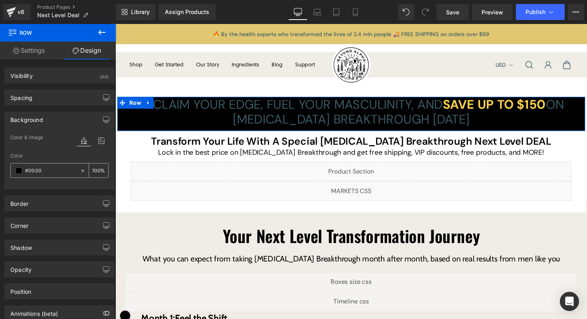
type input "#00000"
type input "0"
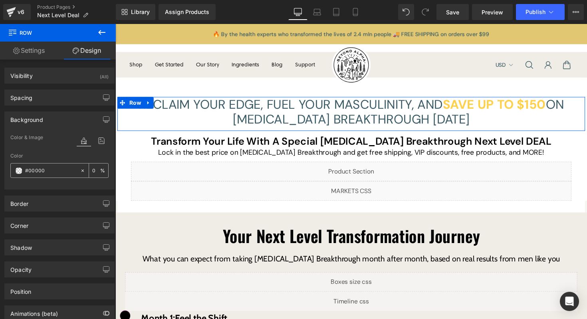
type input "#000000"
type input "100"
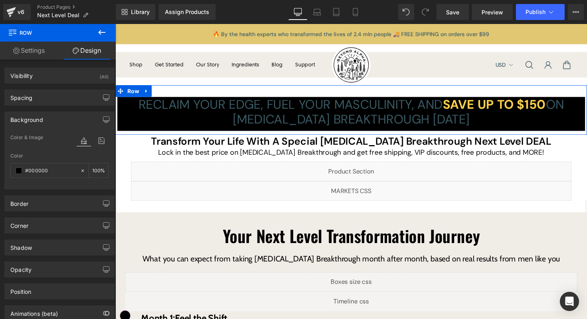
click at [214, 93] on div "Reclaim Your Edge, Fuel Your Masculinity, And Save Up To $150 On [MEDICAL_DATA]…" at bounding box center [356, 112] width 483 height 51
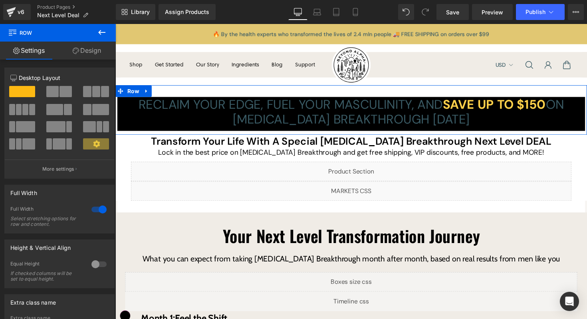
click at [84, 45] on link "Design" at bounding box center [87, 51] width 58 height 18
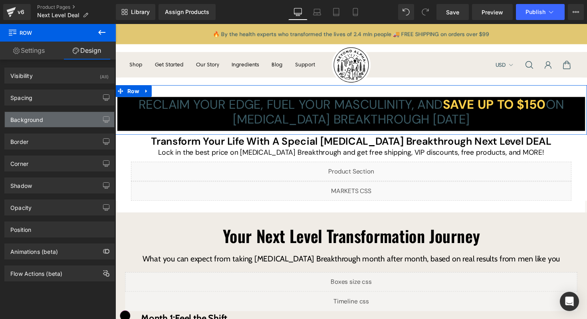
click at [51, 121] on div "Background" at bounding box center [59, 119] width 109 height 15
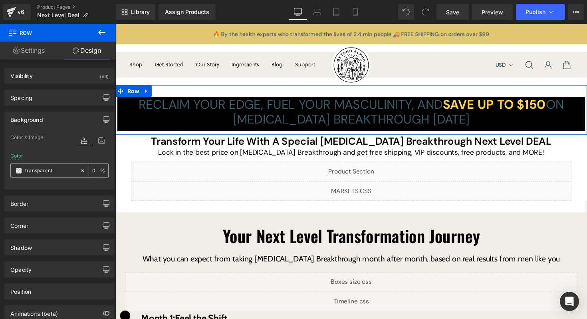
click at [51, 167] on input "transparent" at bounding box center [50, 170] width 51 height 9
type input "#000"
type input "100"
type input "#00000"
type input "0"
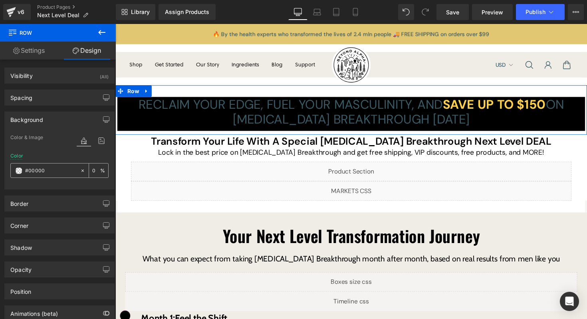
type input "#000000"
type input "100"
type input "#0000000"
type input "0"
type input "#000000"
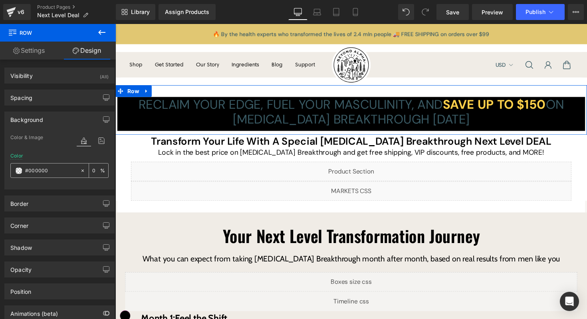
type input "100"
click at [137, 97] on span "Row" at bounding box center [134, 93] width 16 height 12
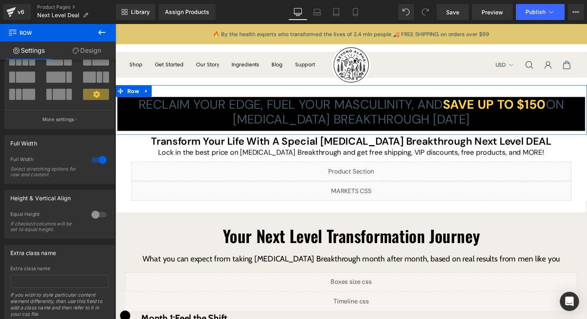
scroll to position [69, 0]
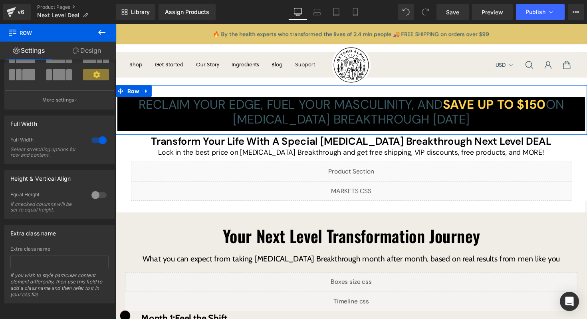
click at [83, 47] on link "Design" at bounding box center [87, 51] width 58 height 18
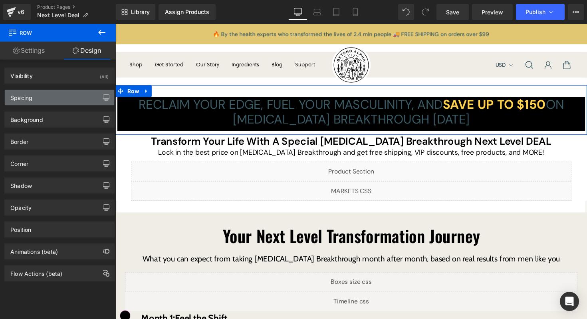
type input "0"
type input "30"
type input "0"
type input "10"
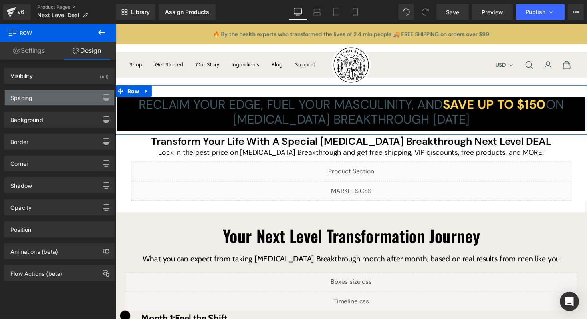
type input "0"
click at [50, 99] on div "Spacing" at bounding box center [59, 97] width 109 height 15
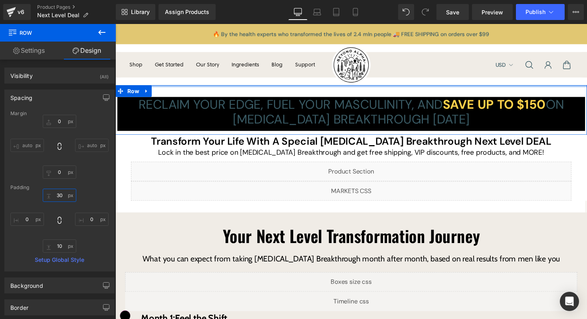
click at [63, 196] on input "30" at bounding box center [60, 194] width 34 height 13
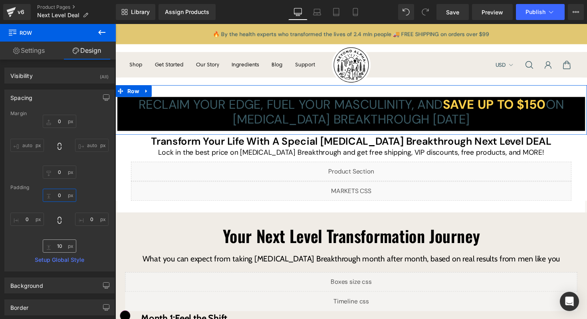
type input "0"
click at [61, 242] on input "10" at bounding box center [60, 245] width 34 height 13
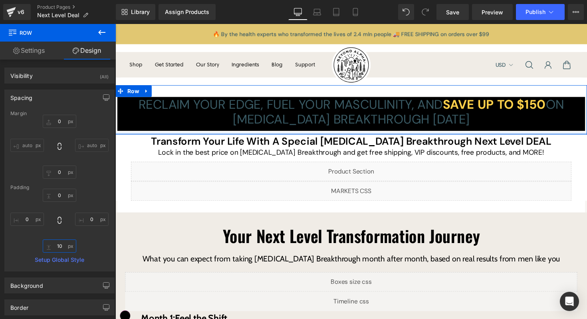
type input "0"
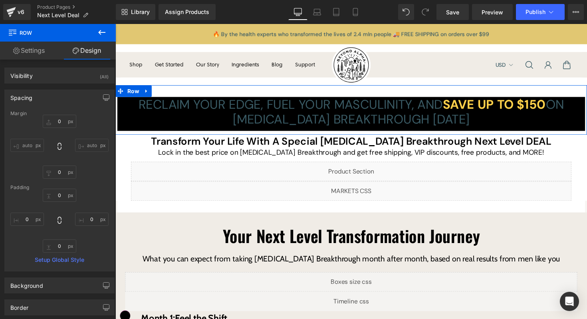
click at [206, 95] on div "Reclaim Your Edge, Fuel Your Masculinity, And Save Up To $150 On [MEDICAL_DATA]…" at bounding box center [356, 112] width 483 height 51
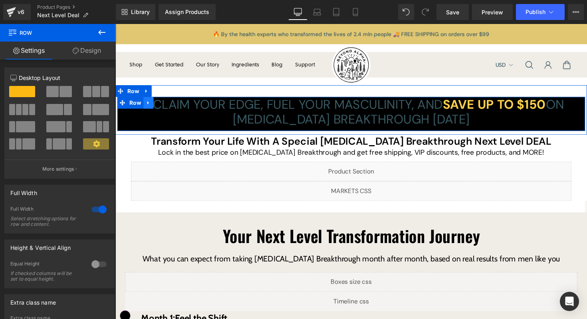
click at [151, 106] on icon at bounding box center [150, 105] width 6 height 6
click at [162, 105] on link at bounding box center [160, 105] width 10 height 12
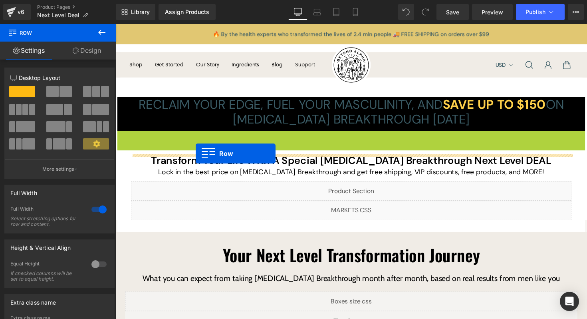
drag, startPoint x: 122, startPoint y: 139, endPoint x: 197, endPoint y: 157, distance: 77.5
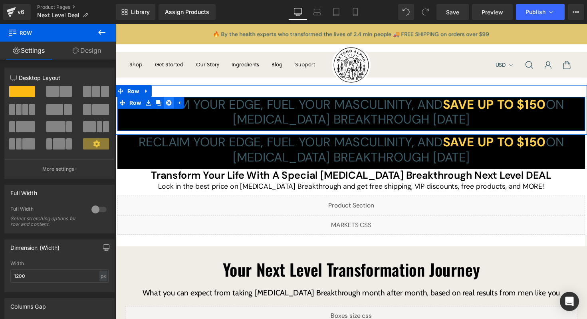
click at [170, 103] on icon at bounding box center [170, 105] width 6 height 6
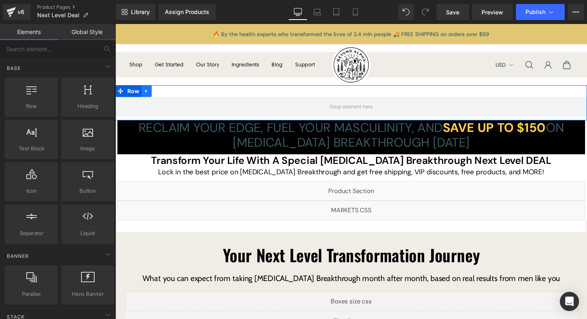
click at [146, 91] on icon at bounding box center [147, 93] width 2 height 4
click at [166, 93] on icon at bounding box center [168, 93] width 6 height 6
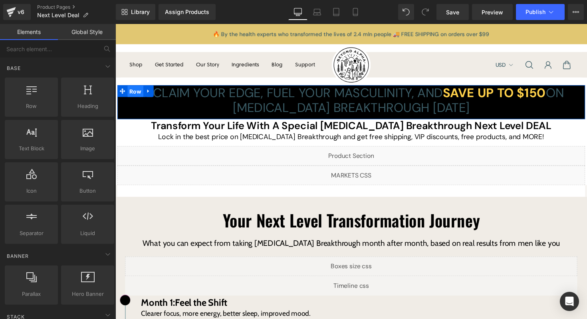
click at [139, 94] on span "Row" at bounding box center [136, 93] width 16 height 12
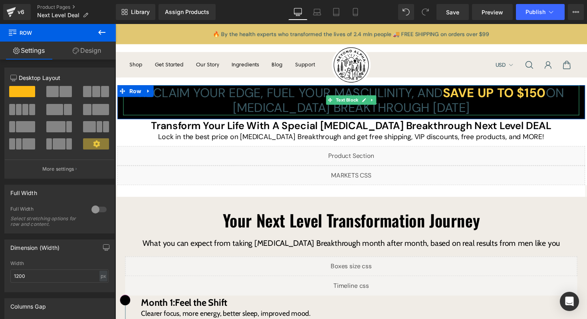
click at [344, 93] on p "Reclaim Your Edge, Fuel Your Masculinity, And Save Up To $150 On [MEDICAL_DATA]…" at bounding box center [356, 102] width 467 height 31
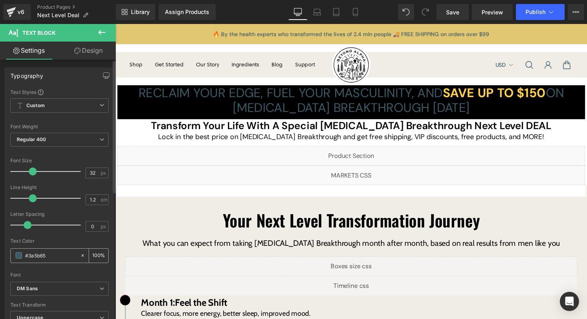
click at [55, 253] on input "#3a5b65" at bounding box center [50, 255] width 51 height 9
type input "#ff"
type input "0"
type input "#fff"
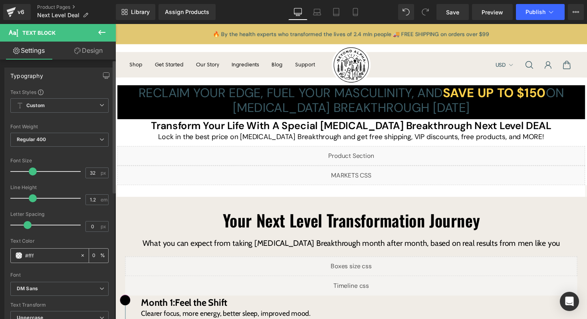
type input "100"
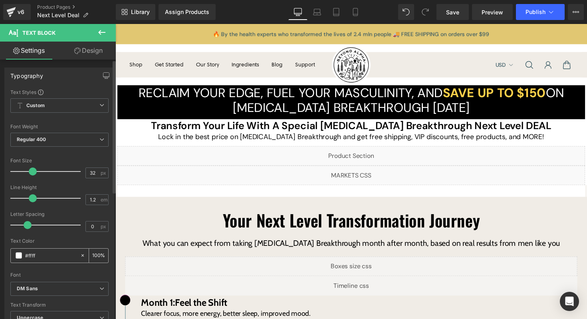
type input "#fffff"
type input "0"
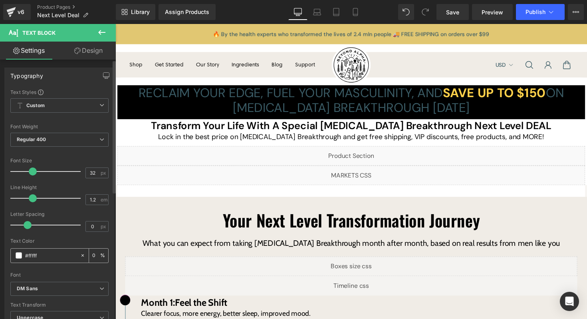
type input "#ffffff"
type input "100"
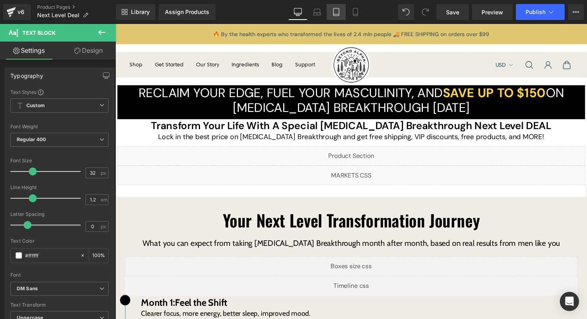
type input "#ffffff"
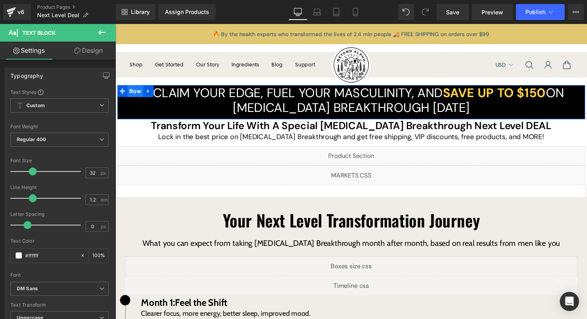
click at [132, 92] on span "Row" at bounding box center [136, 93] width 16 height 12
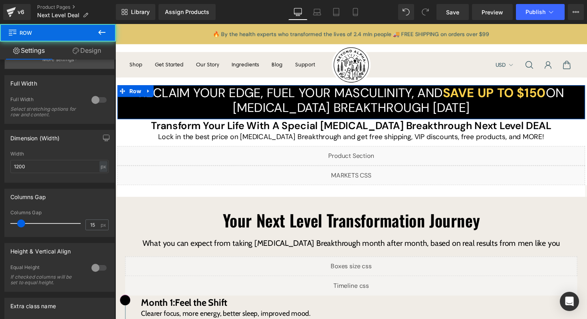
scroll to position [133, 0]
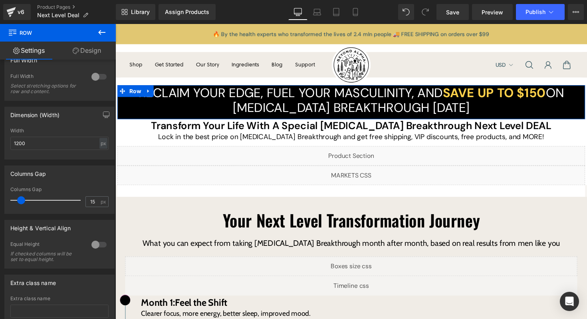
click at [98, 80] on div at bounding box center [98, 76] width 19 height 13
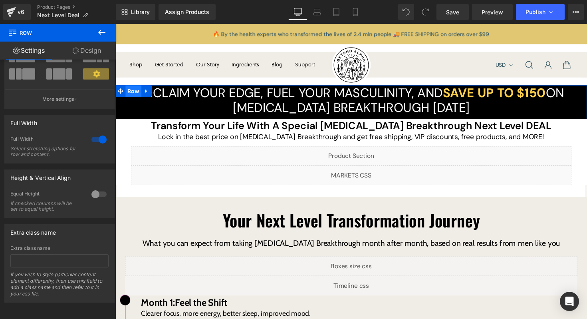
click at [138, 98] on span "Row" at bounding box center [134, 93] width 16 height 12
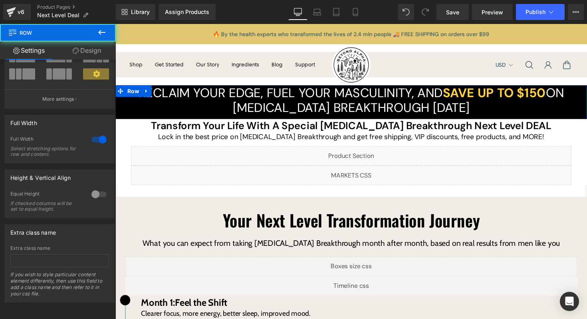
click at [78, 48] on link "Design" at bounding box center [87, 51] width 58 height 18
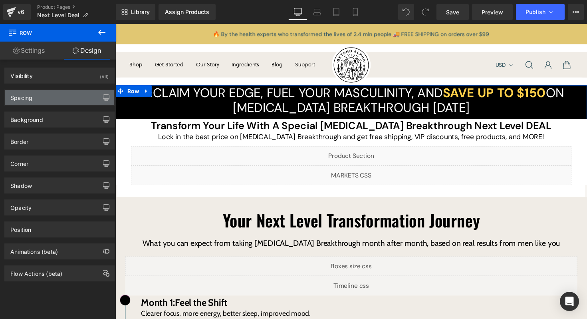
click at [45, 97] on div "Spacing" at bounding box center [59, 97] width 109 height 15
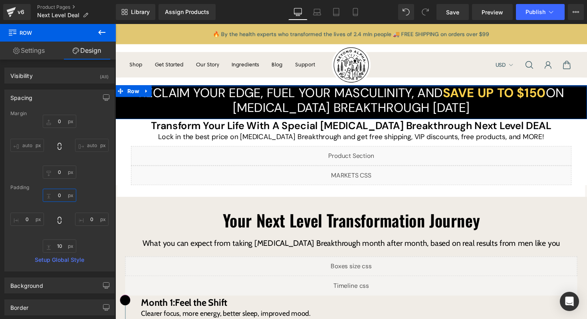
click at [60, 193] on input "0" at bounding box center [60, 194] width 34 height 13
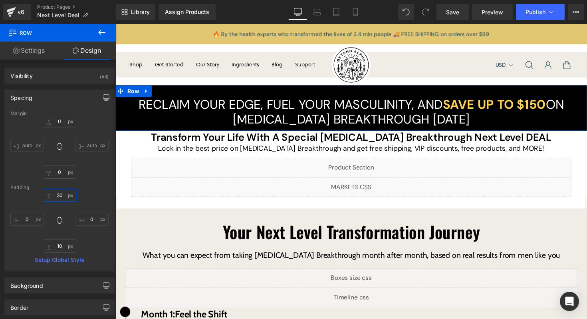
type input "3"
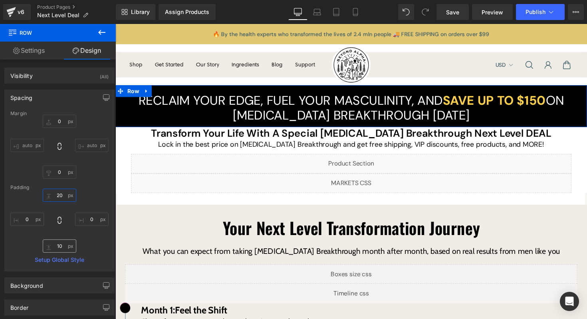
type input "20"
click at [61, 246] on input "10" at bounding box center [60, 245] width 34 height 13
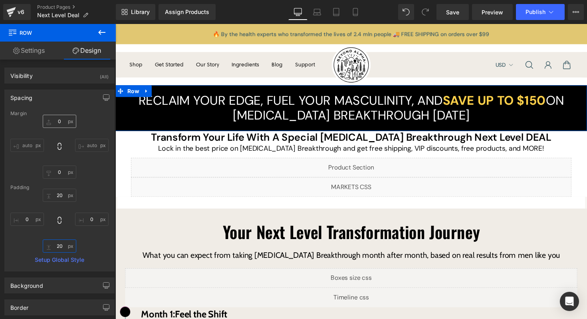
type input "20"
click at [57, 122] on input "0" at bounding box center [60, 121] width 34 height 13
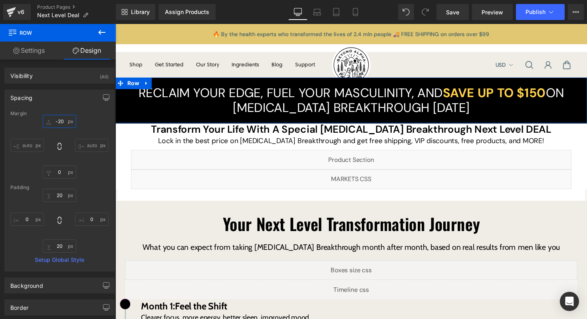
type input "-20"
click at [84, 111] on div "Margin" at bounding box center [59, 114] width 98 height 6
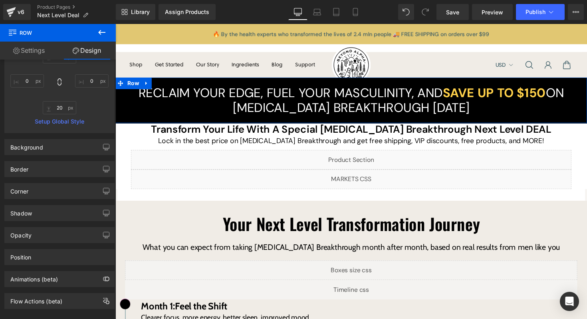
scroll to position [151, 0]
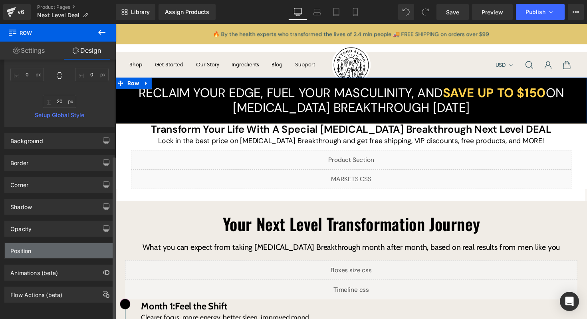
click at [60, 243] on div "Position" at bounding box center [59, 250] width 109 height 15
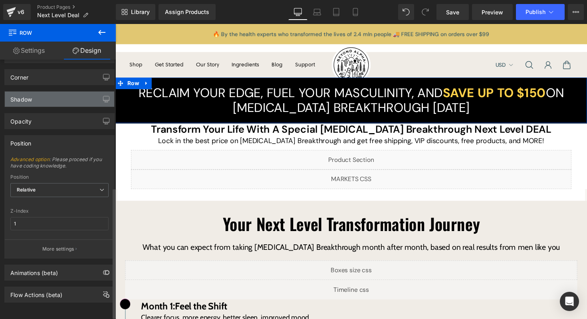
scroll to position [258, 0]
click at [63, 224] on div "Z-Index 1" at bounding box center [59, 223] width 98 height 31
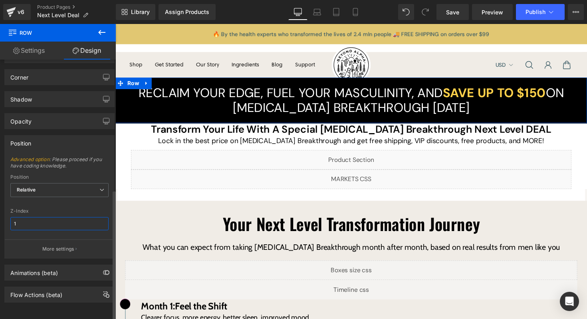
click at [64, 217] on input "1" at bounding box center [59, 223] width 98 height 13
type input "0"
type input "-"
click at [54, 183] on span "Relative" at bounding box center [59, 190] width 98 height 14
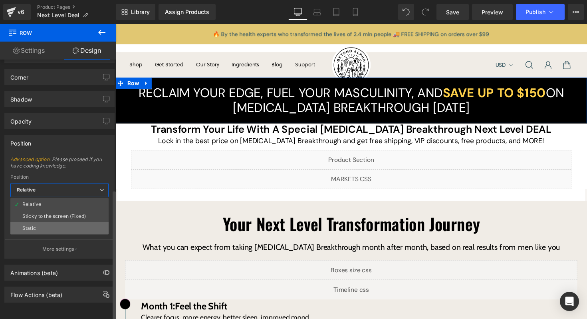
click at [48, 222] on li "Static" at bounding box center [59, 228] width 98 height 12
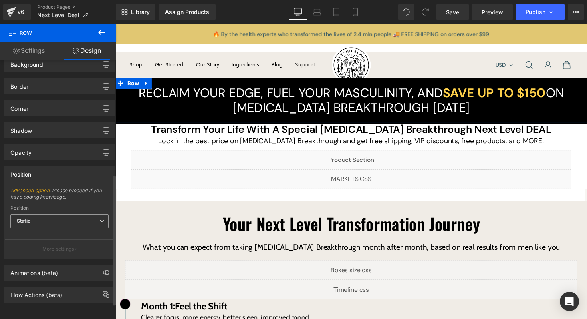
scroll to position [227, 0]
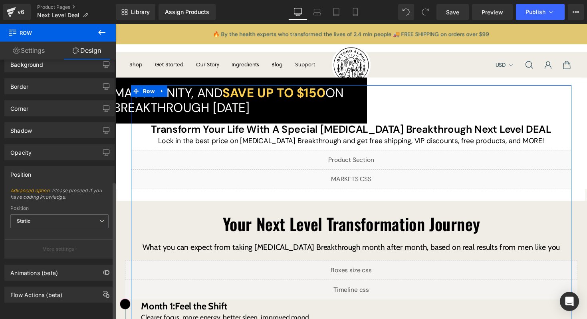
click at [52, 205] on div "Position Static Relative Sticky to the screen (Fixed) Static" at bounding box center [59, 221] width 98 height 32
click at [52, 214] on span "Static" at bounding box center [59, 221] width 98 height 14
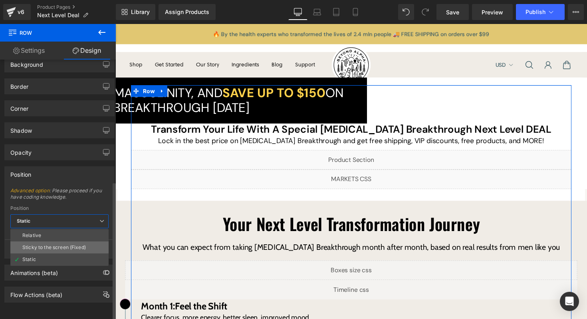
click at [50, 244] on div "Sticky to the screen (Fixed)" at bounding box center [53, 247] width 63 height 6
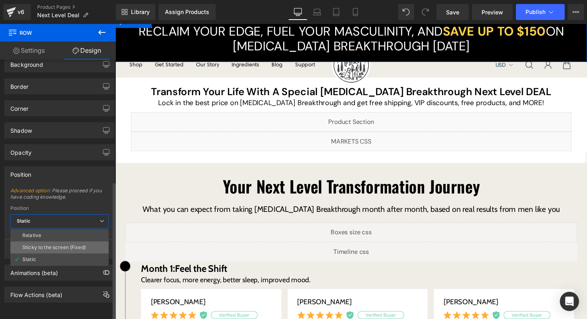
scroll to position [258, 0]
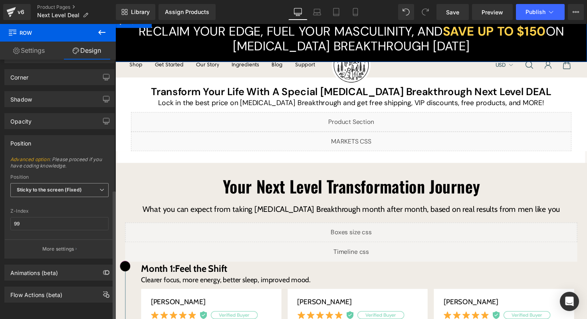
click at [71, 183] on span "Sticky to the screen (Fixed)" at bounding box center [59, 190] width 98 height 14
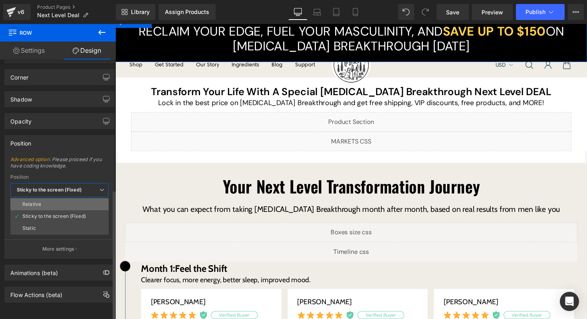
click at [59, 201] on li "Relative" at bounding box center [59, 204] width 98 height 12
type input "1"
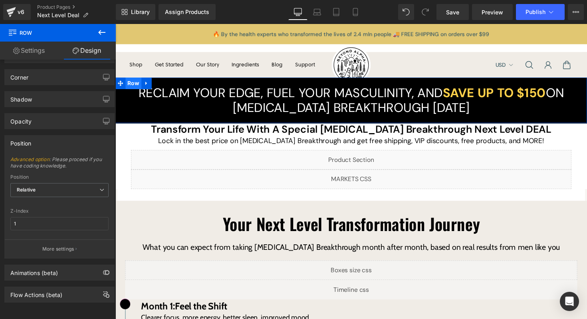
click at [136, 89] on span "Row" at bounding box center [134, 85] width 16 height 12
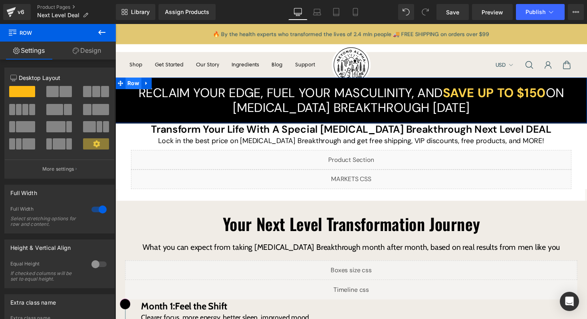
click at [139, 88] on span "Row" at bounding box center [134, 85] width 16 height 12
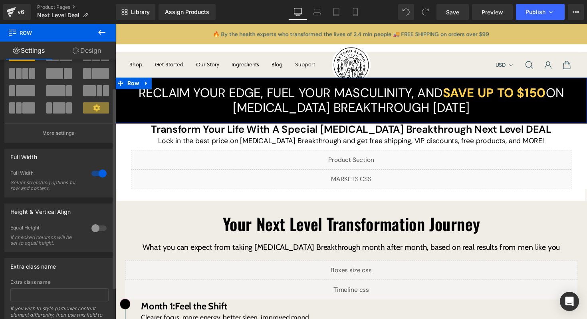
scroll to position [76, 0]
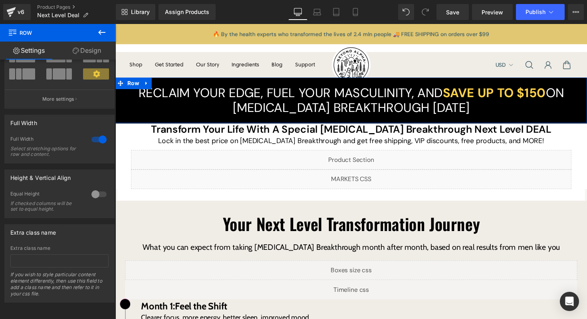
click at [91, 52] on link "Design" at bounding box center [87, 51] width 58 height 18
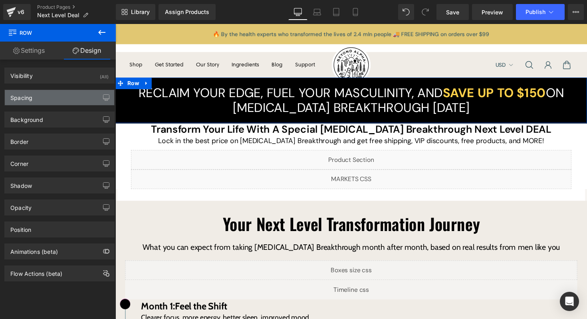
click at [46, 100] on div "Spacing" at bounding box center [59, 97] width 109 height 15
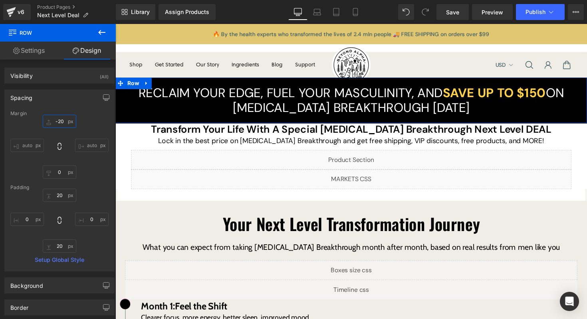
click at [62, 123] on input "-20" at bounding box center [60, 121] width 34 height 13
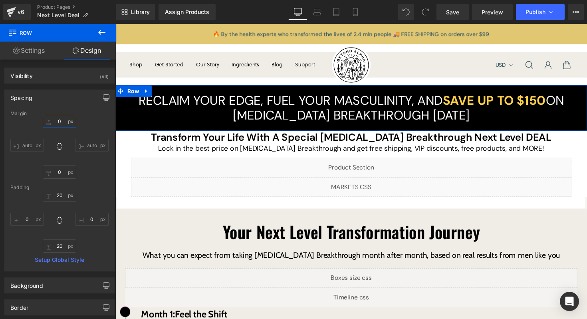
type input "0"
click at [98, 168] on div "0 0 auto auto 0px 0 auto auto" at bounding box center [59, 147] width 98 height 64
click at [131, 93] on span "Row" at bounding box center [134, 93] width 16 height 12
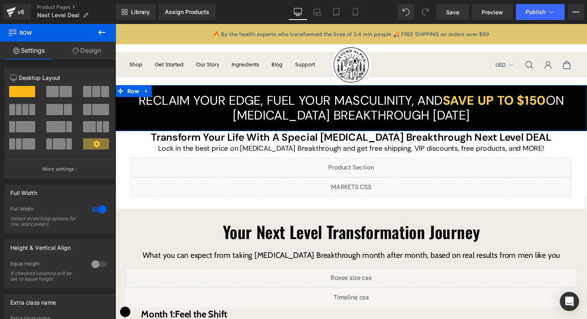
click at [79, 44] on link "Design" at bounding box center [87, 51] width 58 height 18
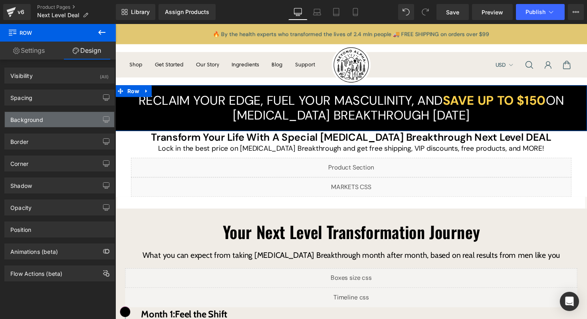
click at [60, 117] on div "Background" at bounding box center [59, 119] width 109 height 15
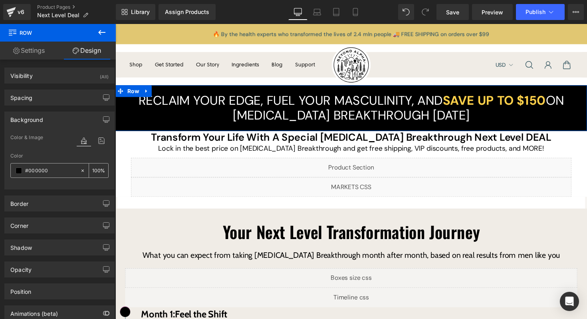
click at [56, 170] on input "#000000" at bounding box center [50, 170] width 51 height 9
type input "@"
type input "0"
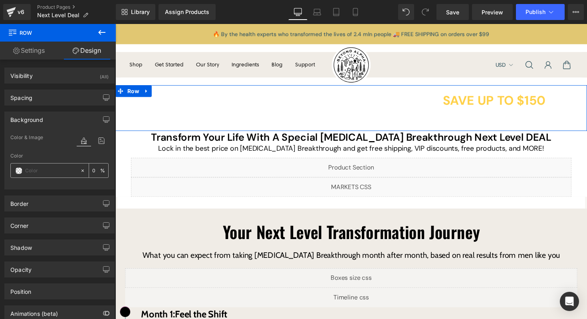
paste input "#588C98"
type input "#588C98"
type input "100"
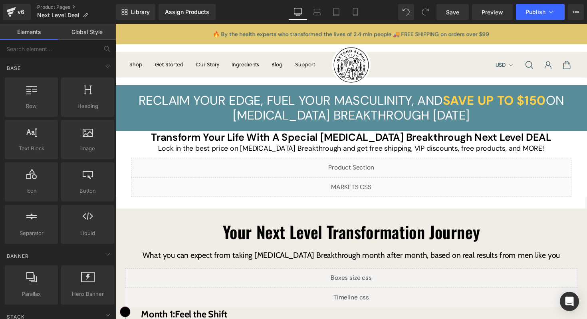
click at [115, 24] on div at bounding box center [115, 24] width 0 height 0
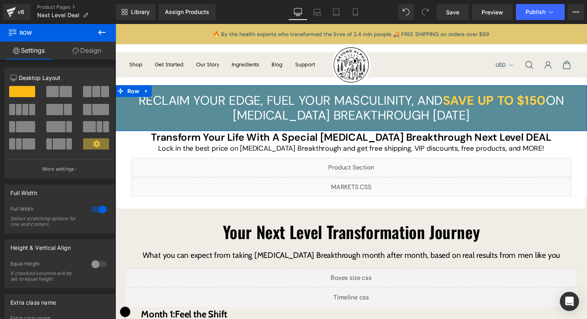
click at [95, 54] on link "Design" at bounding box center [87, 51] width 58 height 18
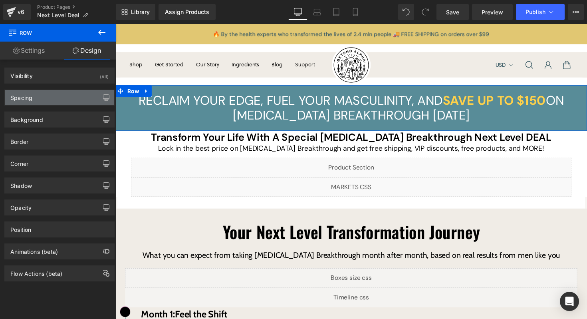
click at [45, 94] on div "Spacing" at bounding box center [59, 97] width 109 height 15
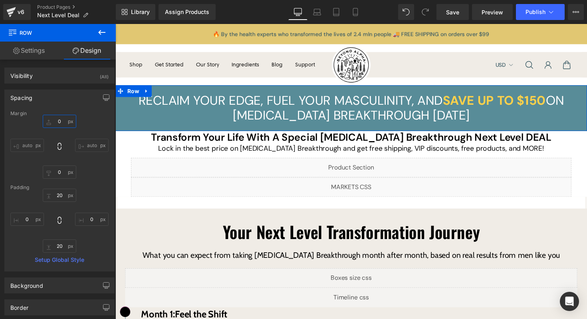
click at [58, 122] on input "0" at bounding box center [60, 121] width 34 height 13
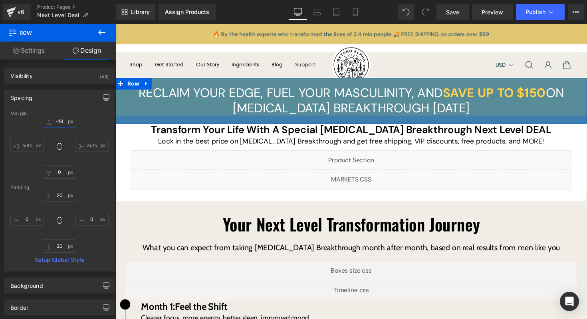
click at [137, 119] on div at bounding box center [356, 122] width 483 height 8
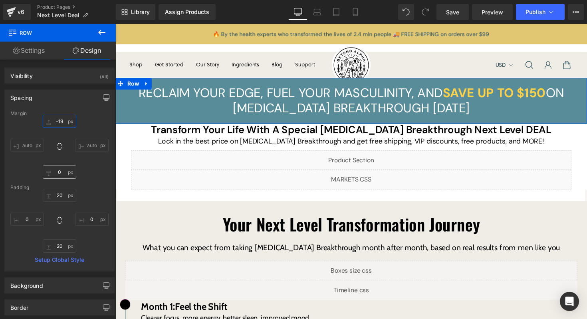
type input "-19"
click at [61, 172] on input "0" at bounding box center [60, 171] width 34 height 13
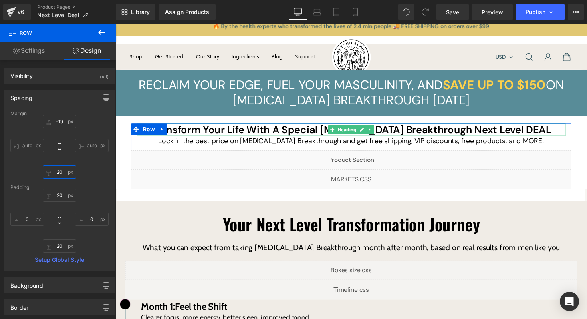
scroll to position [6, 0]
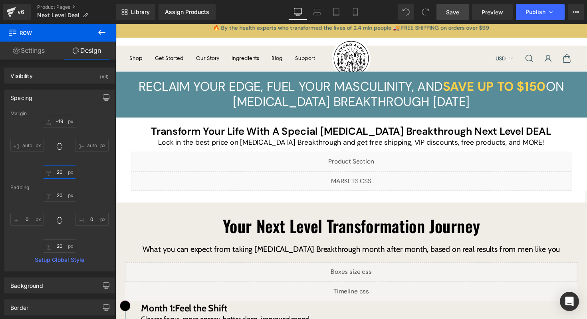
type input "20"
drag, startPoint x: 457, startPoint y: 11, endPoint x: 338, endPoint y: 79, distance: 137.2
click at [457, 11] on span "Save" at bounding box center [452, 12] width 13 height 8
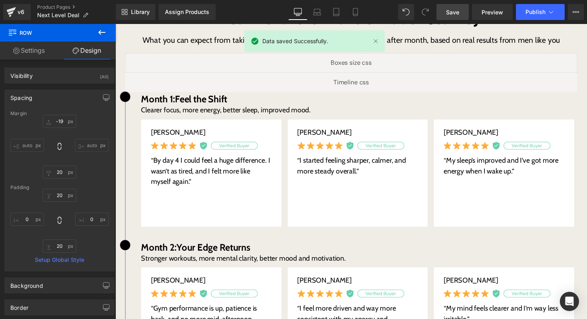
scroll to position [202, 0]
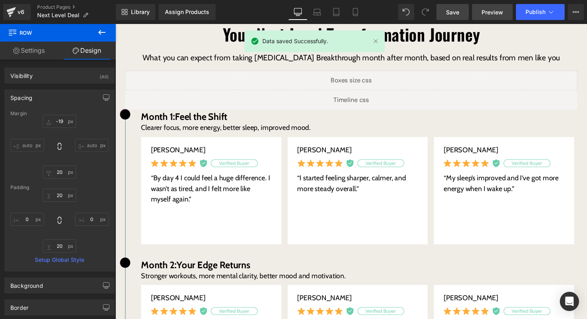
click at [499, 14] on span "Preview" at bounding box center [493, 12] width 22 height 8
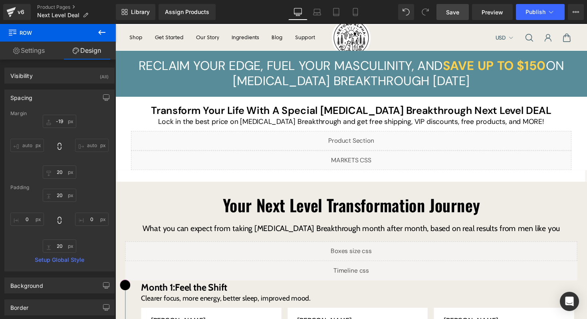
scroll to position [0, 0]
